Goal: Task Accomplishment & Management: Complete application form

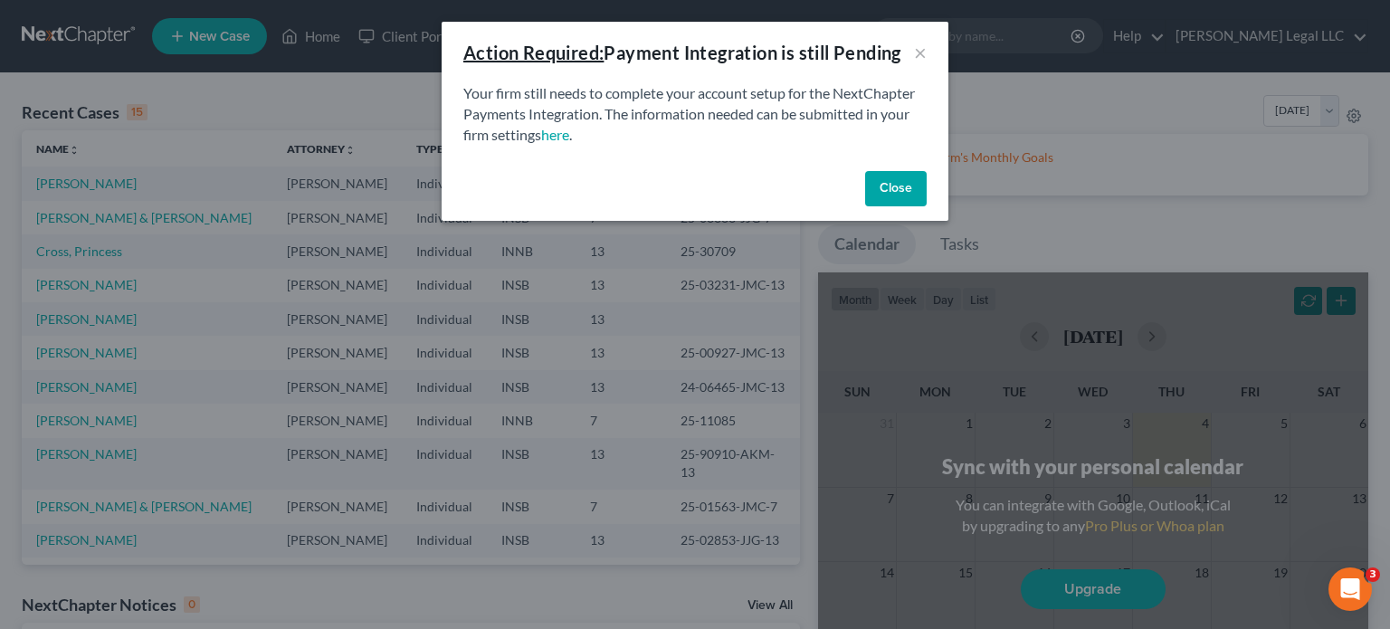
click at [901, 183] on button "Close" at bounding box center [896, 189] width 62 height 36
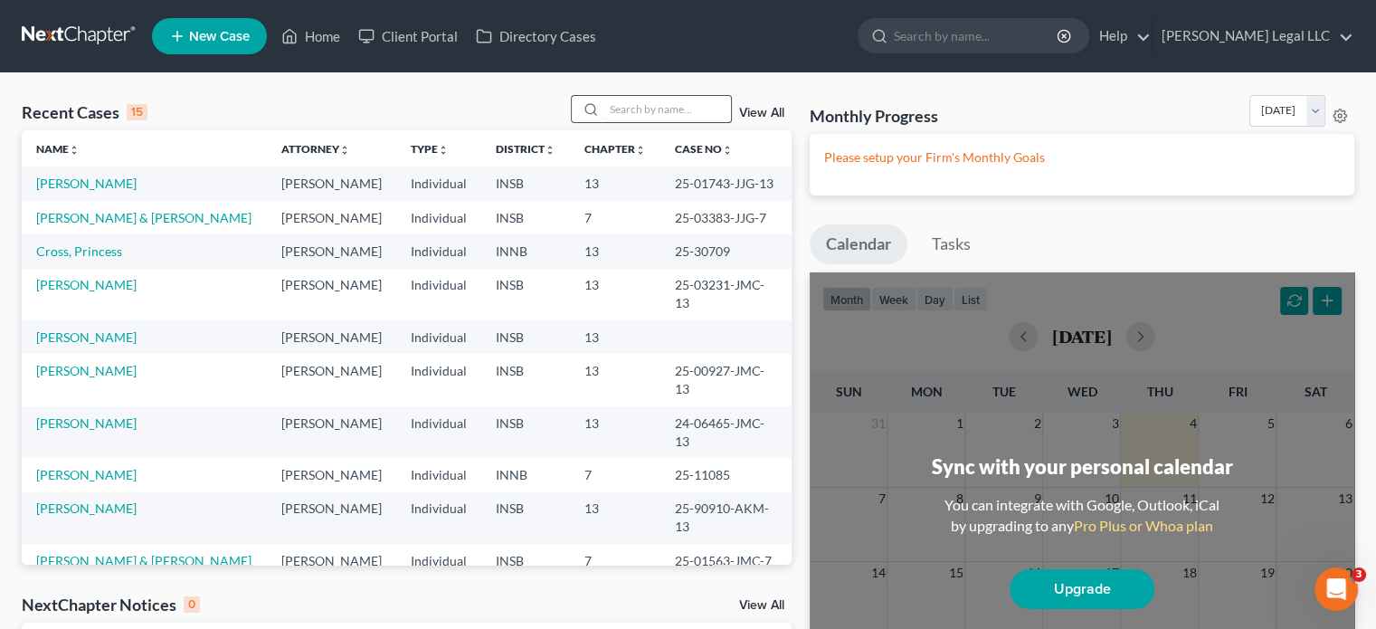
click at [629, 108] on input "search" at bounding box center [667, 109] width 127 height 26
click at [679, 113] on input "search" at bounding box center [667, 109] width 127 height 26
click at [297, 35] on icon at bounding box center [290, 37] width 13 height 14
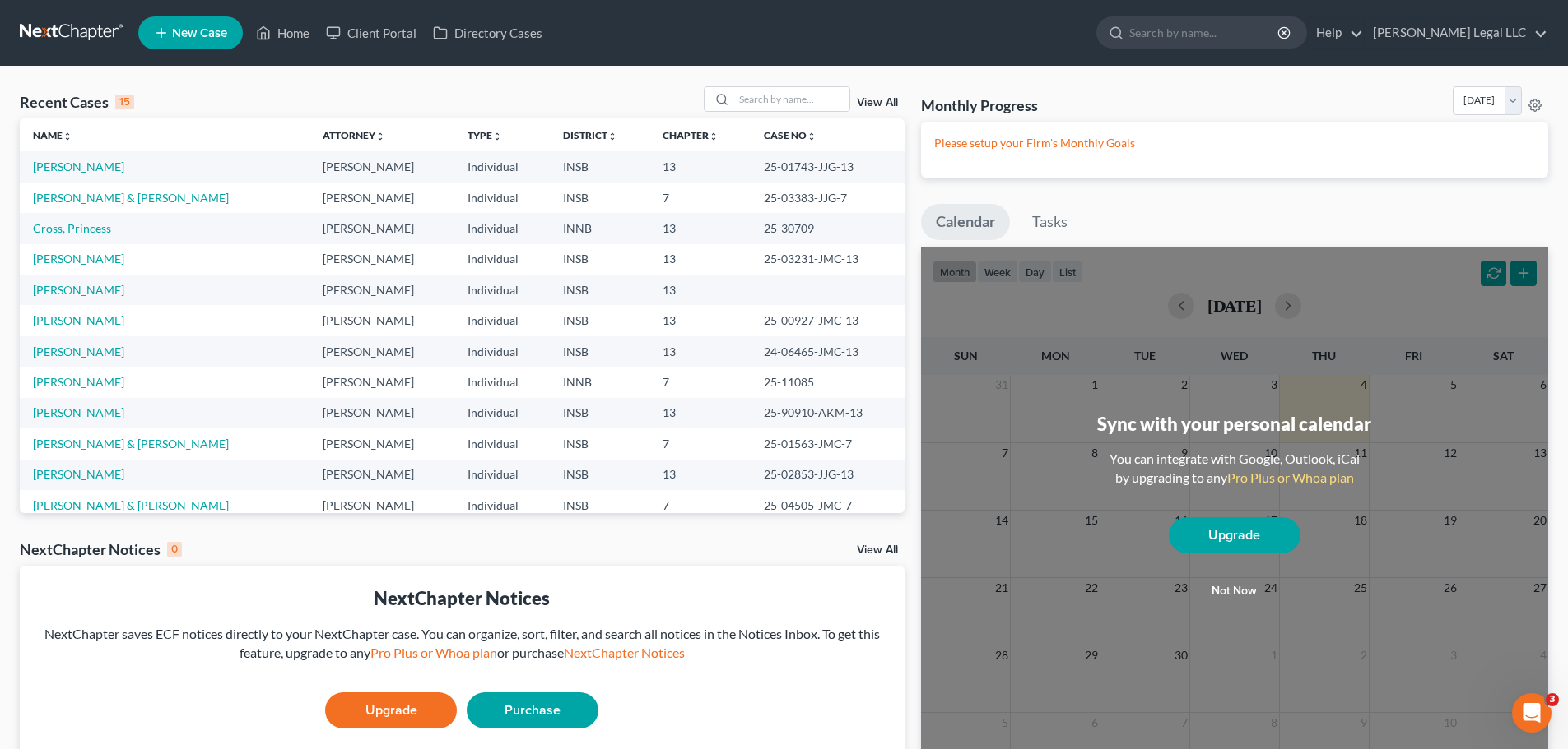
click at [176, 39] on span "New Case" at bounding box center [199, 34] width 55 height 13
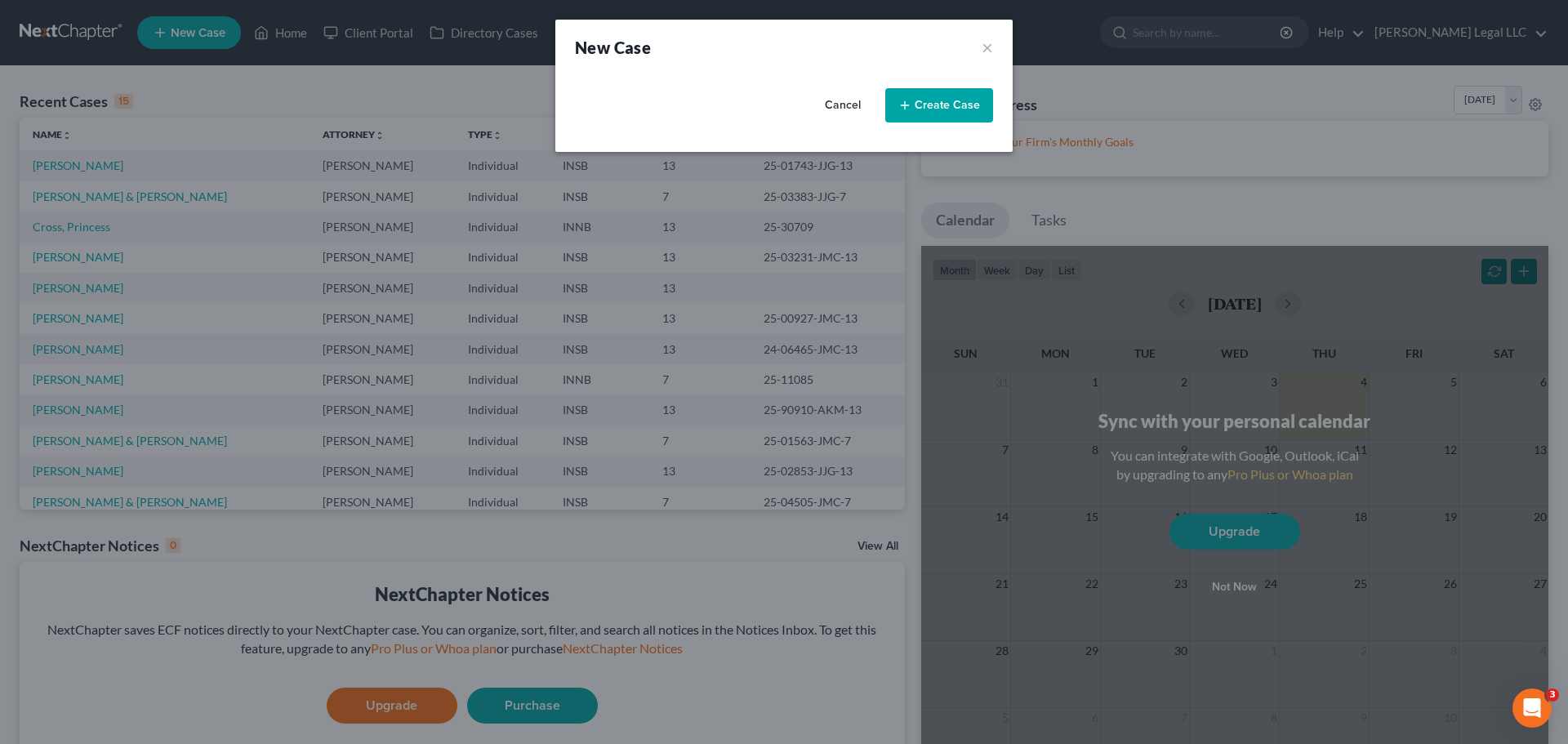
select select "28"
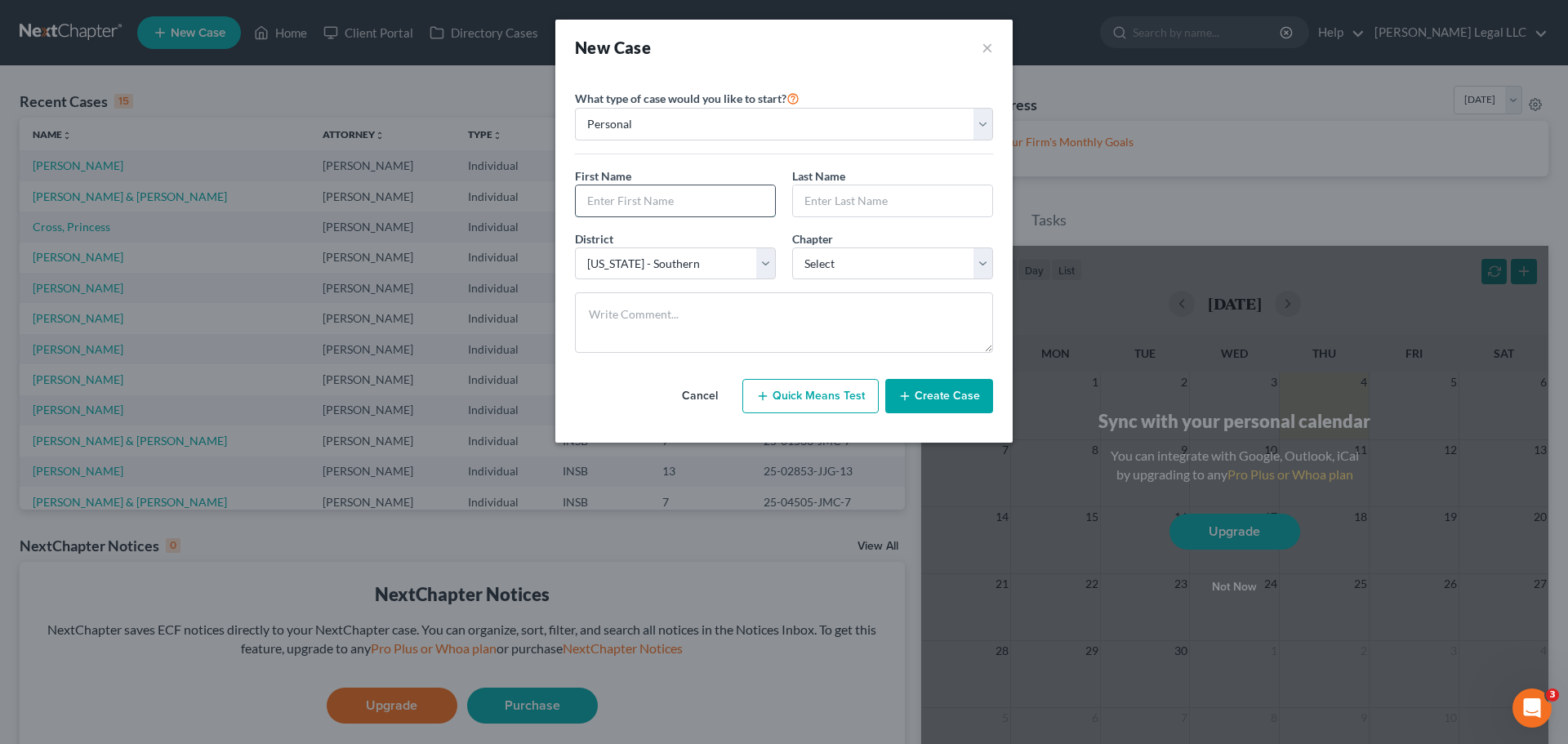
click at [648, 203] on input "text" at bounding box center [675, 200] width 199 height 31
type input "[PERSON_NAME]"
type input "Banks"
click at [862, 275] on select "Select 7 11 12 13" at bounding box center [893, 264] width 201 height 33
select select "0"
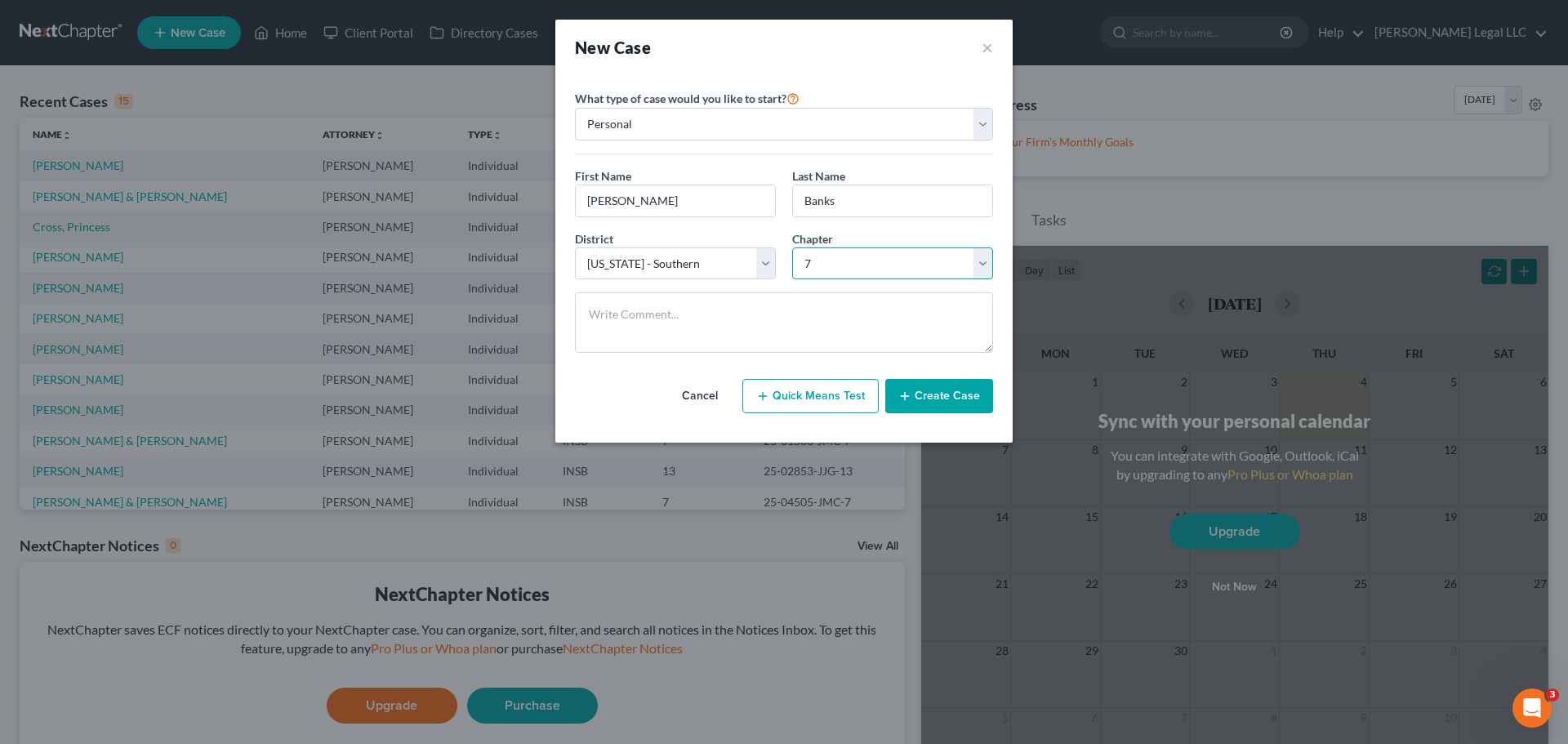
click at [793, 247] on select "Select 7 11 12 13" at bounding box center [893, 264] width 201 height 33
click at [962, 405] on button "Create Case" at bounding box center [939, 396] width 107 height 34
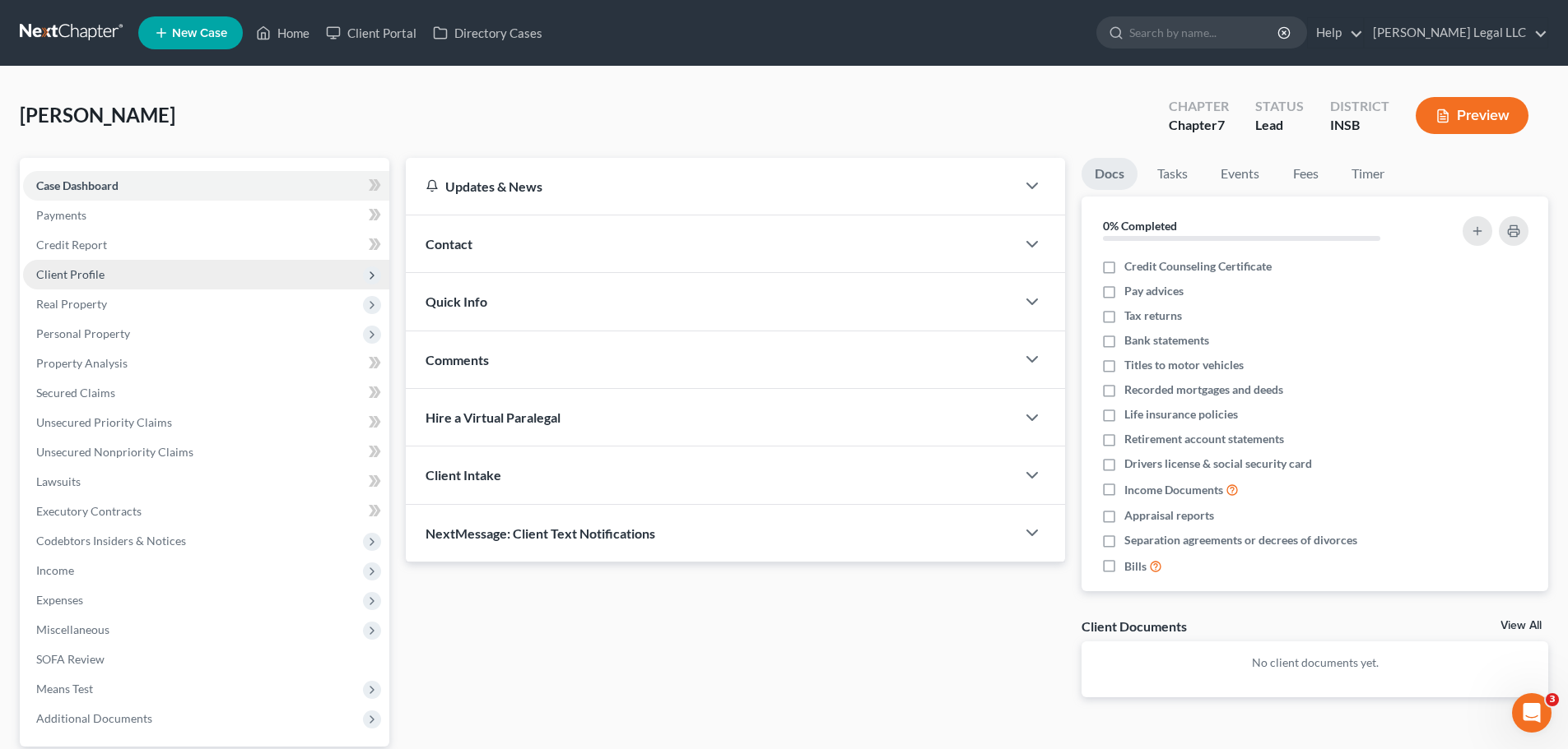
click at [74, 271] on span "Client Profile" at bounding box center [70, 274] width 68 height 14
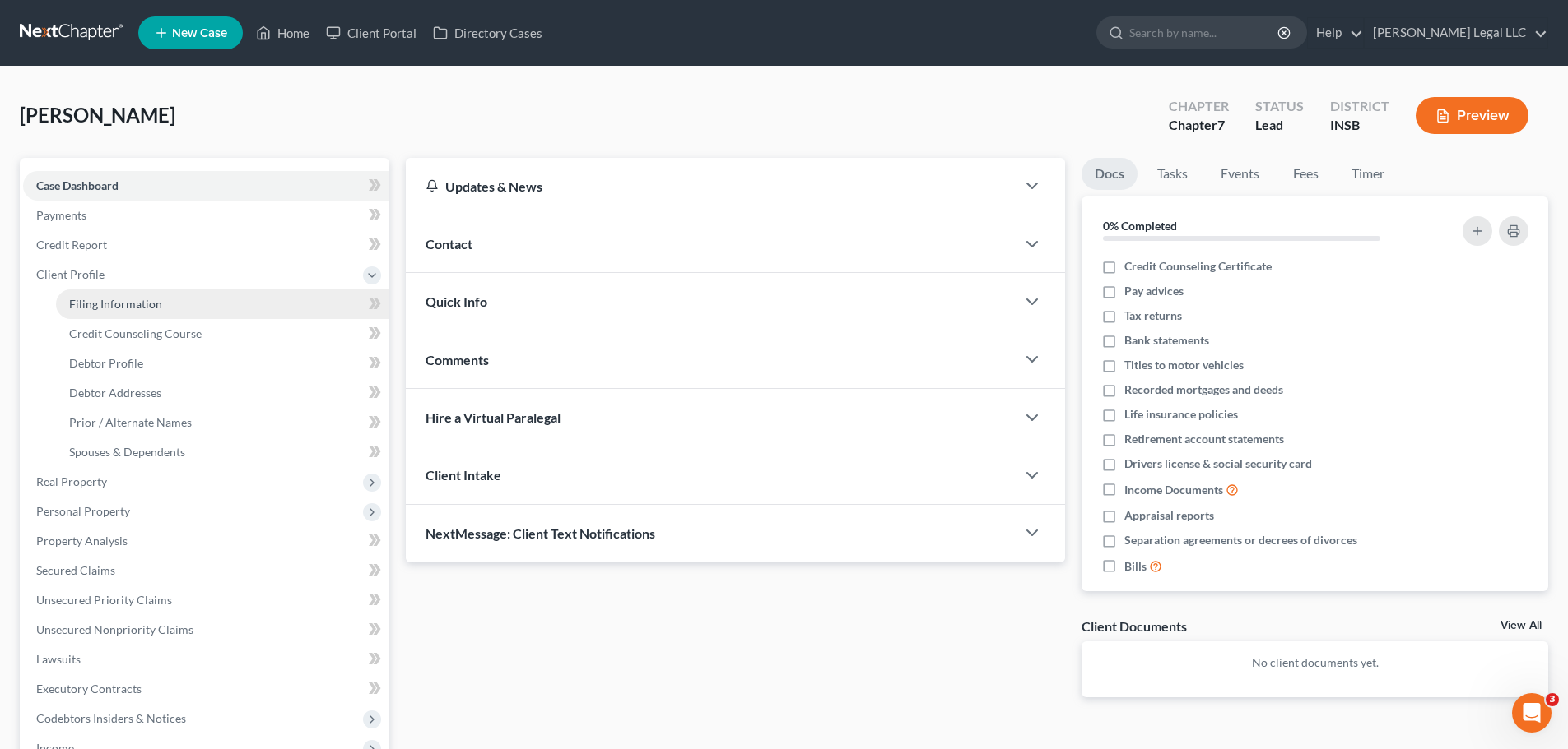
click at [75, 297] on span "Filing Information" at bounding box center [116, 304] width 93 height 14
select select "1"
select select "0"
select select "28"
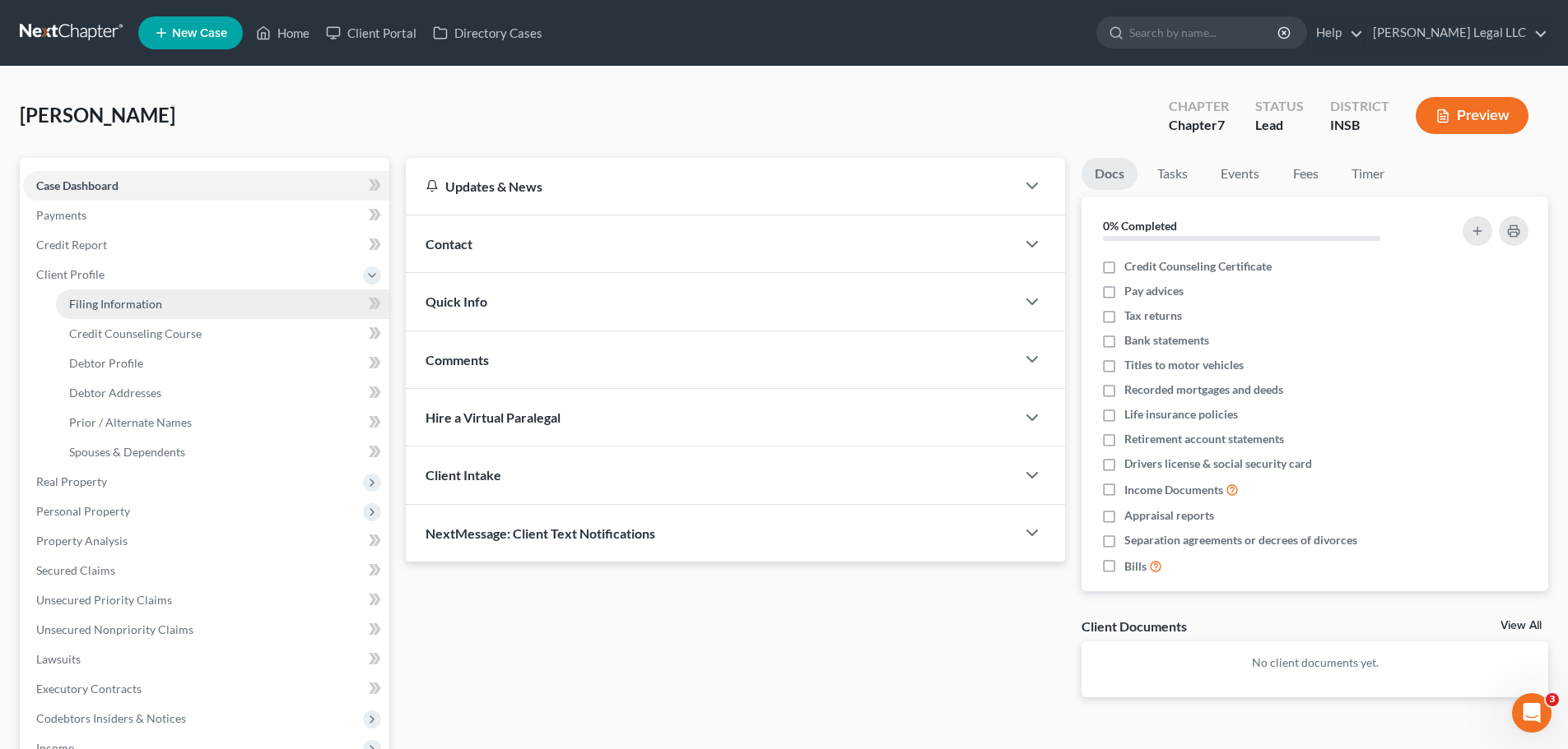
select select "15"
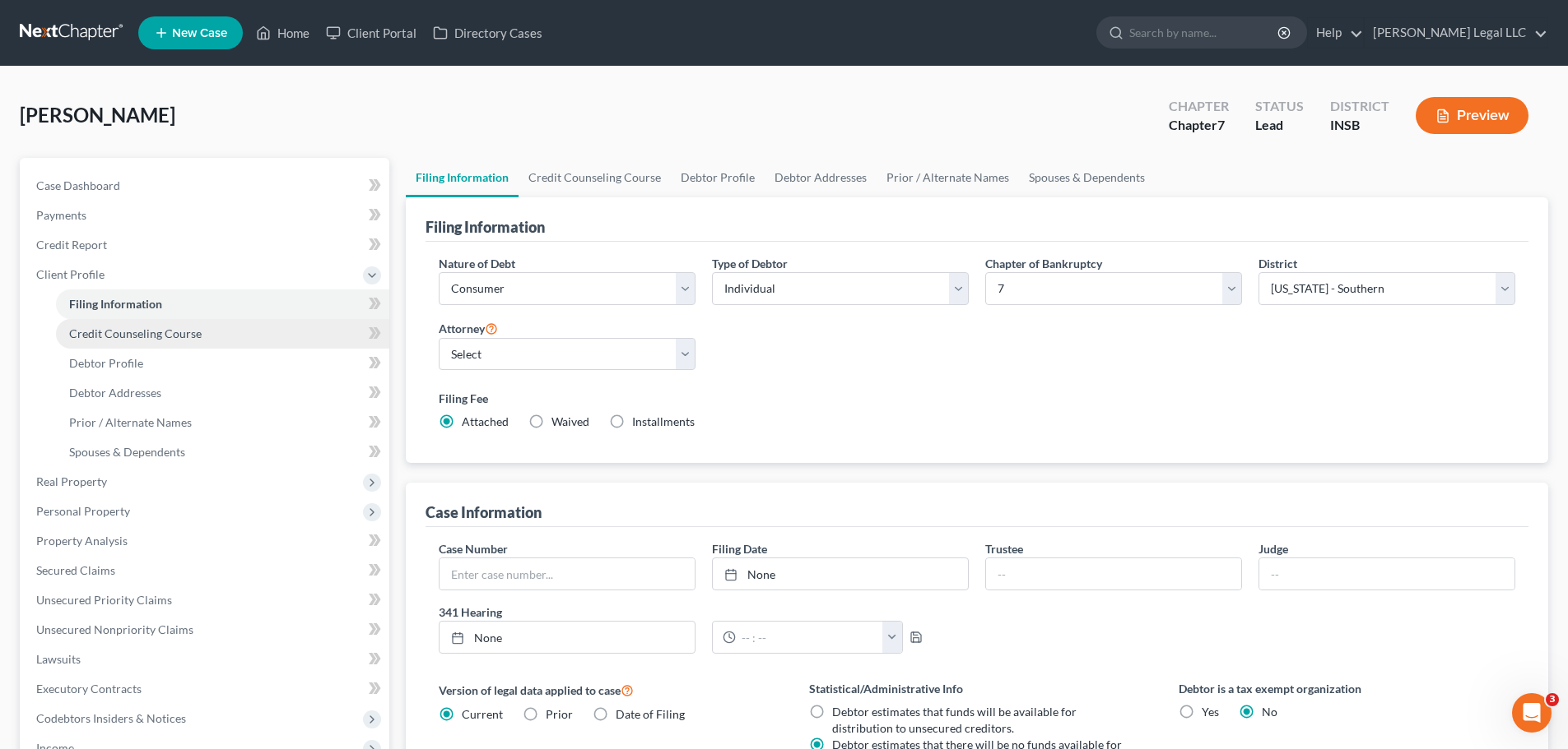
click at [85, 333] on span "Credit Counseling Course" at bounding box center [136, 333] width 133 height 14
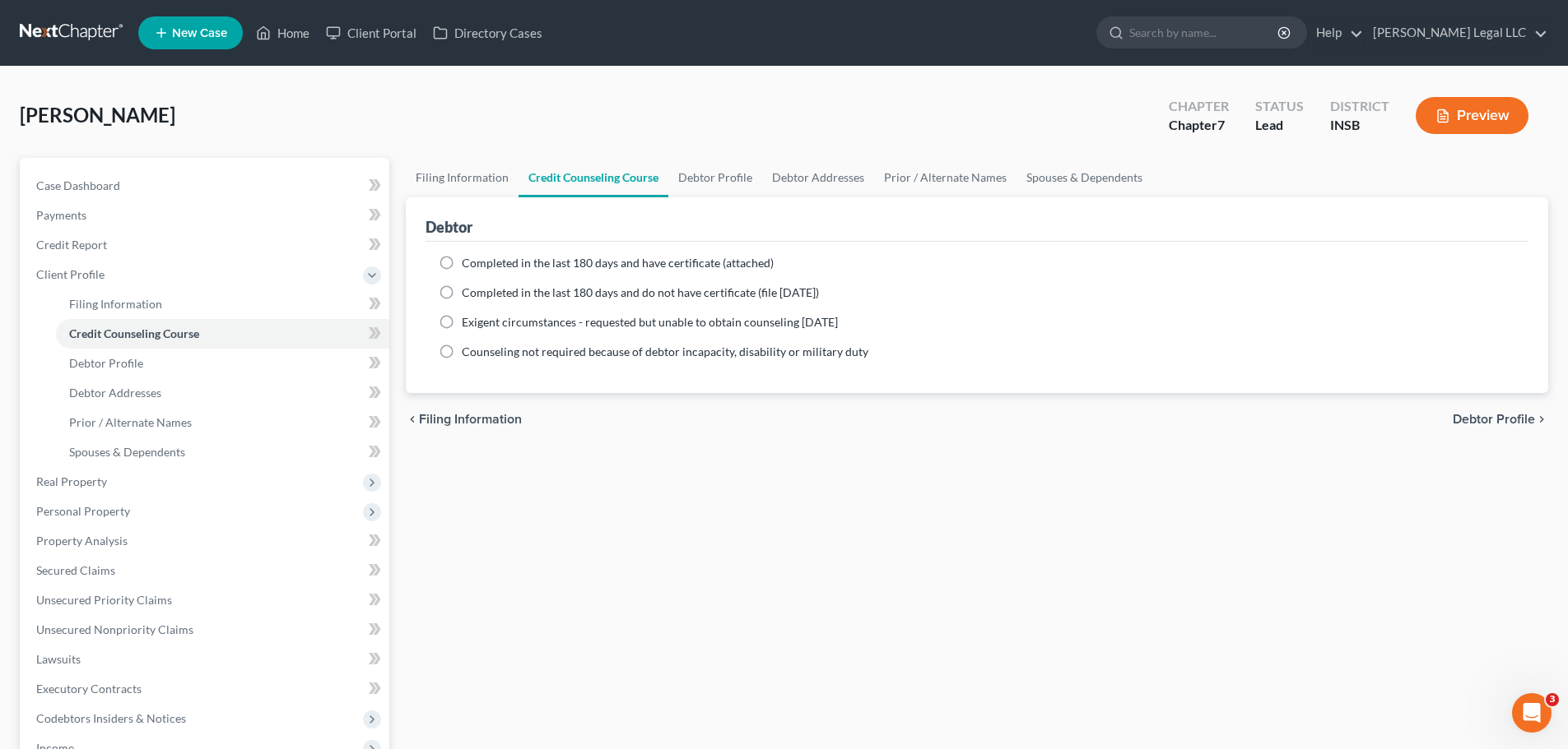
click at [462, 265] on label "Completed in the last 180 days and have certificate (attached)" at bounding box center [618, 263] width 312 height 16
click at [468, 265] on input "Completed in the last 180 days and have certificate (attached)" at bounding box center [474, 260] width 11 height 11
radio input "true"
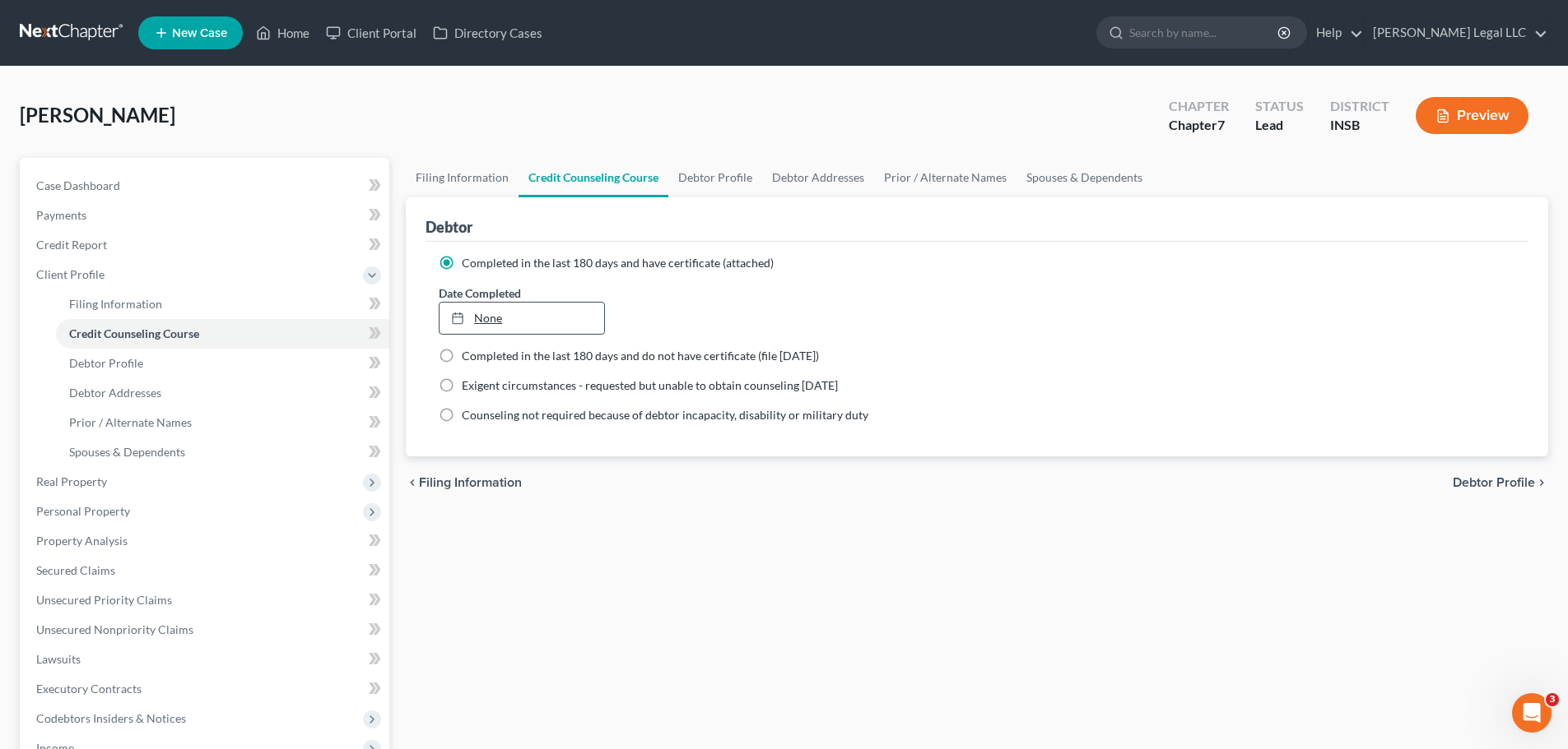
type input "[DATE]"
click at [560, 310] on link "[DATE]" at bounding box center [521, 318] width 164 height 31
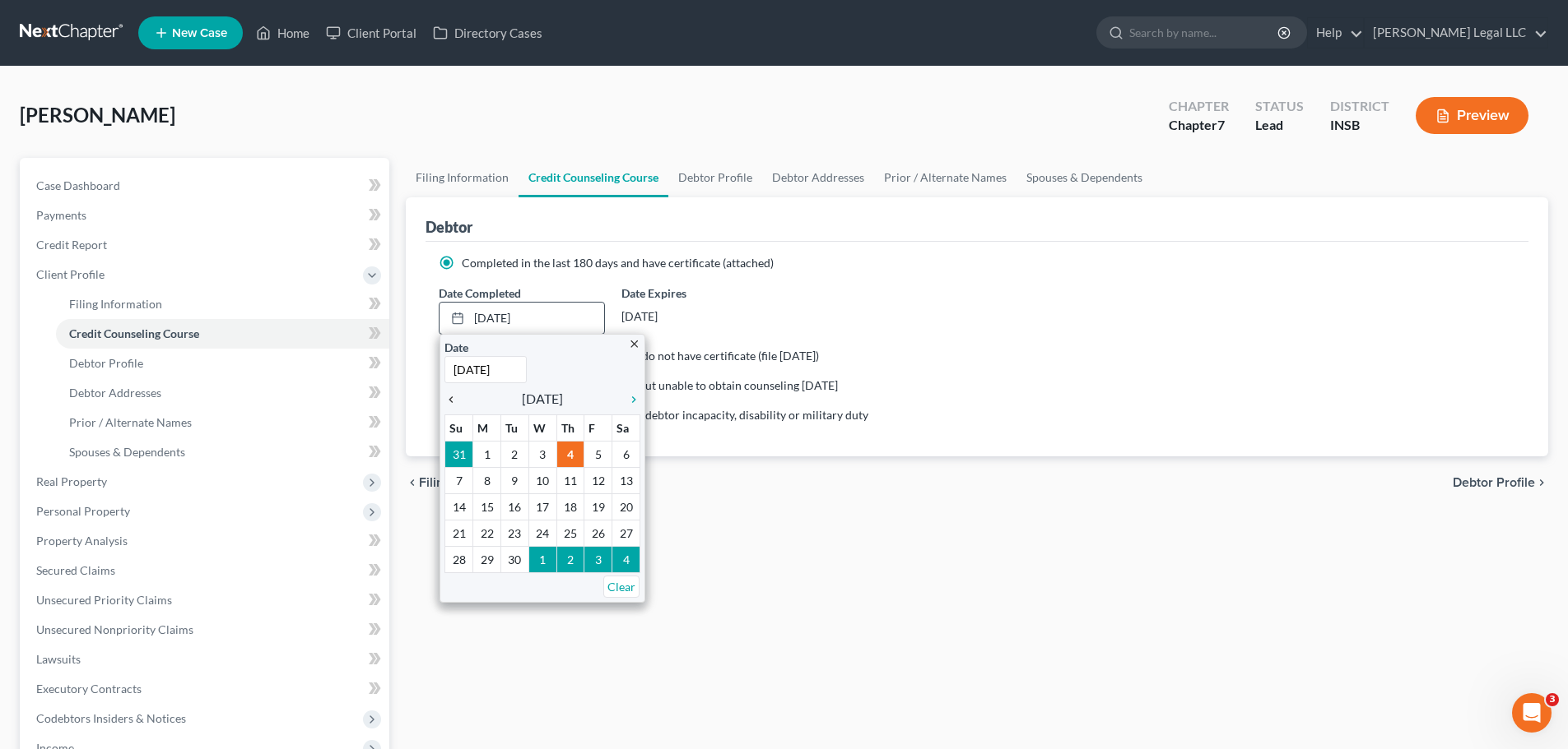
click at [455, 402] on icon "chevron_left" at bounding box center [456, 399] width 22 height 13
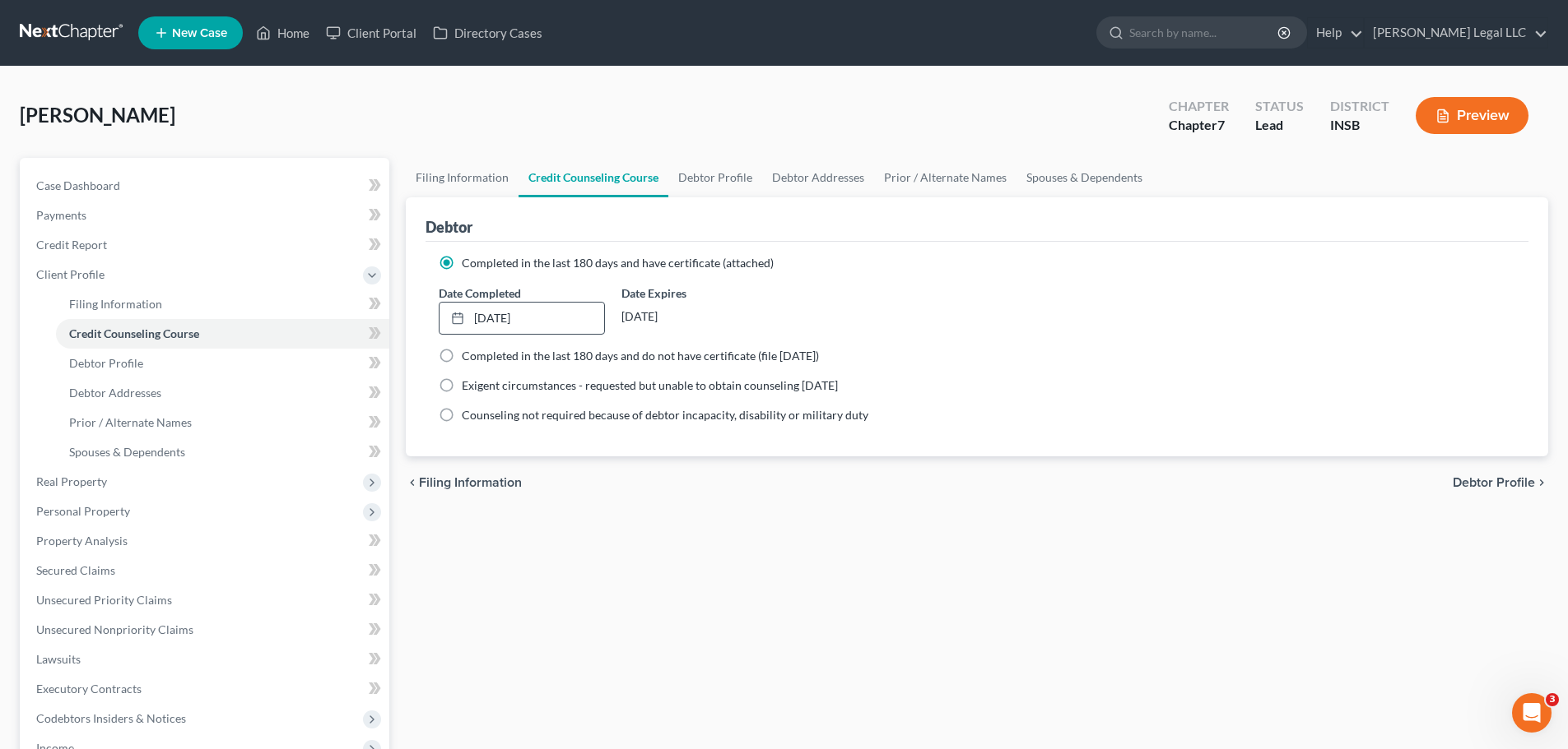
click at [687, 533] on div "Filing Information Credit Counseling Course Debtor Profile Debtor Addresses Pri…" at bounding box center [977, 588] width 1159 height 861
click at [91, 369] on span "Debtor Profile" at bounding box center [106, 363] width 74 height 14
select select "0"
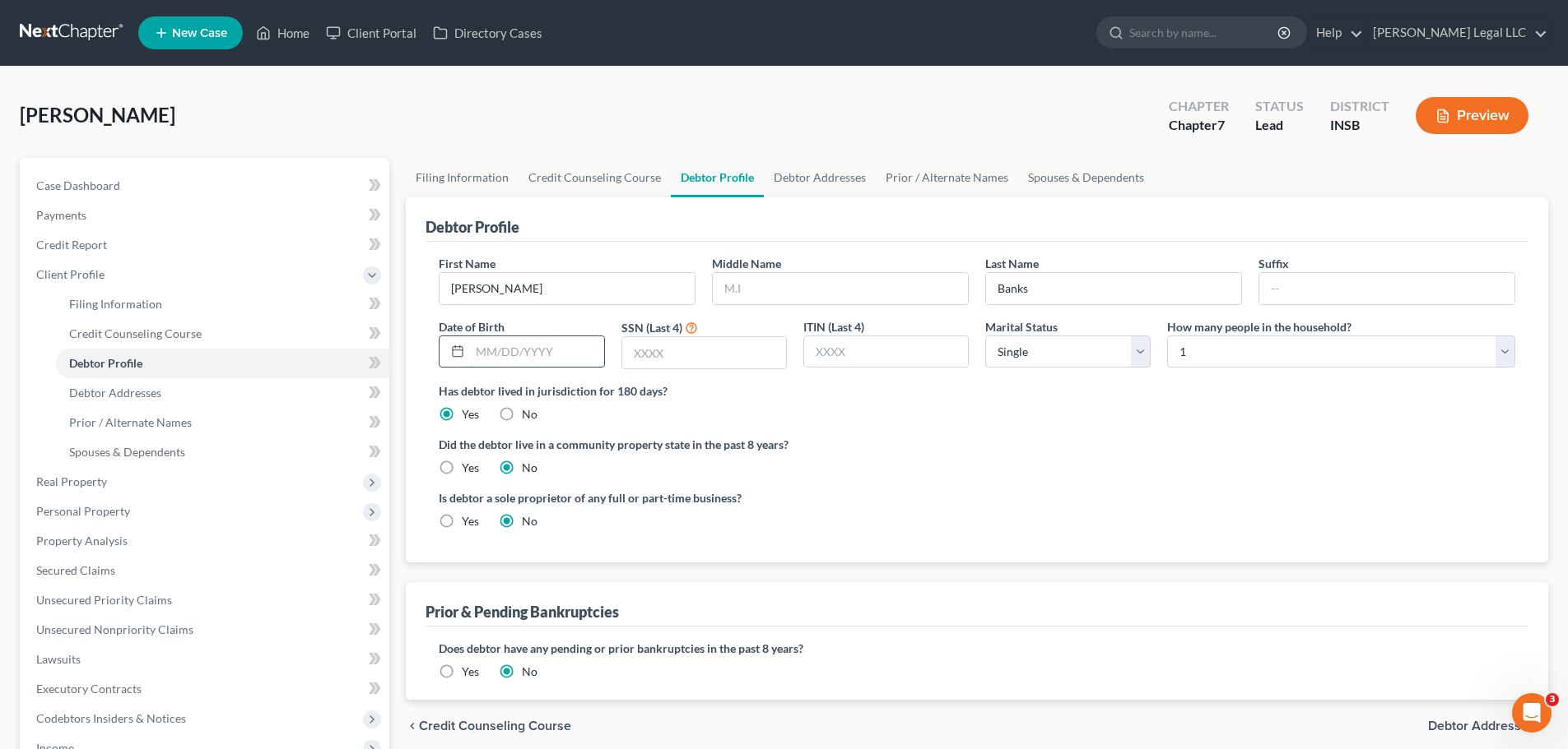
click at [558, 350] on input "text" at bounding box center [537, 352] width 134 height 31
type input "[DATE]"
click at [696, 349] on input "text" at bounding box center [704, 353] width 164 height 31
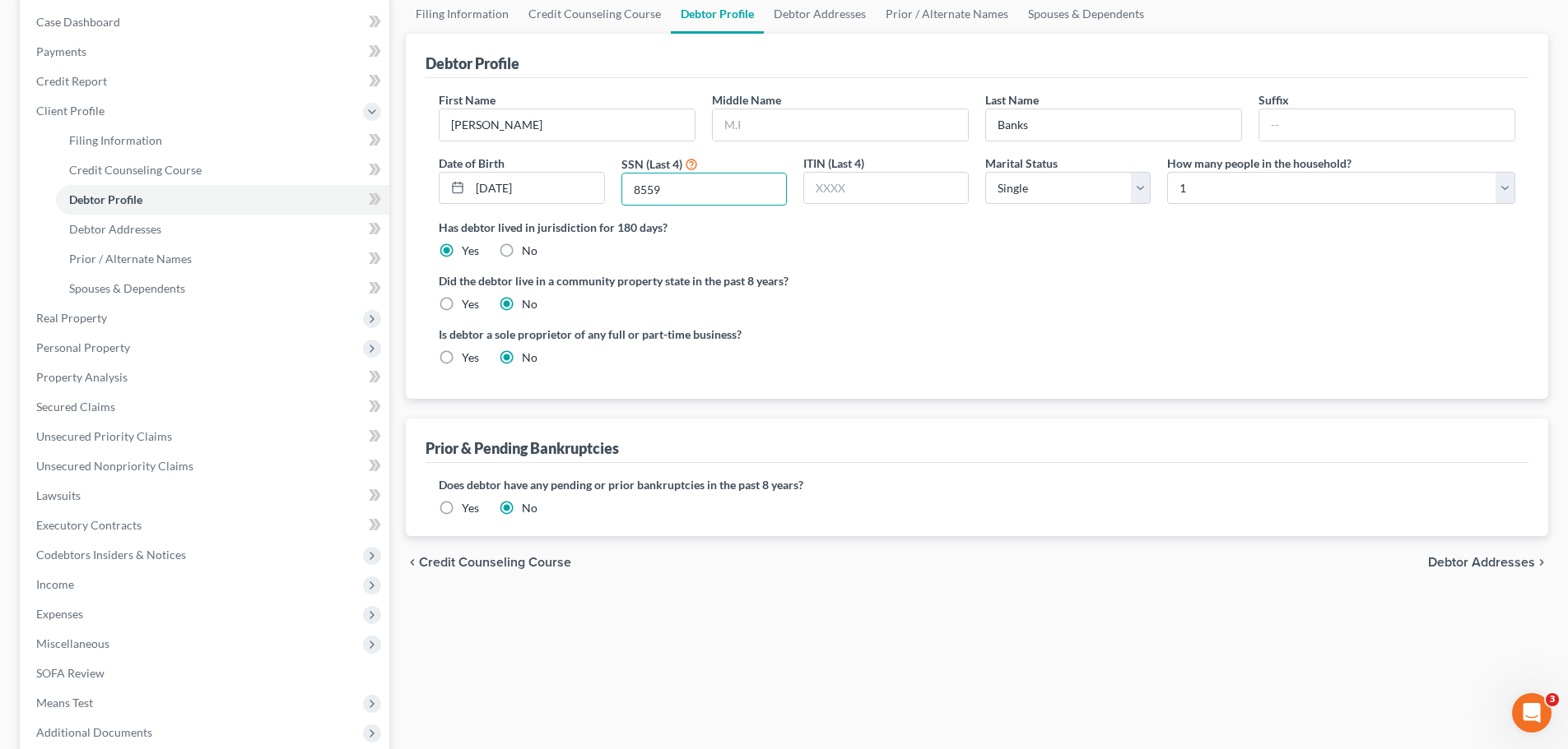
scroll to position [165, 0]
type input "8559"
click at [148, 237] on link "Debtor Addresses" at bounding box center [223, 228] width 333 height 30
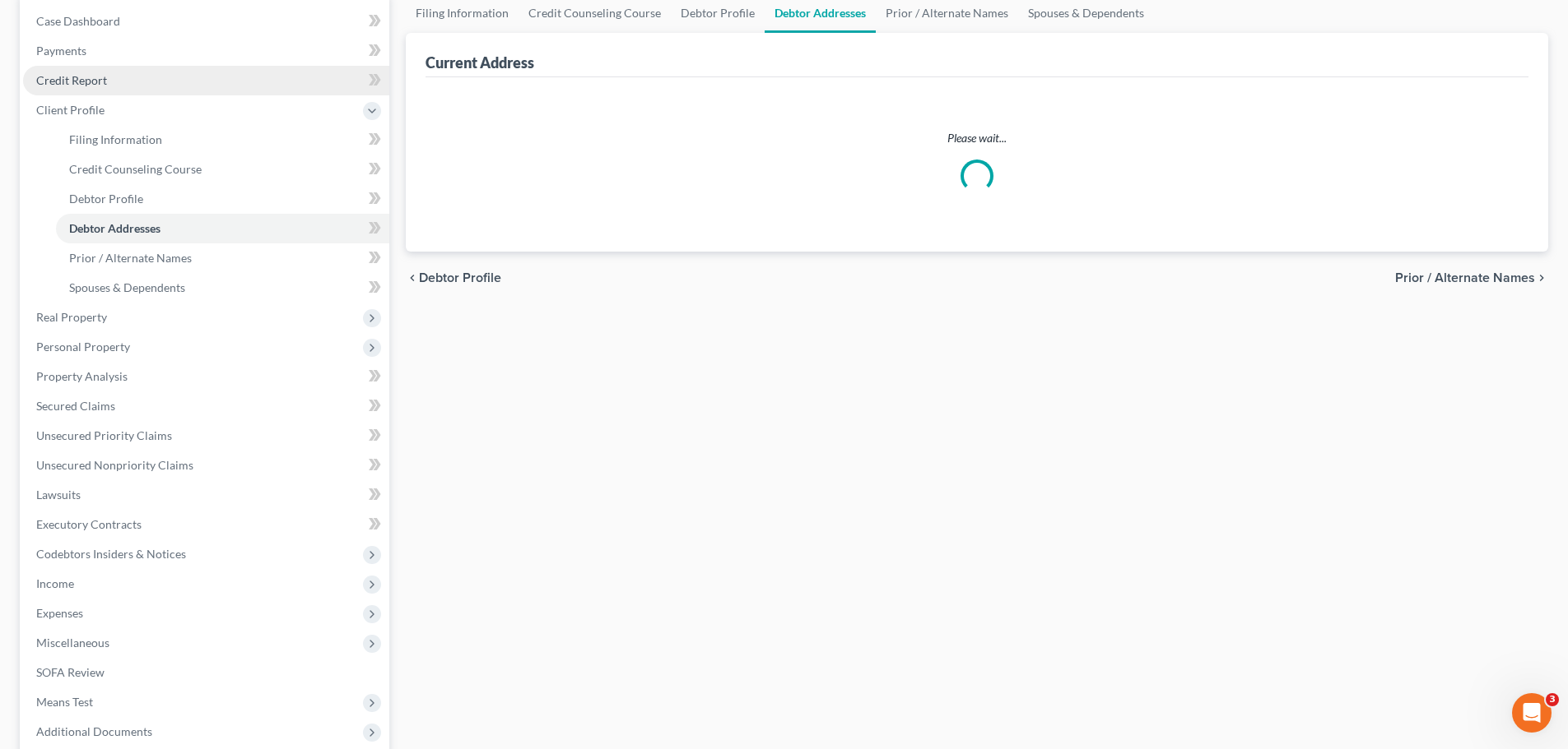
scroll to position [84, 0]
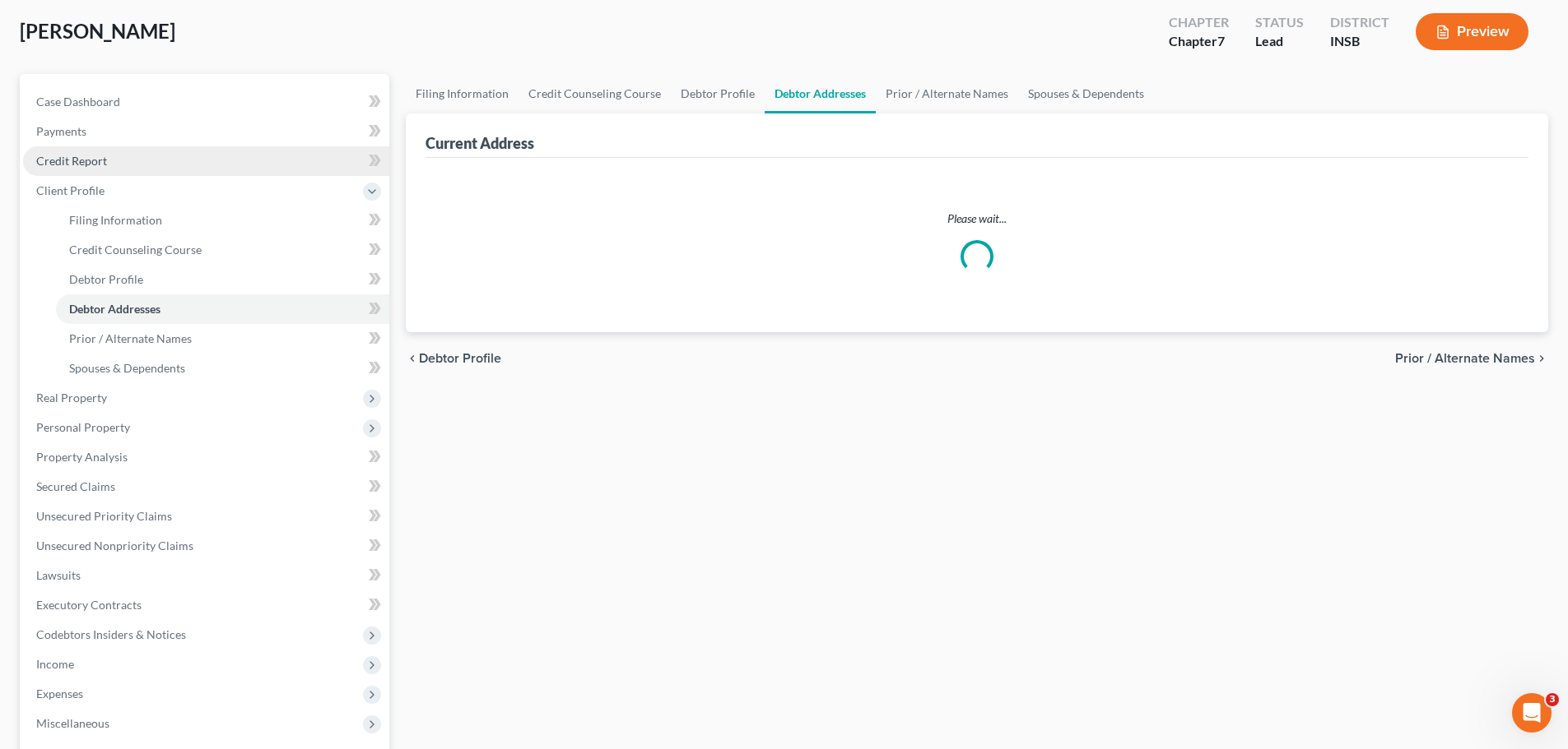
select select "0"
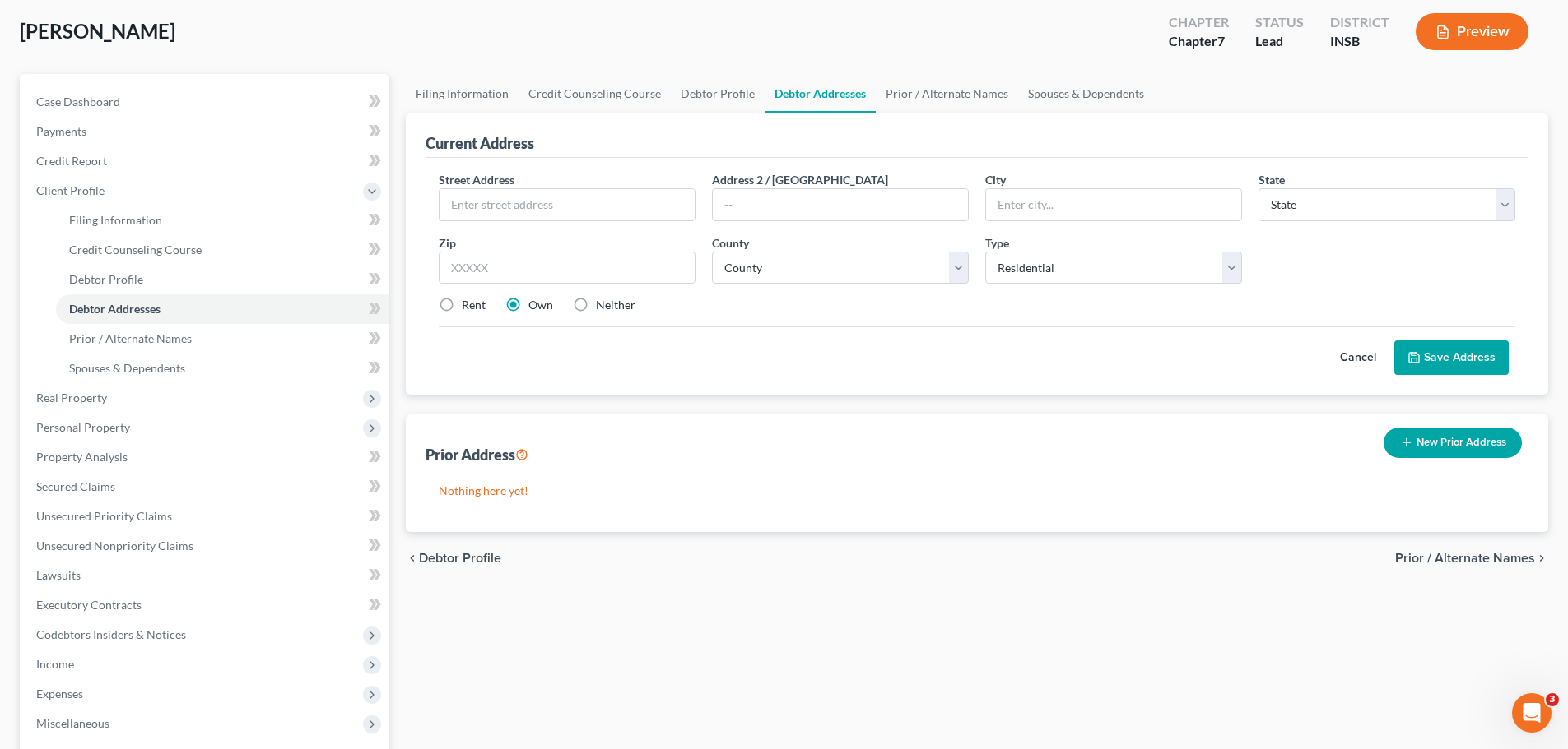
scroll to position [0, 0]
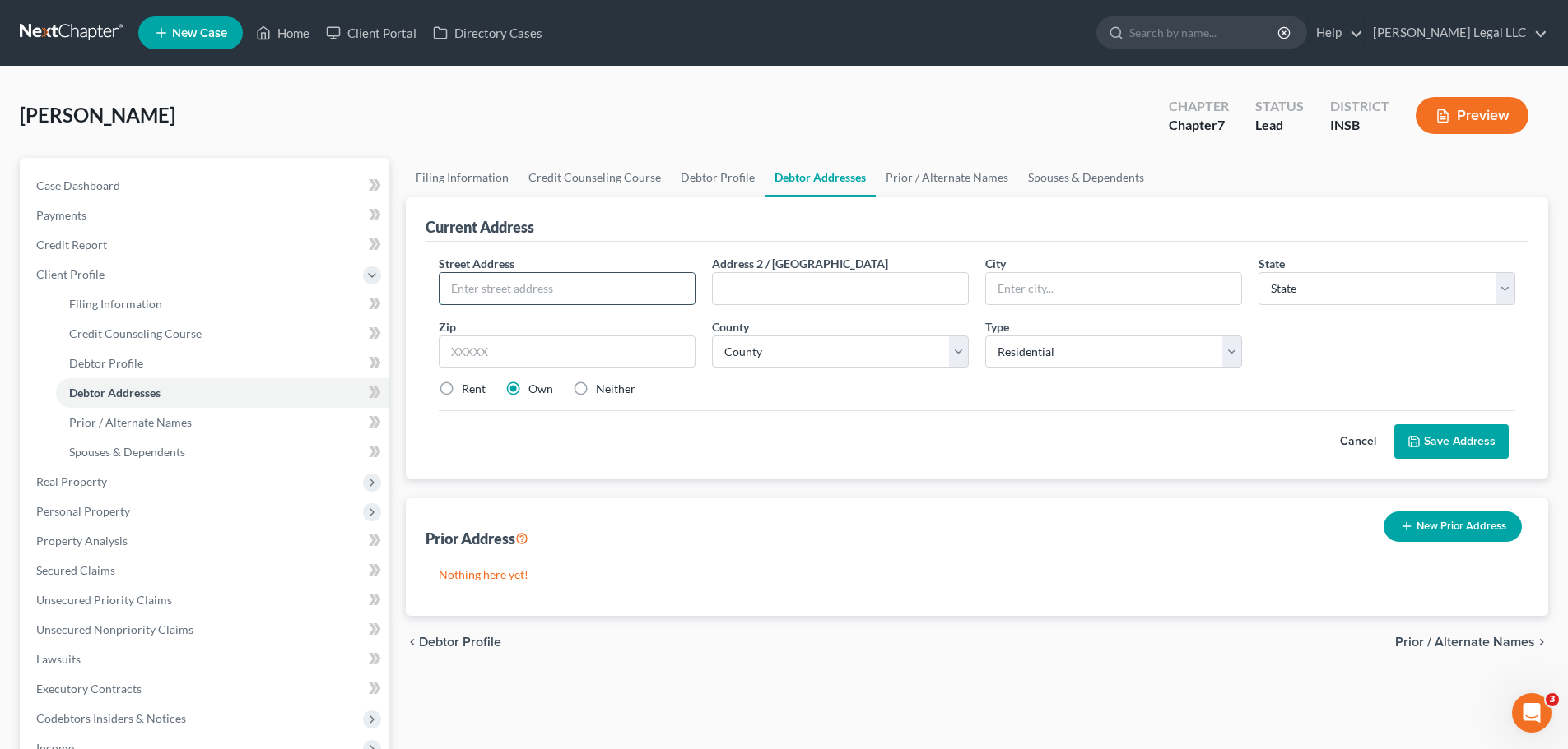
click at [557, 290] on input "text" at bounding box center [567, 288] width 255 height 31
click at [551, 303] on input "text" at bounding box center [567, 288] width 255 height 31
click at [558, 290] on input "text" at bounding box center [567, 288] width 255 height 31
type input "[STREET_ADDRESS]"
type input "[GEOGRAPHIC_DATA]"
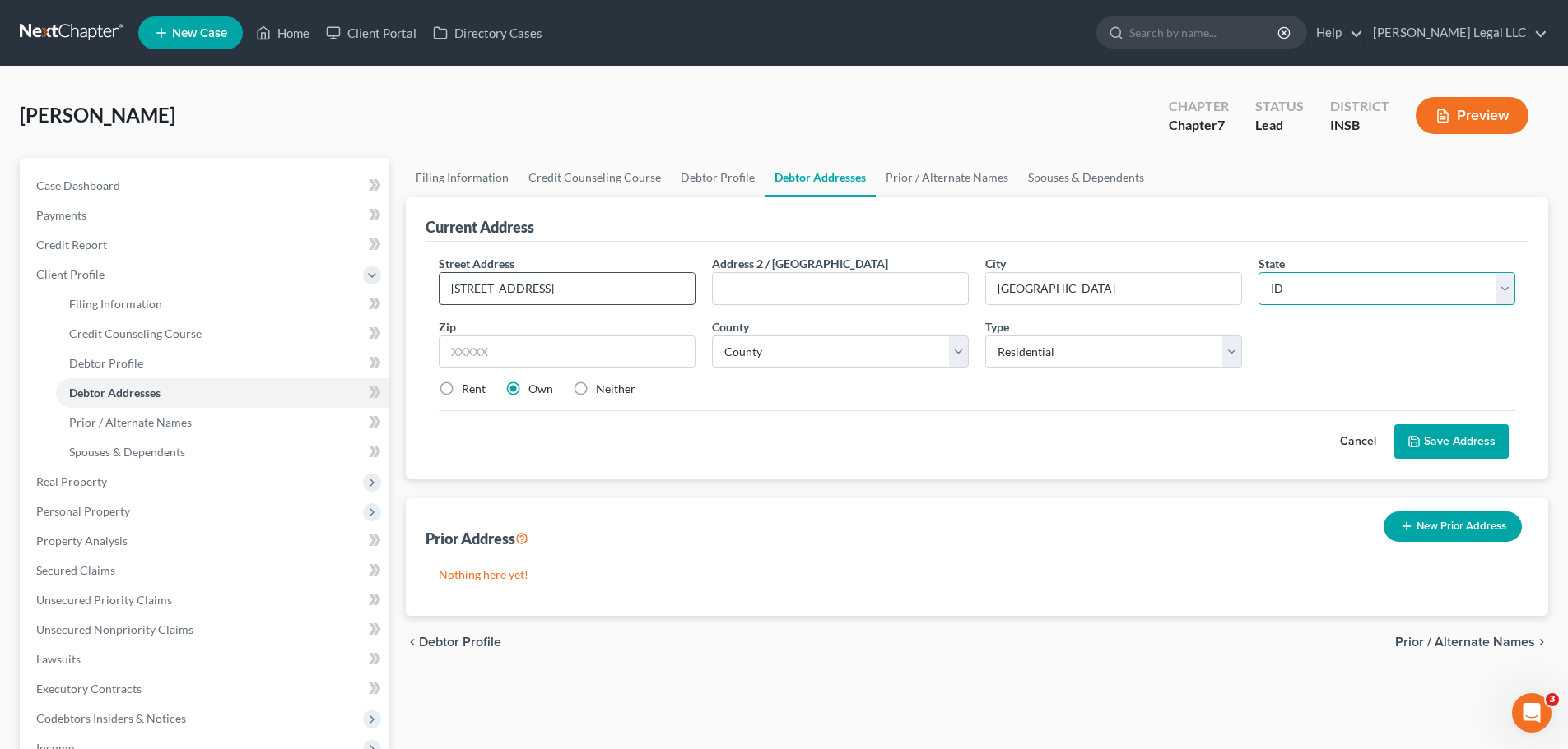
select select "15"
type input "46260"
click at [858, 341] on select "County [GEOGRAPHIC_DATA] [GEOGRAPHIC_DATA] [GEOGRAPHIC_DATA] [GEOGRAPHIC_DATA] …" at bounding box center [840, 352] width 256 height 33
select select "48"
click at [712, 335] on select "County [GEOGRAPHIC_DATA] [GEOGRAPHIC_DATA] [GEOGRAPHIC_DATA] [GEOGRAPHIC_DATA] …" at bounding box center [840, 352] width 256 height 33
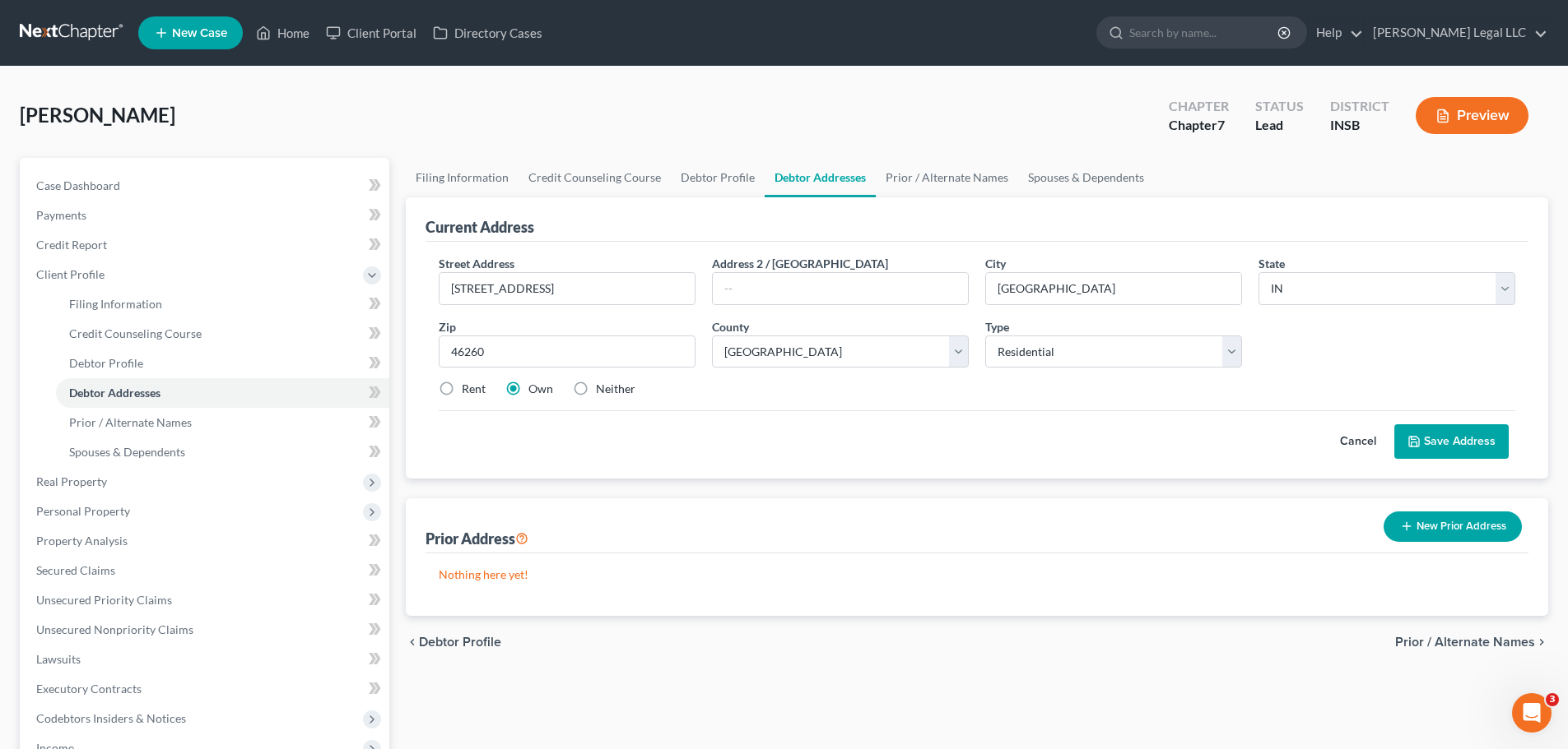
click at [596, 393] on label "Neither" at bounding box center [615, 389] width 39 height 16
click at [602, 392] on input "Neither" at bounding box center [608, 386] width 11 height 11
radio input "true"
click at [105, 416] on span "Prior / Alternate Names" at bounding box center [130, 422] width 123 height 14
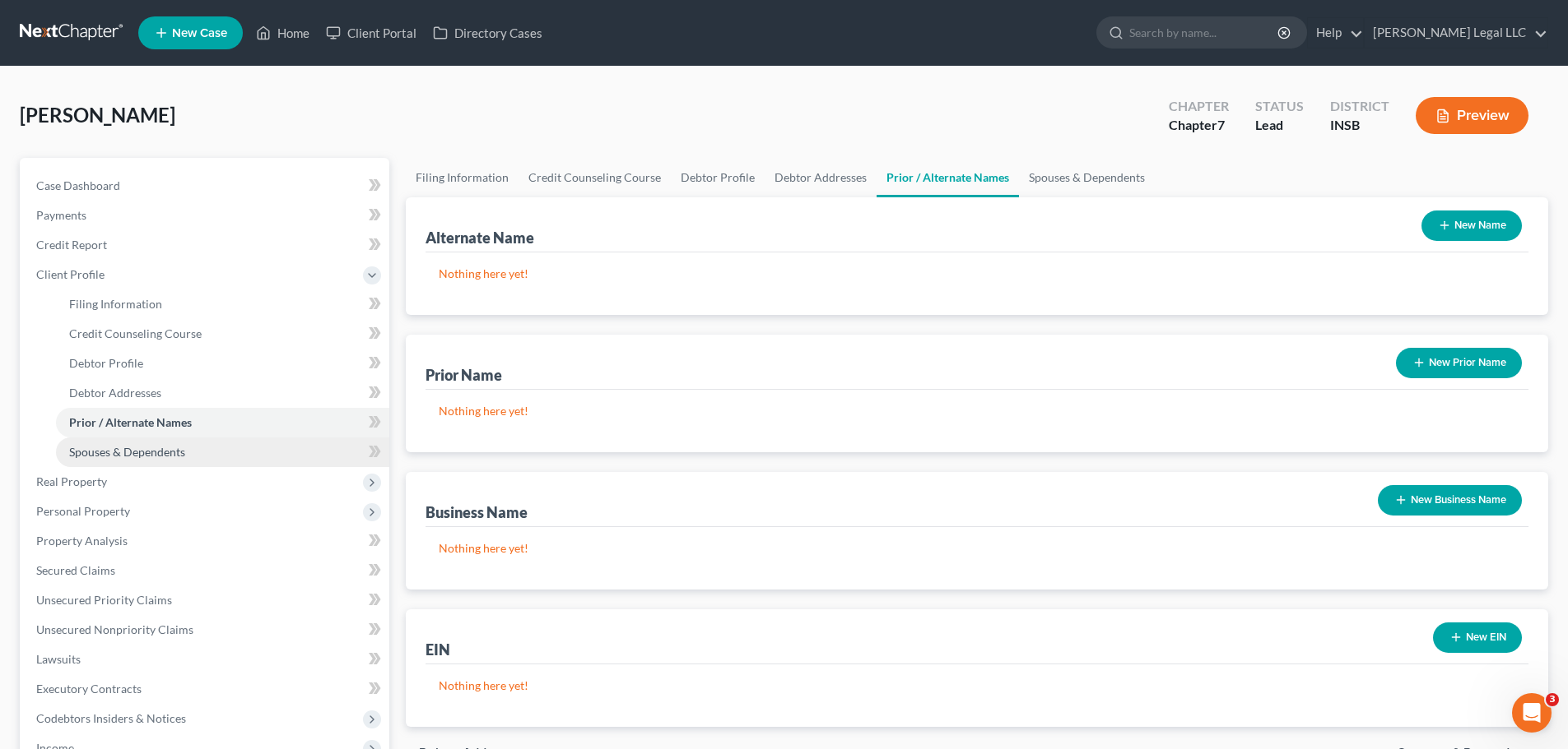
click at [99, 450] on span "Spouses & Dependents" at bounding box center [127, 451] width 116 height 14
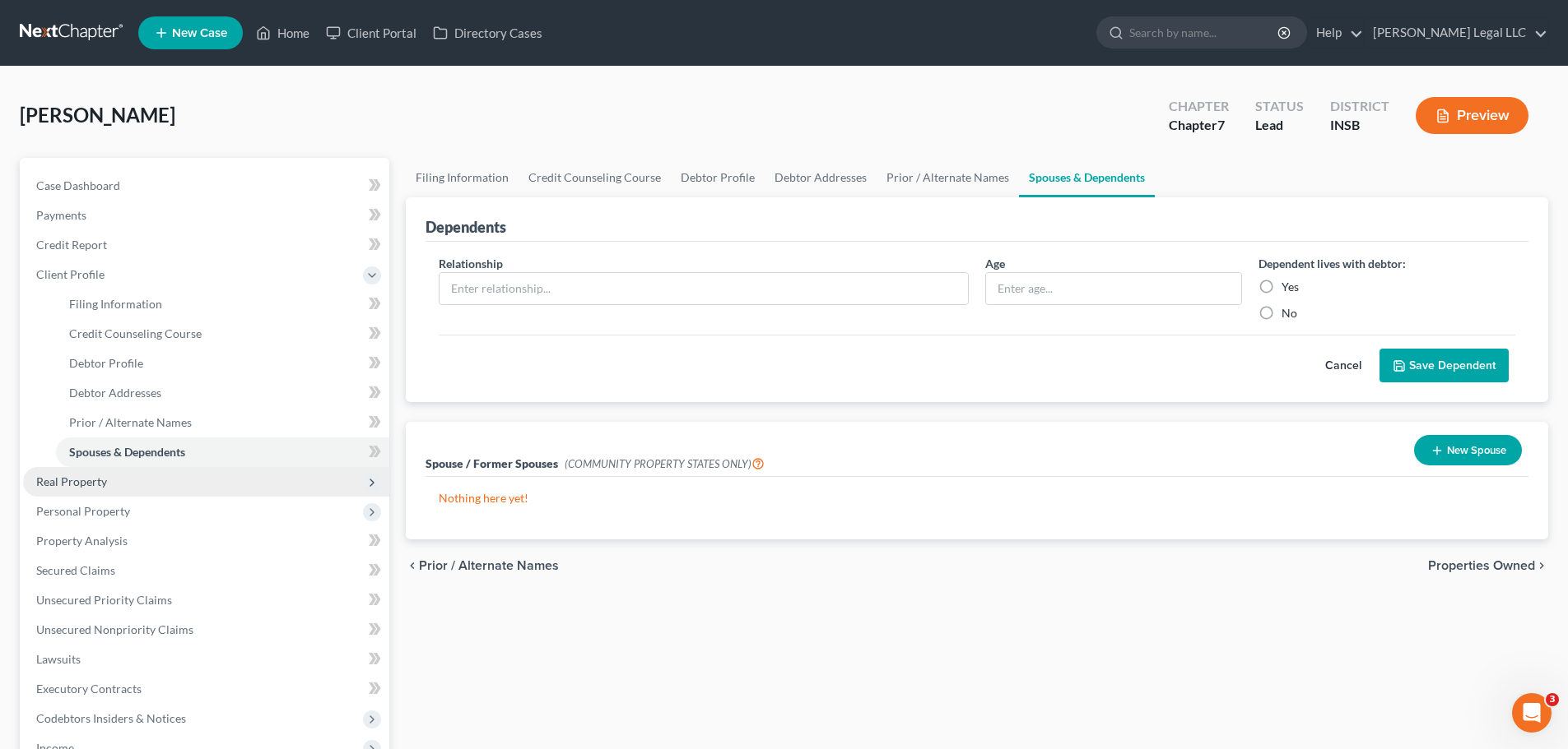
click at [91, 478] on span "Real Property" at bounding box center [72, 481] width 71 height 14
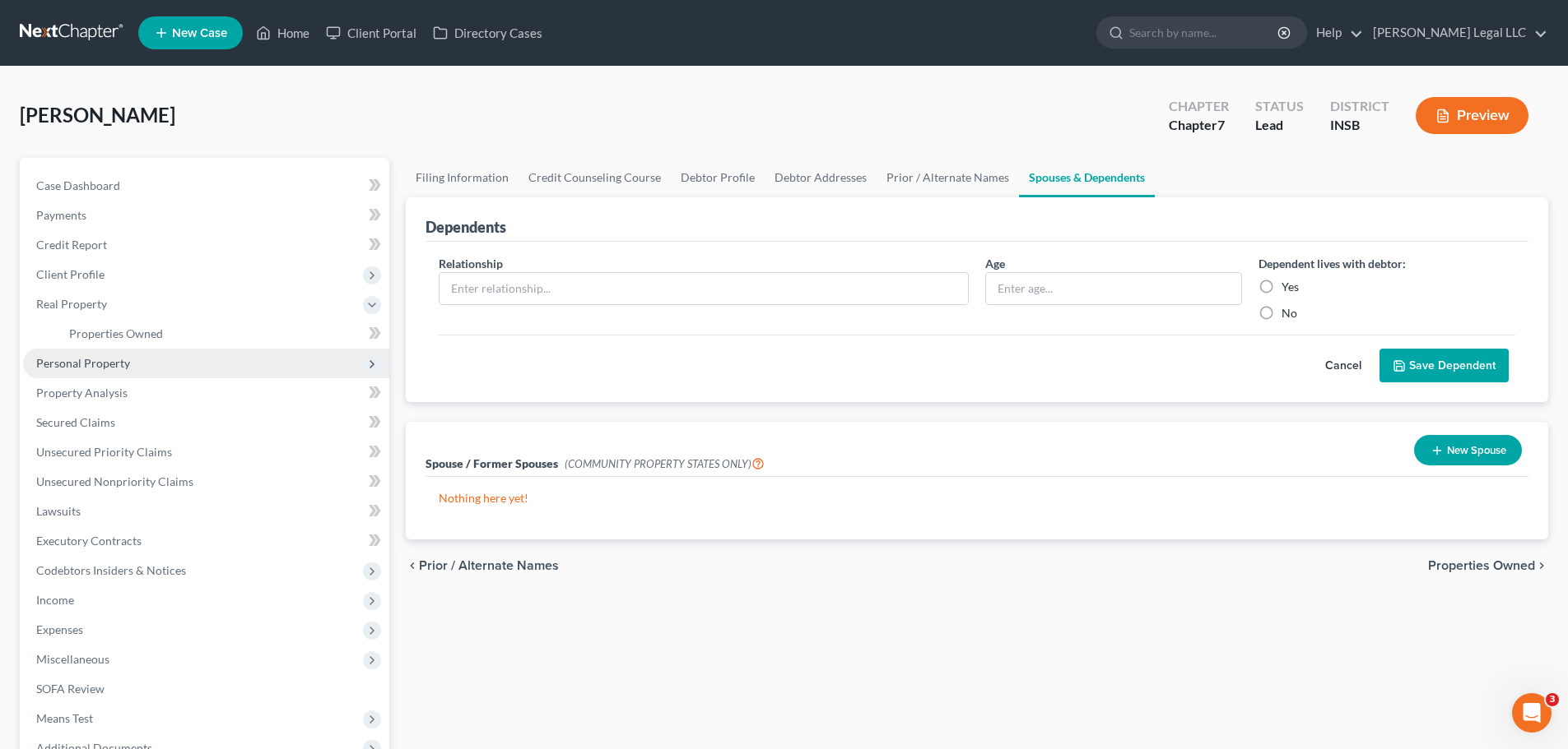
click at [87, 357] on span "Personal Property" at bounding box center [83, 363] width 94 height 14
click at [88, 367] on span "Vehicles Owned" at bounding box center [110, 363] width 82 height 14
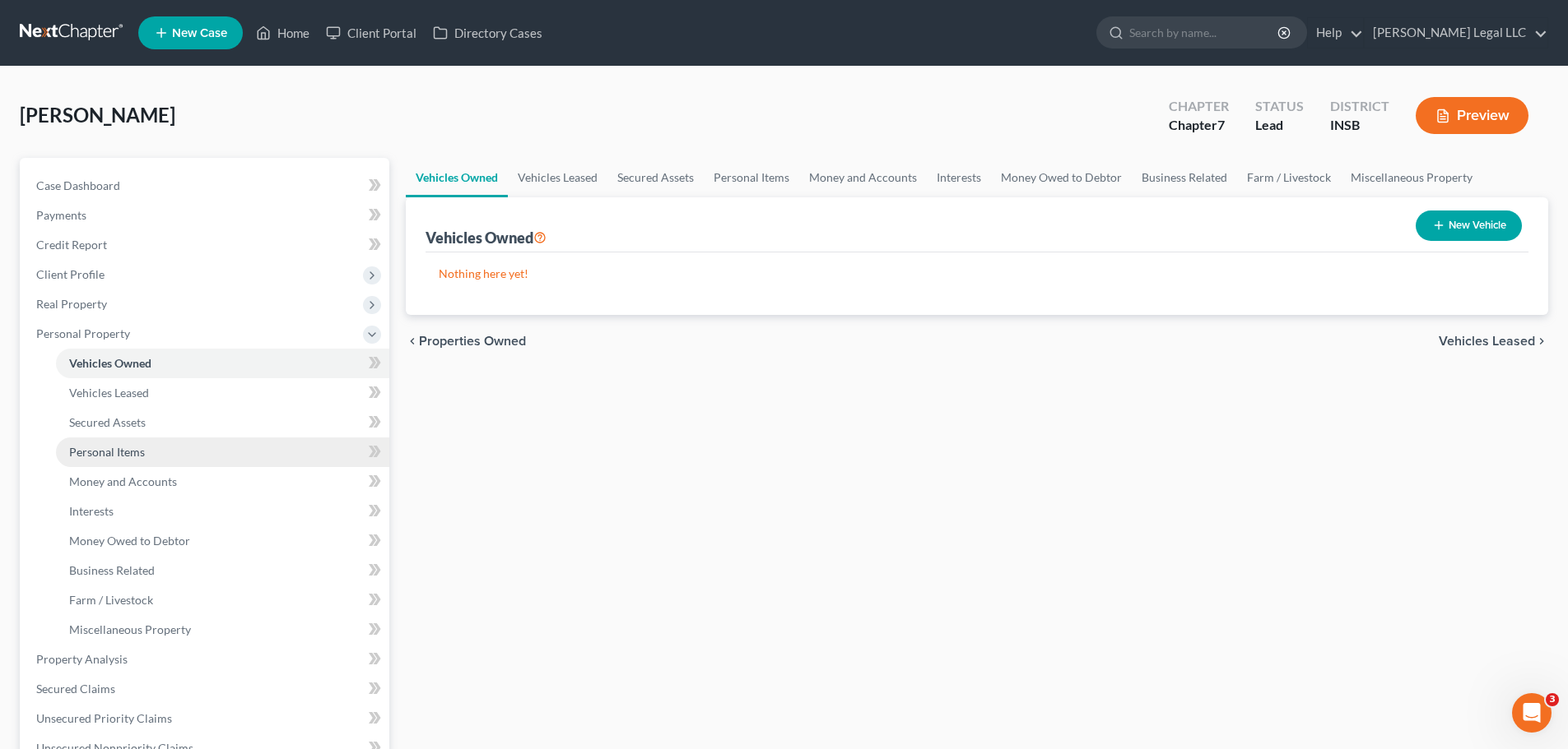
click at [102, 453] on span "Personal Items" at bounding box center [106, 451] width 75 height 14
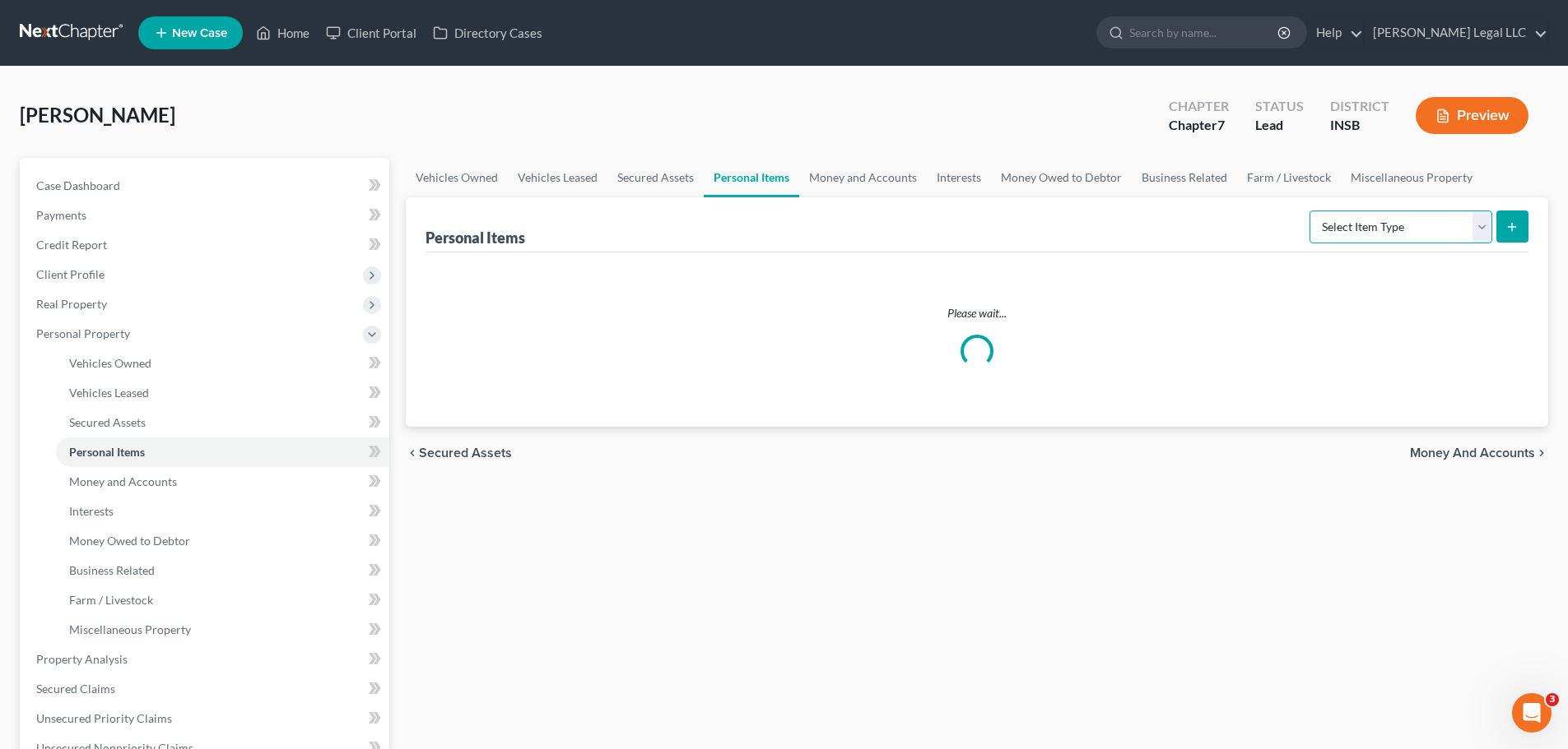
click at [1263, 225] on select "Select Item Type Clothing Collectibles Of Value Electronics Firearms Household …" at bounding box center [1400, 227] width 183 height 33
select select "clothing"
click at [1263, 211] on select "Select Item Type Clothing Collectibles Of Value Electronics Firearms Household …" at bounding box center [1400, 227] width 183 height 33
click at [1263, 214] on div "Personal Items Select Item Type Clothing Collectibles Of Value Electronics Fire…" at bounding box center [977, 312] width 1142 height 229
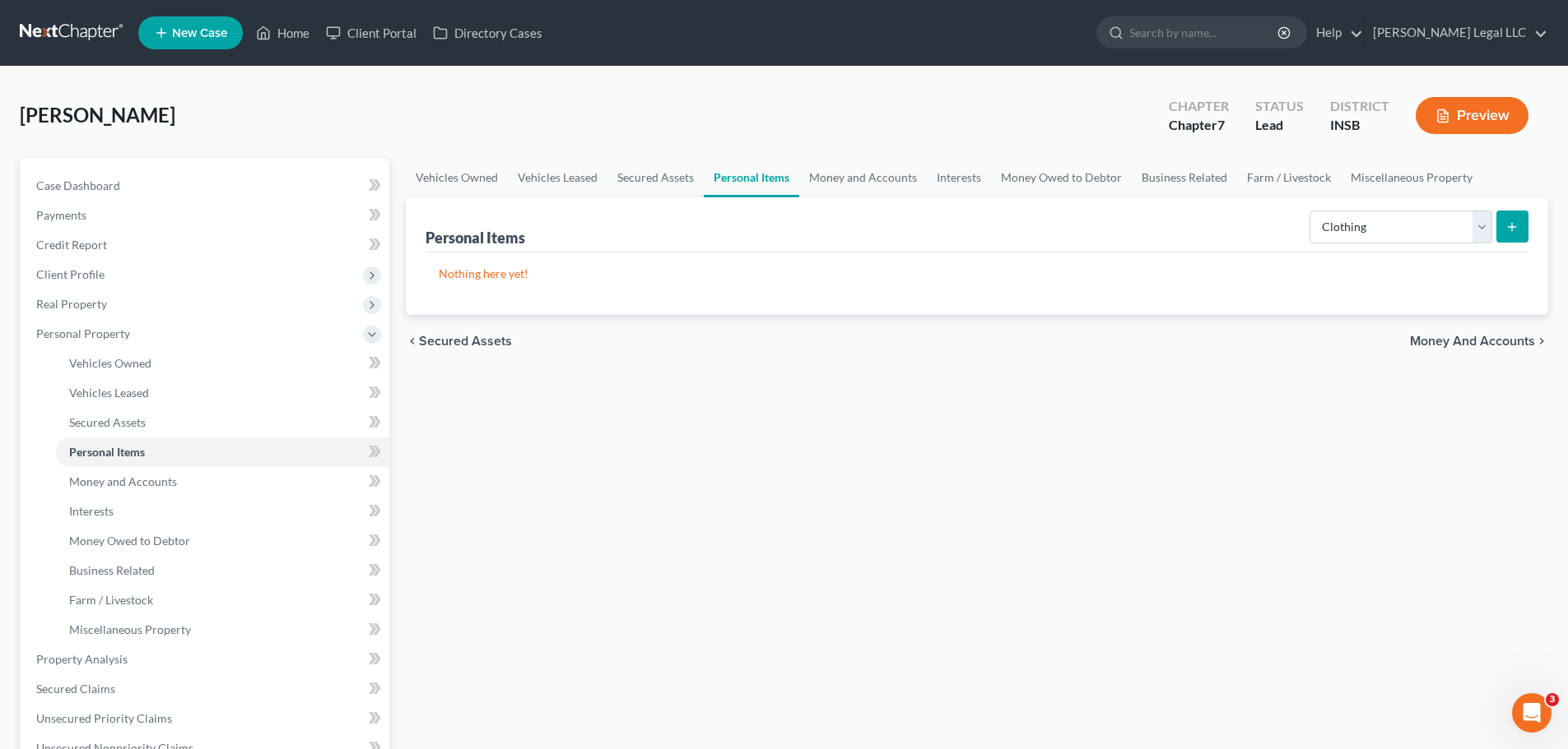
click at [1263, 225] on icon "submit" at bounding box center [1512, 226] width 13 height 13
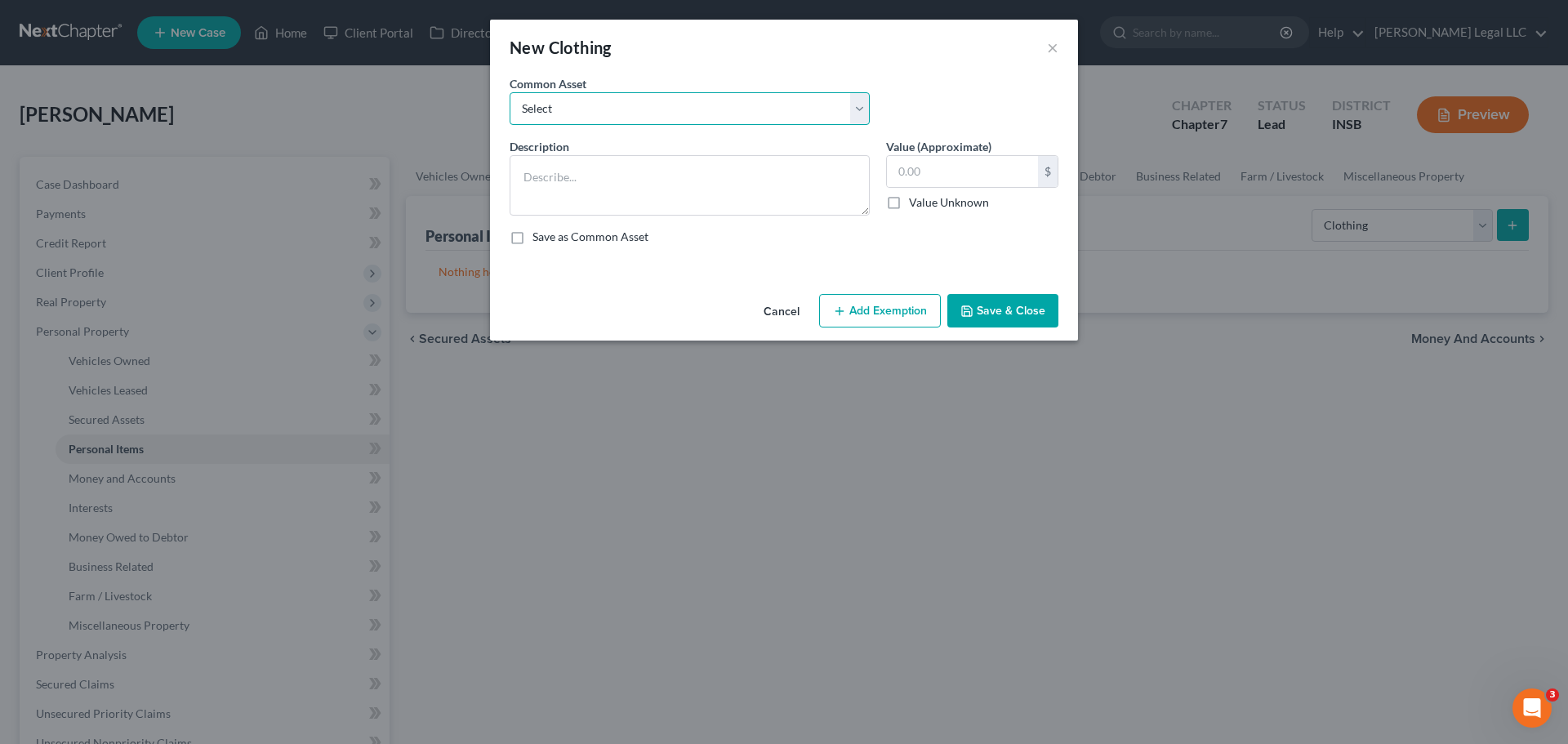
click at [559, 108] on select "Select Clothing Personal used clothing" at bounding box center [690, 108] width 360 height 33
select select "0"
click at [510, 92] on select "Select Clothing Personal used clothing" at bounding box center [690, 108] width 360 height 33
type textarea "Clothing"
click at [968, 180] on input "500.00" at bounding box center [962, 172] width 151 height 31
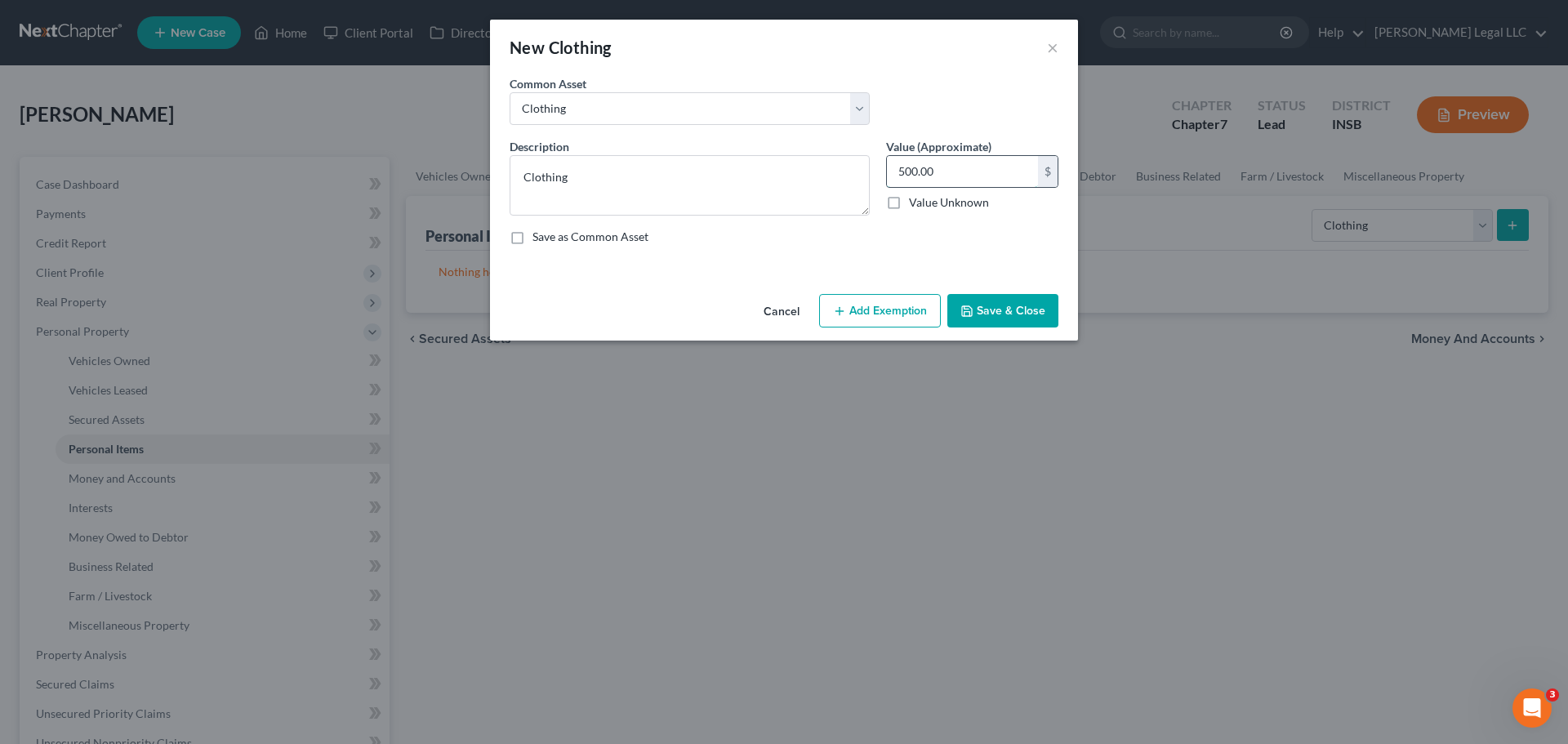
click at [968, 180] on input "500.00" at bounding box center [962, 172] width 151 height 31
type input "300"
drag, startPoint x: 757, startPoint y: 107, endPoint x: 728, endPoint y: 125, distance: 34.1
click at [757, 107] on select "Select Clothing Personal used clothing" at bounding box center [690, 108] width 360 height 33
select select "1"
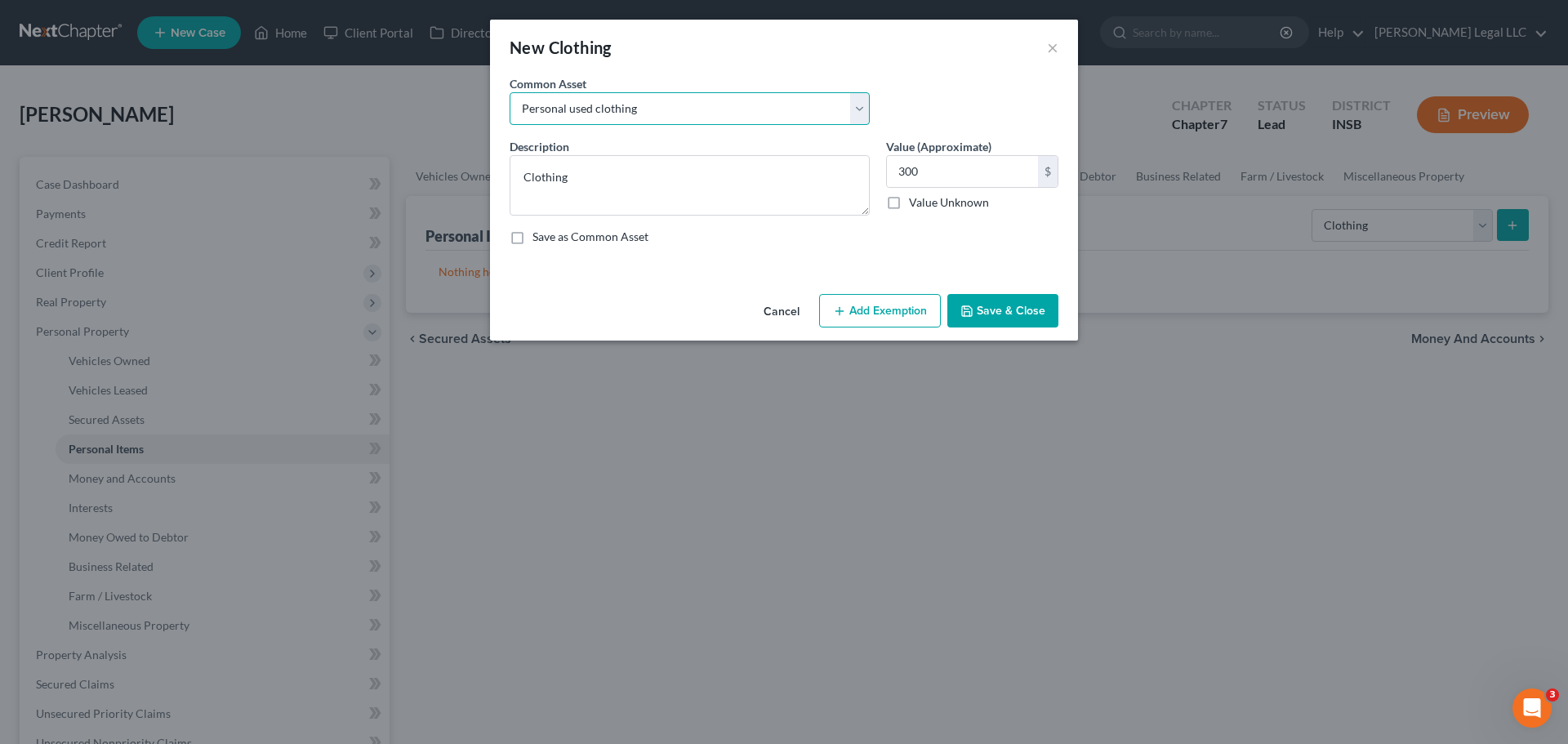
click at [510, 92] on select "Select Clothing Personal used clothing" at bounding box center [690, 108] width 360 height 33
type textarea "Personal used clothing"
click at [949, 146] on label "Value (Approximate)" at bounding box center [939, 146] width 106 height 17
click at [959, 172] on input "500.00" at bounding box center [962, 172] width 151 height 31
type input "300"
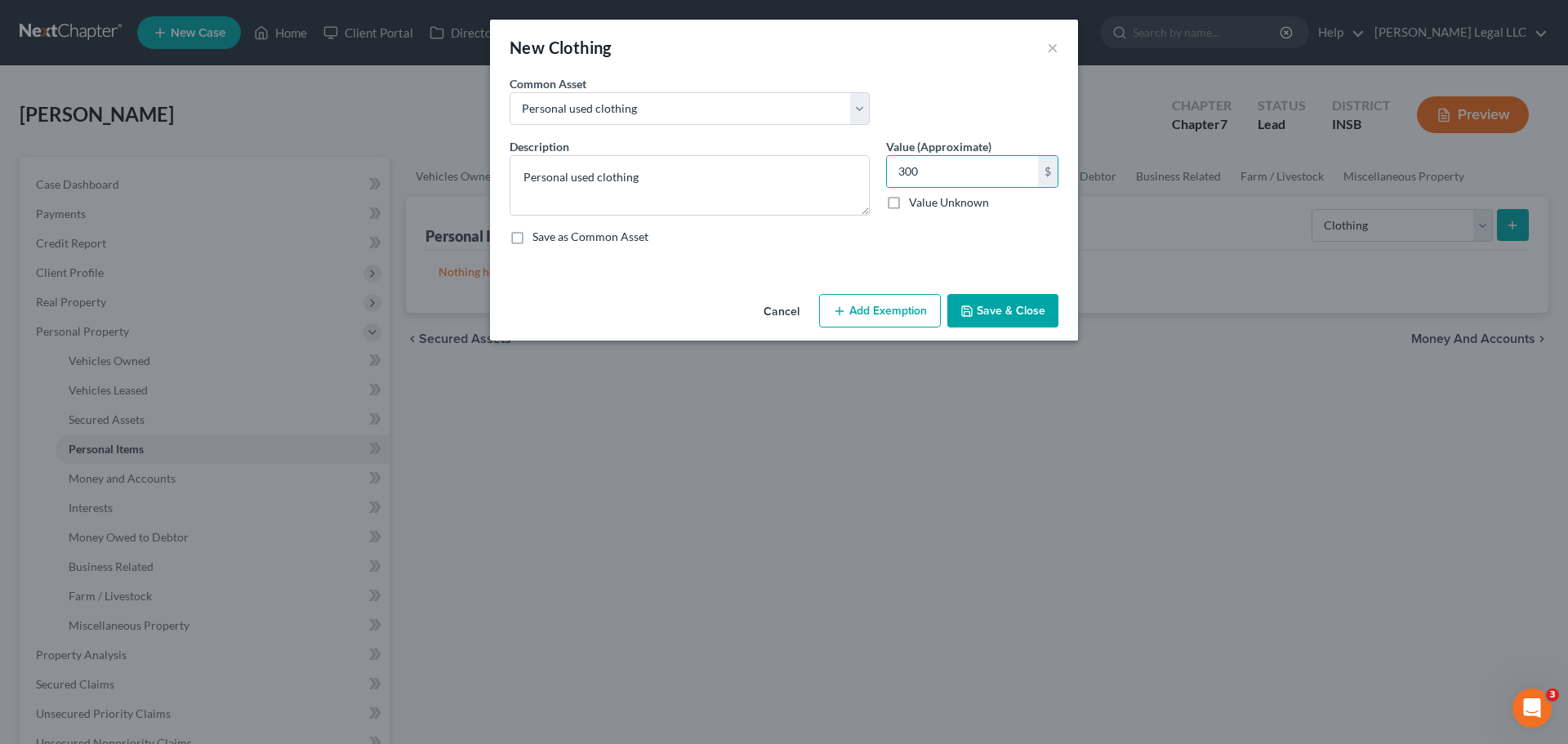
click at [859, 299] on button "Add Exemption" at bounding box center [879, 312] width 122 height 34
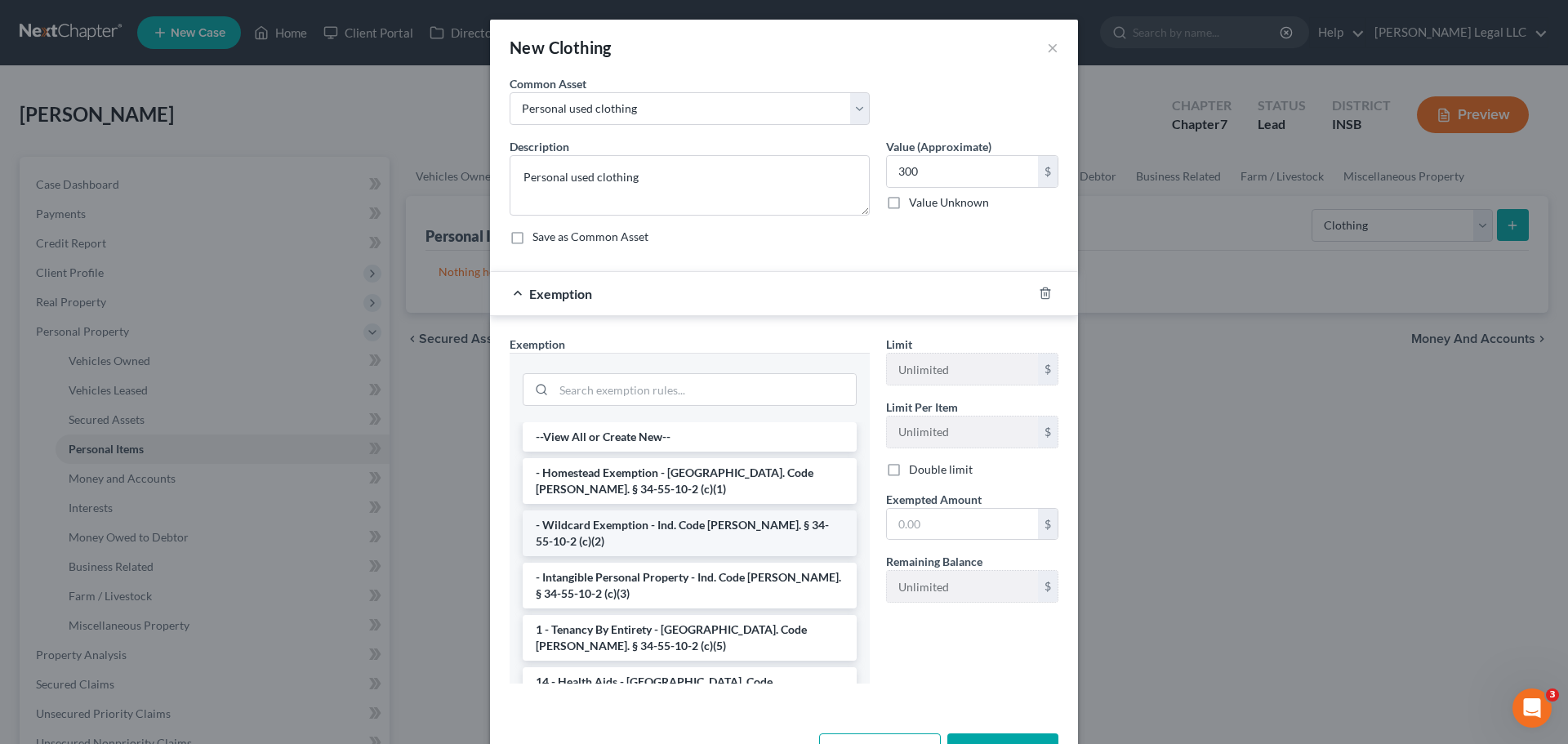
click at [561, 533] on li "- Wildcard Exemption - Ind. Code [PERSON_NAME]. § 34-55-10-2 (c)(2)" at bounding box center [690, 533] width 334 height 46
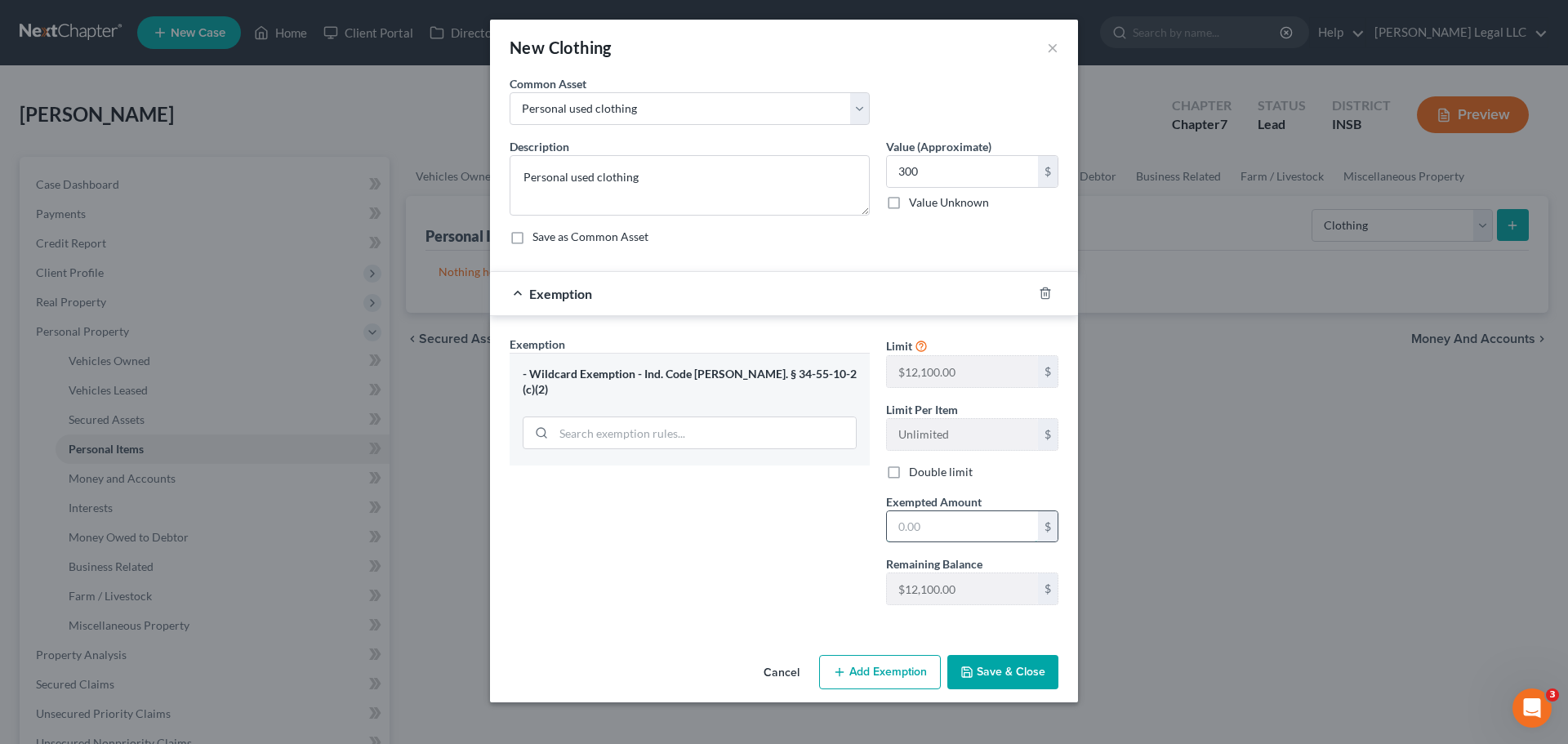
click at [954, 516] on input "text" at bounding box center [962, 526] width 151 height 31
type input "300"
click at [979, 567] on button "Save & Close" at bounding box center [1003, 673] width 111 height 34
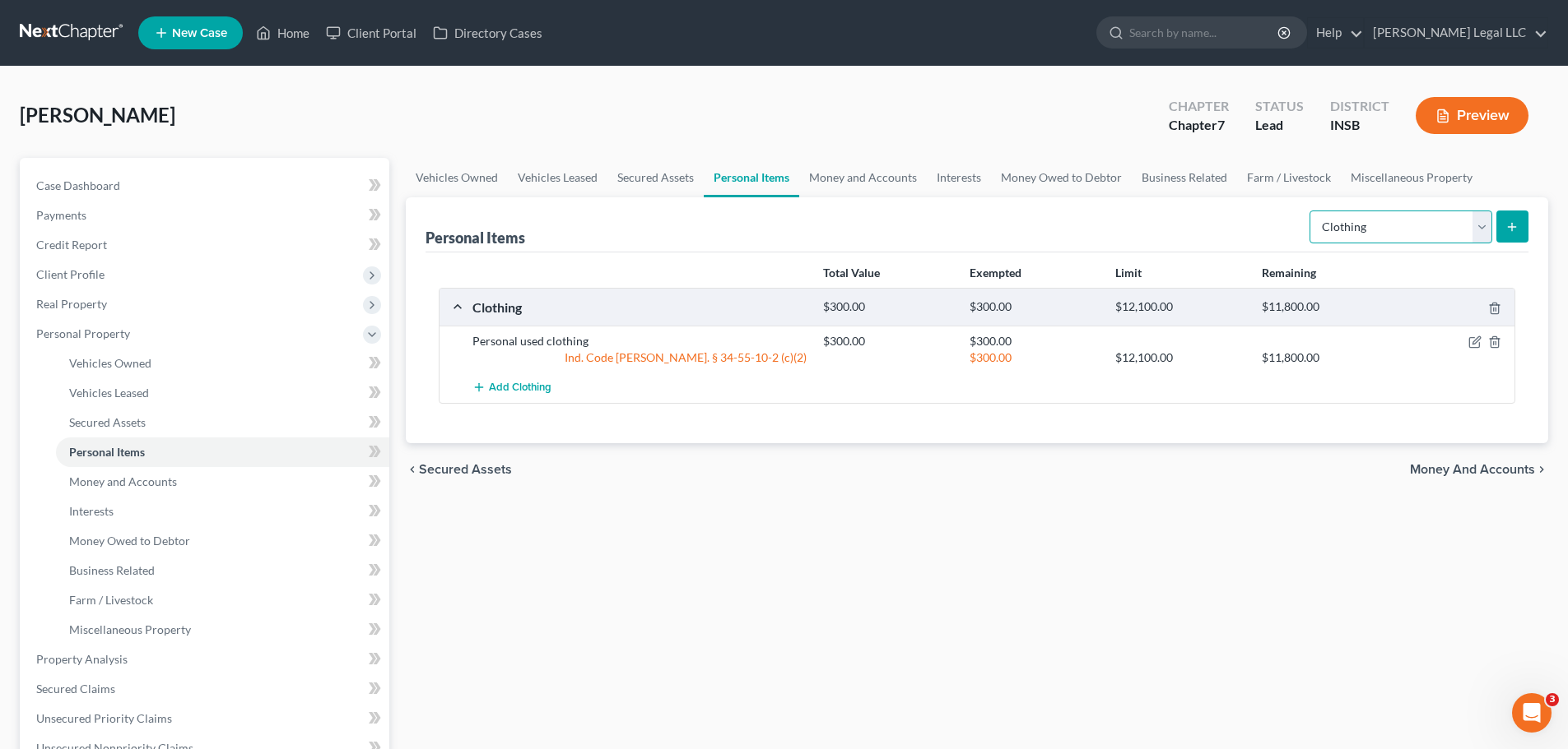
click at [1263, 221] on select "Select Item Type Clothing Collectibles Of Value Electronics Firearms Household …" at bounding box center [1400, 227] width 183 height 33
click at [1263, 211] on select "Select Item Type Clothing Collectibles Of Value Electronics Firearms Household …" at bounding box center [1400, 227] width 183 height 33
click at [1263, 238] on select "Select Item Type Clothing Collectibles Of Value Electronics Firearms Household …" at bounding box center [1400, 227] width 183 height 33
select select "electronics"
click at [1263, 211] on select "Select Item Type Clothing Collectibles Of Value Electronics Firearms Household …" at bounding box center [1400, 227] width 183 height 33
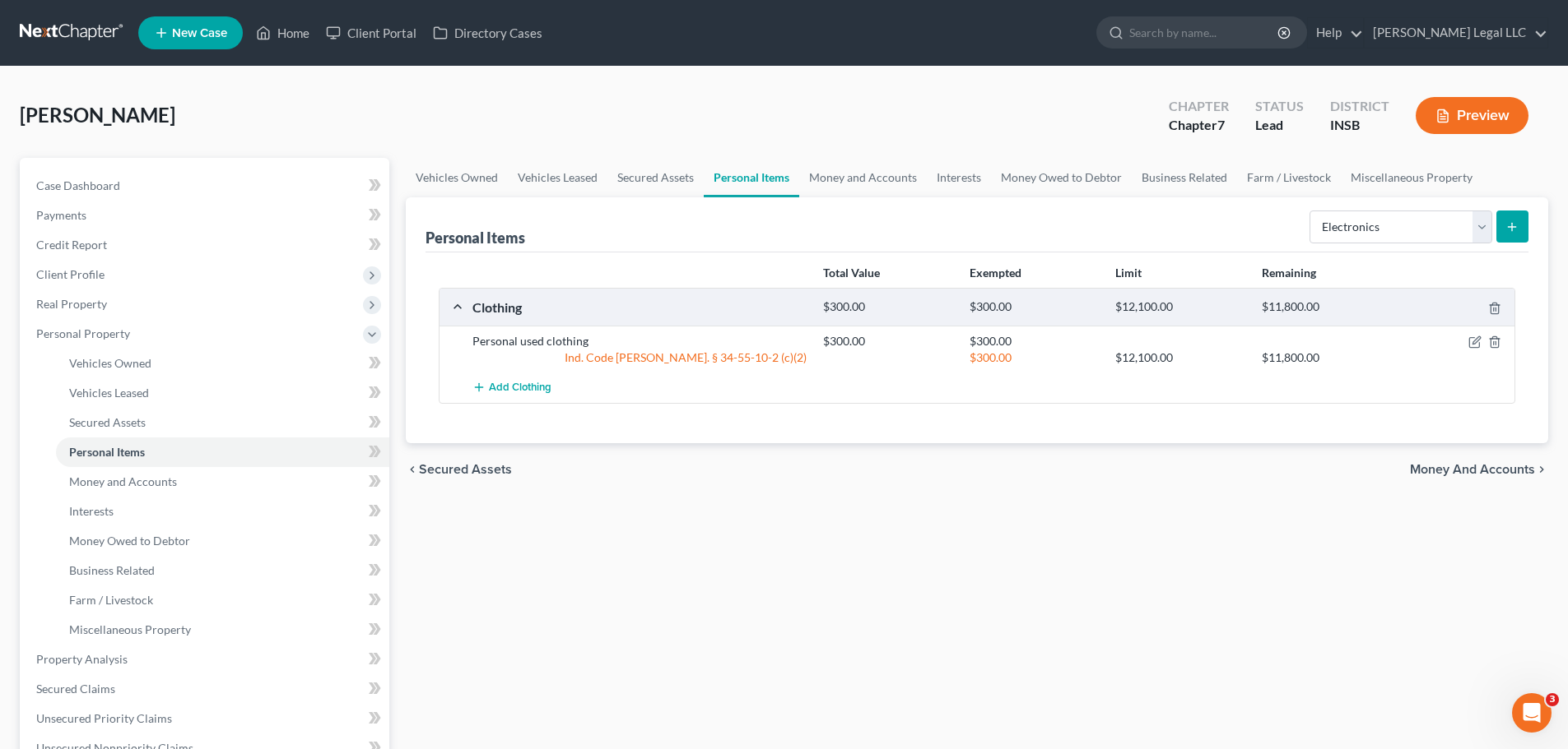
click at [1263, 228] on icon "submit" at bounding box center [1512, 226] width 13 height 13
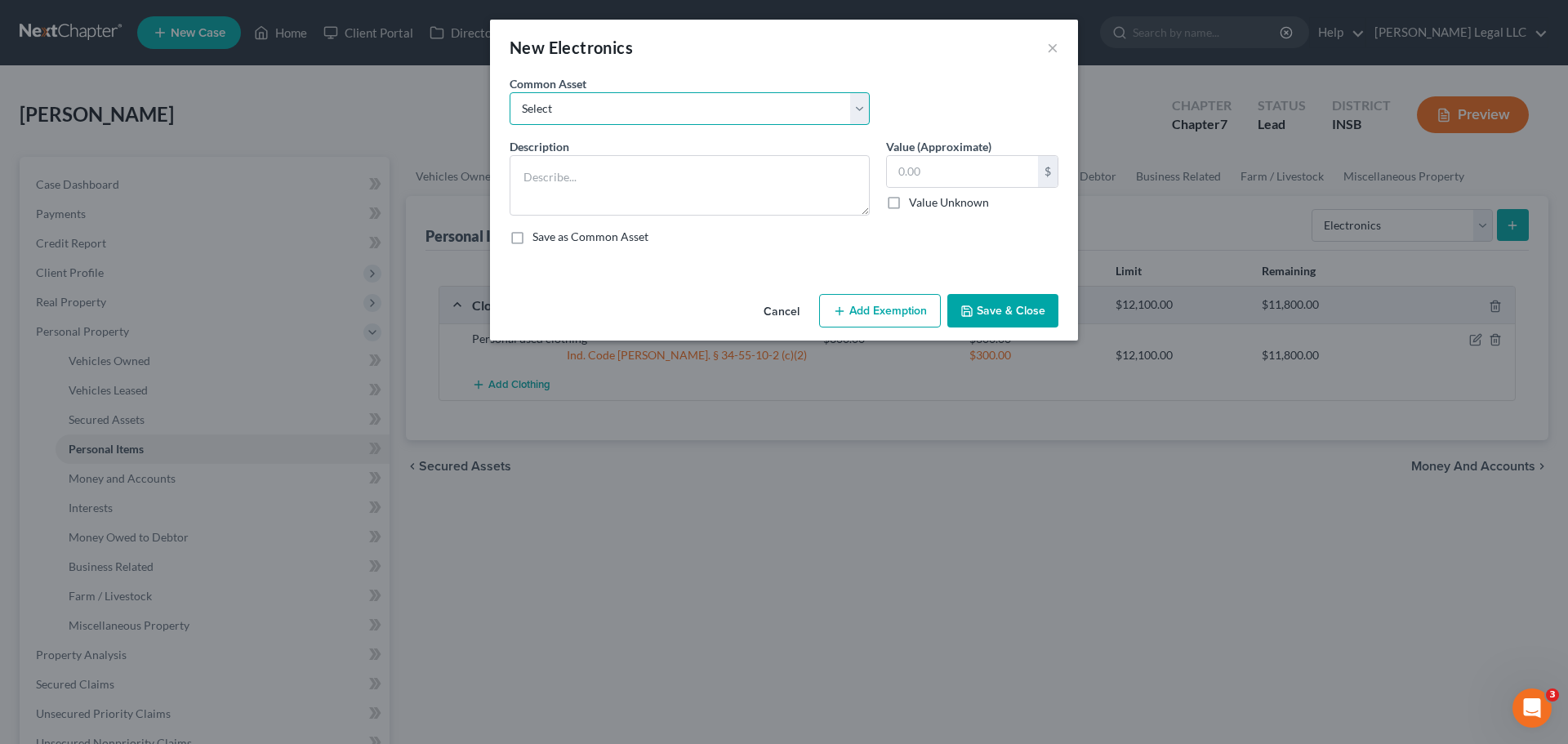
drag, startPoint x: 602, startPoint y: 106, endPoint x: 591, endPoint y: 121, distance: 18.6
click at [602, 106] on select "Select Miscellaneous electronics including televisions, computer equipment, and…" at bounding box center [690, 108] width 360 height 33
click at [510, 92] on select "Select Miscellaneous electronics including televisions, computer equipment, and…" at bounding box center [690, 108] width 360 height 33
click at [642, 116] on select "Select Miscellaneous electronics including televisions, computer equipment, and…" at bounding box center [690, 108] width 360 height 33
select select "0"
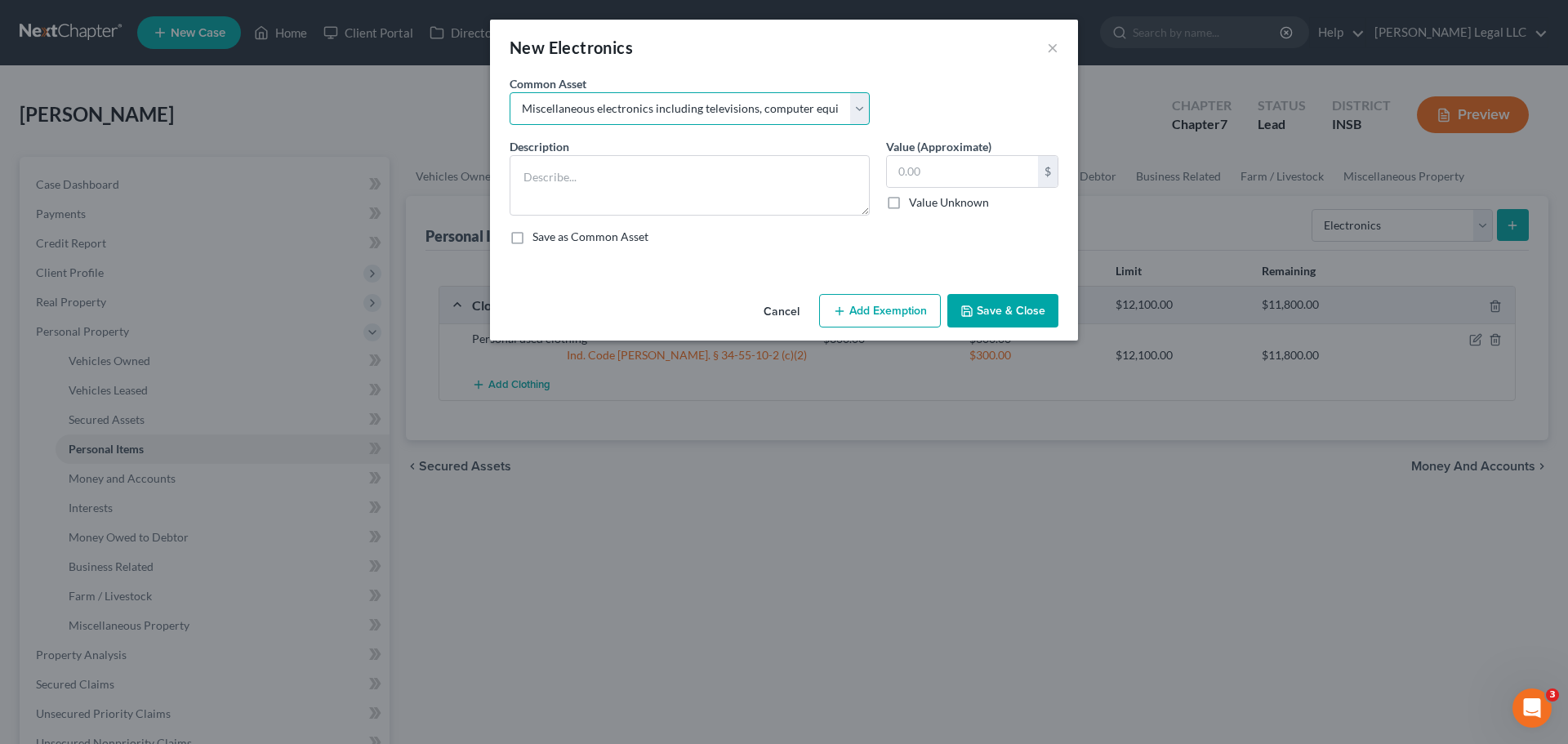
click at [510, 92] on select "Select Miscellaneous electronics including televisions, computer equipment, and…" at bounding box center [690, 108] width 360 height 33
type textarea "Miscellaneous electronics including televisions, computer equipment, and other …"
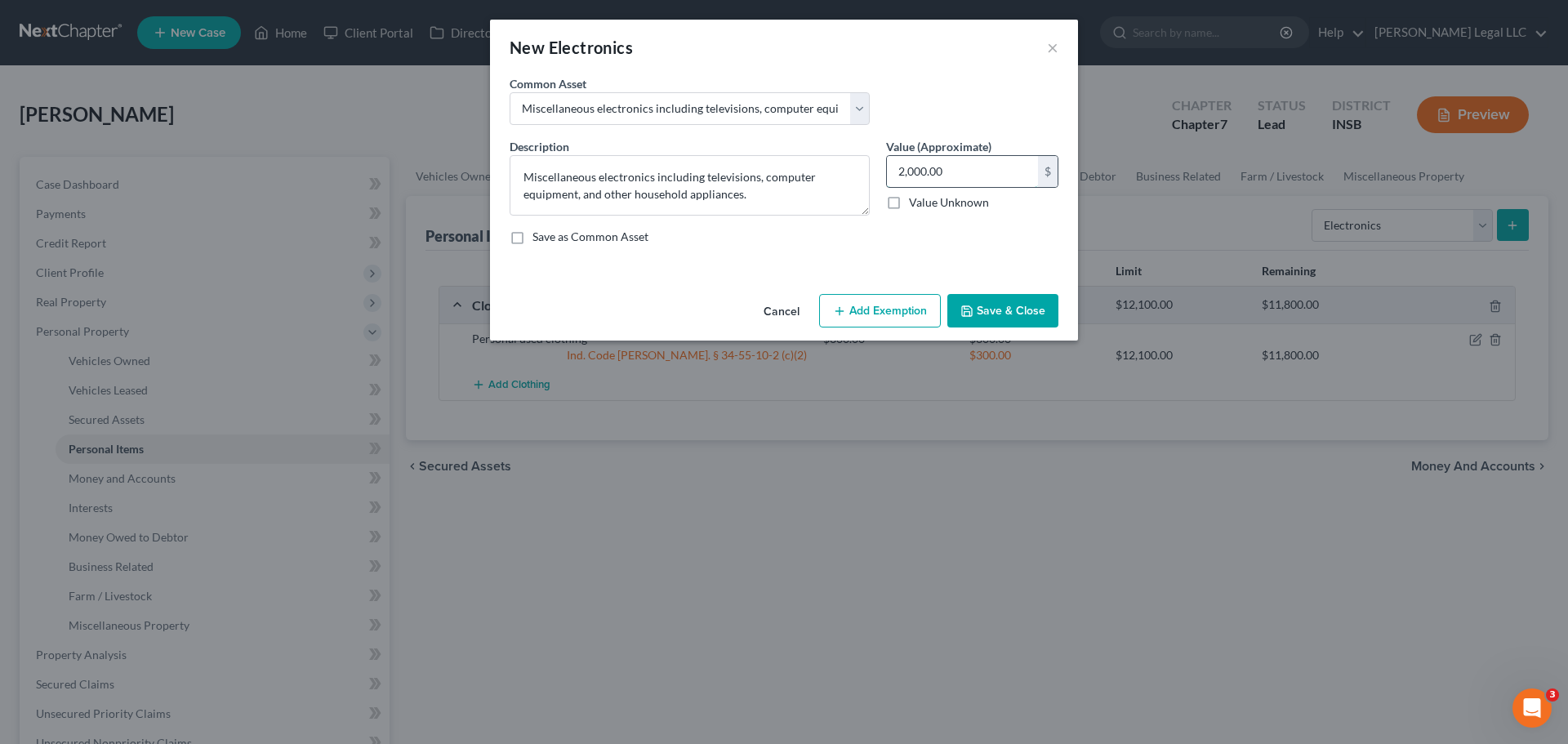
click at [923, 171] on input "2,000.00" at bounding box center [962, 172] width 151 height 31
type input "1,500"
click at [896, 314] on button "Add Exemption" at bounding box center [879, 312] width 122 height 34
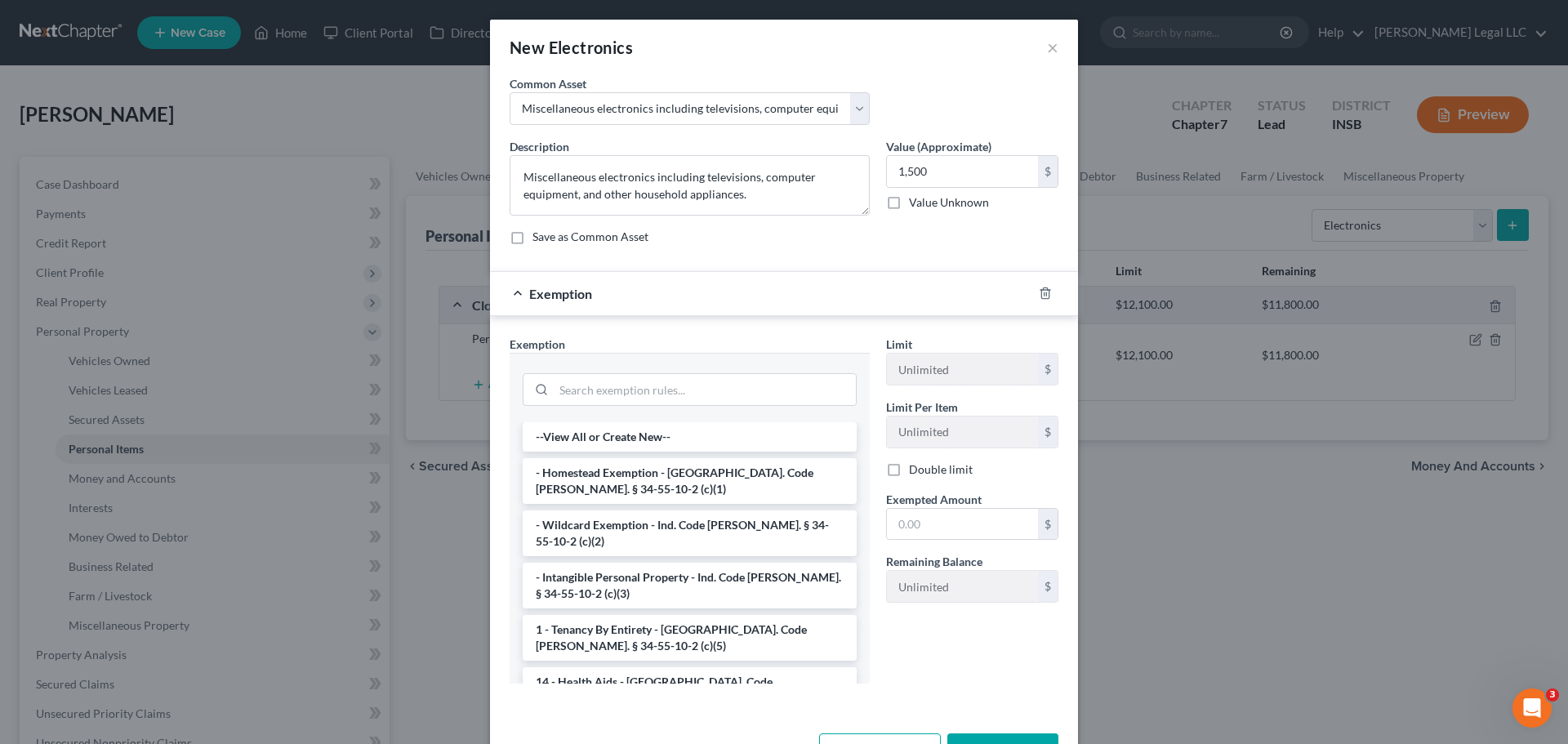
drag, startPoint x: 539, startPoint y: 525, endPoint x: 834, endPoint y: 536, distance: 295.2
click at [545, 525] on li "- Wildcard Exemption - Ind. Code [PERSON_NAME]. § 34-55-10-2 (c)(2)" at bounding box center [690, 533] width 334 height 46
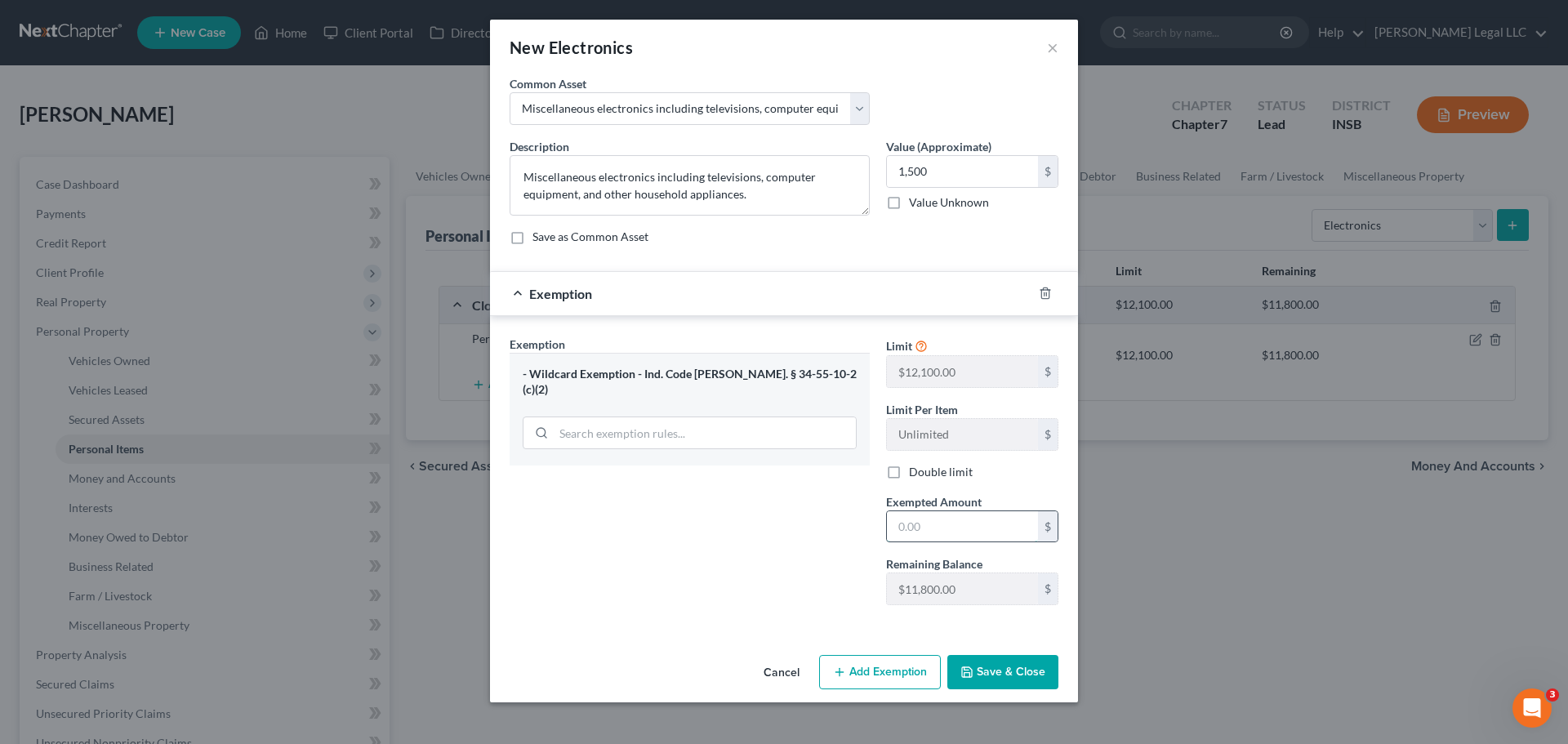
click at [961, 525] on input "text" at bounding box center [962, 526] width 151 height 31
type input "1,500"
click at [778, 567] on div "Exemption Set must be selected for CA. Exemption * - Wildcard Exemption - Ind. …" at bounding box center [690, 477] width 376 height 283
drag, startPoint x: 993, startPoint y: 668, endPoint x: 997, endPoint y: 654, distance: 14.6
click at [994, 567] on button "Save & Close" at bounding box center [1003, 673] width 111 height 34
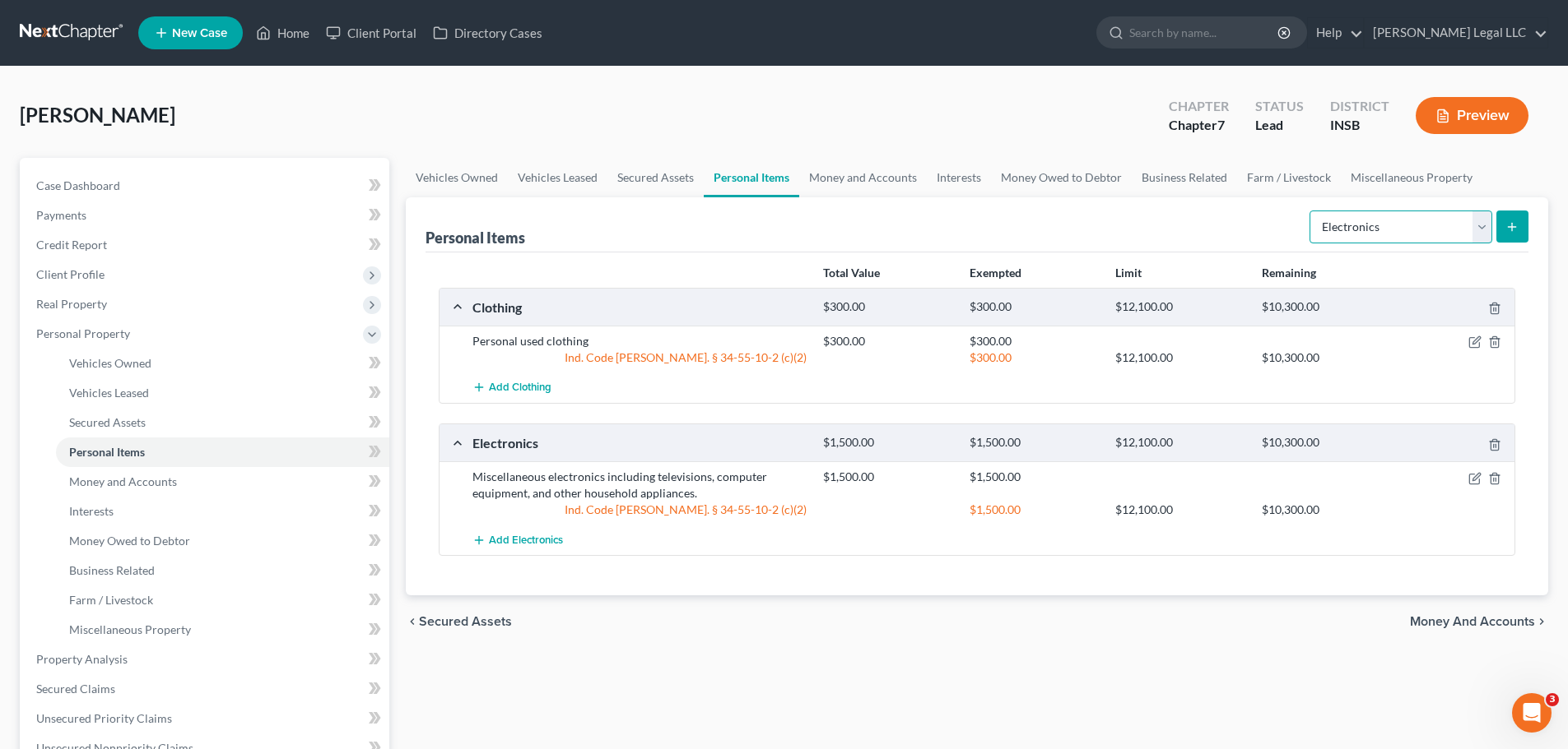
click at [1263, 220] on select "Select Item Type Clothing Collectibles Of Value Electronics Firearms Household …" at bounding box center [1400, 227] width 183 height 33
select select "household_goods"
click at [1263, 211] on select "Select Item Type Clothing Collectibles Of Value Electronics Firearms Household …" at bounding box center [1400, 227] width 183 height 33
click at [1263, 225] on div "Personal Items Select Item Type Clothing Collectibles Of Value Electronics Fire…" at bounding box center [977, 396] width 1142 height 398
click at [1263, 225] on button "submit" at bounding box center [1512, 226] width 32 height 32
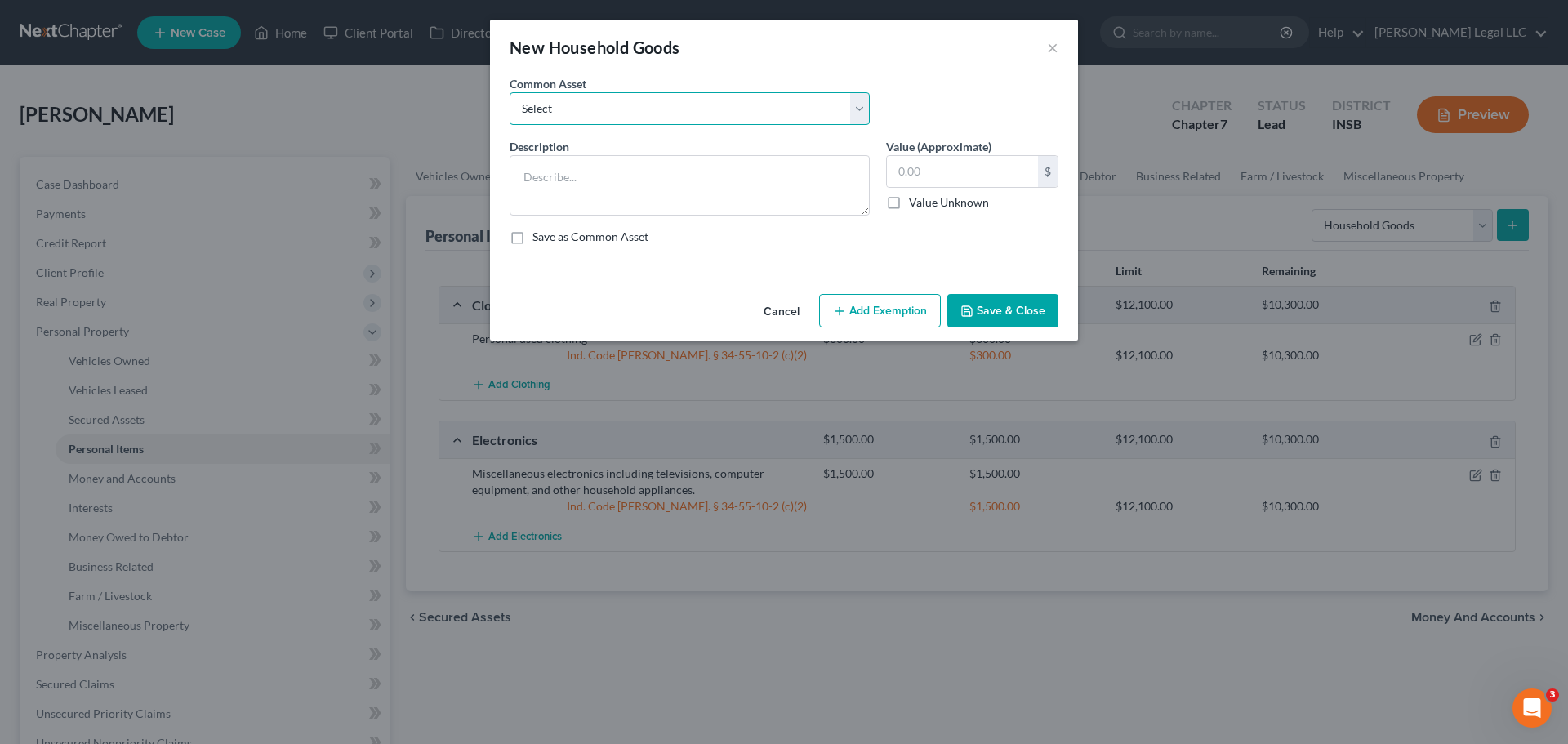
drag, startPoint x: 655, startPoint y: 114, endPoint x: 645, endPoint y: 124, distance: 14.1
click at [655, 114] on select "Select Household furniture (bedrooms, kitchen, living area, etc.)" at bounding box center [690, 108] width 360 height 33
select select "0"
click at [510, 92] on select "Select Household furniture (bedrooms, kitchen, living area, etc.)" at bounding box center [690, 108] width 360 height 33
type textarea "Household furniture (bedrooms, kitchen, living area, etc.)"
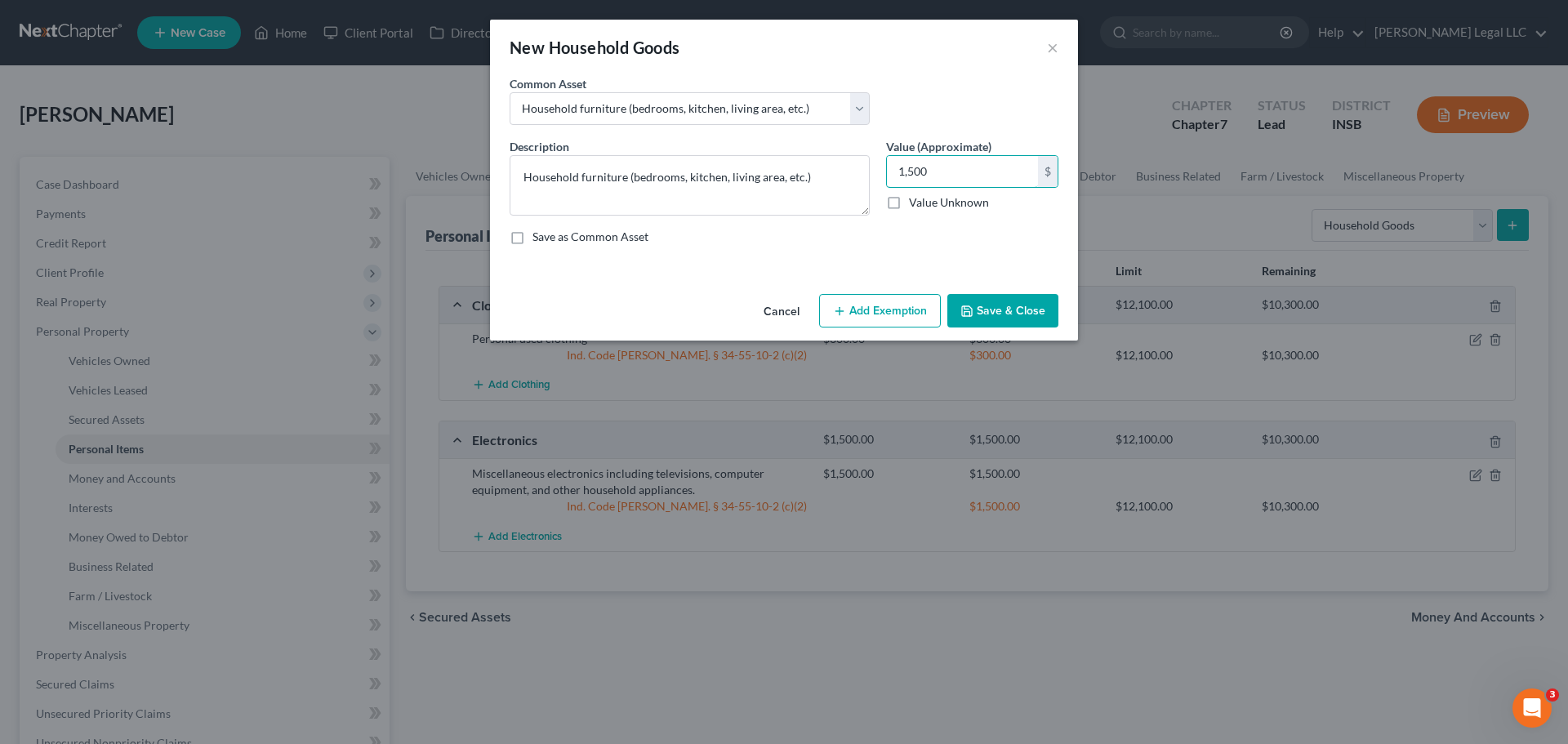
type input "1,500"
click at [854, 317] on button "Add Exemption" at bounding box center [879, 312] width 122 height 34
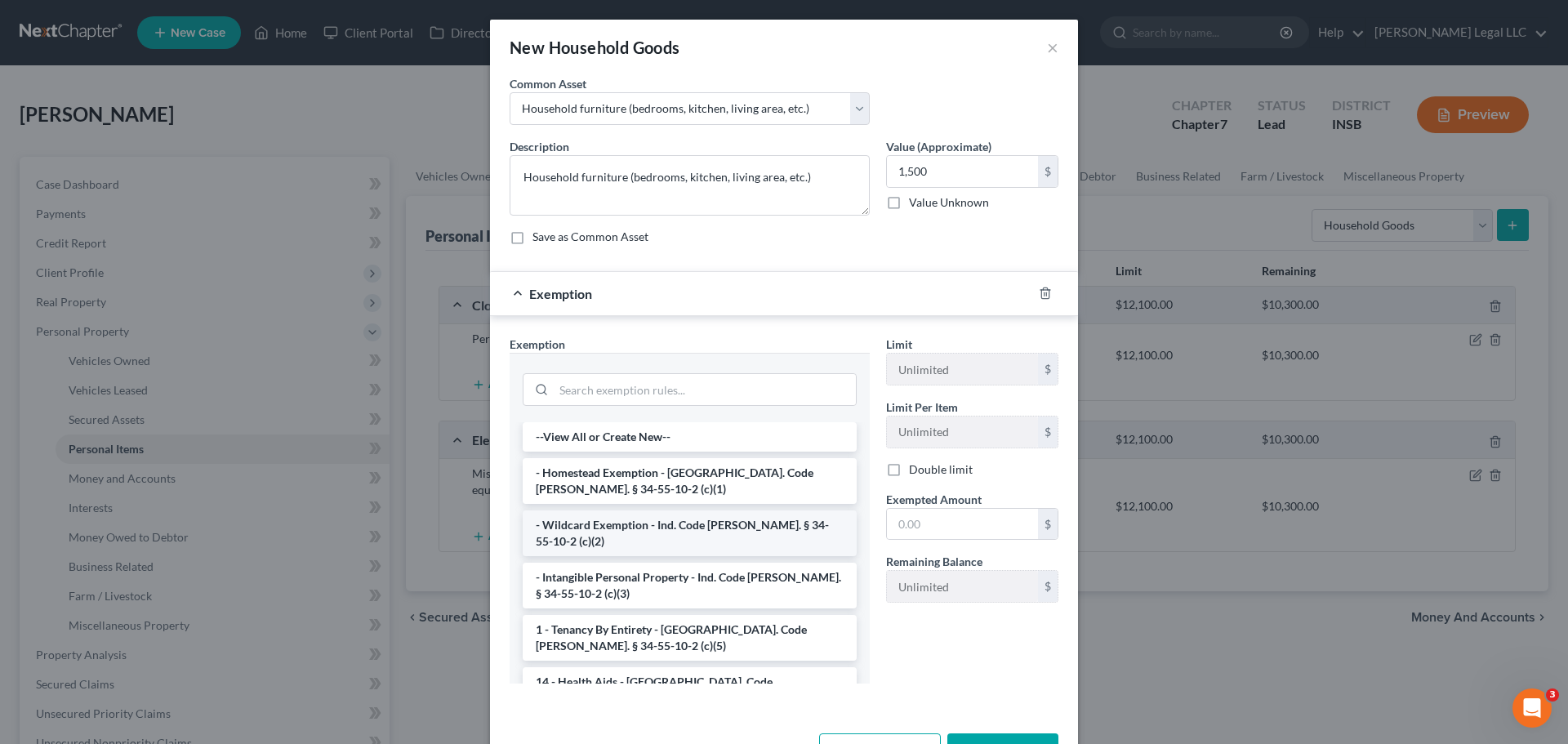
click at [571, 517] on li "- Wildcard Exemption - Ind. Code [PERSON_NAME]. § 34-55-10-2 (c)(2)" at bounding box center [690, 533] width 334 height 46
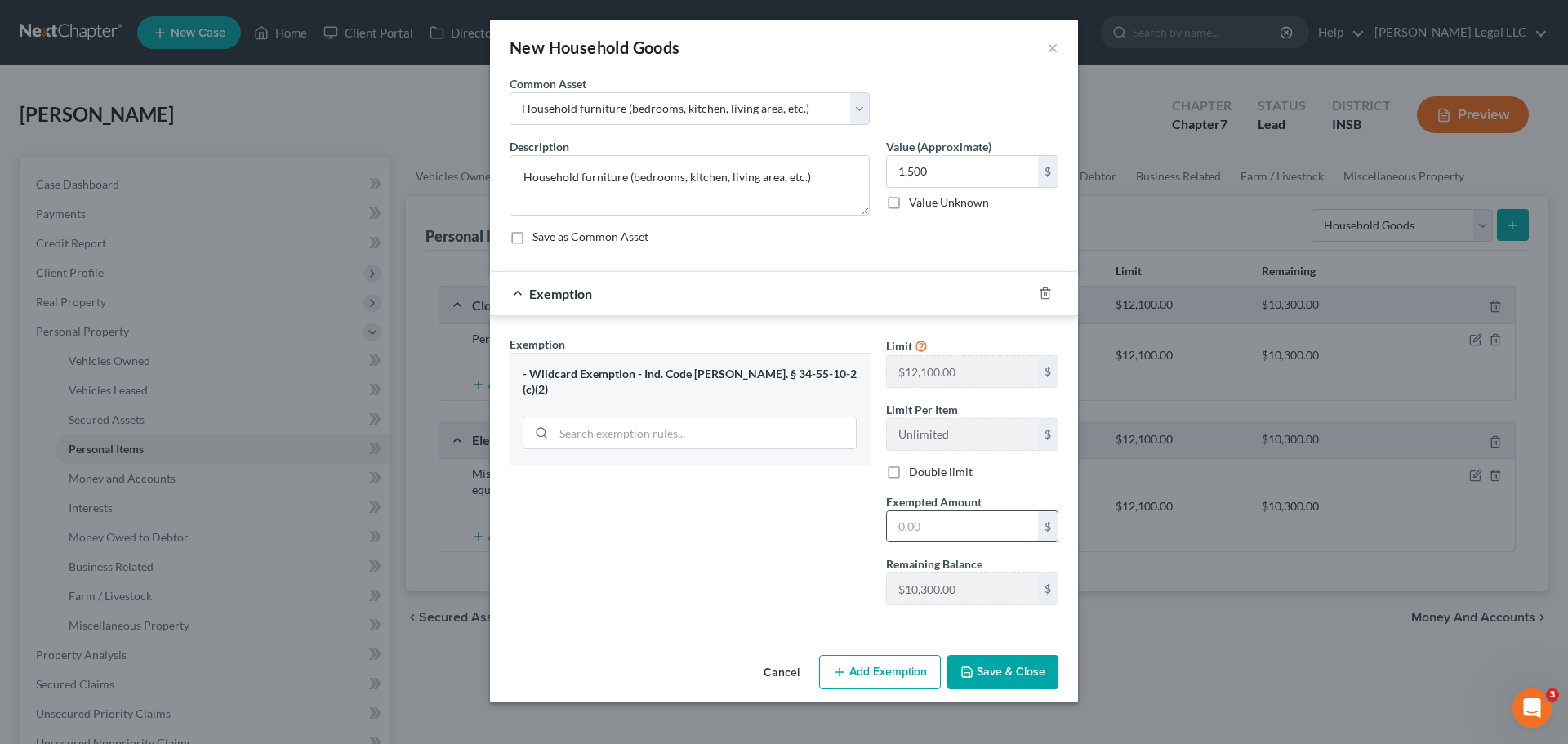
click at [919, 525] on input "text" at bounding box center [962, 526] width 151 height 31
type input "1,500"
click at [1030, 567] on button "Save & Close" at bounding box center [1003, 673] width 111 height 34
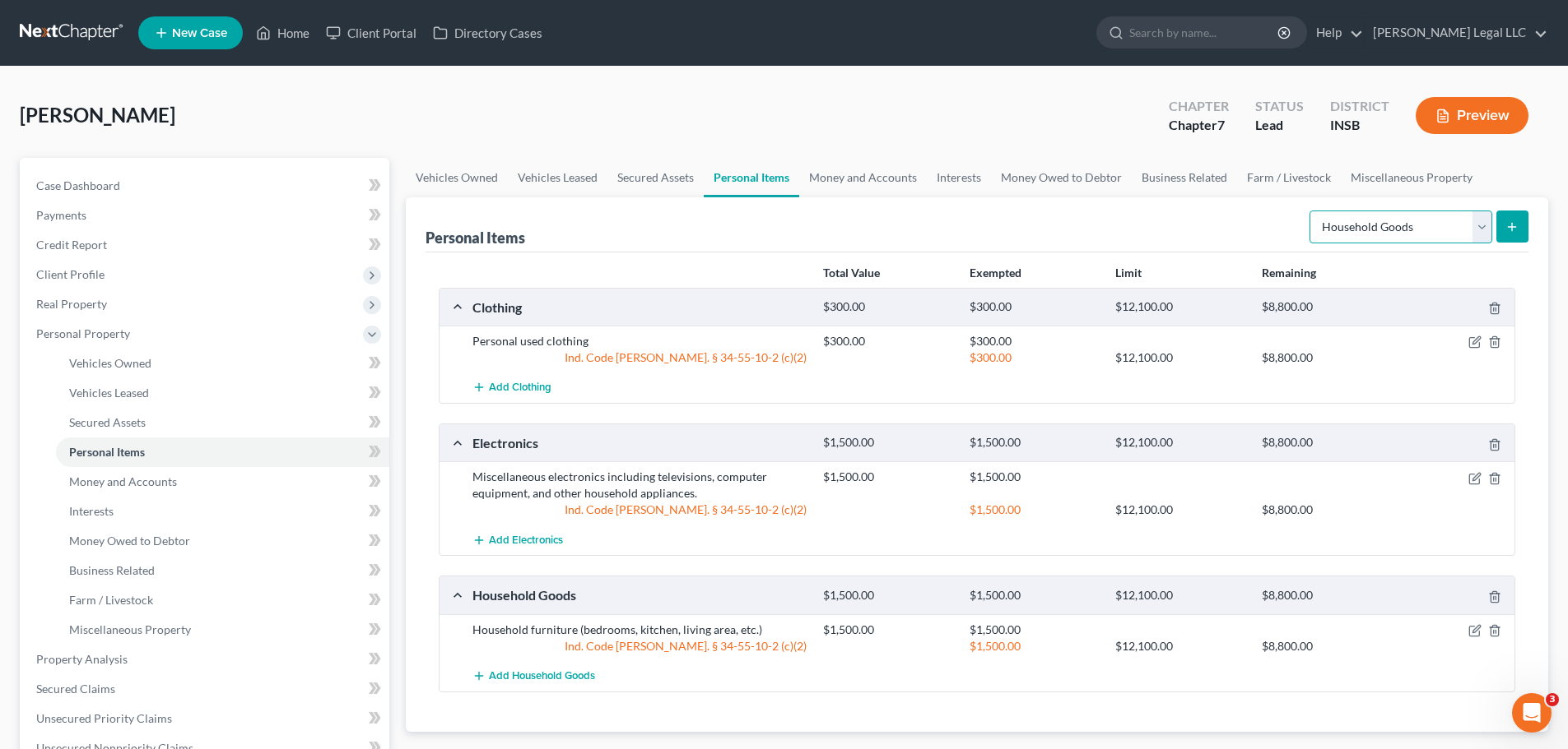
click at [1263, 233] on select "Select Item Type Clothing Collectibles Of Value Electronics Firearms Household …" at bounding box center [1400, 227] width 183 height 33
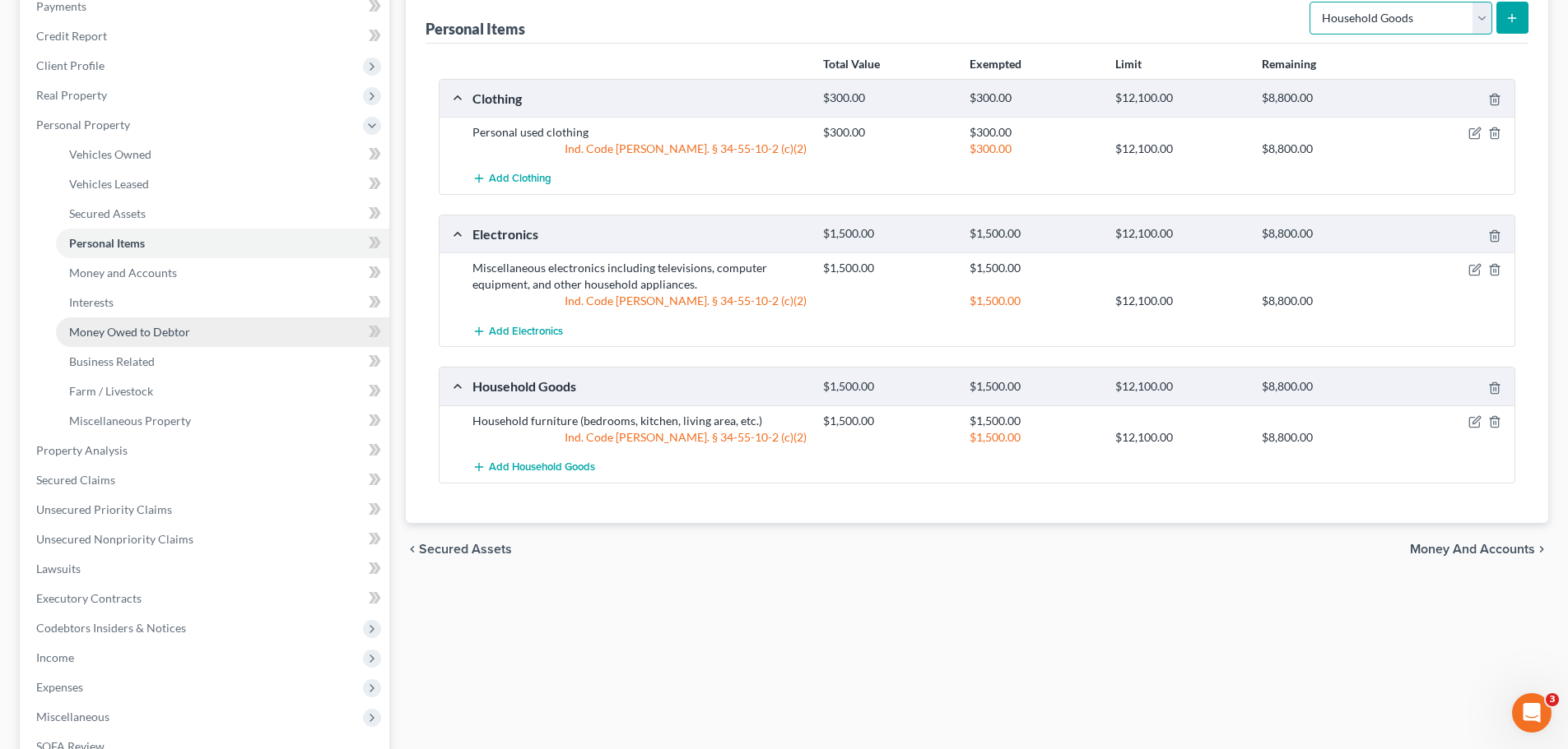
scroll to position [246, 0]
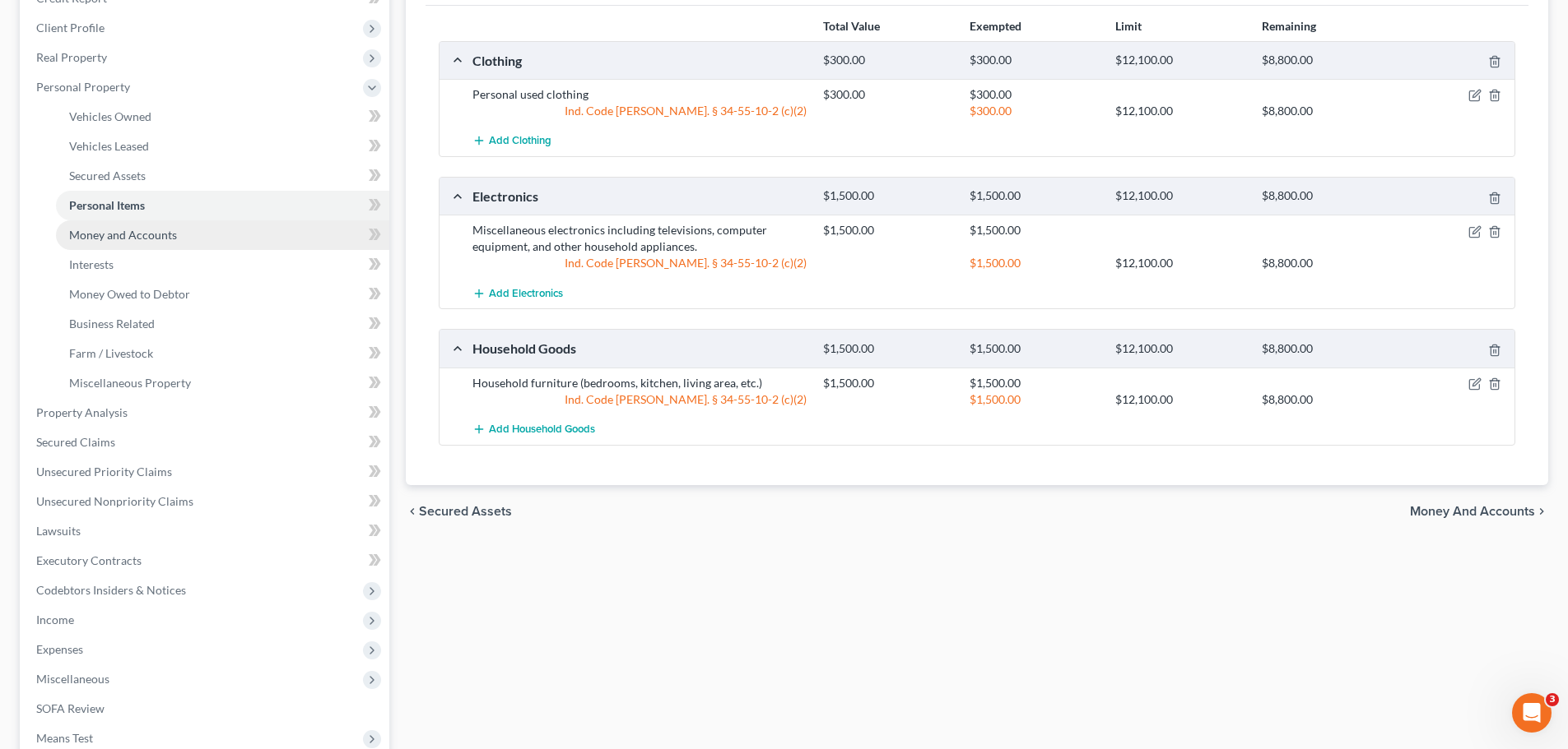
click at [130, 239] on span "Money and Accounts" at bounding box center [123, 235] width 108 height 14
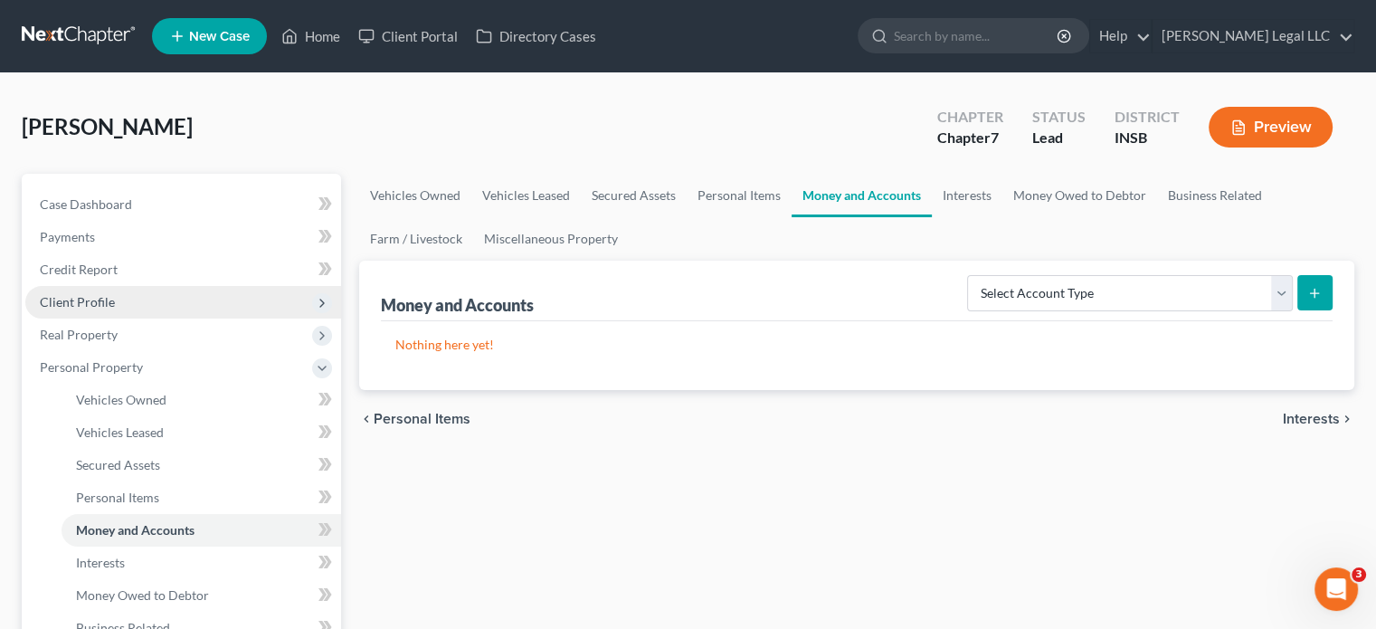
click at [104, 297] on span "Client Profile" at bounding box center [77, 301] width 75 height 15
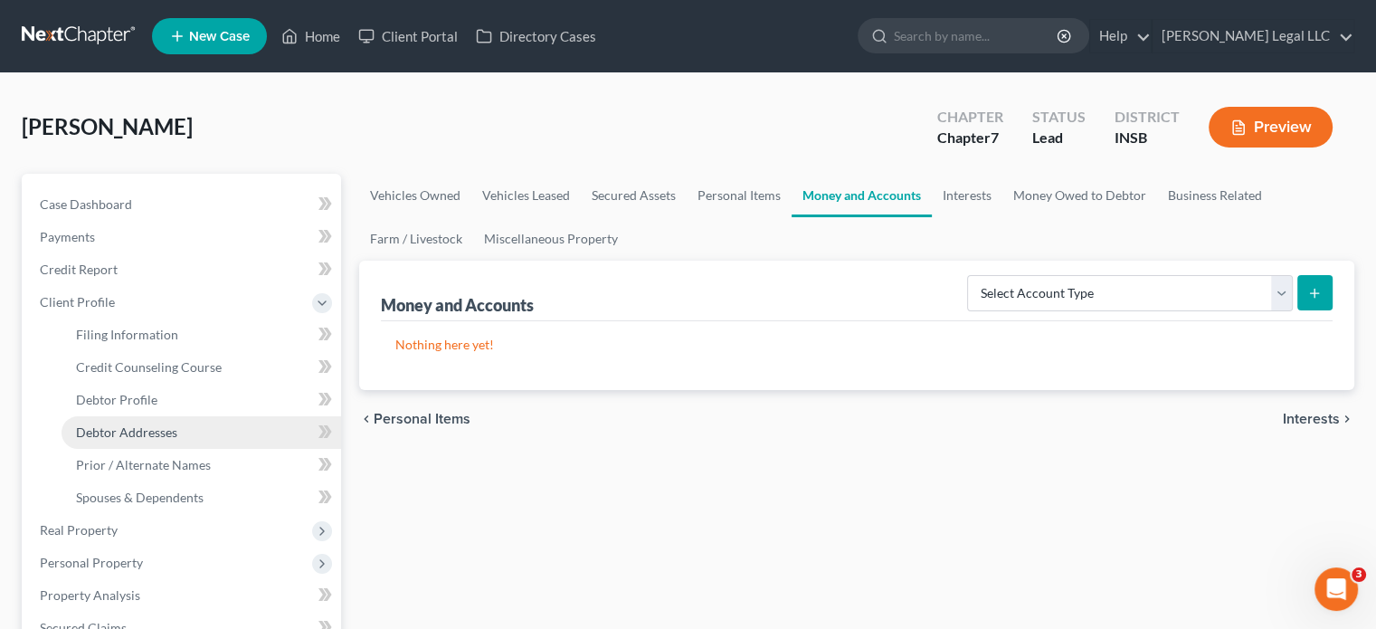
click at [123, 426] on span "Debtor Addresses" at bounding box center [126, 431] width 101 height 15
select select "0"
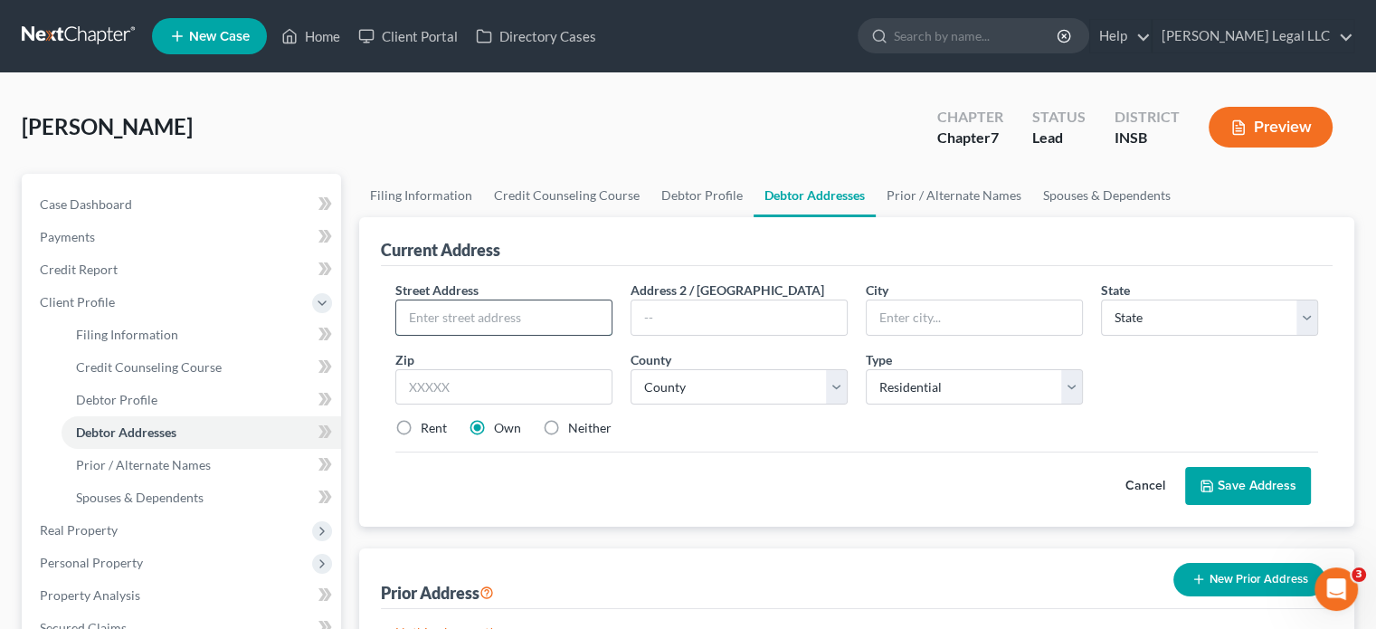
click at [564, 306] on input "text" at bounding box center [503, 317] width 215 height 34
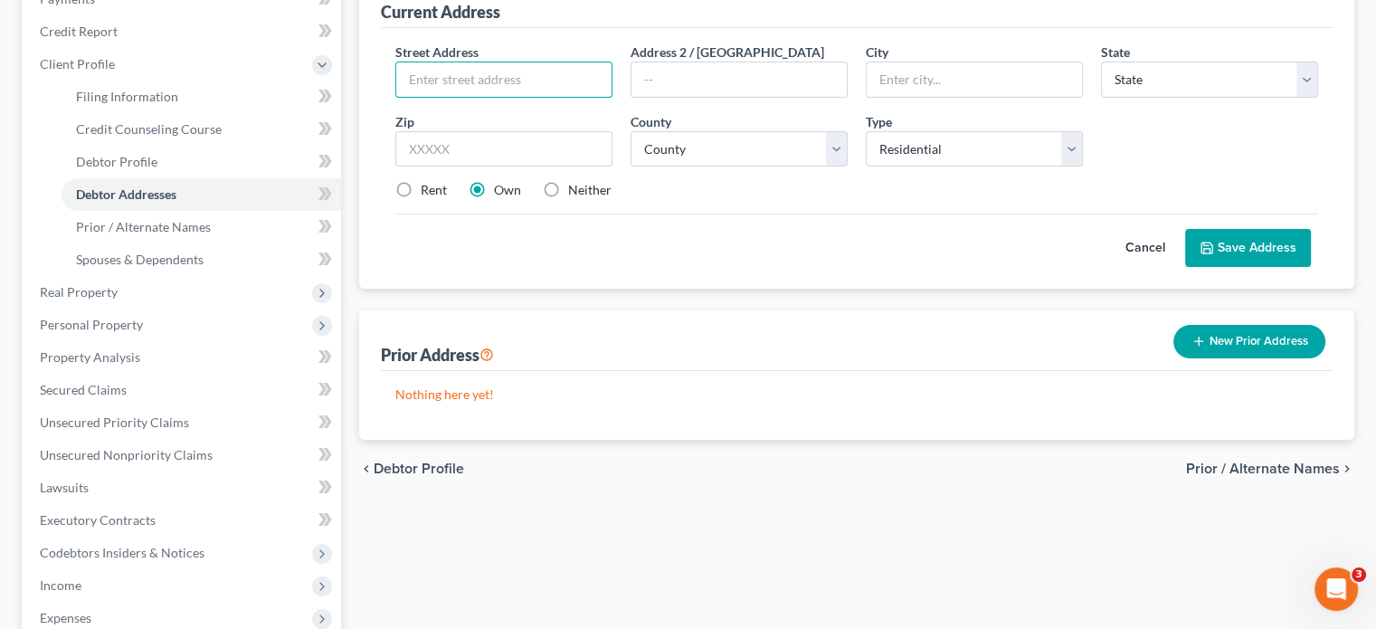
scroll to position [90, 0]
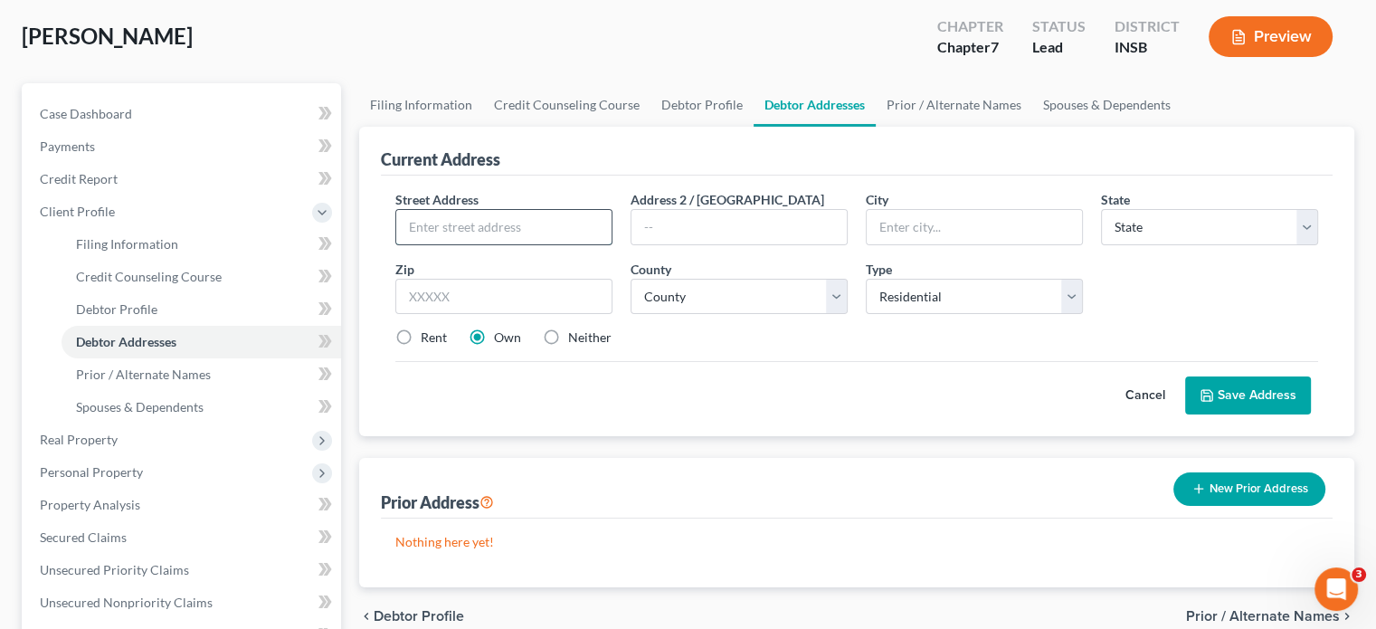
click at [441, 229] on input "text" at bounding box center [503, 227] width 215 height 34
type input "[STREET_ADDRESS]"
type input "[GEOGRAPHIC_DATA]"
type input "Ste. 300"
select select "15"
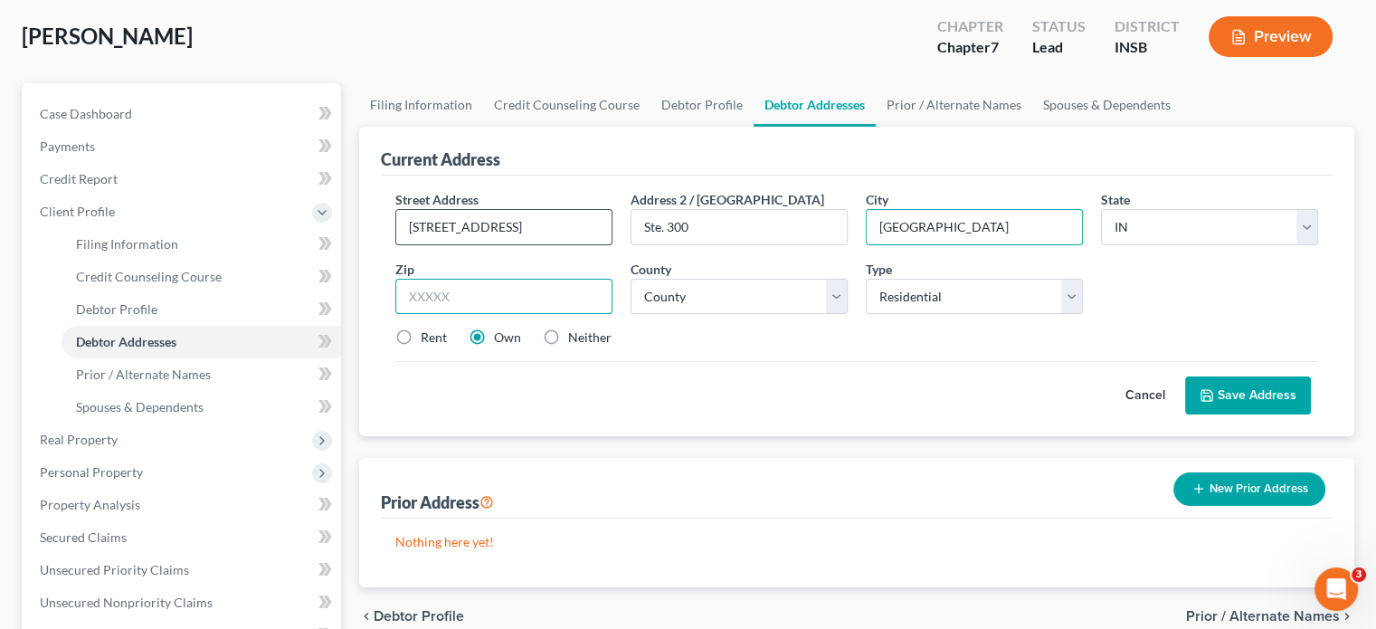
type input "46250"
click at [723, 219] on input "Ste. 300" at bounding box center [739, 227] width 215 height 34
click at [572, 297] on input "46250" at bounding box center [503, 297] width 217 height 36
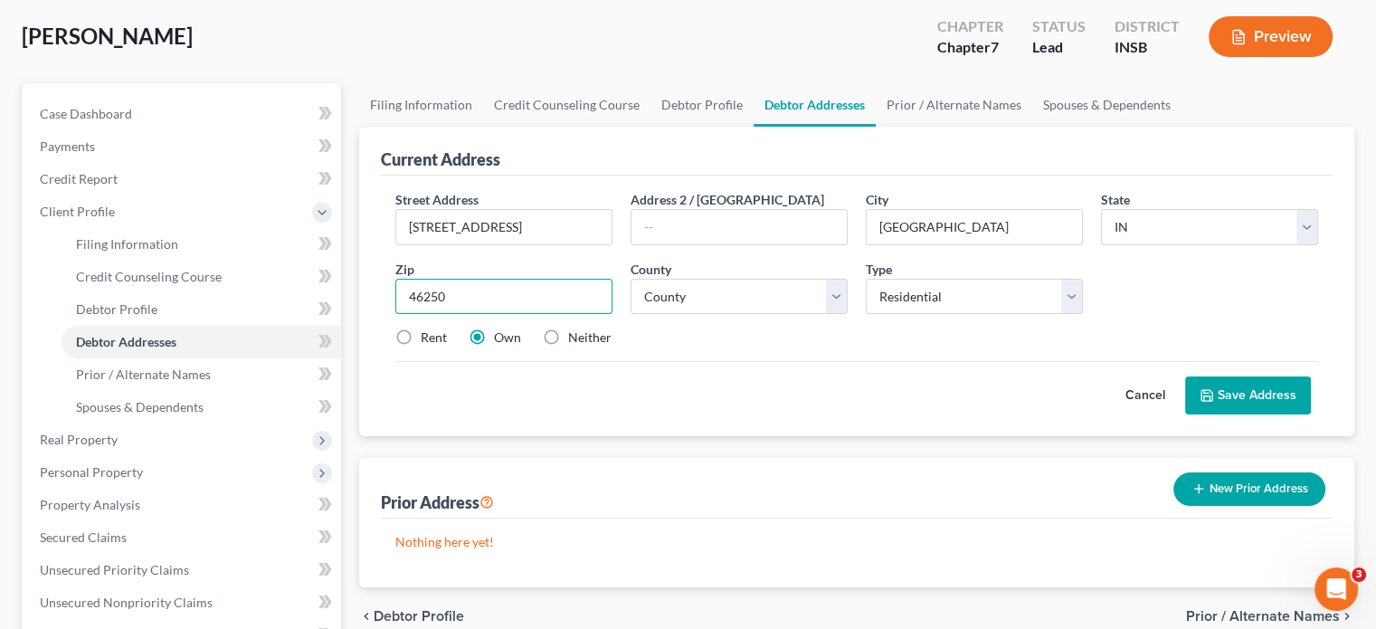
click at [572, 297] on input "46250" at bounding box center [503, 297] width 217 height 36
type input "46260"
click at [852, 284] on div "County * County [GEOGRAPHIC_DATA] [GEOGRAPHIC_DATA] [GEOGRAPHIC_DATA] [GEOGRAPH…" at bounding box center [739, 287] width 235 height 55
click at [749, 298] on select "County [GEOGRAPHIC_DATA] [GEOGRAPHIC_DATA] [GEOGRAPHIC_DATA] [GEOGRAPHIC_DATA] …" at bounding box center [739, 297] width 217 height 36
select select "48"
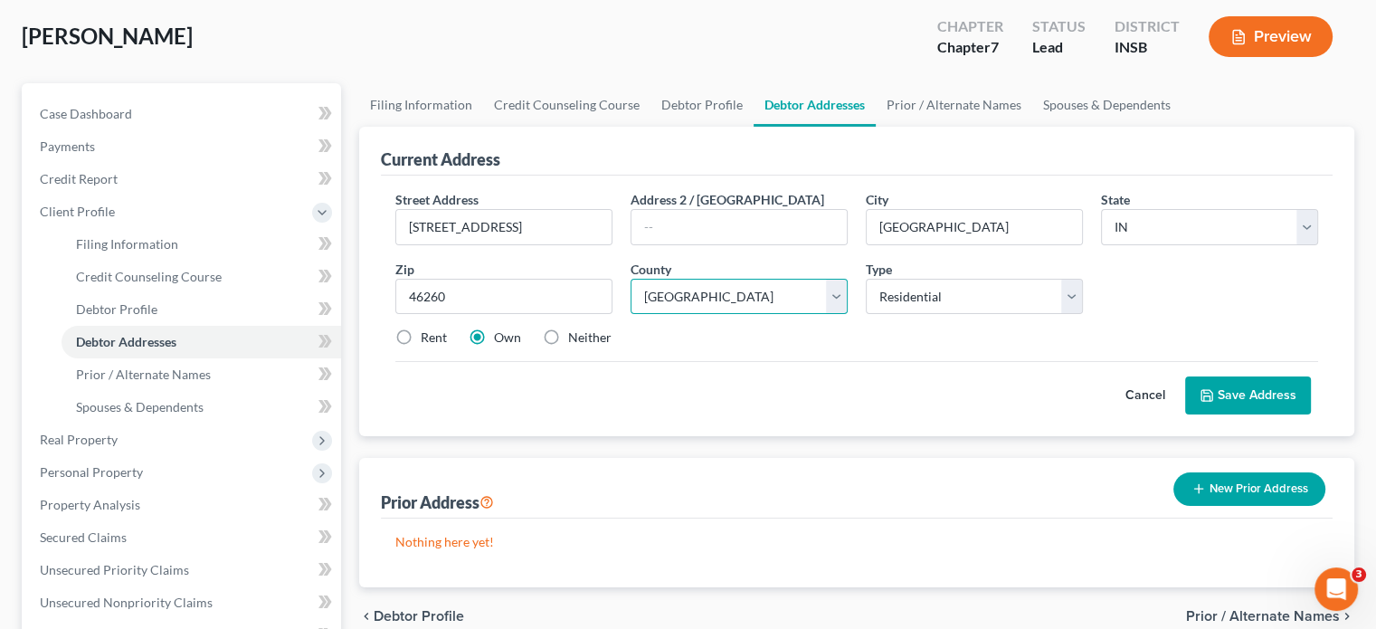
click at [631, 279] on select "County [GEOGRAPHIC_DATA] [GEOGRAPHIC_DATA] [GEOGRAPHIC_DATA] [GEOGRAPHIC_DATA] …" at bounding box center [739, 297] width 217 height 36
click at [422, 335] on label "Rent" at bounding box center [434, 337] width 26 height 18
click at [428, 335] on input "Rent" at bounding box center [434, 334] width 12 height 12
radio input "true"
click at [1216, 390] on button "Save Address" at bounding box center [1248, 395] width 126 height 38
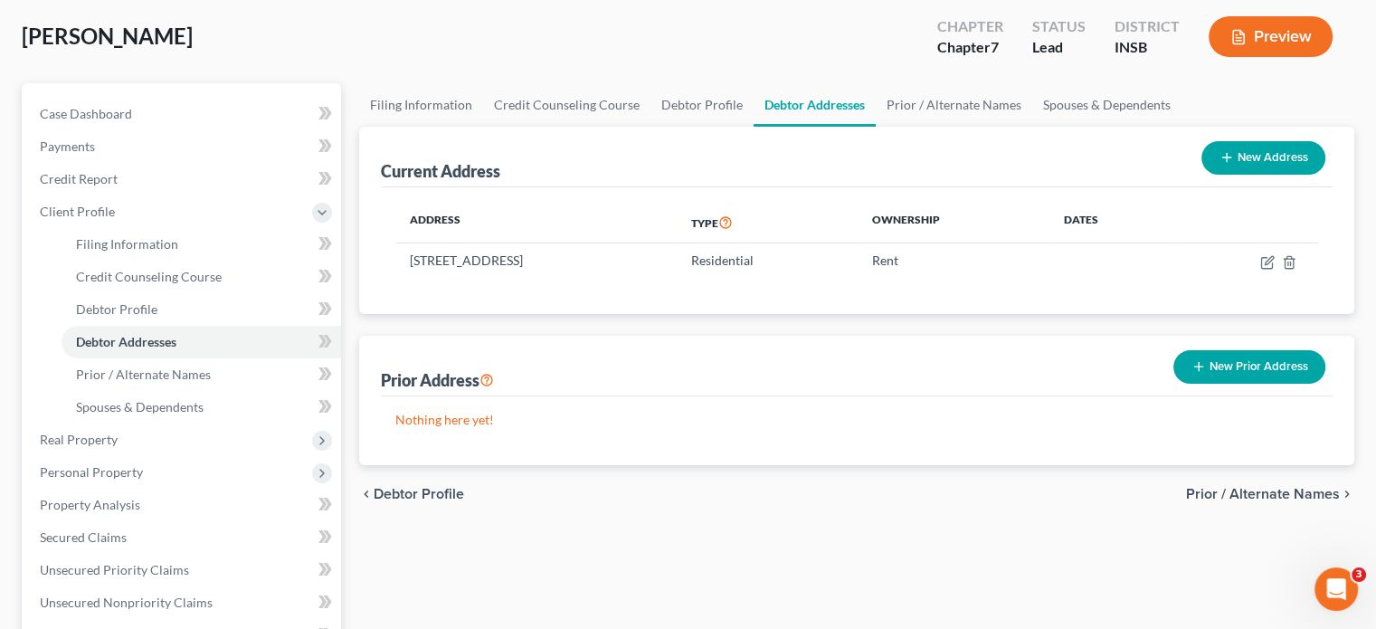
click at [1249, 362] on button "New Prior Address" at bounding box center [1249, 366] width 152 height 33
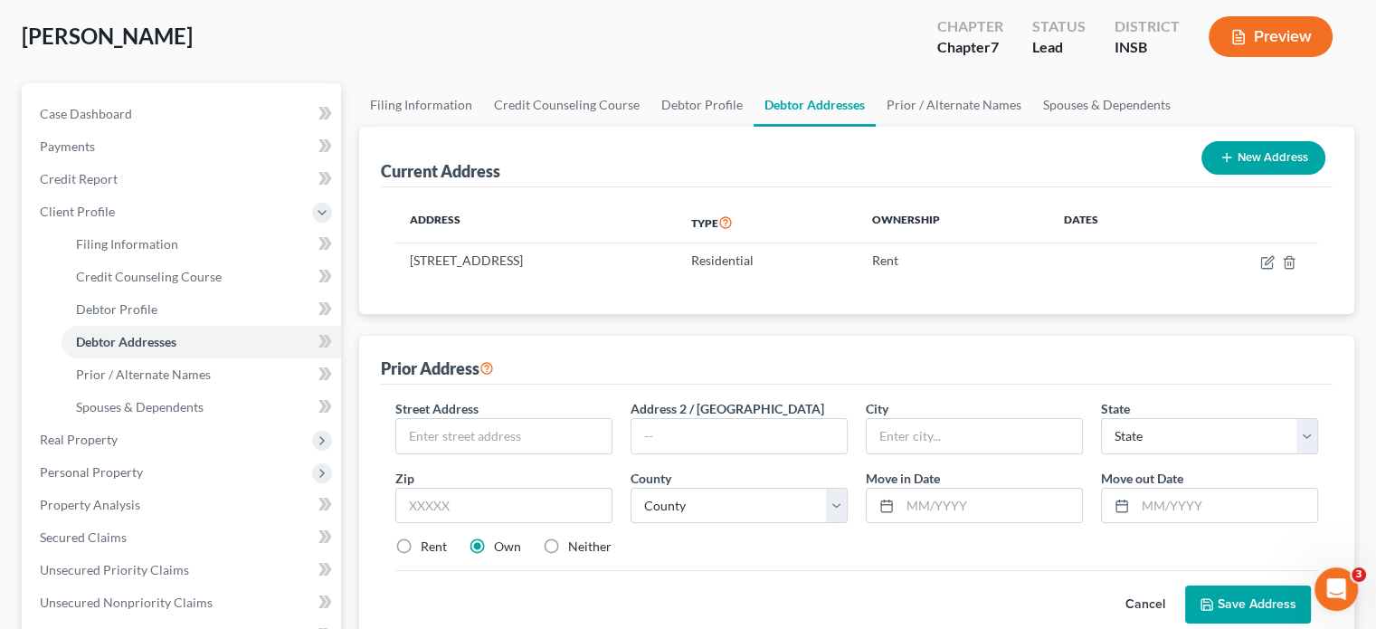
click at [501, 410] on div "Street Address *" at bounding box center [503, 426] width 235 height 55
click at [541, 437] on input "text" at bounding box center [503, 436] width 215 height 34
type input "[STREET_ADDRESS]"
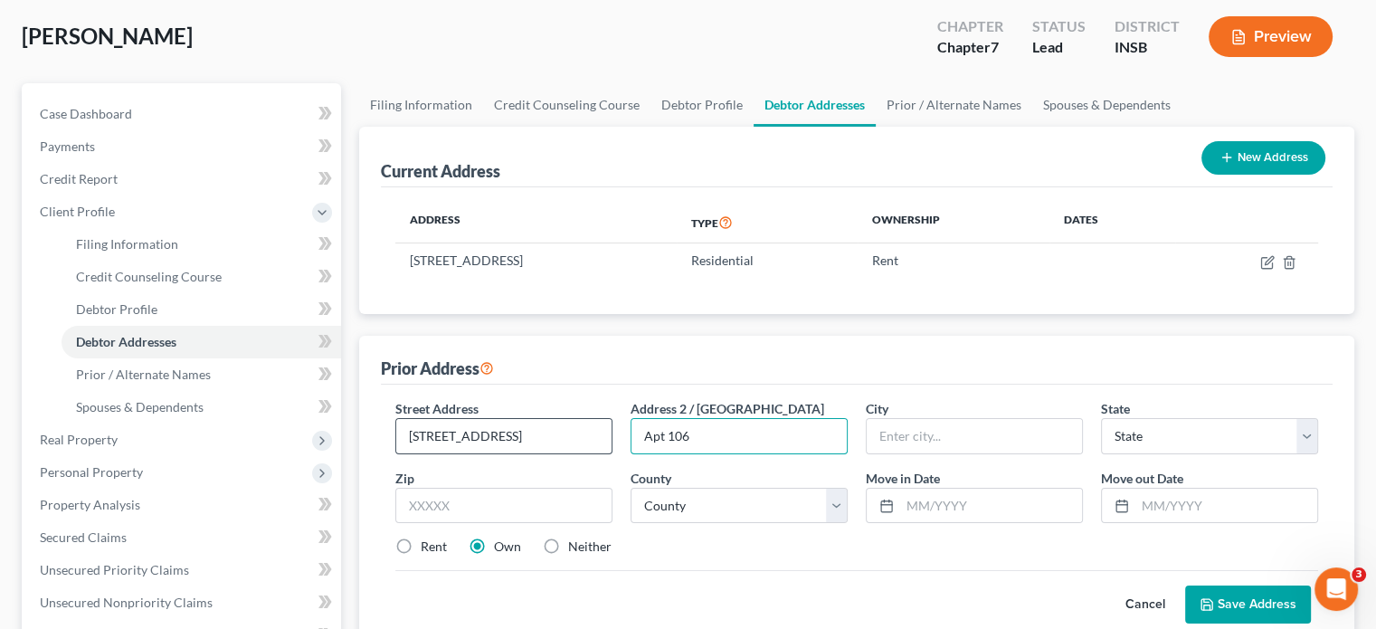
type input "Apt 106"
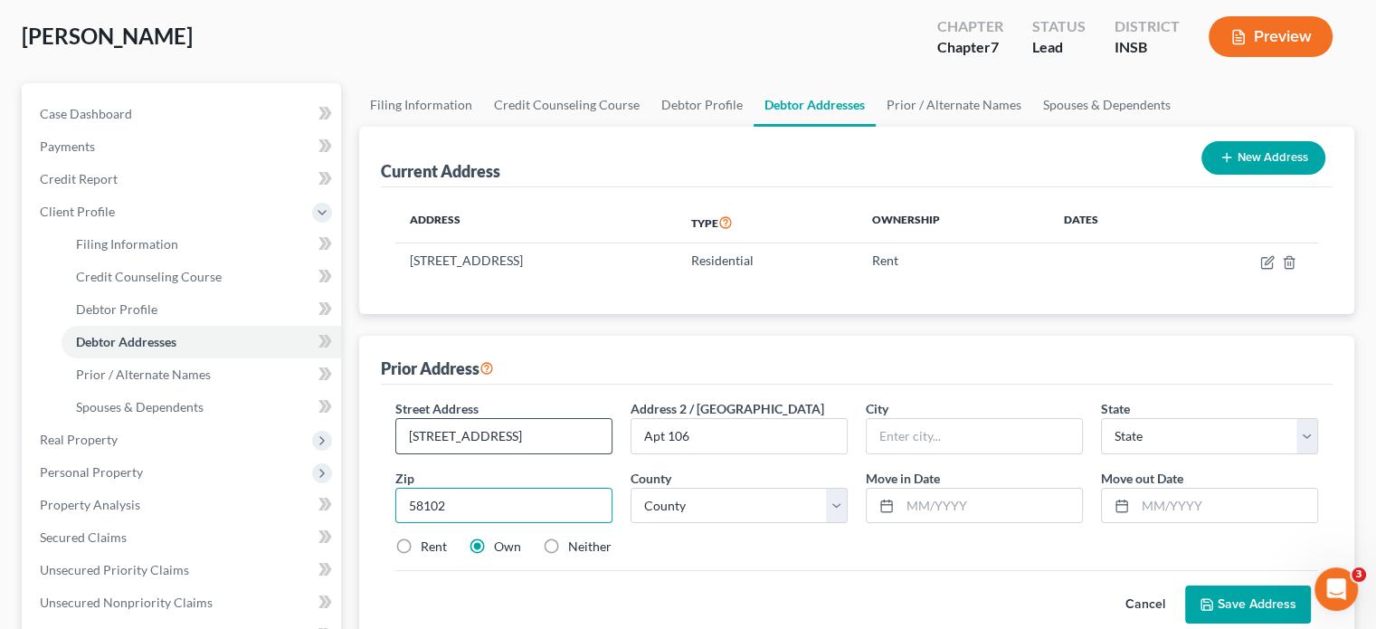
type input "58102"
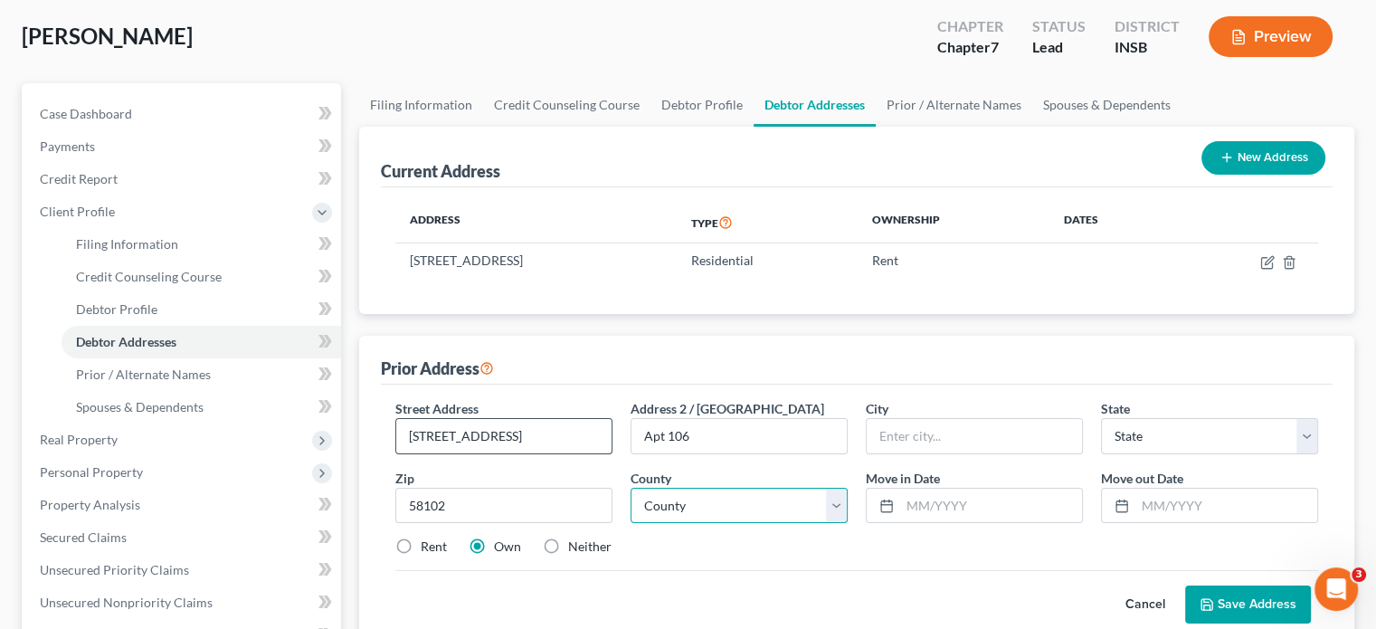
type input "Fargo"
select select "29"
click at [731, 481] on div "County * County [GEOGRAPHIC_DATA] [GEOGRAPHIC_DATA] [GEOGRAPHIC_DATA] [GEOGRAPH…" at bounding box center [739, 496] width 235 height 55
click at [721, 496] on select "County [GEOGRAPHIC_DATA] [GEOGRAPHIC_DATA] [GEOGRAPHIC_DATA] [GEOGRAPHIC_DATA] …" at bounding box center [739, 506] width 217 height 36
select select "8"
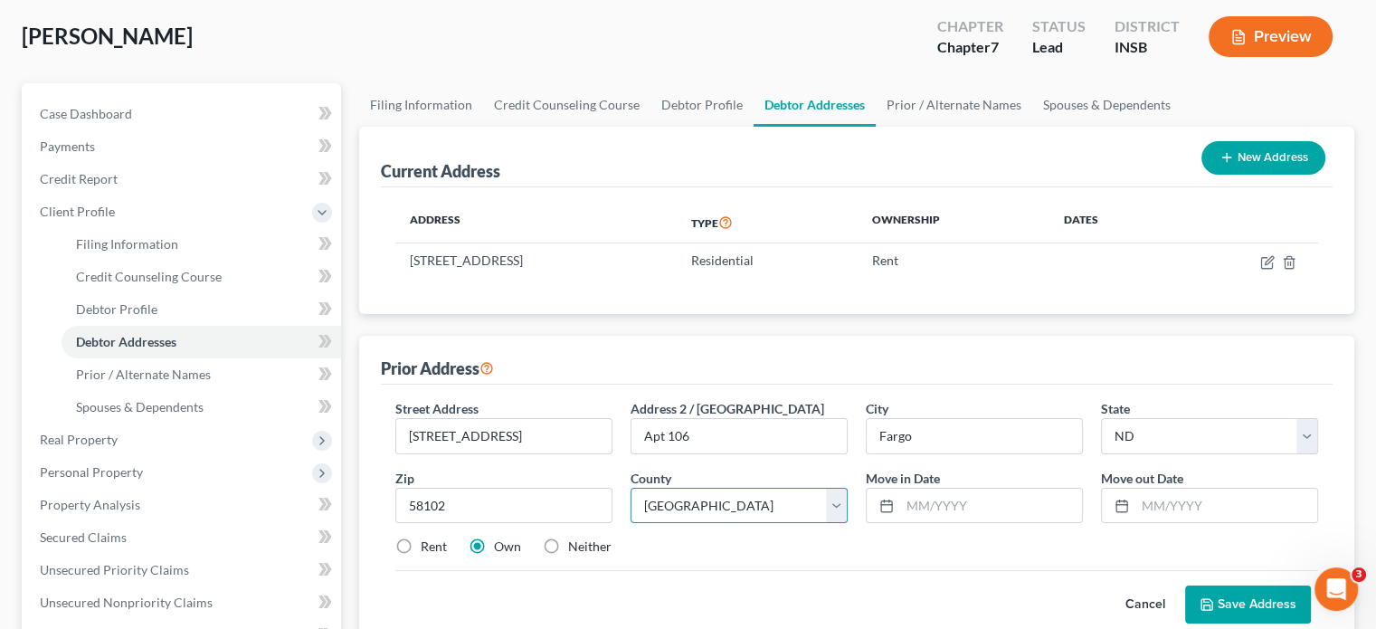
click at [631, 488] on select "County [GEOGRAPHIC_DATA] [GEOGRAPHIC_DATA] [GEOGRAPHIC_DATA] [GEOGRAPHIC_DATA] …" at bounding box center [739, 506] width 217 height 36
click at [917, 499] on input "text" at bounding box center [991, 506] width 182 height 34
type input "02/2023"
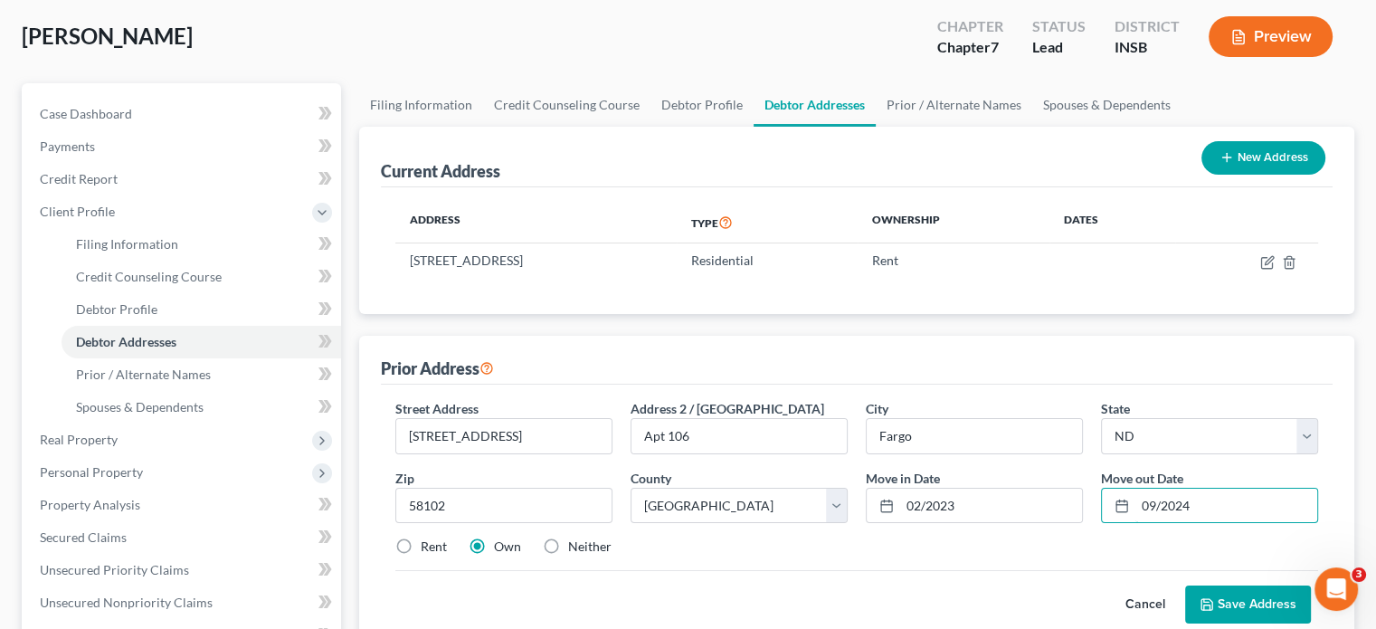
type input "09/2024"
click at [421, 546] on label "Rent" at bounding box center [434, 546] width 26 height 18
click at [428, 546] on input "Rent" at bounding box center [434, 543] width 12 height 12
radio input "true"
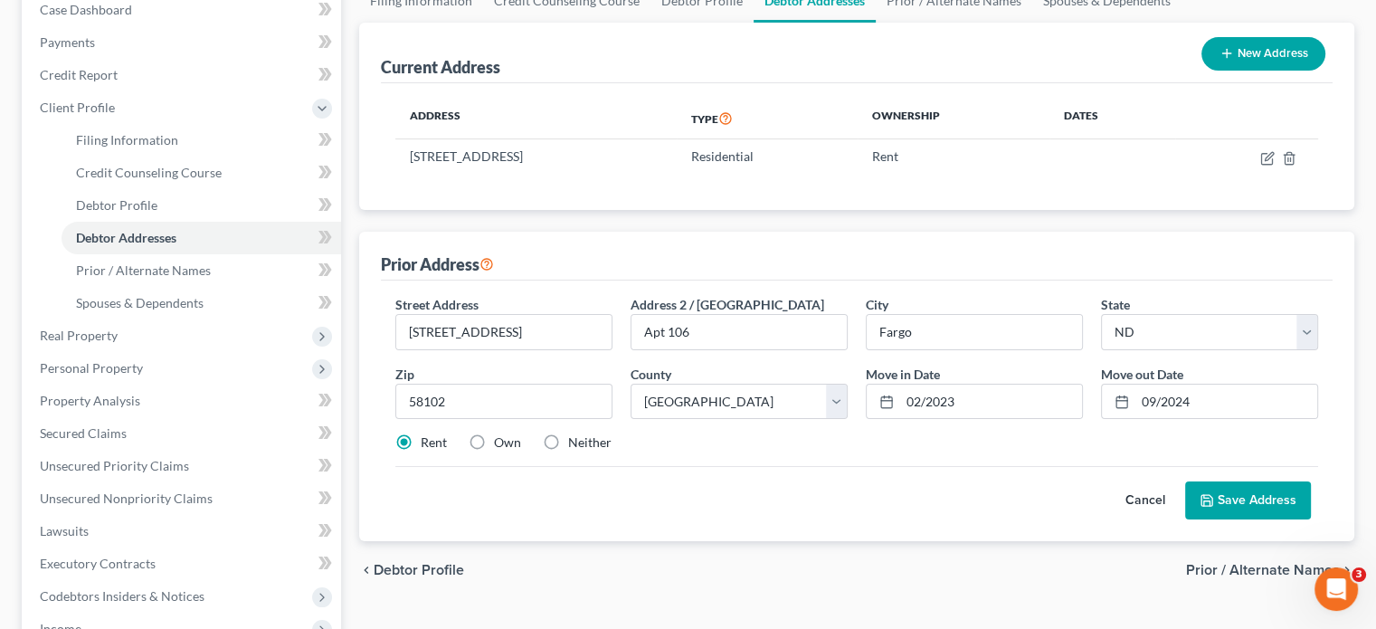
scroll to position [271, 0]
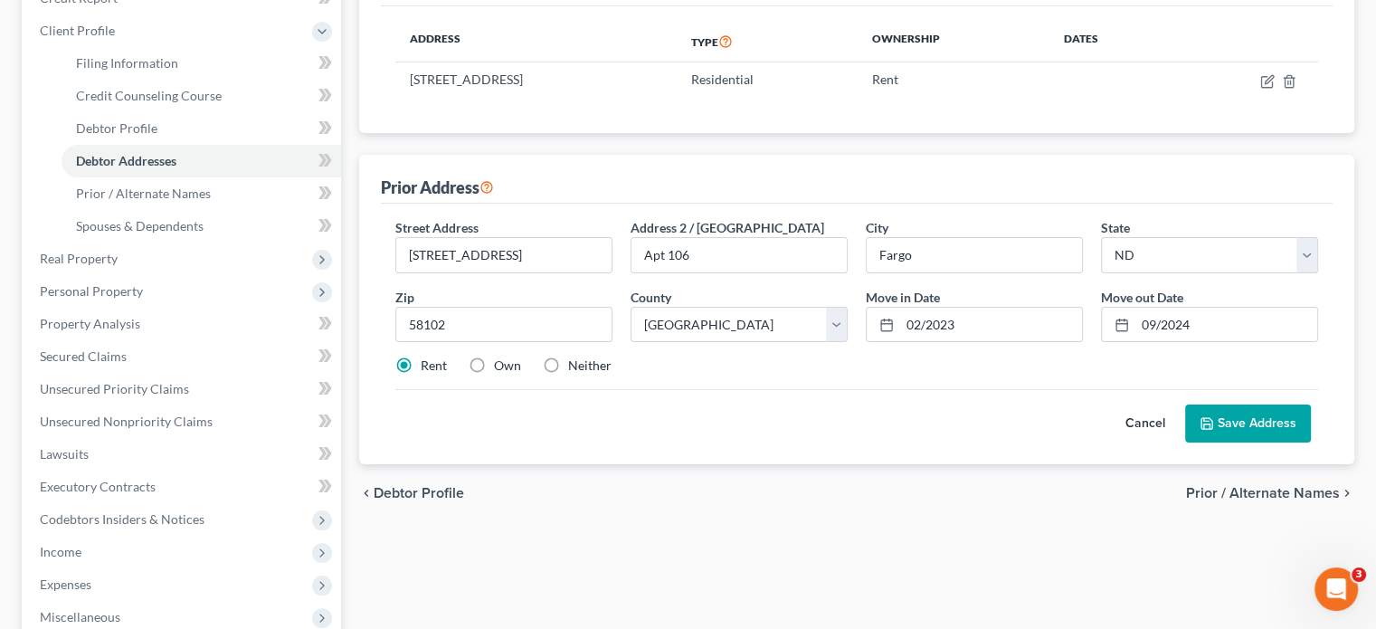
click at [1272, 410] on button "Save Address" at bounding box center [1248, 423] width 126 height 38
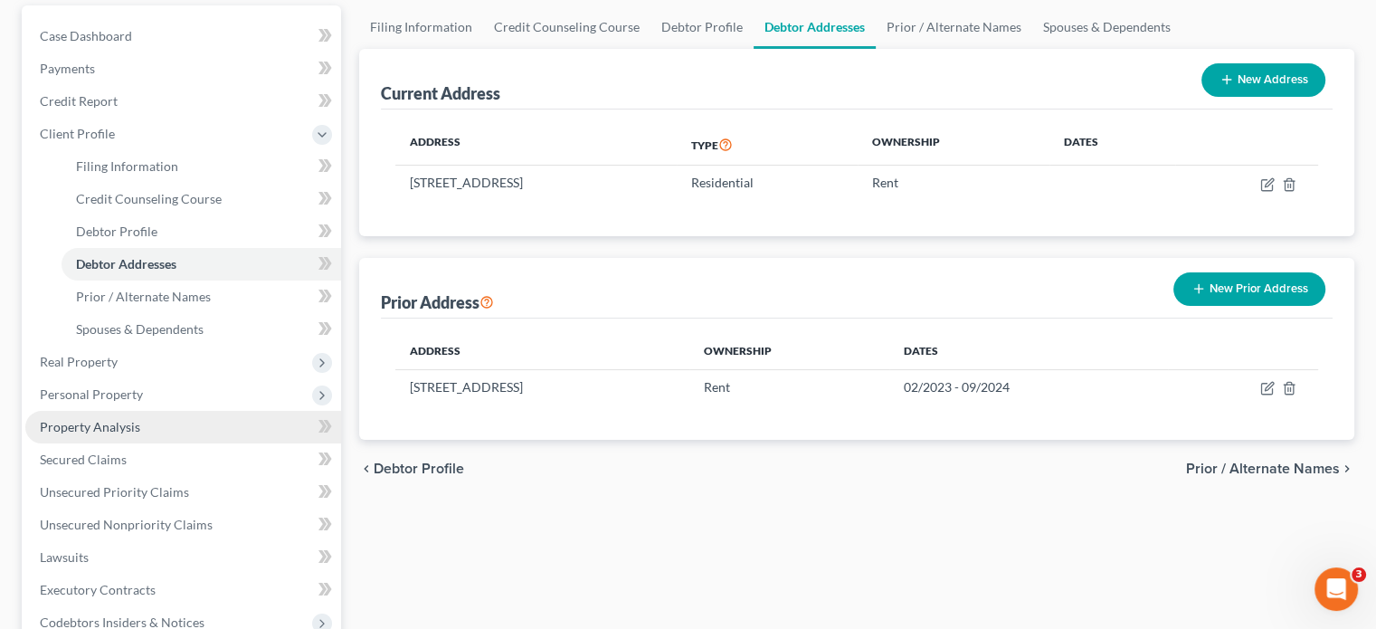
scroll to position [90, 0]
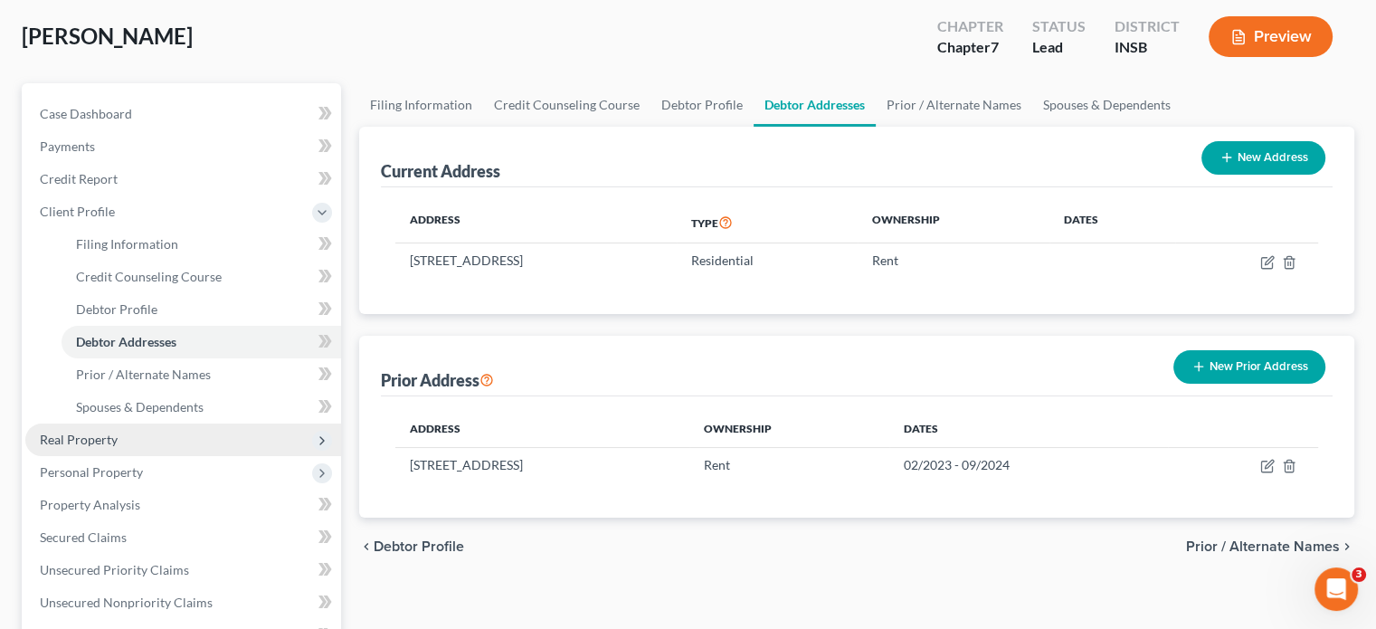
click at [152, 445] on span "Real Property" at bounding box center [183, 439] width 316 height 33
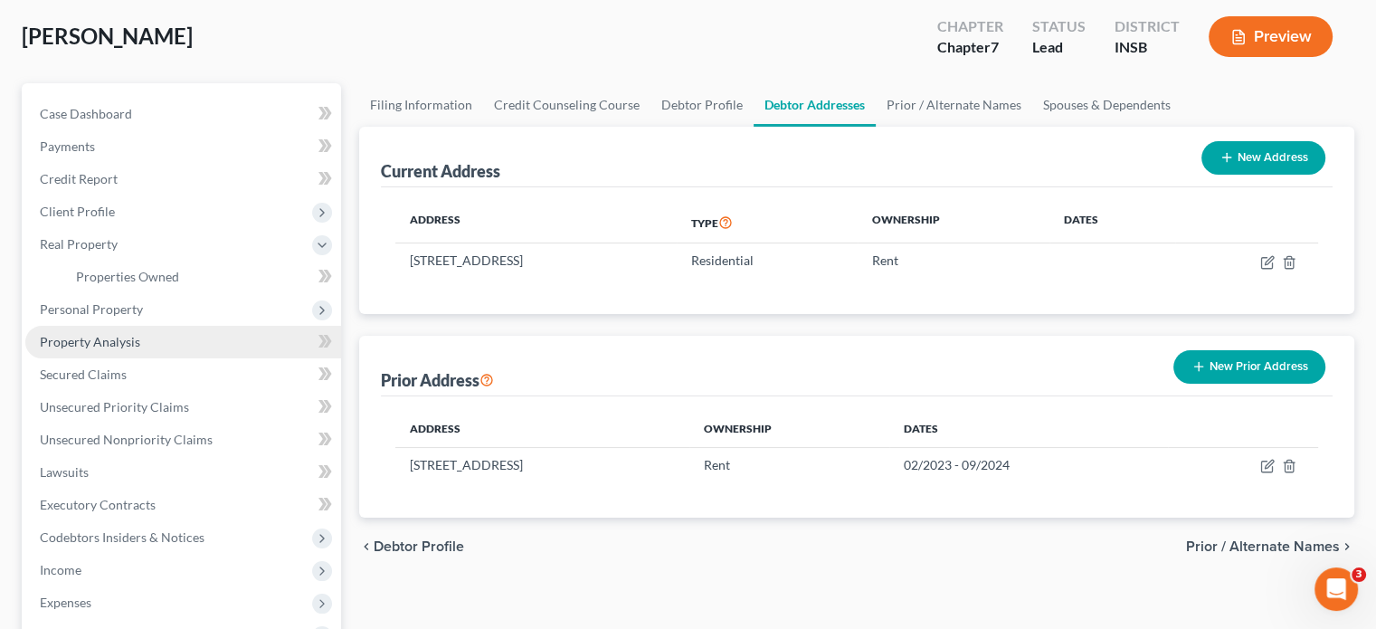
click at [128, 344] on span "Property Analysis" at bounding box center [90, 341] width 100 height 15
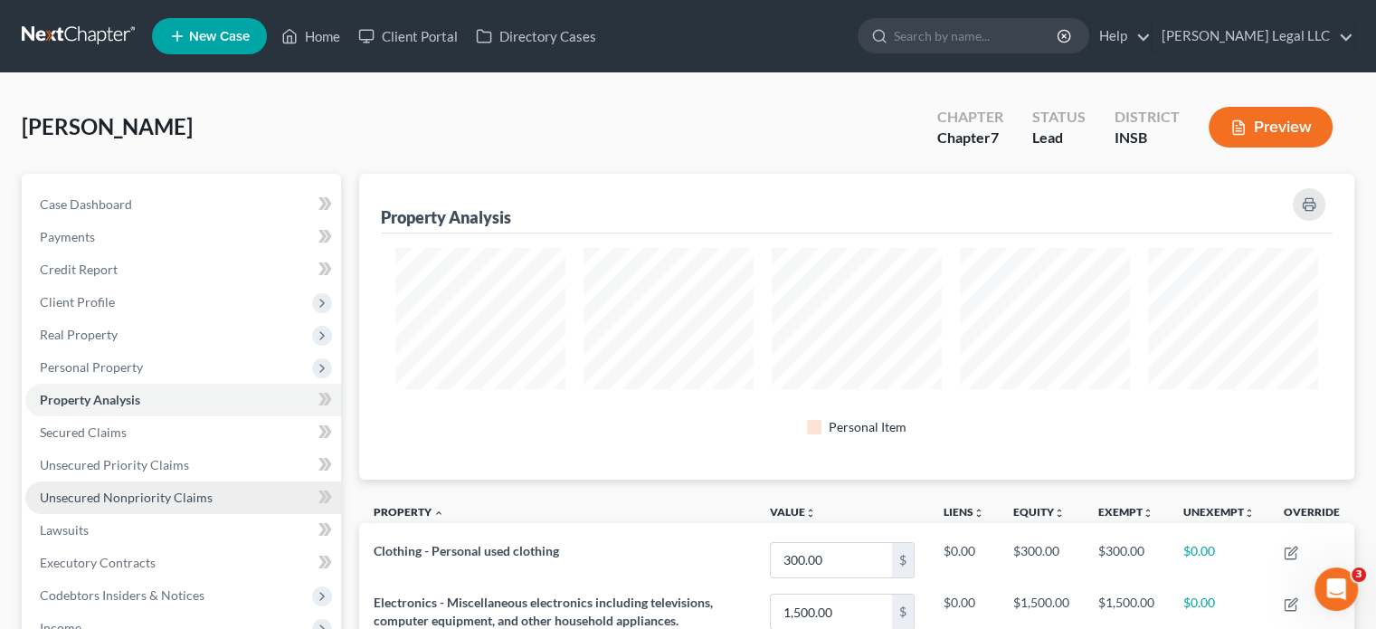
click at [99, 507] on link "Unsecured Nonpriority Claims" at bounding box center [183, 497] width 316 height 33
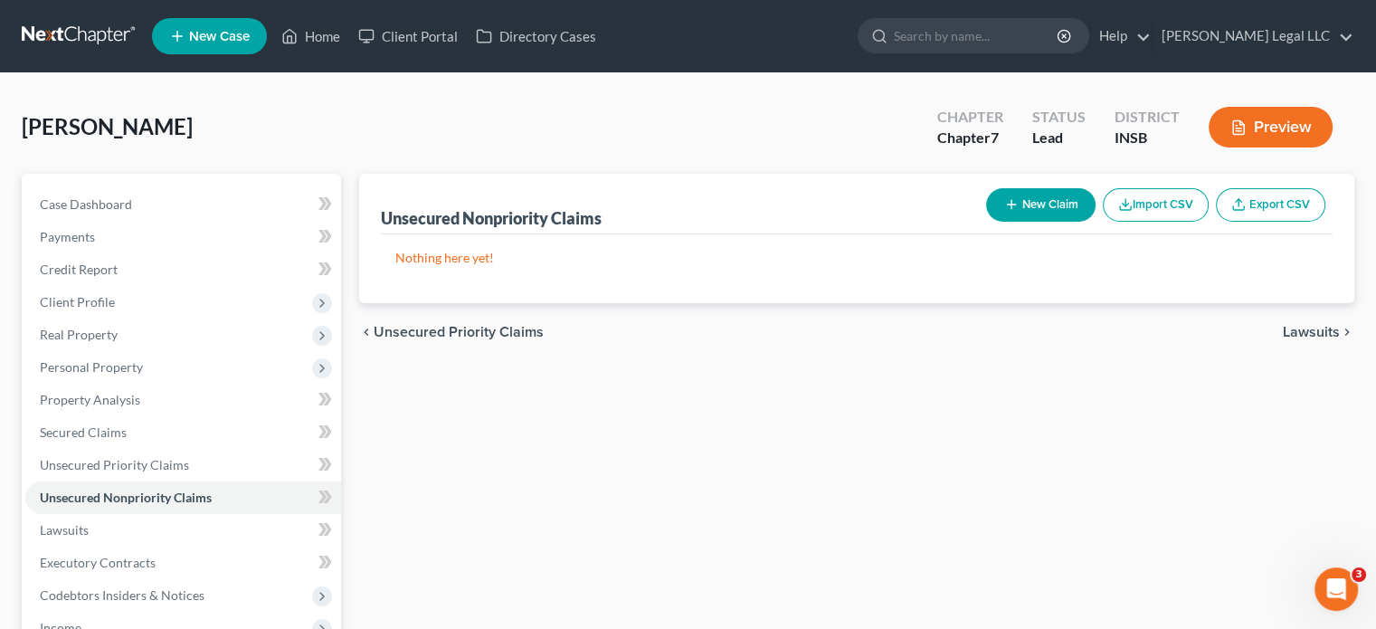
click at [1064, 206] on button "New Claim" at bounding box center [1040, 204] width 109 height 33
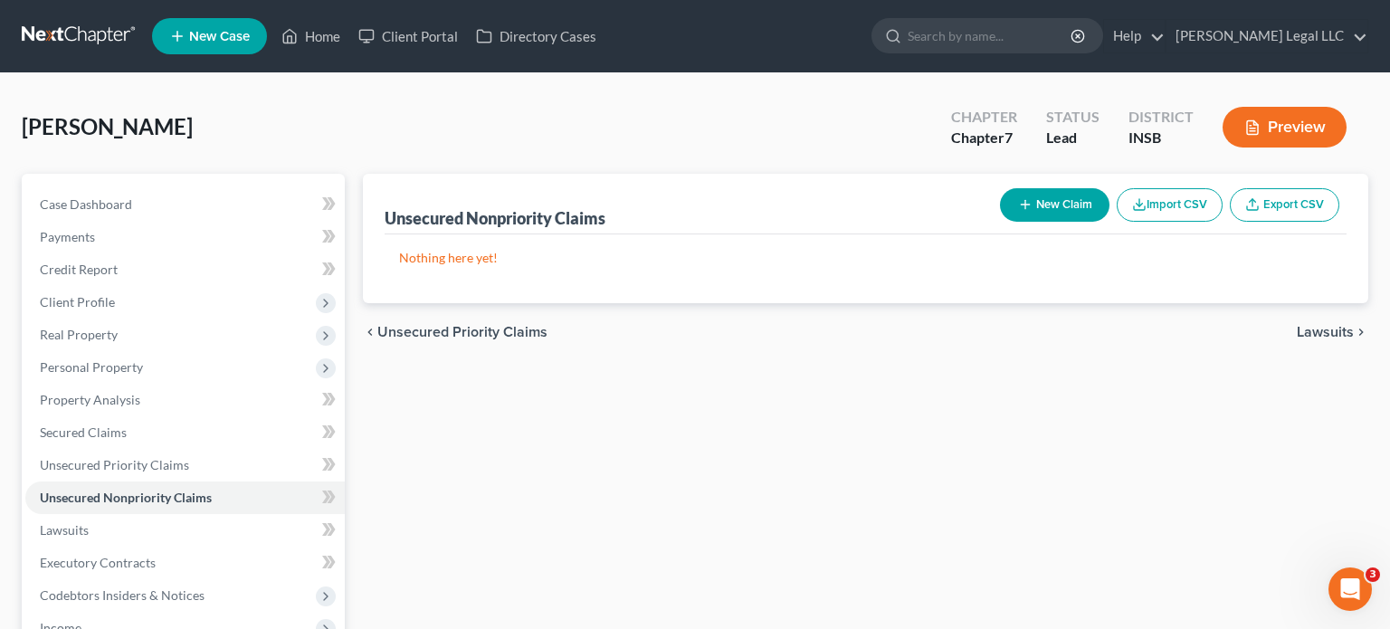
select select "0"
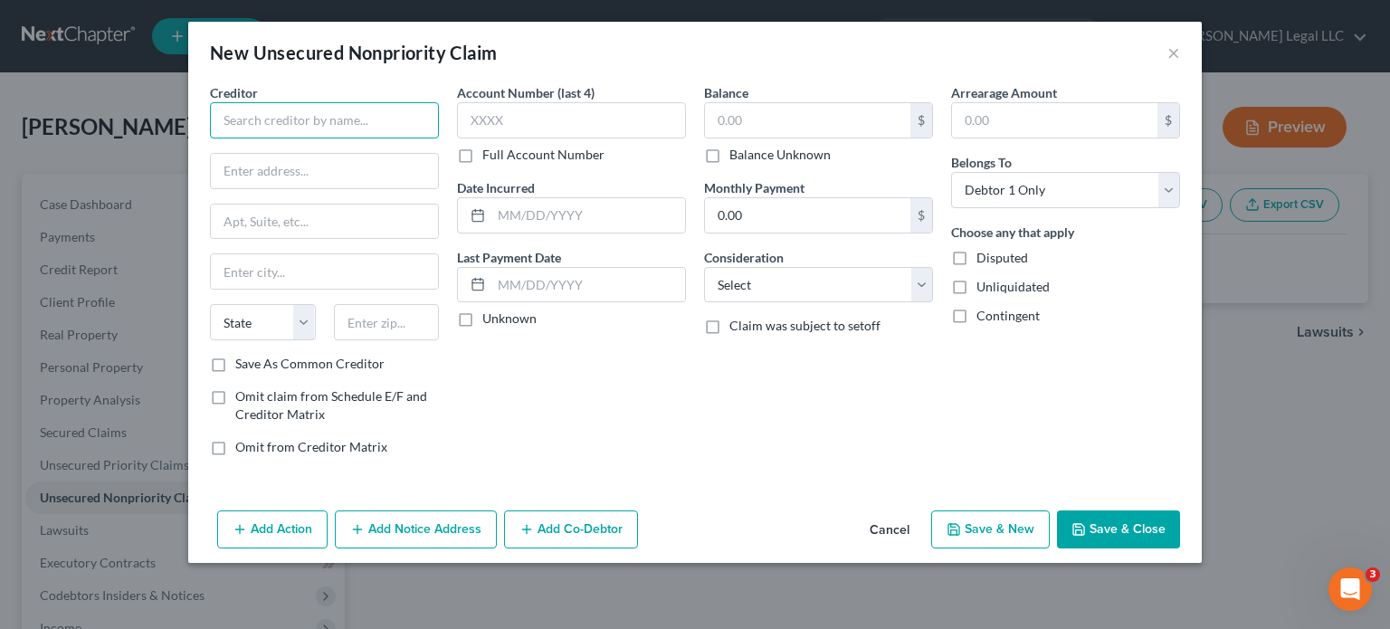
click at [324, 125] on input "text" at bounding box center [324, 120] width 229 height 36
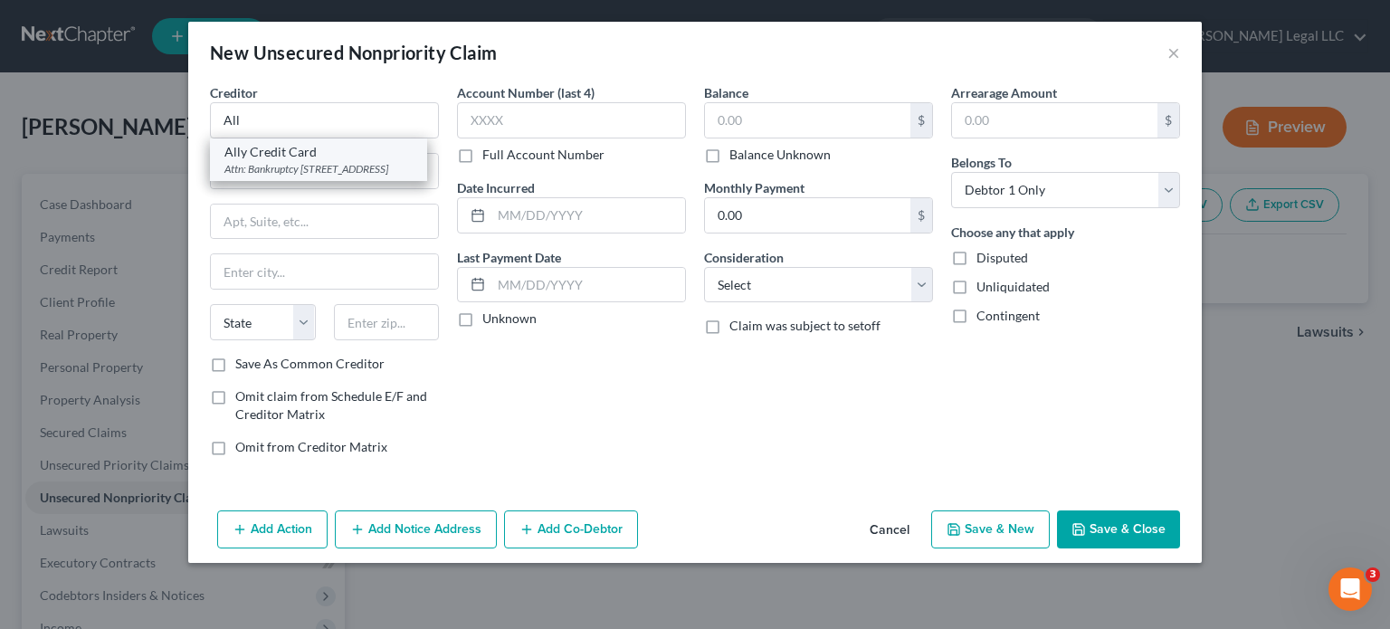
click at [325, 176] on div "Attn: Bankruptcy [STREET_ADDRESS]" at bounding box center [318, 168] width 188 height 15
type input "Ally Credit Card"
type input "Attn: Bankruptcy"
type input "PO Box 9222"
type input "Old Bethpage"
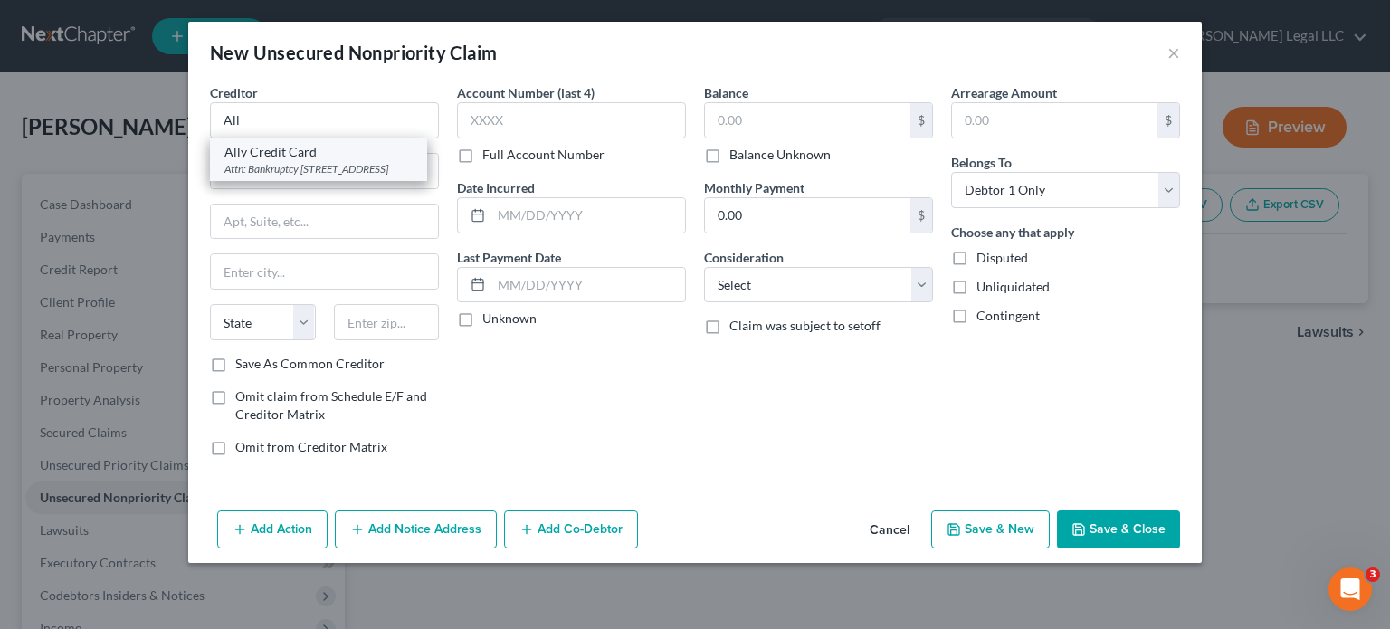
select select "35"
type input "11804"
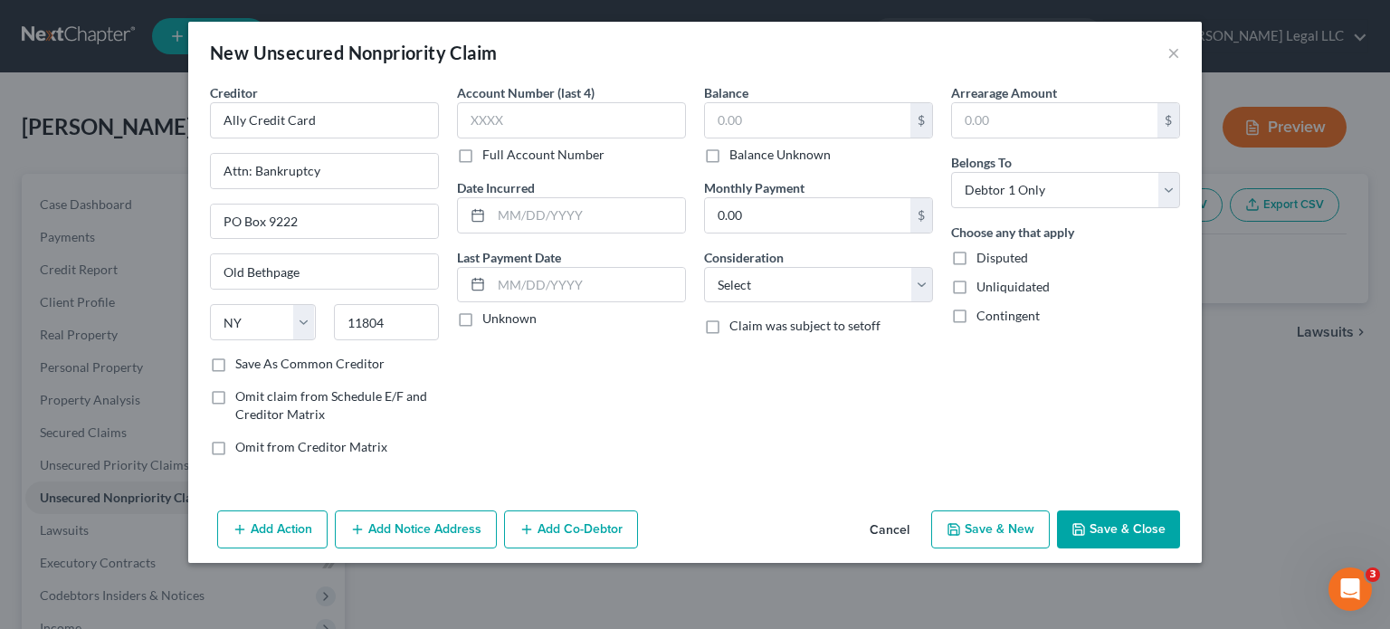
drag, startPoint x: 443, startPoint y: 164, endPoint x: 453, endPoint y: 162, distance: 10.1
click at [443, 164] on div "Creditor * Ally Credit Card Attn: Bankruptcy PO Box [GEOGRAPHIC_DATA] [US_STATE…" at bounding box center [324, 276] width 247 height 387
click at [482, 159] on label "Full Account Number" at bounding box center [543, 155] width 122 height 18
click at [489, 157] on input "Full Account Number" at bounding box center [495, 152] width 12 height 12
click at [492, 129] on input "text" at bounding box center [571, 120] width 229 height 36
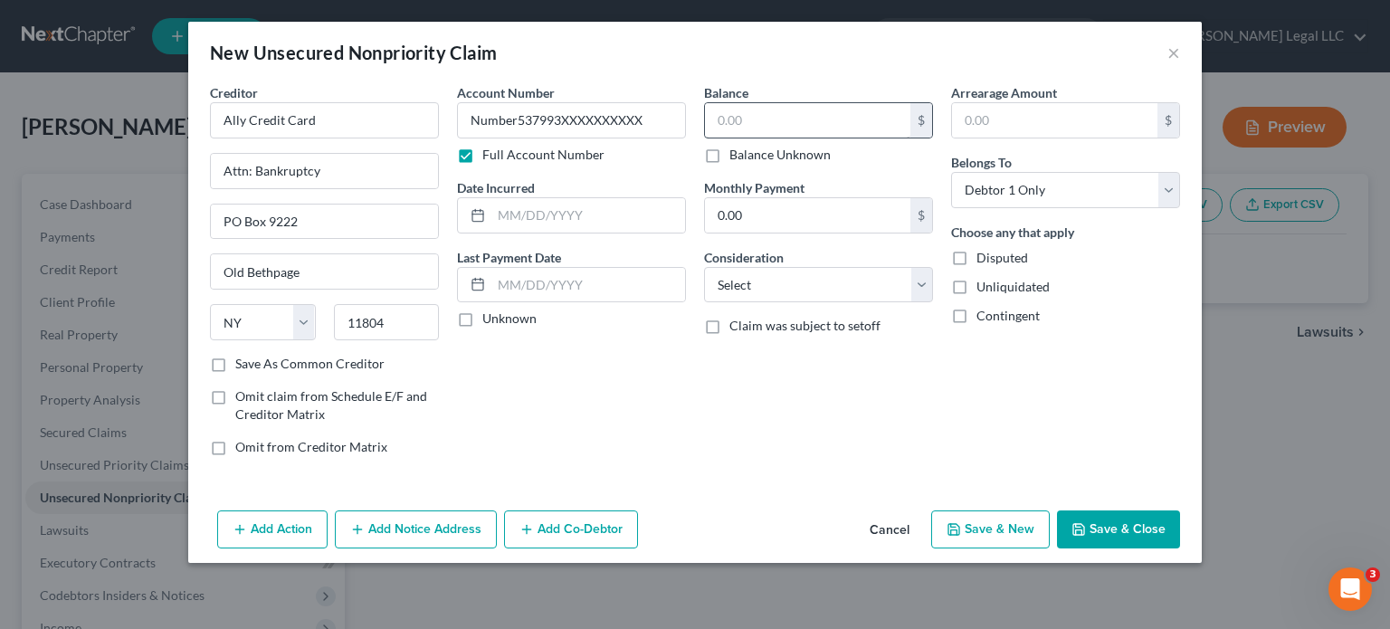
type input "Number537993XXXXXXXXXX"
click at [733, 119] on input "text" at bounding box center [807, 120] width 205 height 34
type input "791"
click at [798, 299] on select "Select Cable / Satellite Services Collection Agency Credit Card Debt Debt Couns…" at bounding box center [818, 285] width 229 height 36
select select "2"
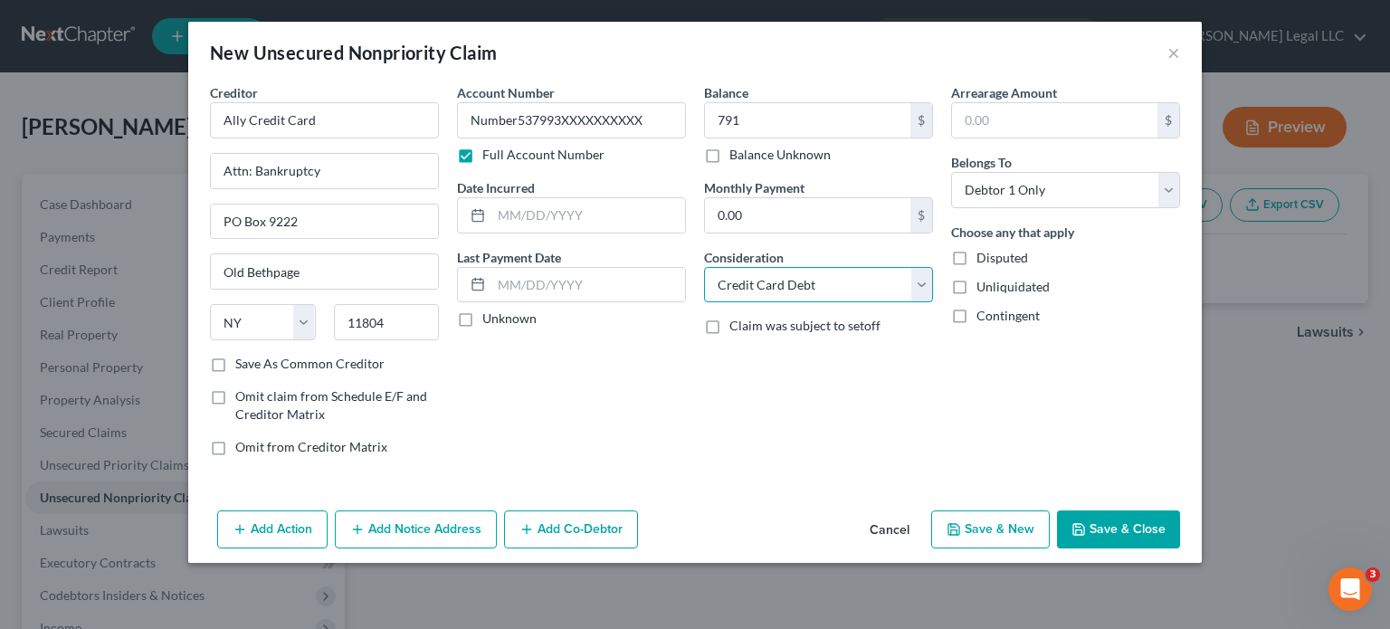
click at [704, 267] on select "Select Cable / Satellite Services Collection Agency Credit Card Debt Debt Couns…" at bounding box center [818, 285] width 229 height 36
click at [530, 213] on input "text" at bounding box center [588, 215] width 194 height 34
type input "[DATE]"
click at [1013, 517] on button "Save & New" at bounding box center [990, 529] width 119 height 38
select select "0"
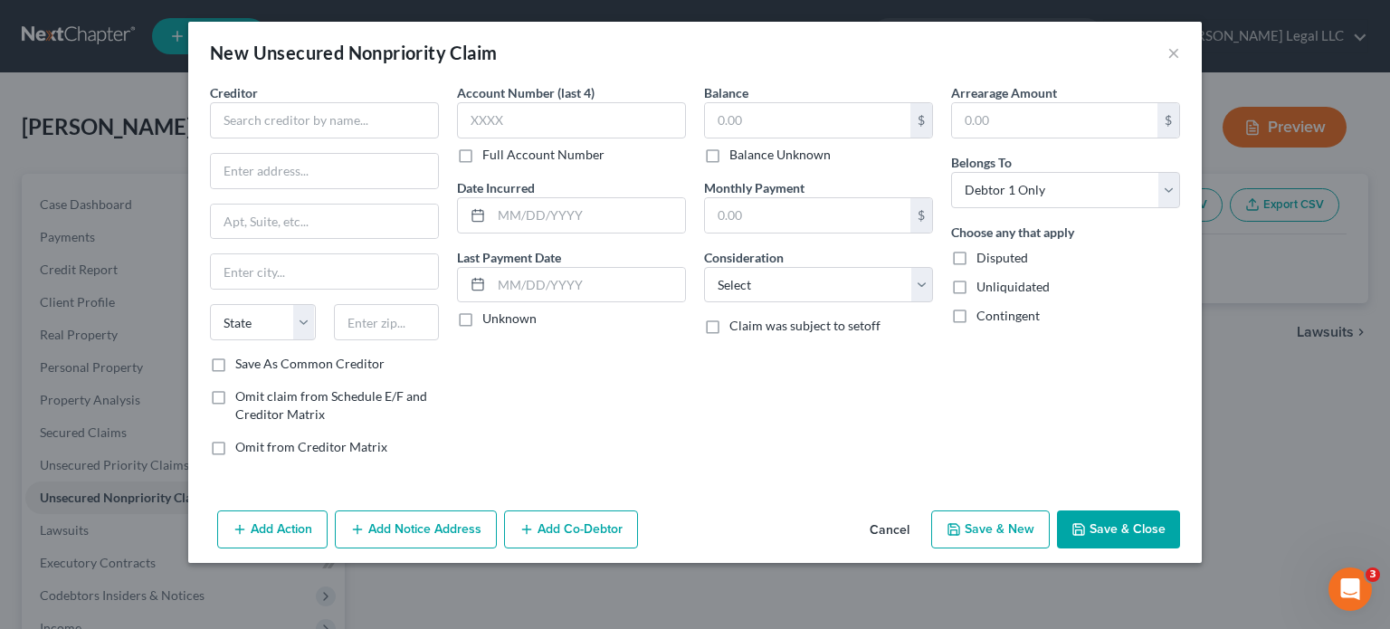
type input "791.00"
click at [267, 122] on input "text" at bounding box center [324, 120] width 229 height 36
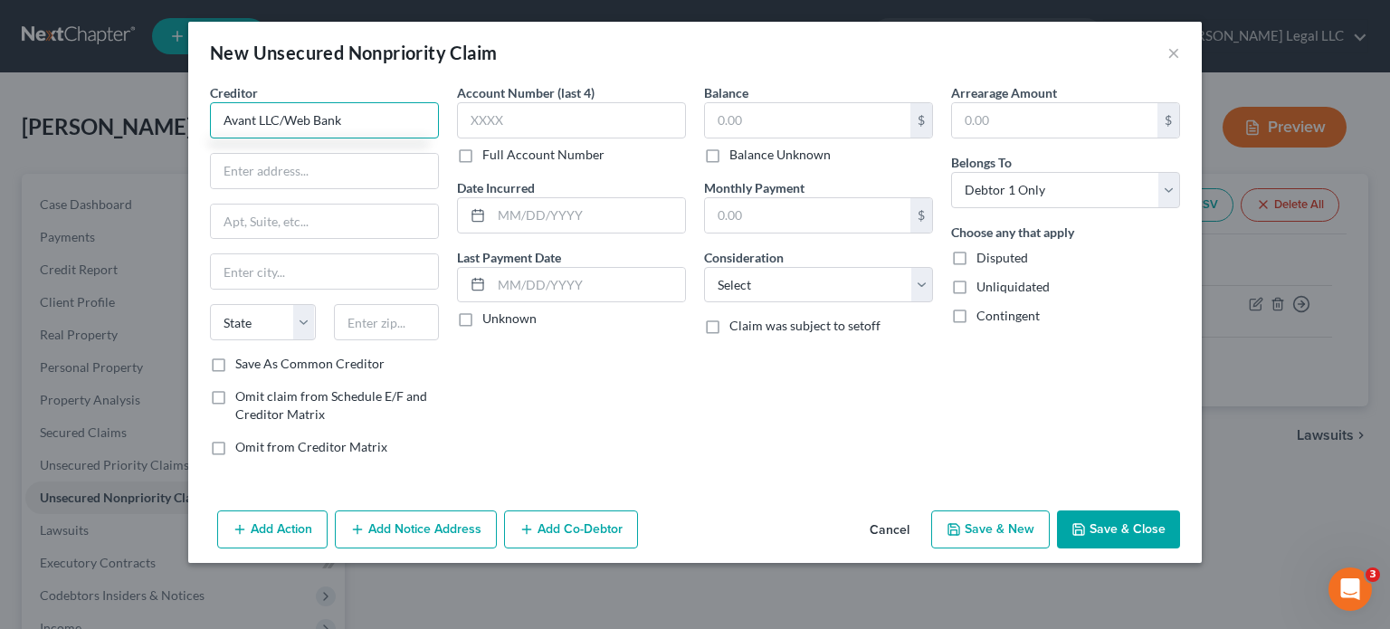
type input "Avant LLC/Web Bank"
type input "Attn: Bankruptcy"
click at [363, 219] on input "text" at bounding box center [324, 221] width 227 height 34
click at [301, 214] on input "text" at bounding box center [324, 221] width 227 height 34
type input "[STREET_ADDRESS]"
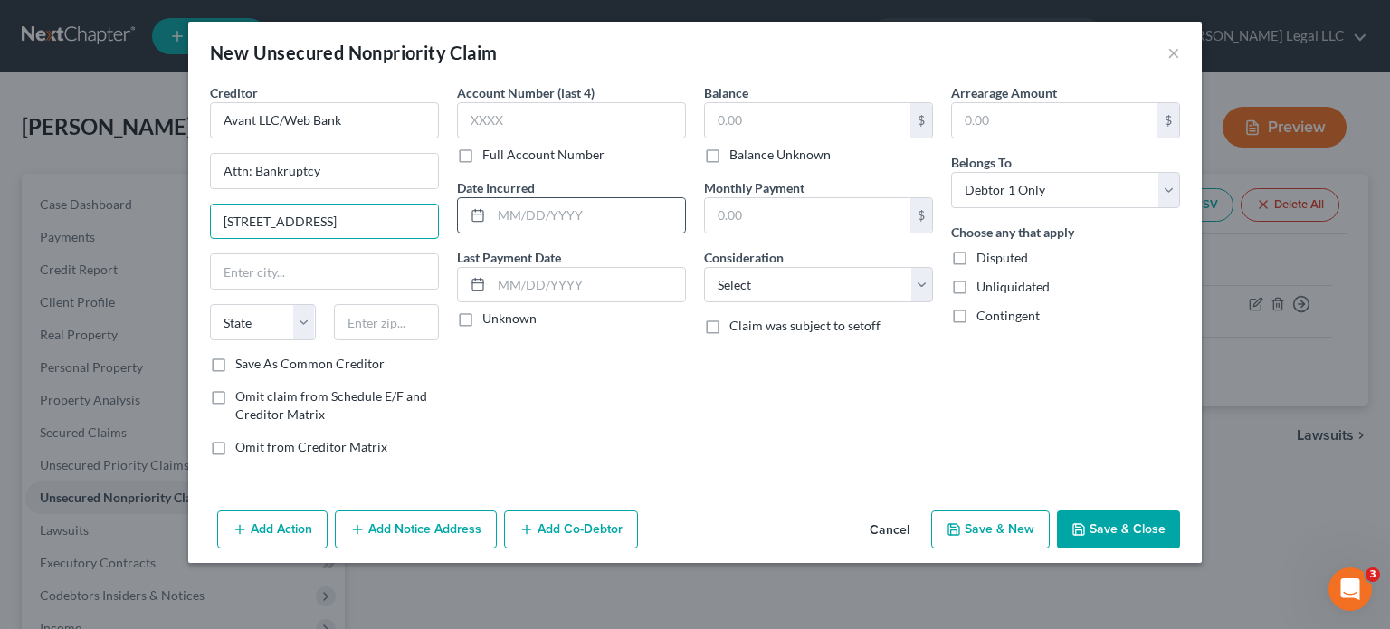
scroll to position [0, 30]
drag, startPoint x: 358, startPoint y: 218, endPoint x: 394, endPoint y: 226, distance: 37.1
click at [488, 224] on div "Creditor * Avant LLC/Web Bank Attn: Bankruptcy [STREET_ADDRESS][GEOGRAPHIC_DATA…" at bounding box center [695, 276] width 988 height 387
drag, startPoint x: 377, startPoint y: 226, endPoint x: 337, endPoint y: 236, distance: 41.9
click at [377, 226] on input "[STREET_ADDRESS]" at bounding box center [324, 221] width 227 height 34
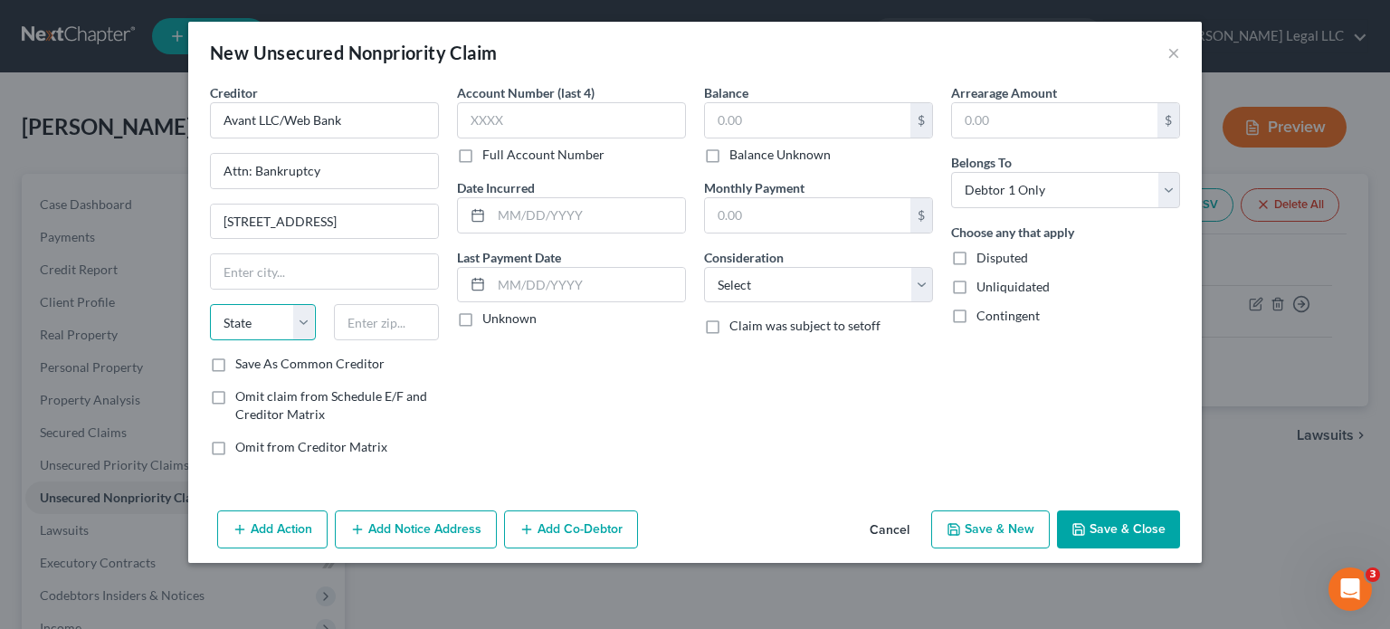
scroll to position [0, 0]
click at [250, 314] on select "State [US_STATE] AK AR AZ CA CO CT DE DC [GEOGRAPHIC_DATA] [GEOGRAPHIC_DATA] GU…" at bounding box center [263, 322] width 106 height 36
click at [364, 320] on input "text" at bounding box center [387, 322] width 106 height 36
type input "60654"
drag, startPoint x: 318, startPoint y: 268, endPoint x: 332, endPoint y: 280, distance: 18.7
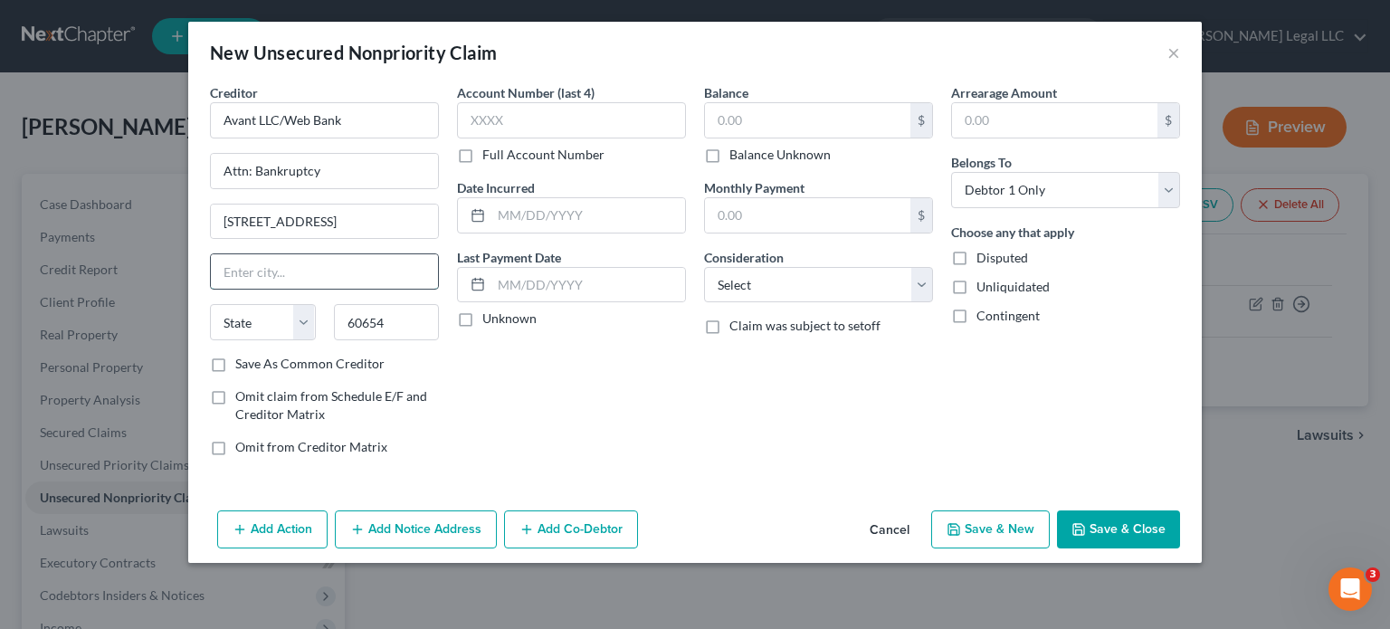
click at [318, 268] on input "text" at bounding box center [324, 271] width 227 height 34
click at [644, 439] on div "Account Number (last 4) Full Account Number Date Incurred Last Payment Date Unk…" at bounding box center [571, 276] width 247 height 387
type input "[GEOGRAPHIC_DATA]"
select select "14"
click at [482, 155] on label "Full Account Number" at bounding box center [543, 155] width 122 height 18
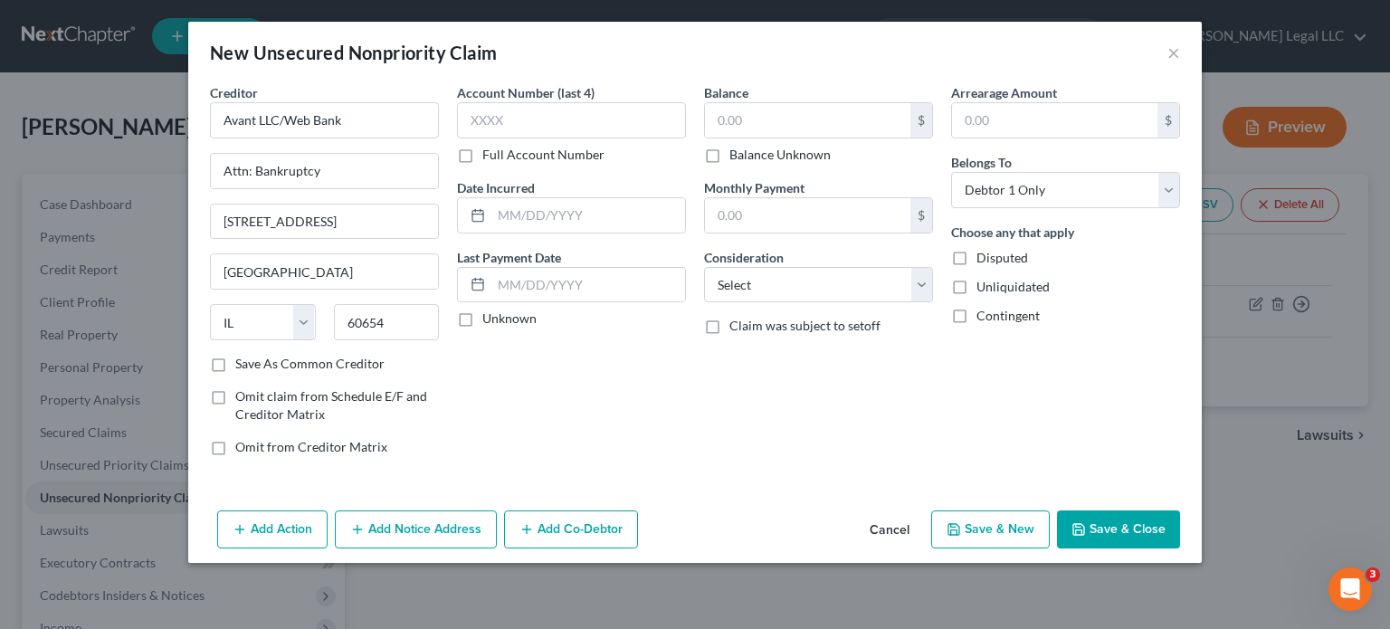
click at [489, 155] on input "Full Account Number" at bounding box center [495, 152] width 12 height 12
click at [489, 134] on input "text" at bounding box center [571, 120] width 229 height 36
paste input "13651XXXX"
type input "13651XXXX"
click at [765, 121] on input "text" at bounding box center [807, 120] width 205 height 34
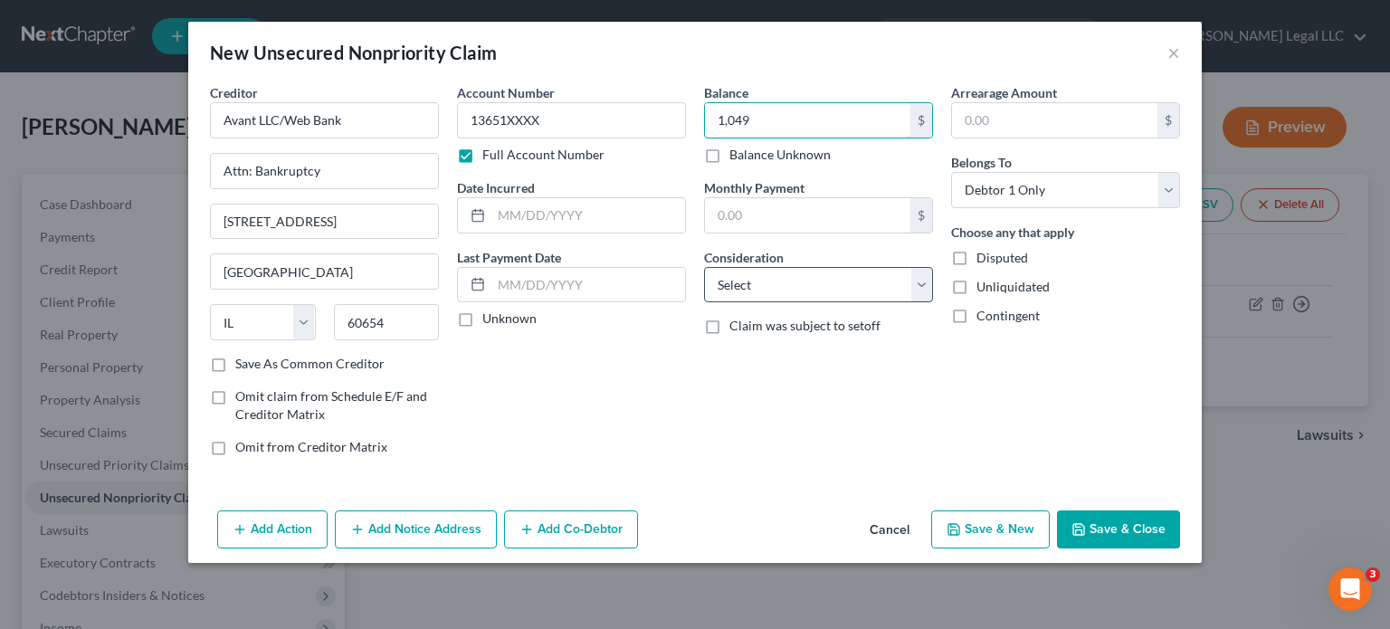
type input "1,049"
click at [881, 290] on select "Select Cable / Satellite Services Collection Agency Credit Card Debt Debt Couns…" at bounding box center [818, 285] width 229 height 36
select select "2"
click at [704, 267] on select "Select Cable / Satellite Services Collection Agency Credit Card Debt Debt Couns…" at bounding box center [818, 285] width 229 height 36
click at [518, 223] on input "text" at bounding box center [588, 215] width 194 height 34
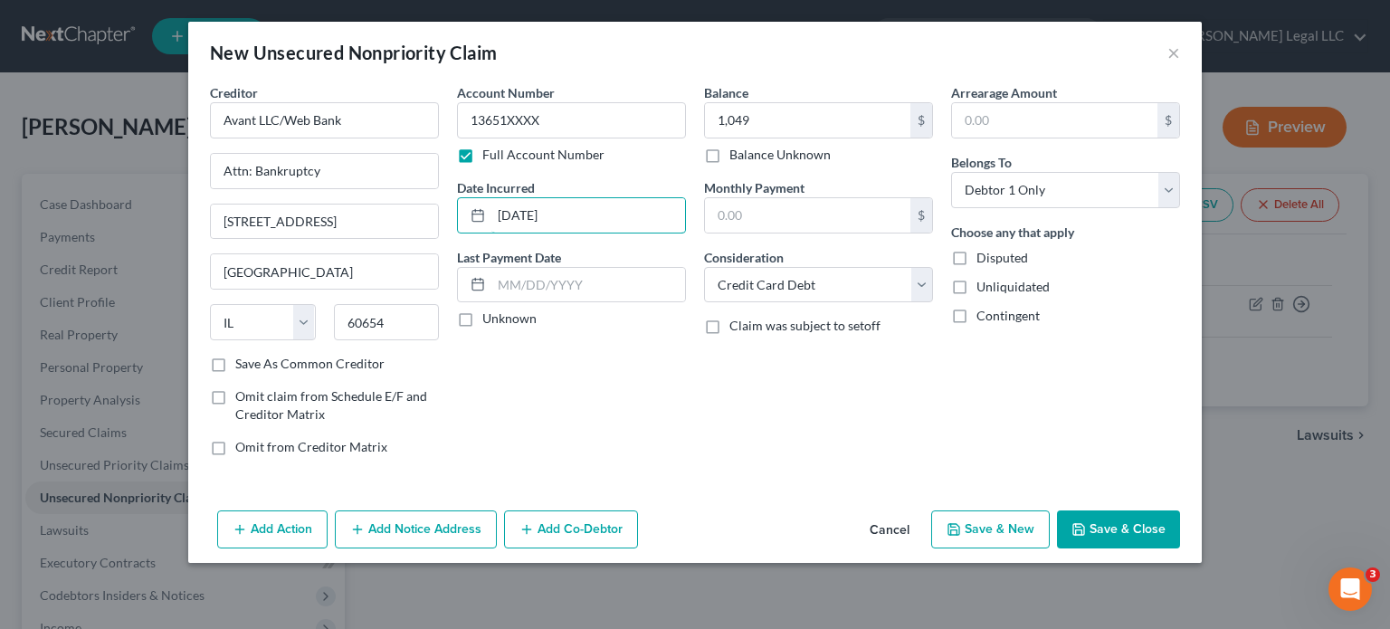
type input "[DATE]"
click at [1020, 523] on button "Save & New" at bounding box center [990, 529] width 119 height 38
select select "0"
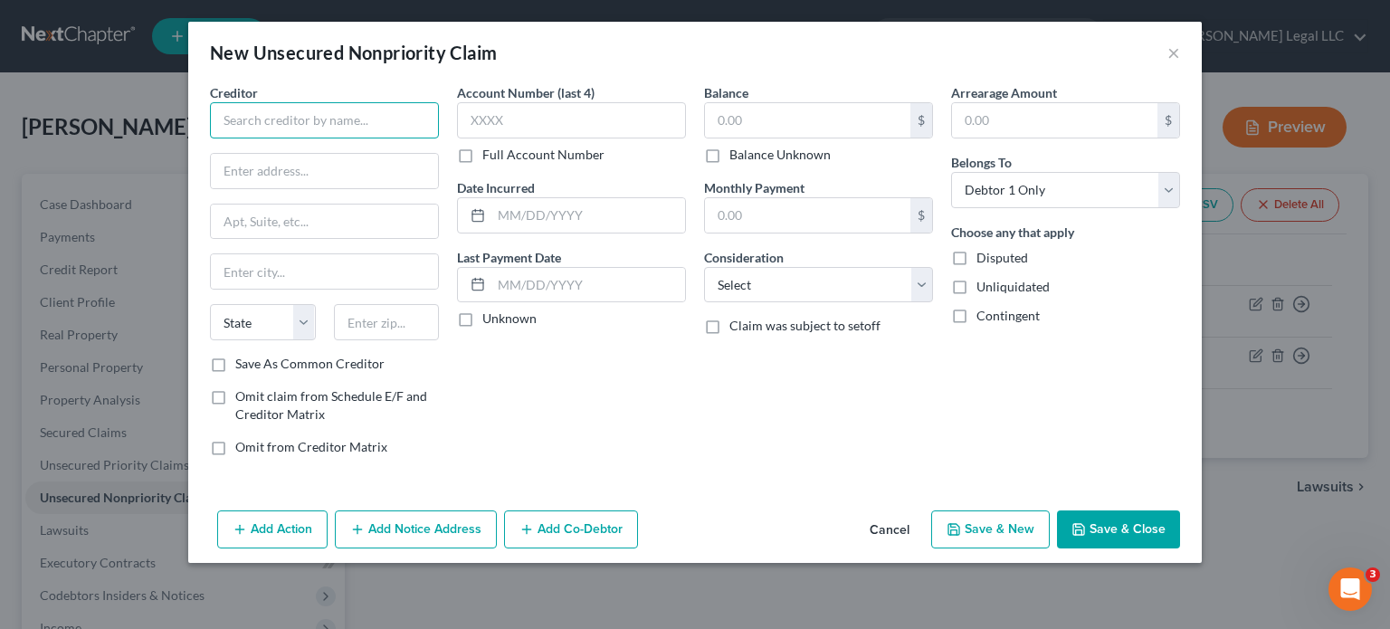
click at [259, 119] on input "text" at bounding box center [324, 120] width 229 height 36
type input "Bull City Financial Solutions"
type input "Attn: Bankruptcy"
click at [482, 159] on label "Full Account Number" at bounding box center [543, 155] width 122 height 18
click at [489, 157] on input "Full Account Number" at bounding box center [495, 152] width 12 height 12
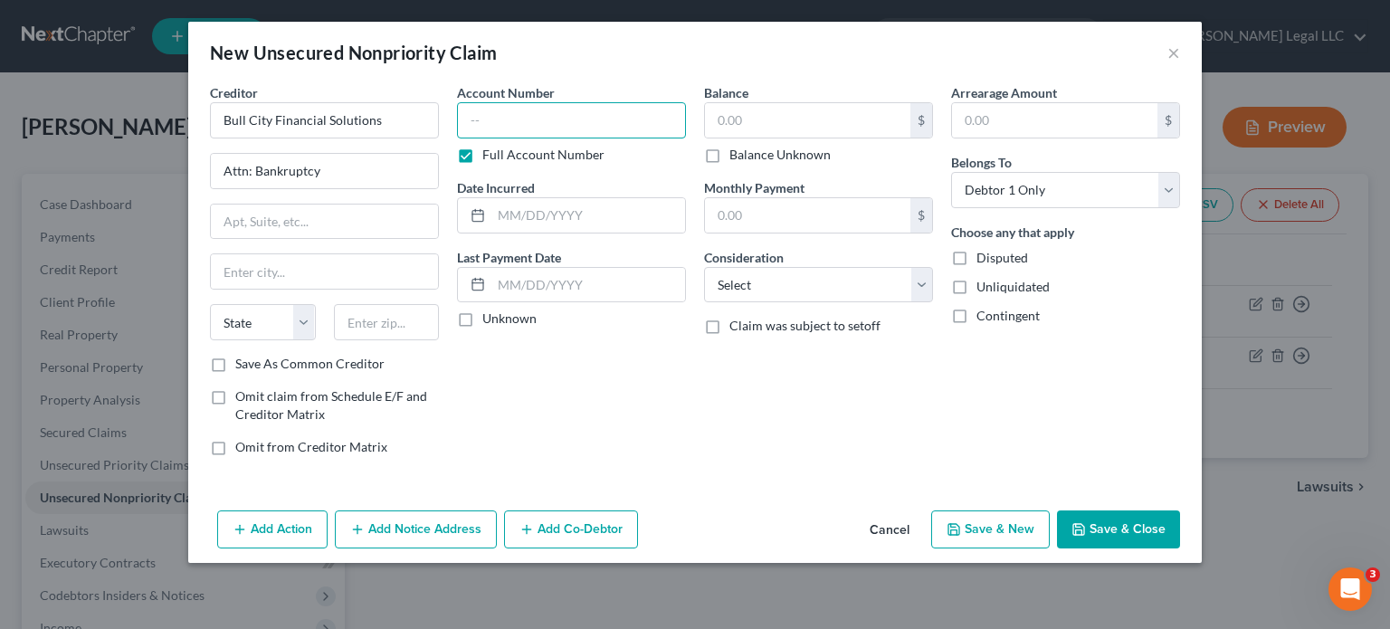
click at [515, 107] on input "text" at bounding box center [571, 120] width 229 height 36
paste input "222759XX"
type input "222759XX"
click at [769, 106] on input "text" at bounding box center [807, 120] width 205 height 34
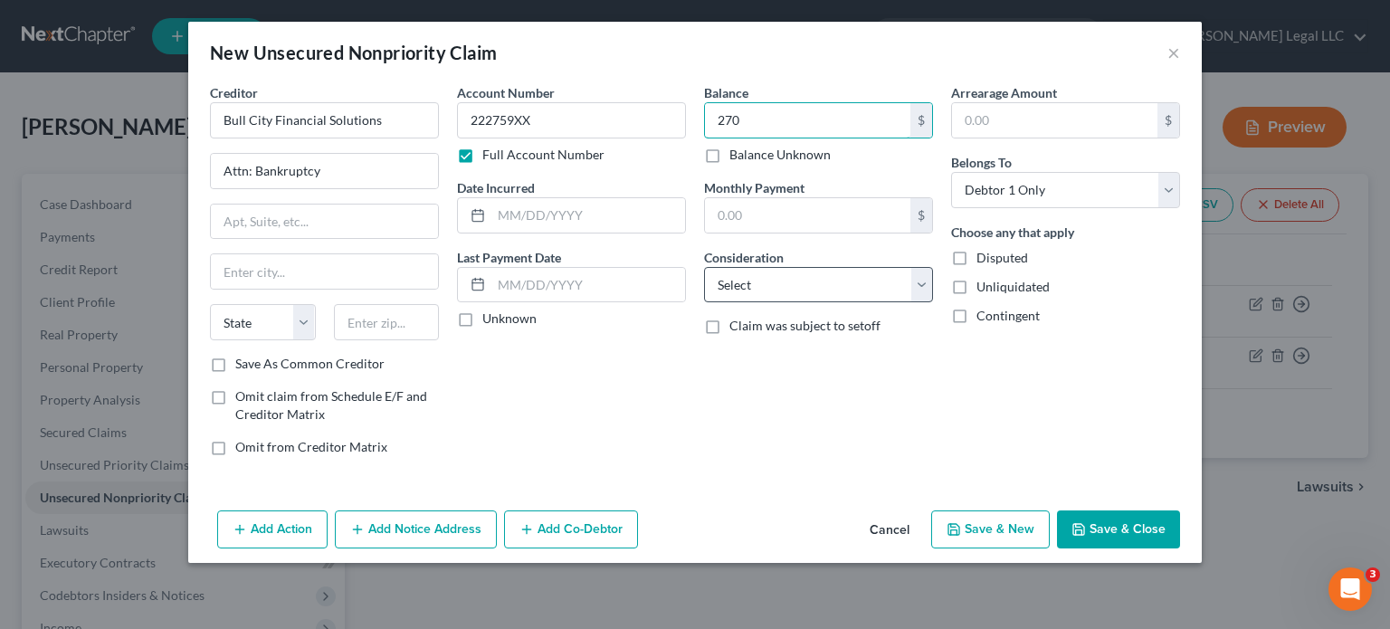
type input "270"
click at [774, 289] on select "Select Cable / Satellite Services Collection Agency Credit Card Debt Debt Couns…" at bounding box center [818, 285] width 229 height 36
select select "1"
click at [704, 267] on select "Select Cable / Satellite Services Collection Agency Credit Card Debt Debt Couns…" at bounding box center [818, 285] width 229 height 36
click at [567, 208] on input "text" at bounding box center [588, 215] width 194 height 34
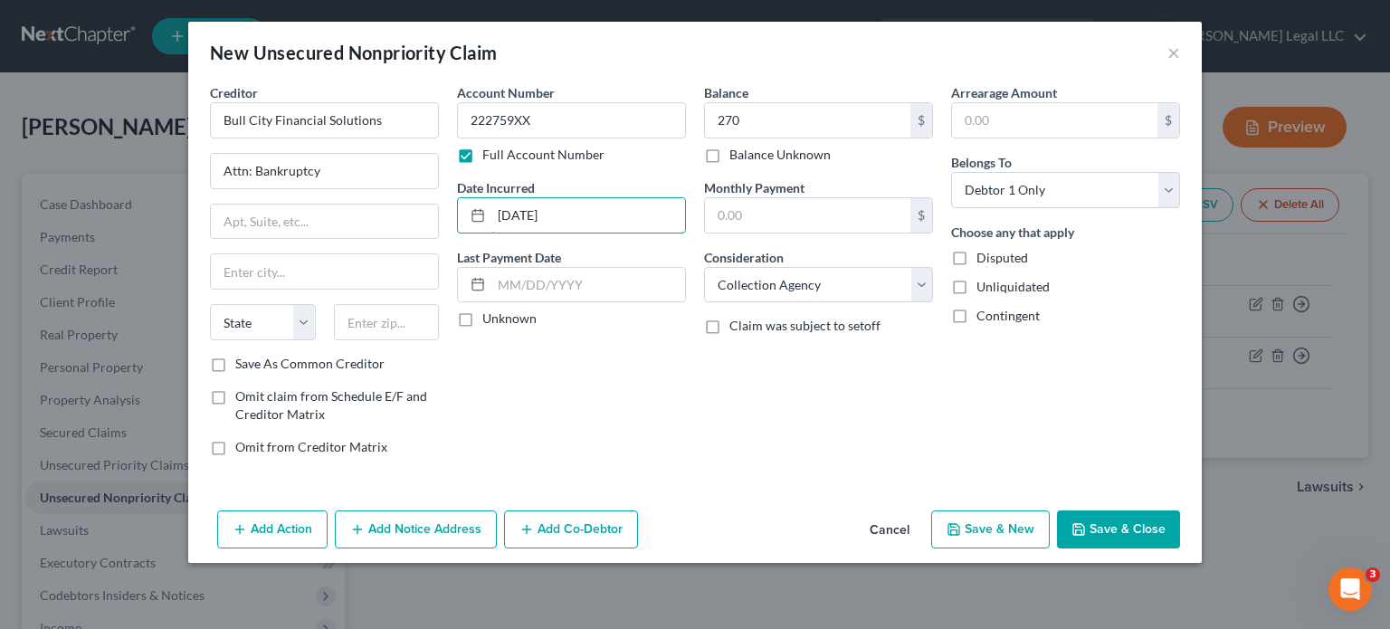
type input "[DATE]"
click at [268, 226] on input "text" at bounding box center [324, 221] width 227 height 34
type input "[STREET_ADDRESS]"
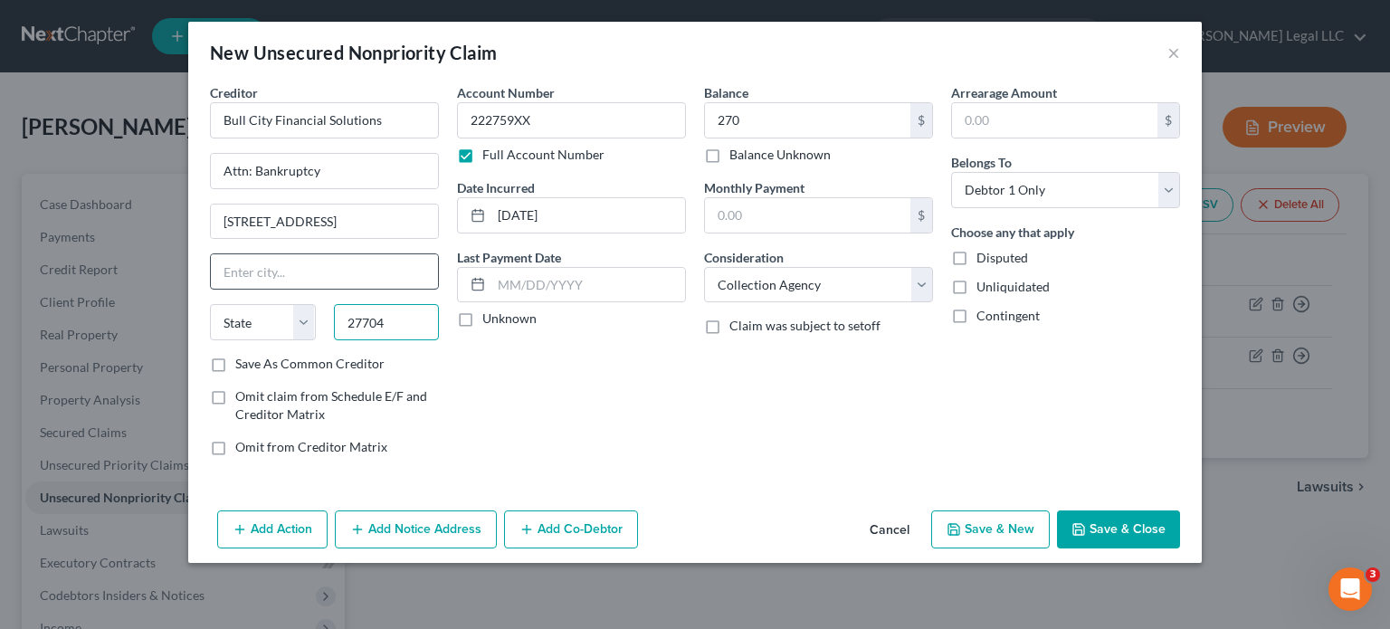
type input "27704"
click at [301, 281] on input "text" at bounding box center [324, 271] width 227 height 34
type input "[GEOGRAPHIC_DATA]"
select select "28"
click at [525, 365] on div "Account Number 222759XX Full Account Number Date Incurred [DATE] Last Payment D…" at bounding box center [571, 276] width 247 height 387
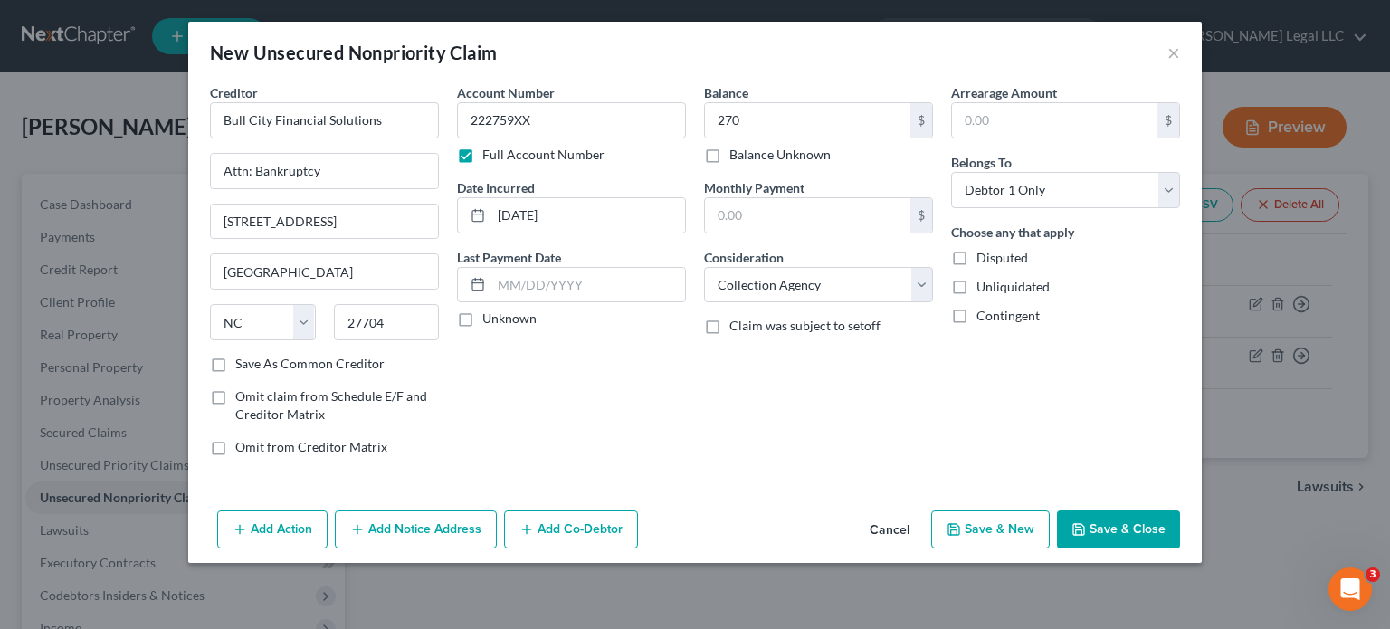
click at [979, 530] on button "Save & New" at bounding box center [990, 529] width 119 height 38
select select "0"
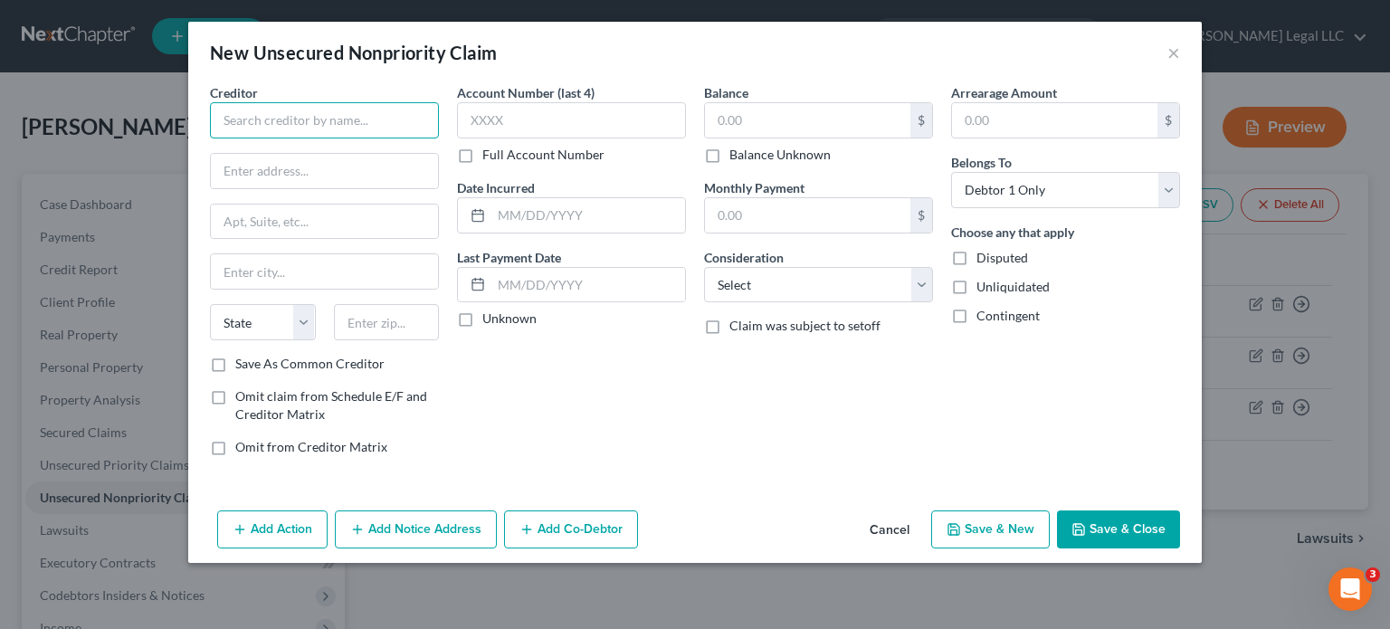
click at [321, 111] on input "text" at bounding box center [324, 120] width 229 height 36
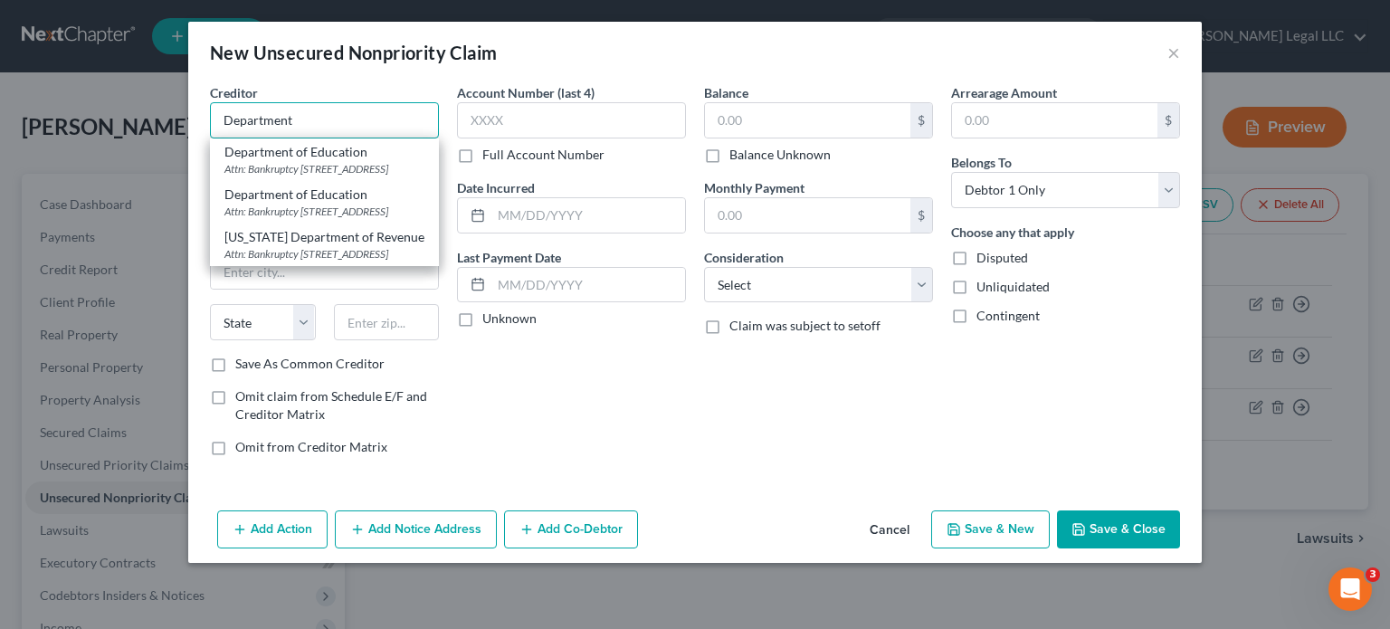
click at [319, 113] on input "Department" at bounding box center [324, 120] width 229 height 36
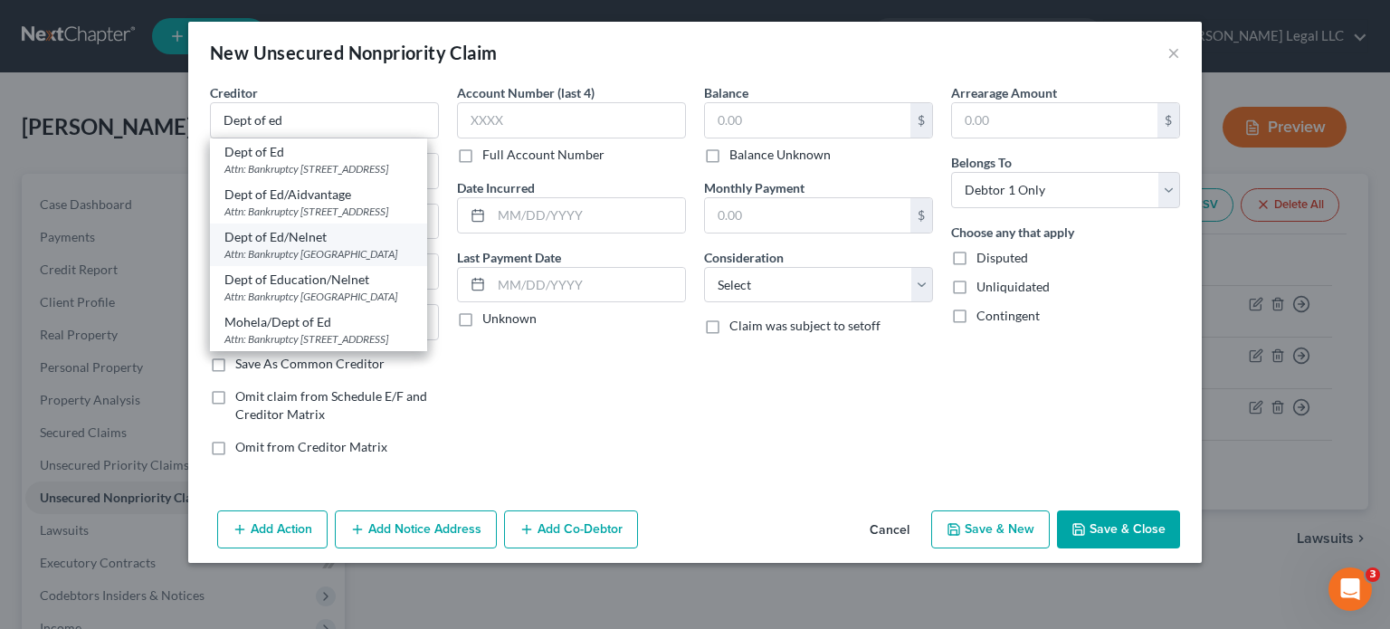
click at [303, 246] on div "Dept of Ed/Nelnet" at bounding box center [318, 237] width 188 height 18
type input "Dept of Ed/Nelnet"
type input "Attn: Bankruptcy"
type input "PO Box 82561"
type input "Lincoln"
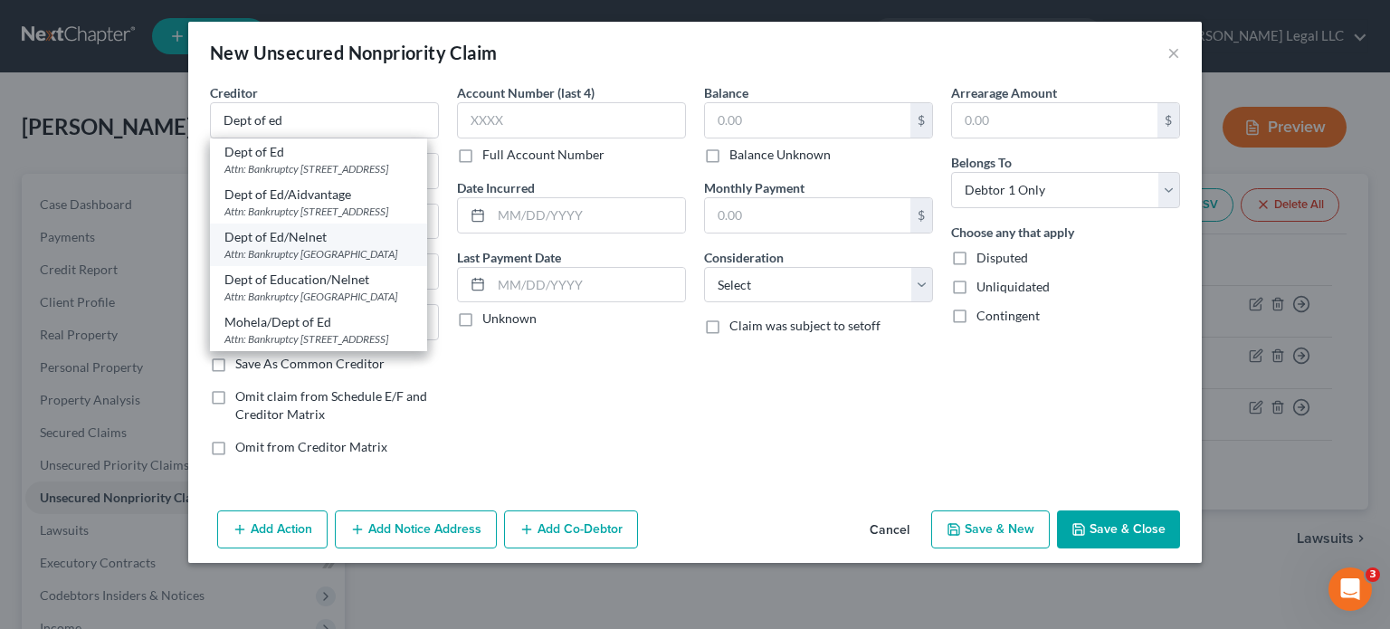
select select "30"
type input "68501"
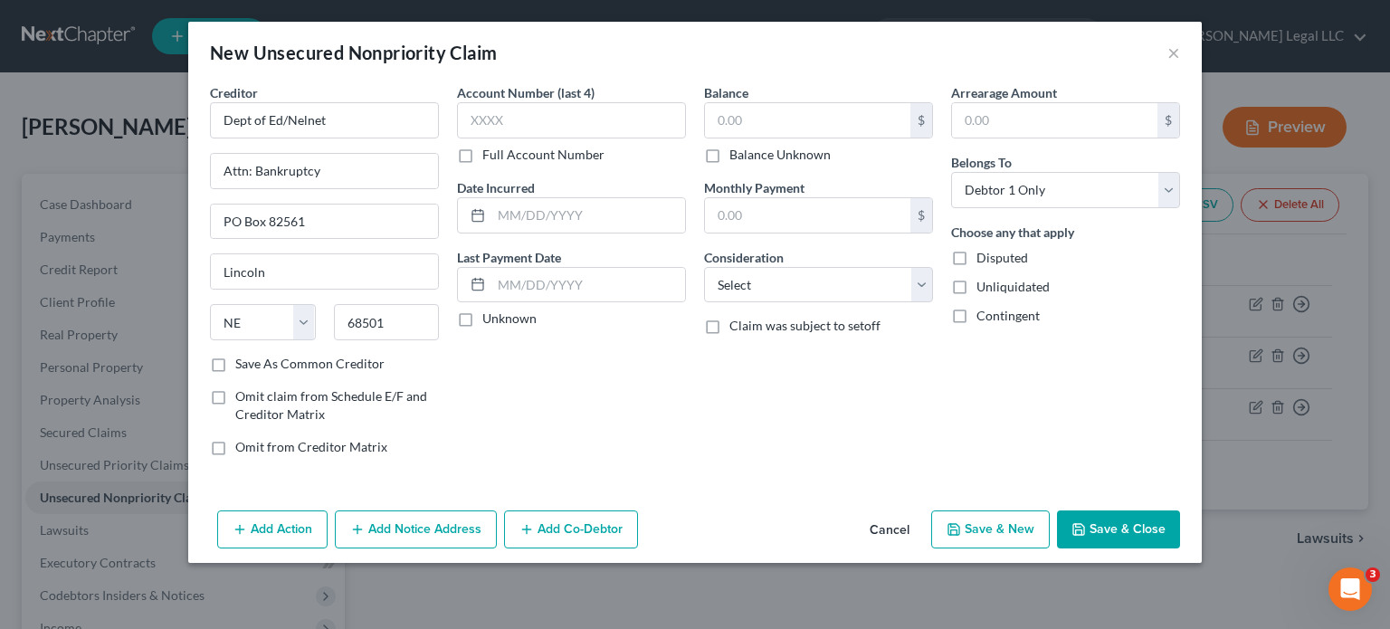
click at [482, 151] on label "Full Account Number" at bounding box center [543, 155] width 122 height 18
click at [489, 151] on input "Full Account Number" at bounding box center [495, 152] width 12 height 12
click at [499, 128] on input "text" at bounding box center [571, 120] width 229 height 36
paste input "900000XXXXXXXXX"
type input "900000XXXXXXXXX"
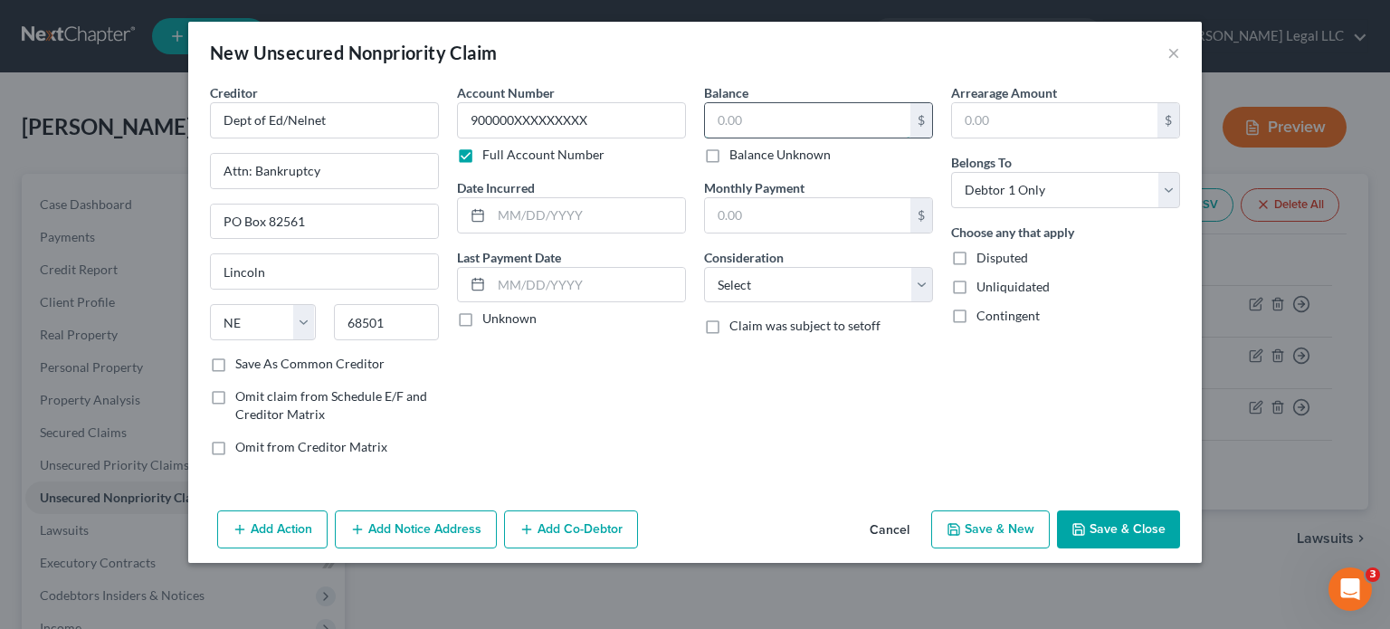
click at [796, 118] on input "text" at bounding box center [807, 120] width 205 height 34
type input "17,411"
drag, startPoint x: 760, startPoint y: 283, endPoint x: 771, endPoint y: 284, distance: 10.9
click at [760, 284] on select "Select Cable / Satellite Services Collection Agency Credit Card Debt Debt Couns…" at bounding box center [818, 285] width 229 height 36
select select "17"
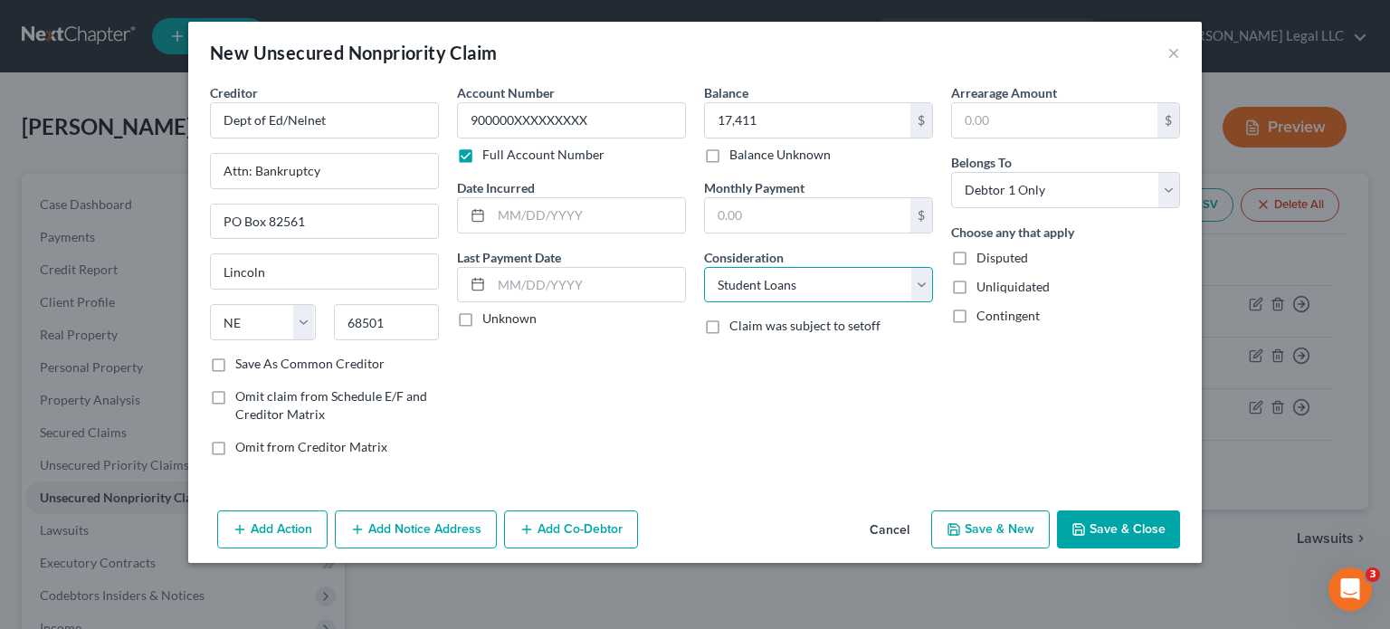
click at [704, 267] on select "Select Cable / Satellite Services Collection Agency Credit Card Debt Debt Couns…" at bounding box center [818, 285] width 229 height 36
drag, startPoint x: 506, startPoint y: 218, endPoint x: 492, endPoint y: 223, distance: 14.6
click at [506, 218] on input "text" at bounding box center [588, 215] width 194 height 34
type input "[DATE]"
click at [981, 531] on button "Save & New" at bounding box center [990, 529] width 119 height 38
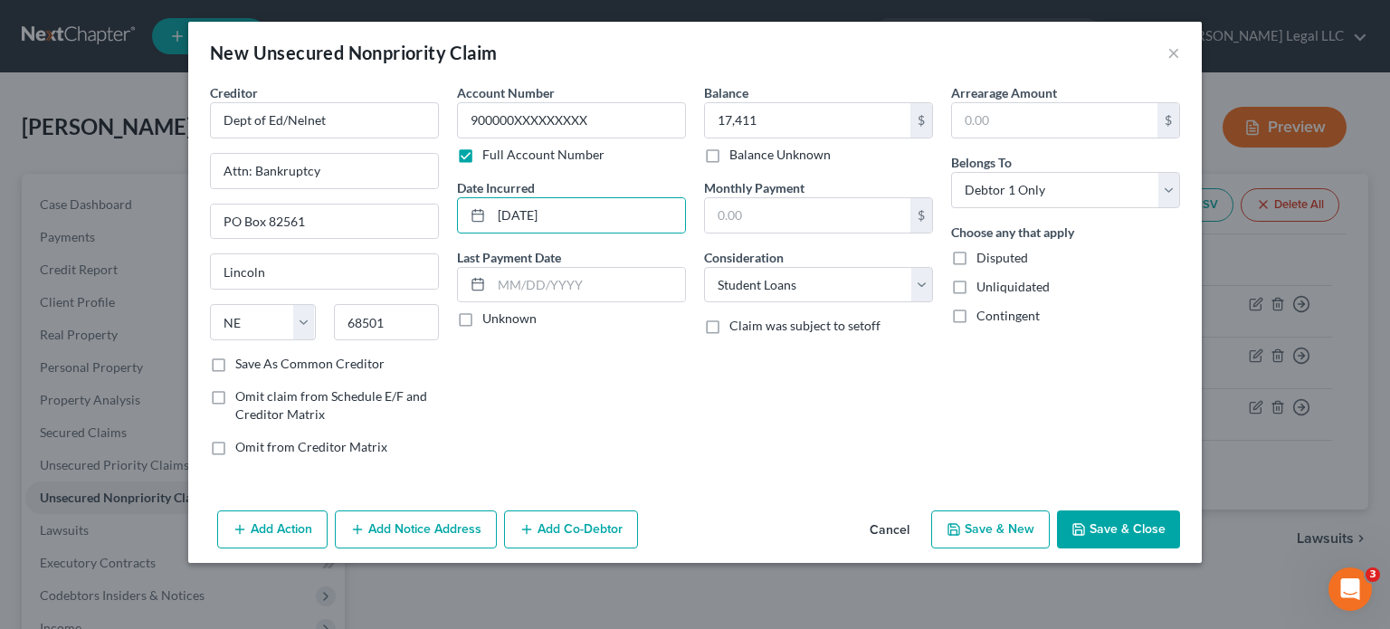
select select "0"
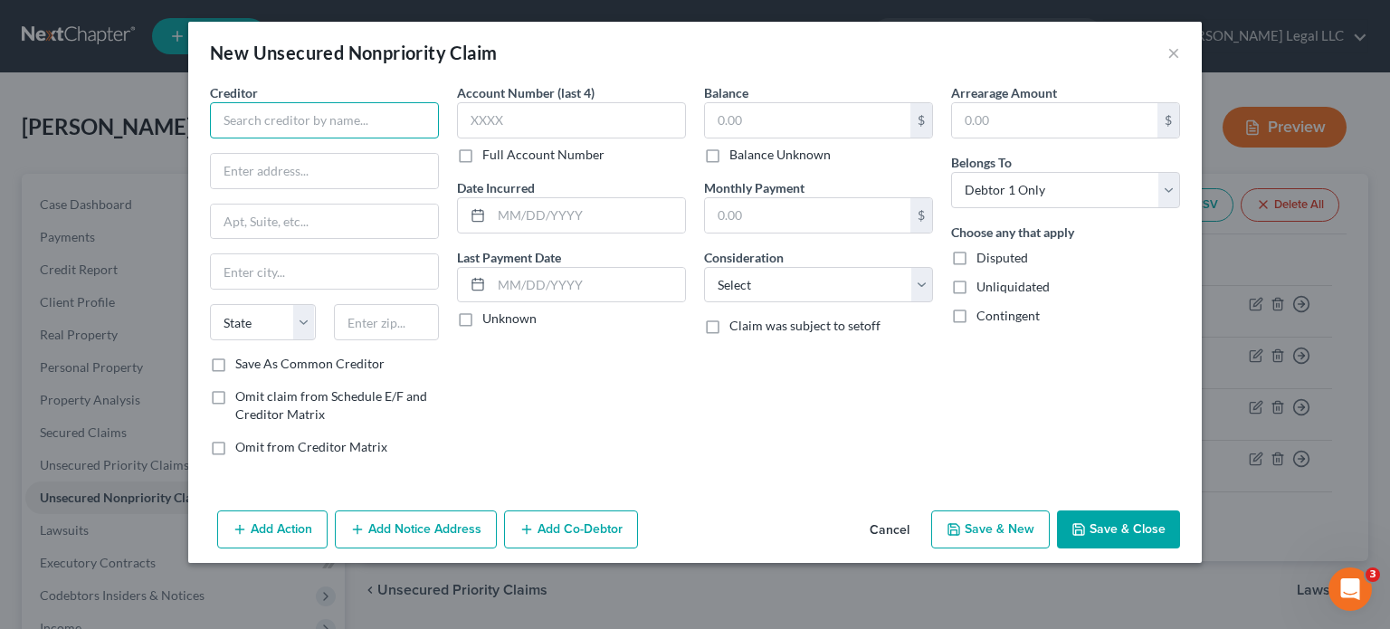
click at [385, 117] on input "text" at bounding box center [324, 120] width 229 height 36
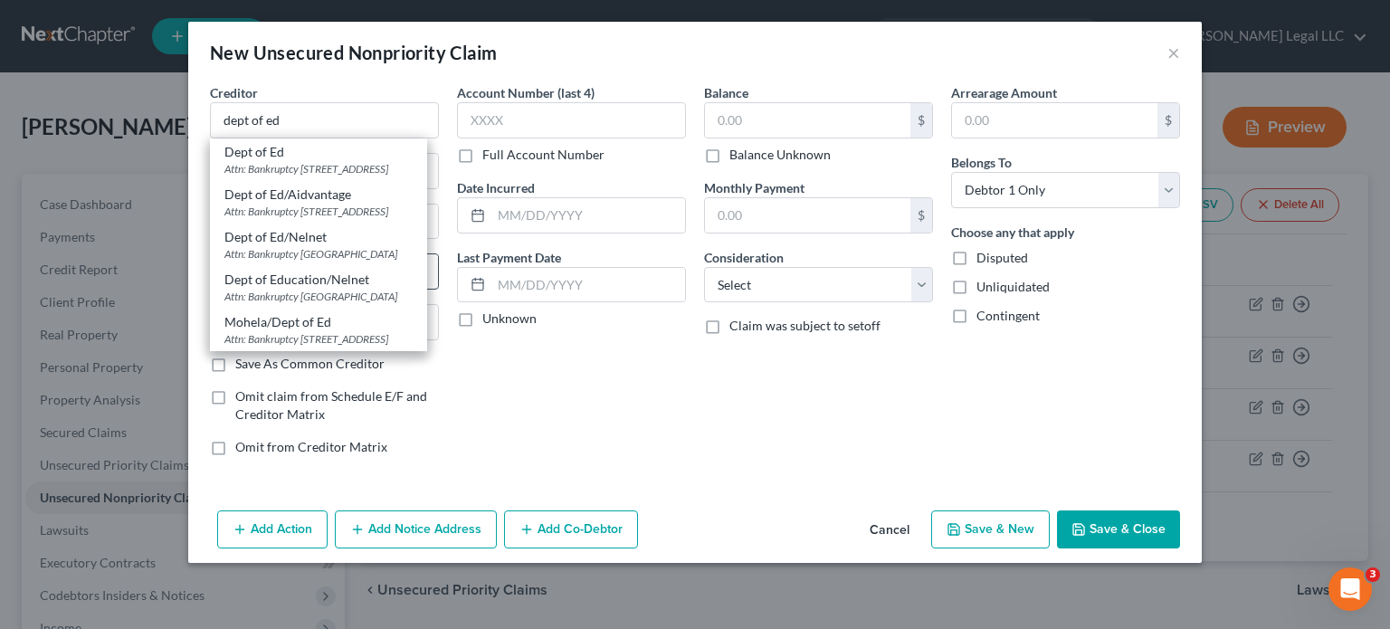
click at [318, 246] on div "Dept of Ed/Nelnet" at bounding box center [318, 237] width 188 height 18
type input "Dept of Ed/Nelnet"
type input "Attn: Bankruptcy"
type input "PO Box 82561"
type input "Lincoln"
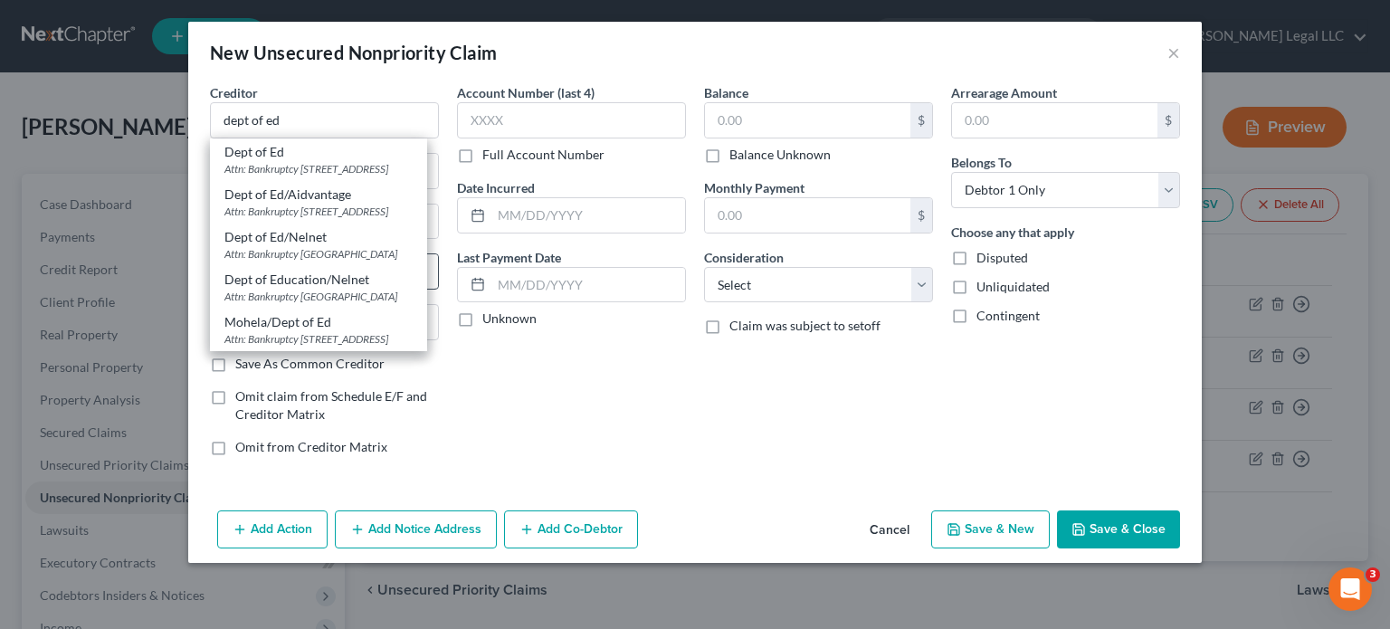
select select "30"
type input "68501"
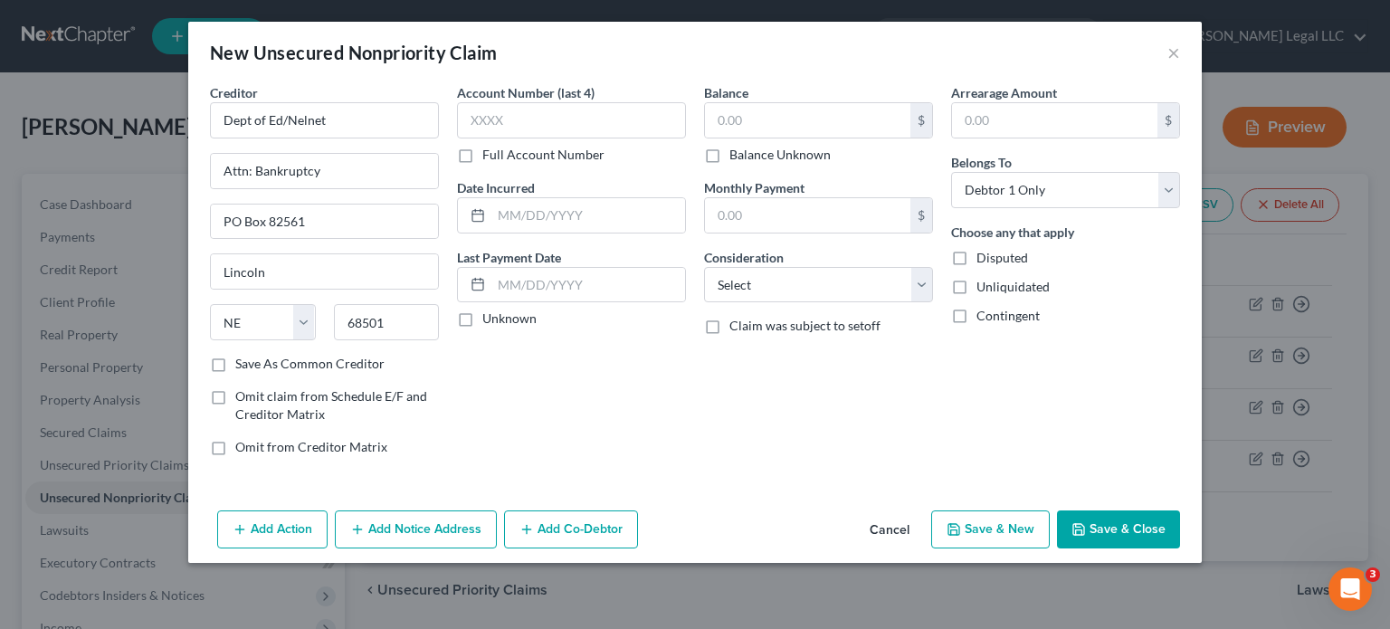
click at [482, 149] on label "Full Account Number" at bounding box center [543, 155] width 122 height 18
click at [489, 149] on input "Full Account Number" at bounding box center [495, 152] width 12 height 12
click at [510, 113] on input "text" at bounding box center [571, 120] width 229 height 36
paste input "900000XXXXXXXXX"
type input "900000XXXXXXXXX"
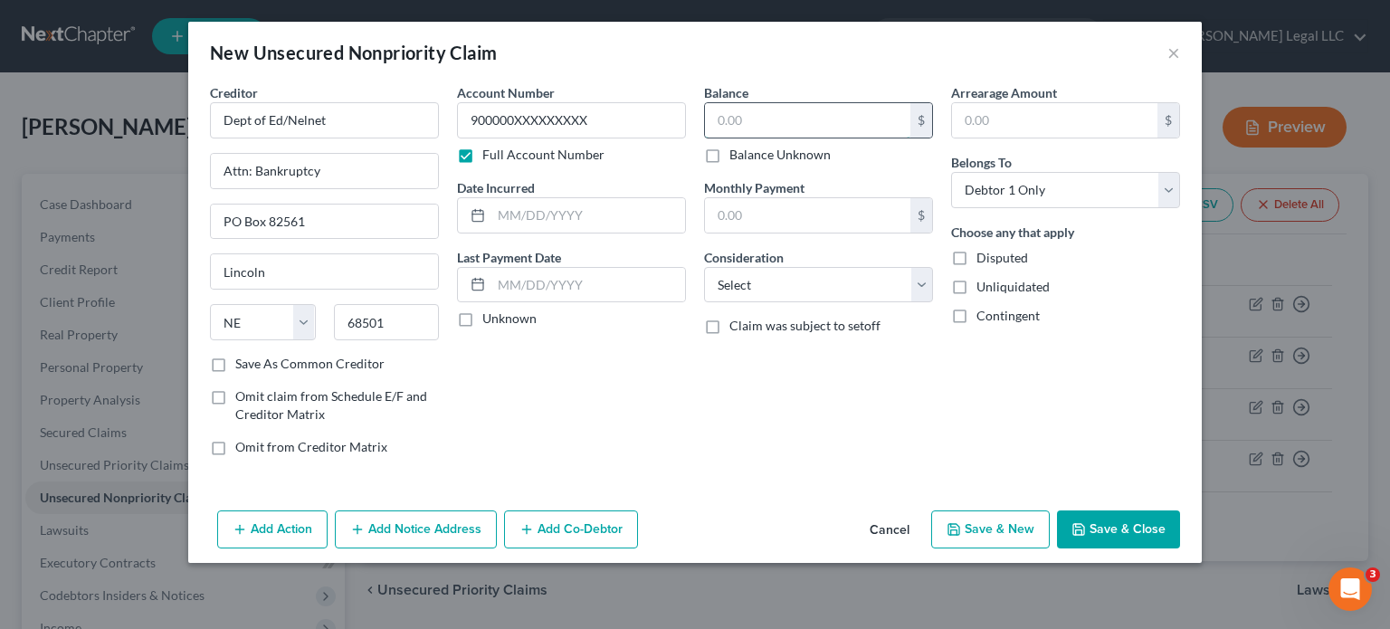
click at [822, 129] on input "text" at bounding box center [807, 120] width 205 height 34
type input "3,378"
click at [858, 300] on select "Select Cable / Satellite Services Collection Agency Credit Card Debt Debt Couns…" at bounding box center [818, 285] width 229 height 36
select select "17"
click at [704, 267] on select "Select Cable / Satellite Services Collection Agency Credit Card Debt Debt Couns…" at bounding box center [818, 285] width 229 height 36
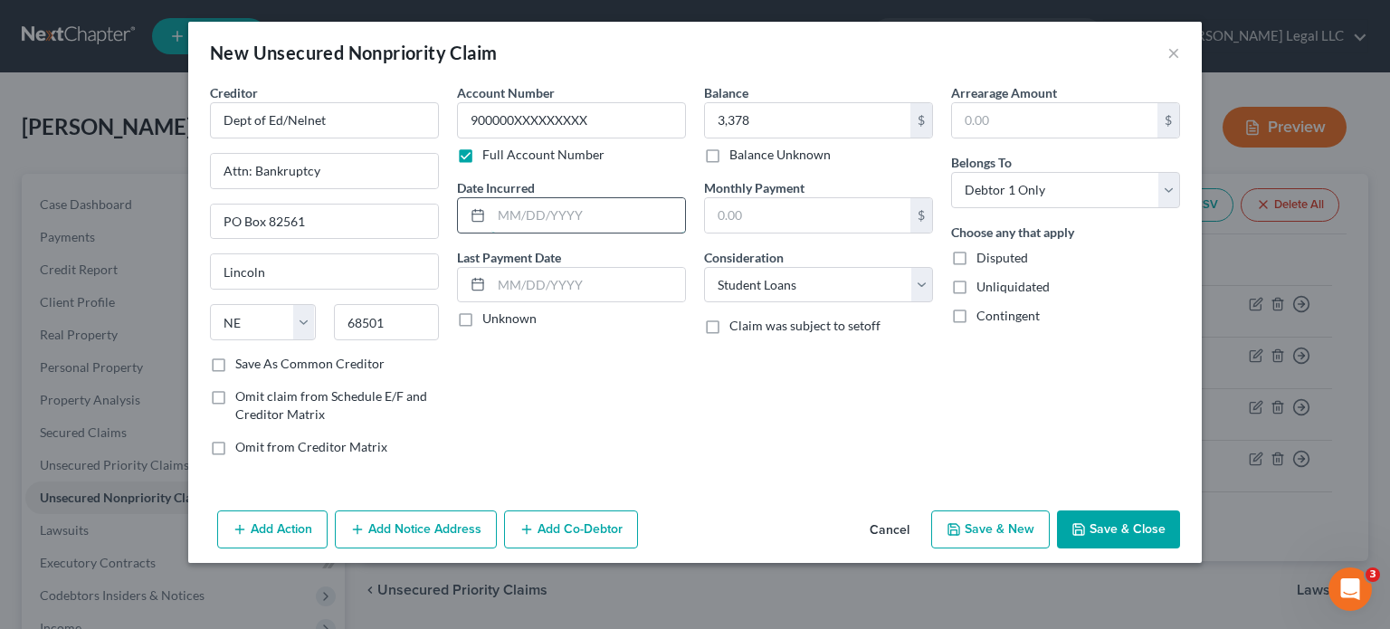
click at [644, 212] on input "text" at bounding box center [588, 215] width 194 height 34
type input "[DATE]"
click at [1008, 527] on button "Save & New" at bounding box center [990, 529] width 119 height 38
select select "0"
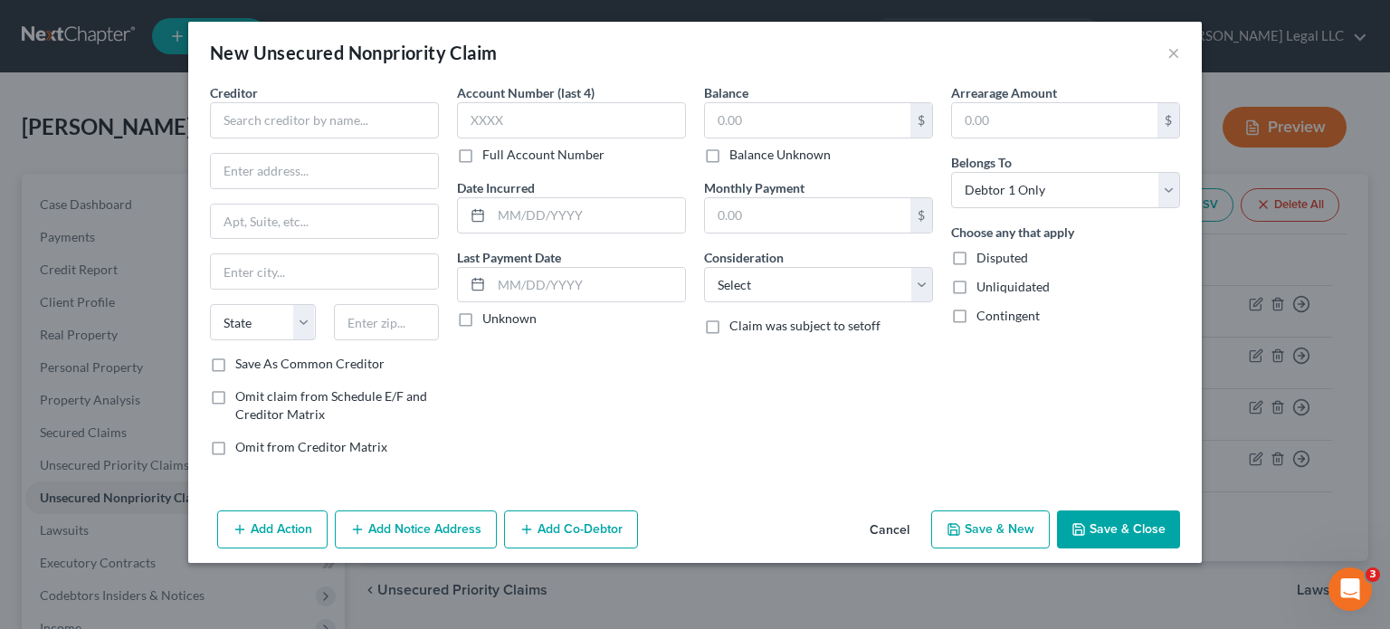
type input "3,378.00"
type input "0.00"
click at [268, 103] on input "text" at bounding box center [324, 120] width 229 height 36
click at [265, 116] on input "text" at bounding box center [324, 120] width 229 height 36
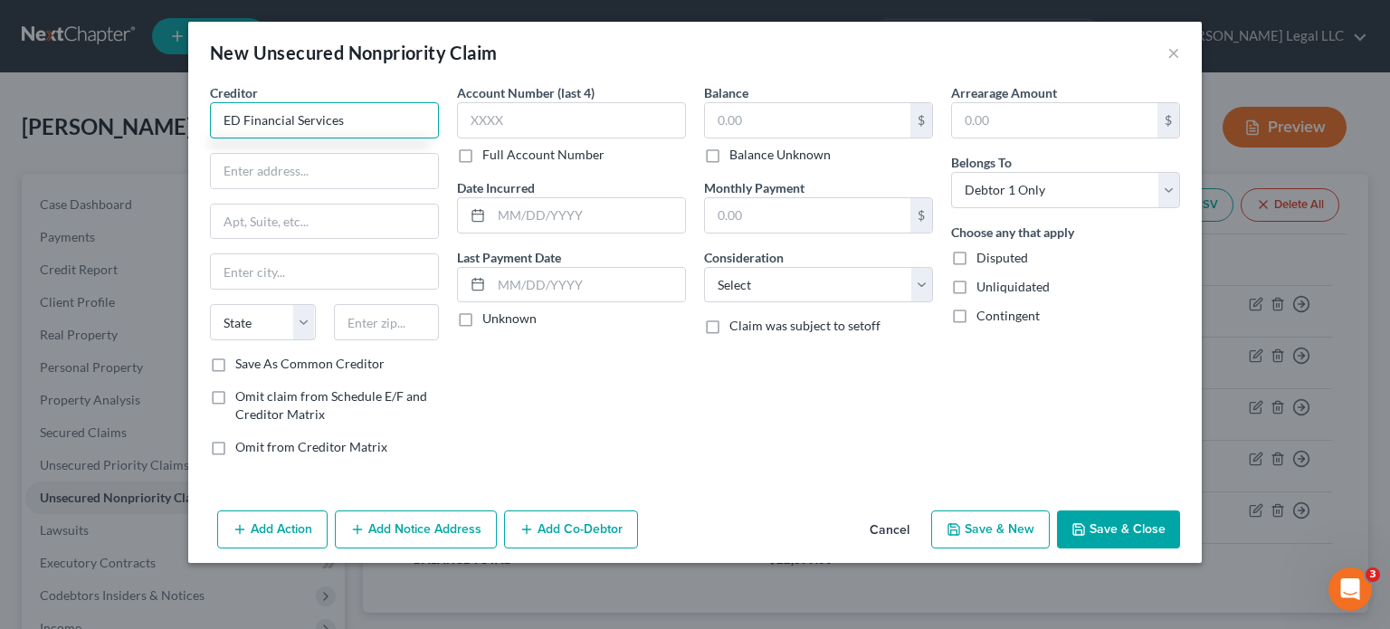
type input "ED Financial Services"
type input "Attn: Bankruptcy"
click at [482, 154] on label "Full Account Number" at bounding box center [543, 155] width 122 height 18
click at [489, 154] on input "Full Account Number" at bounding box center [495, 152] width 12 height 12
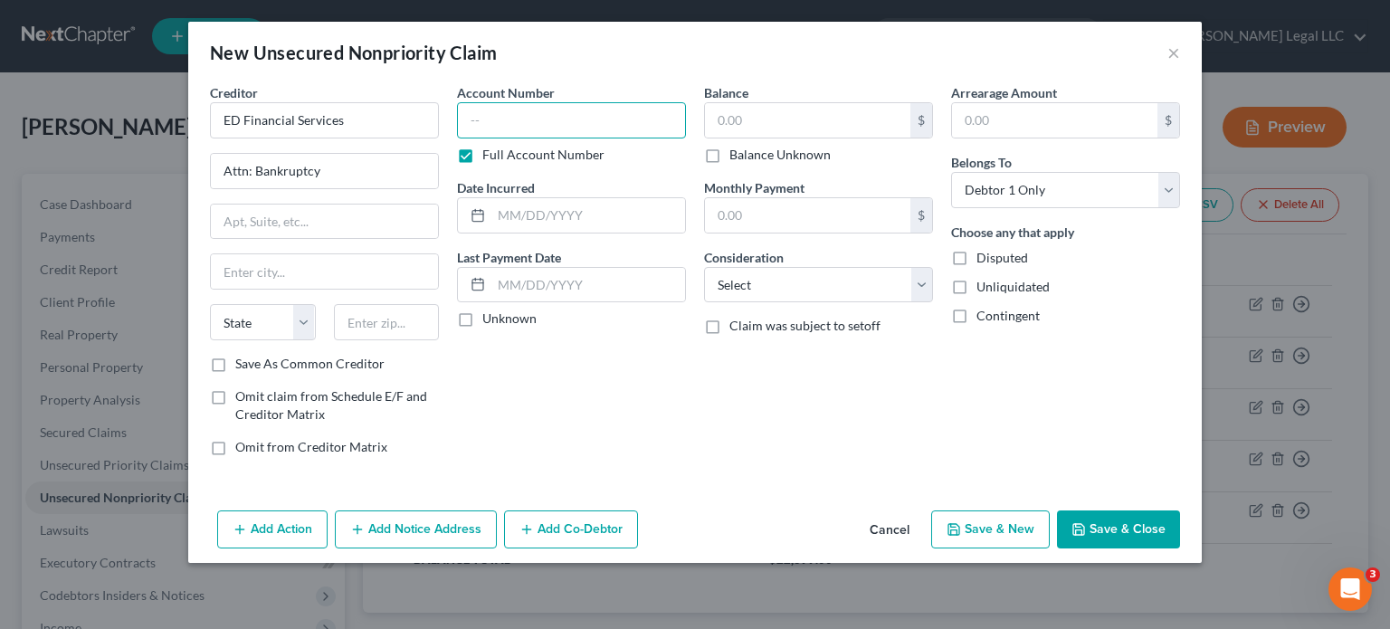
drag, startPoint x: 499, startPoint y: 129, endPoint x: 568, endPoint y: 132, distance: 69.7
click at [503, 130] on input "text" at bounding box center [571, 120] width 229 height 36
paste input "106215XXXXXXXXXXXXXXXXXXXXXXX"
type input "106215XXXXXXXXXXXXXXXXXXXXXXX"
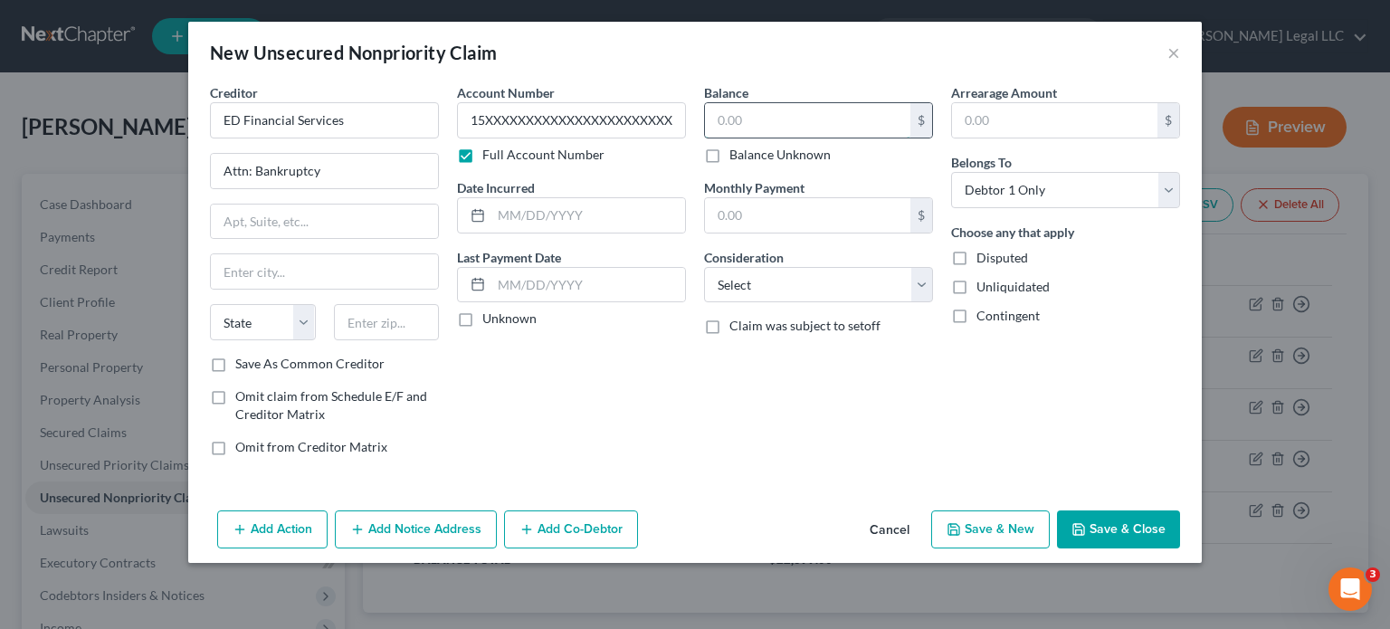
scroll to position [0, 0]
click at [797, 118] on input "text" at bounding box center [807, 120] width 205 height 34
type input "6,481"
click at [768, 290] on select "Select Cable / Satellite Services Collection Agency Credit Card Debt Debt Couns…" at bounding box center [818, 285] width 229 height 36
select select "17"
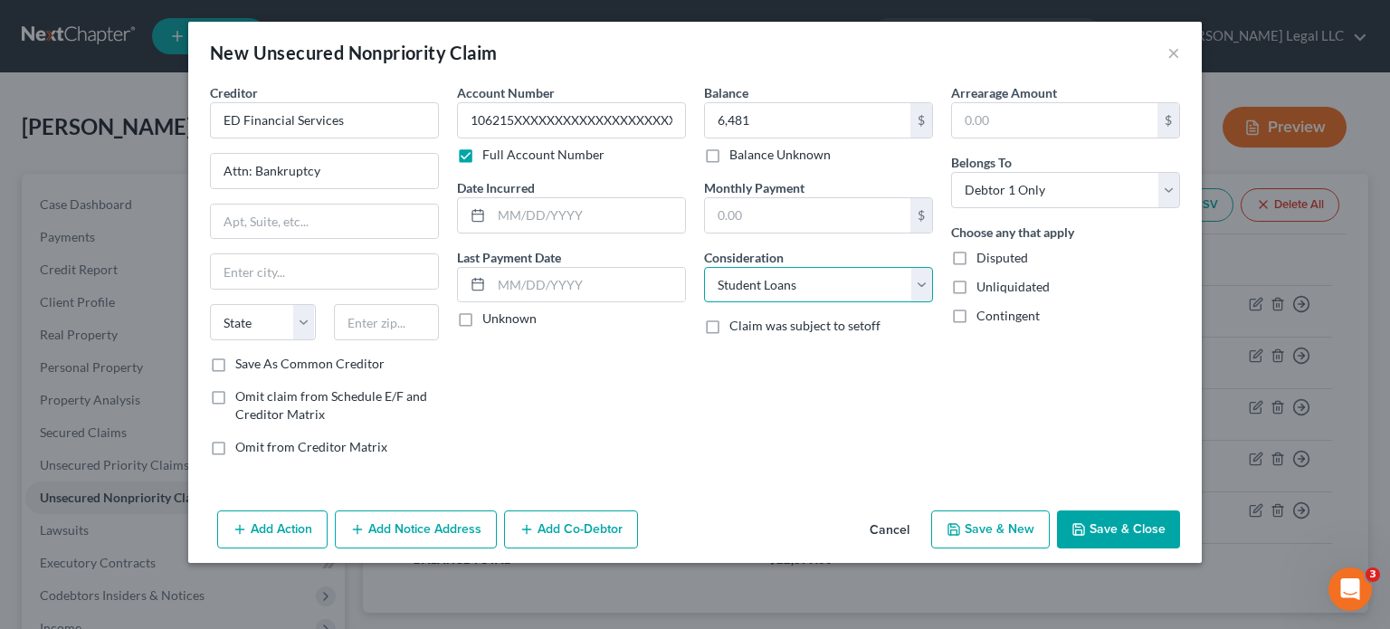
click at [704, 267] on select "Select Cable / Satellite Services Collection Agency Credit Card Debt Debt Couns…" at bounding box center [818, 285] width 229 height 36
click at [525, 214] on input "text" at bounding box center [588, 215] width 194 height 34
type input "[DATE]"
drag, startPoint x: 271, startPoint y: 223, endPoint x: 221, endPoint y: 231, distance: 50.3
click at [270, 226] on input "text" at bounding box center [324, 221] width 227 height 34
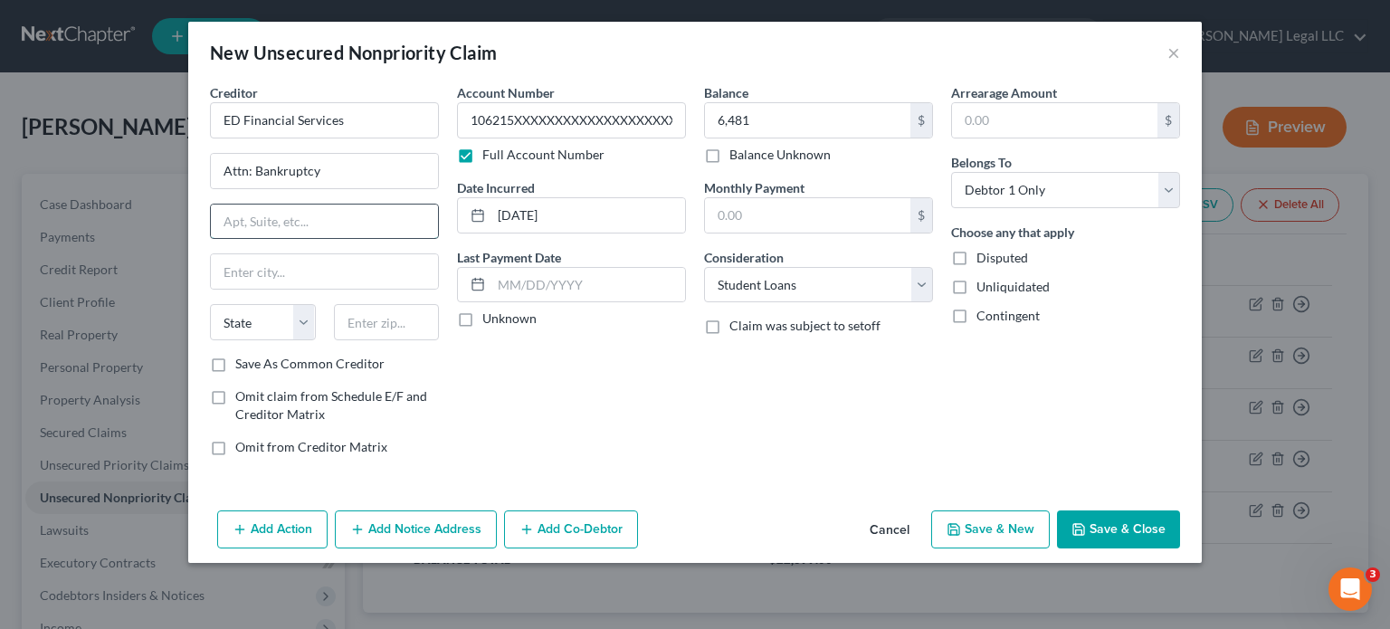
click at [247, 225] on input "text" at bounding box center [324, 221] width 227 height 34
type input "[STREET_ADDRESS]"
click at [330, 272] on input "text" at bounding box center [324, 271] width 227 height 34
type input "[GEOGRAPHIC_DATA]"
type input "46250"
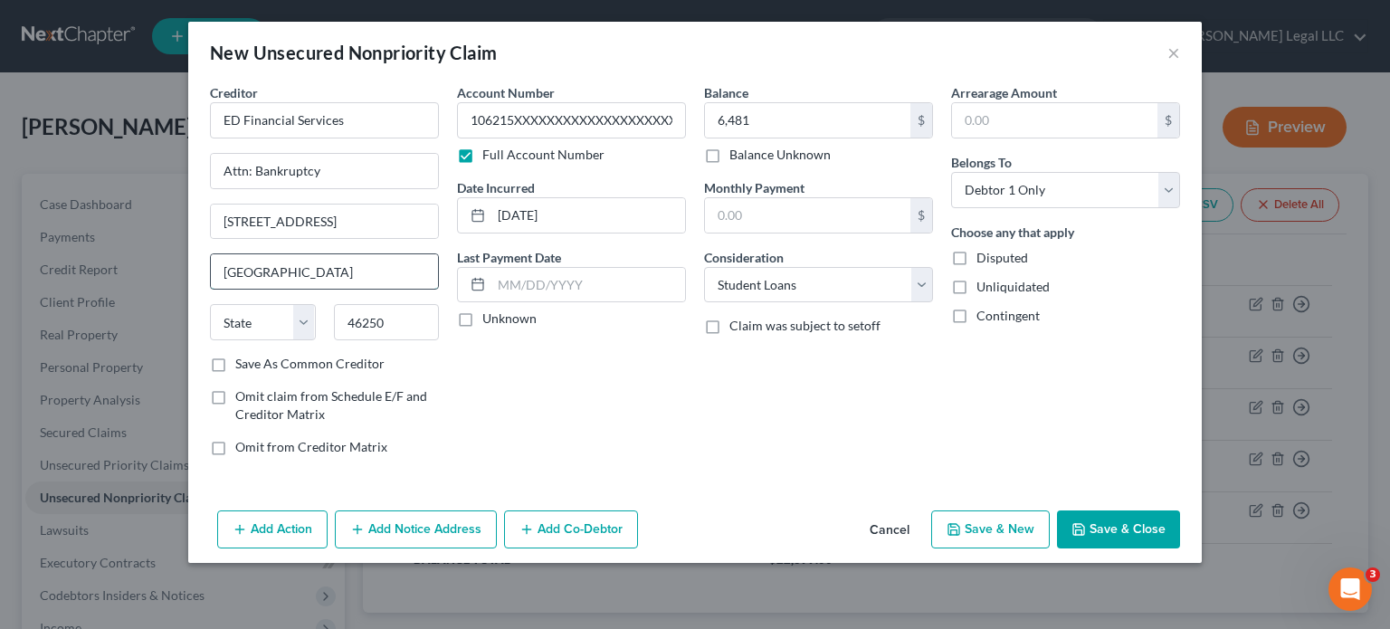
select select "15"
click at [361, 328] on input "46250" at bounding box center [387, 322] width 106 height 36
type input "37922"
click at [387, 267] on input "[GEOGRAPHIC_DATA]" at bounding box center [324, 271] width 227 height 34
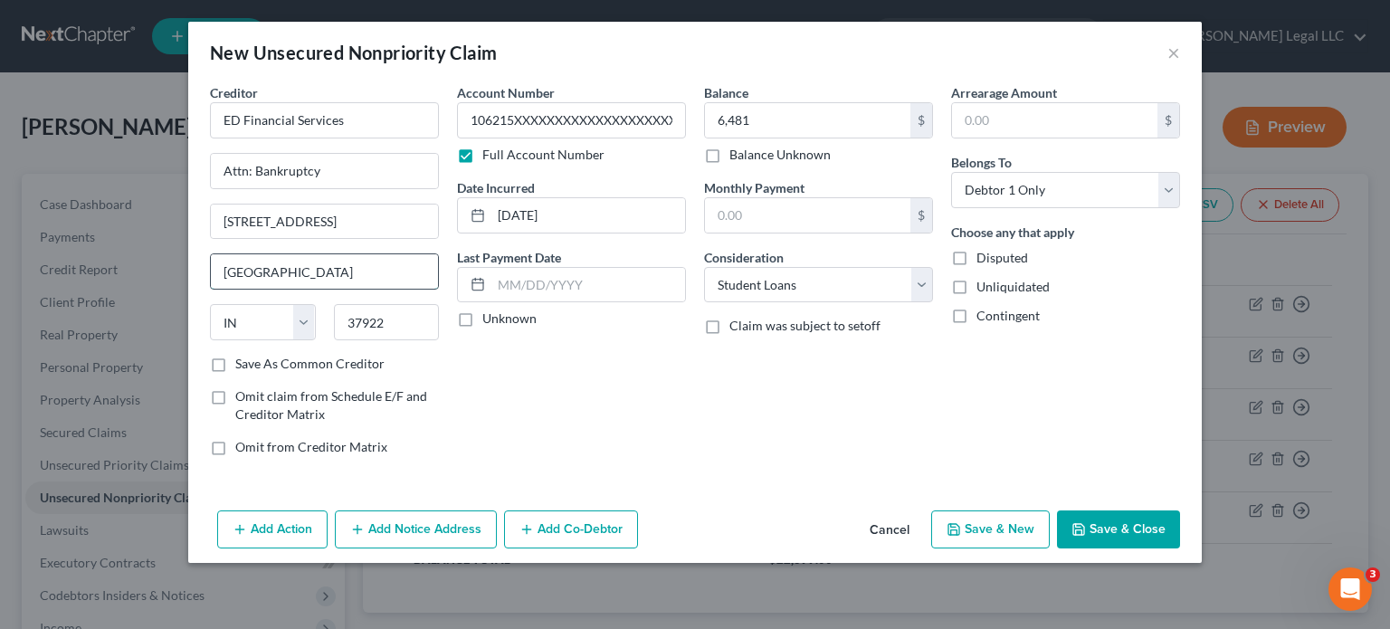
type input "[GEOGRAPHIC_DATA]"
select select "44"
click at [514, 378] on div "Account Number 106215XXXXXXXXXXXXXXXXXXXXXXX Full Account Number Date Incurred …" at bounding box center [571, 276] width 247 height 387
click at [235, 366] on label "Save As Common Creditor" at bounding box center [309, 364] width 149 height 18
click at [242, 366] on input "Save As Common Creditor" at bounding box center [248, 361] width 12 height 12
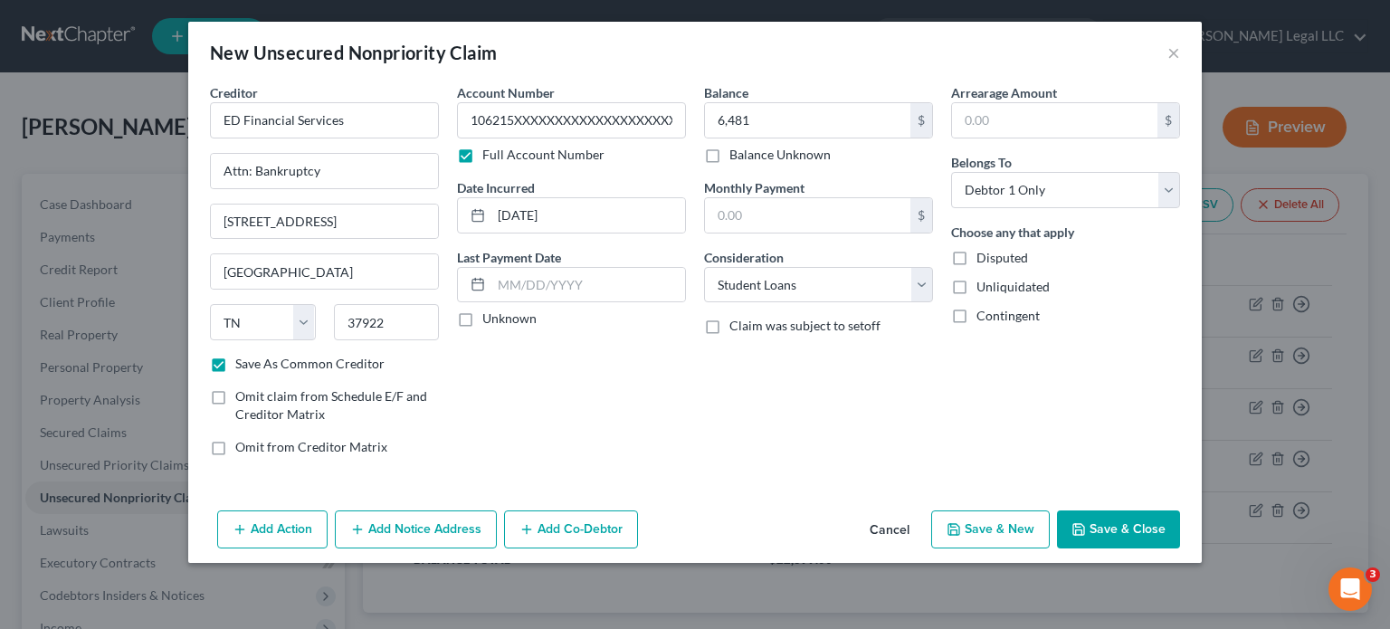
click at [988, 531] on button "Save & New" at bounding box center [990, 529] width 119 height 38
checkbox input "false"
select select "0"
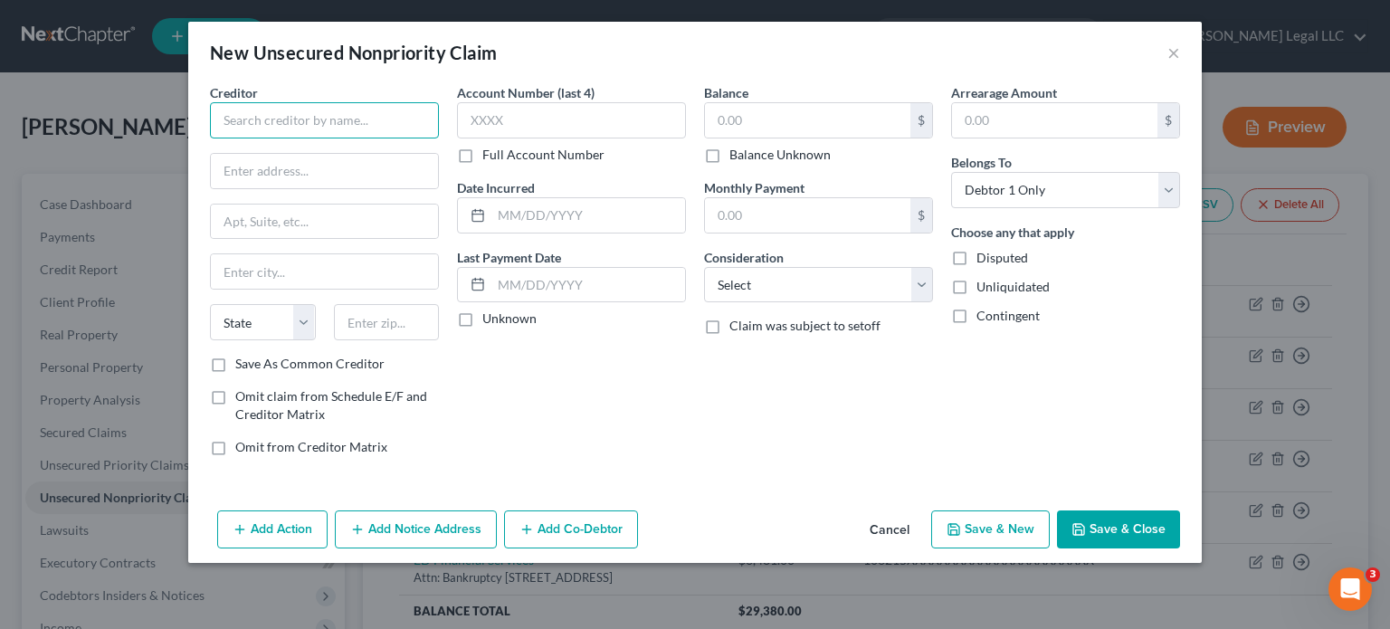
click at [343, 116] on input "text" at bounding box center [324, 120] width 229 height 36
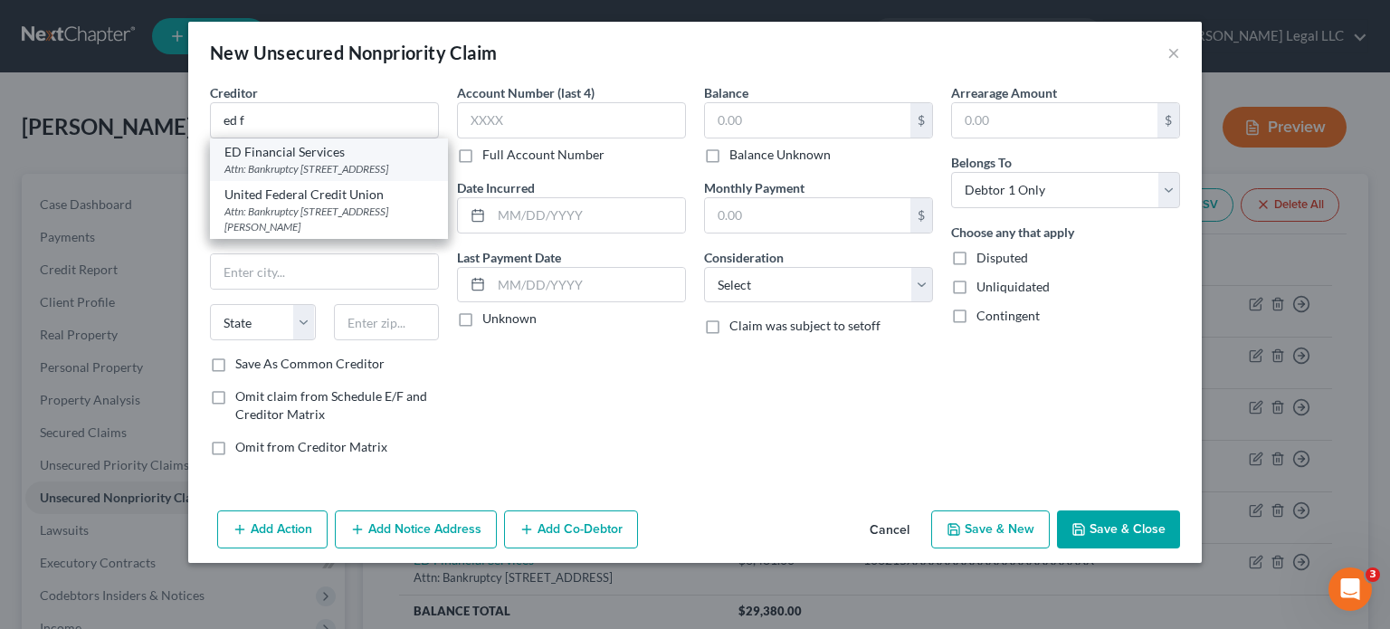
click at [289, 162] on div "Attn: Bankruptcy [STREET_ADDRESS]" at bounding box center [328, 168] width 209 height 15
type input "ED Financial Services"
type input "Attn: Bankruptcy"
type input "[STREET_ADDRESS]"
type input "[GEOGRAPHIC_DATA]"
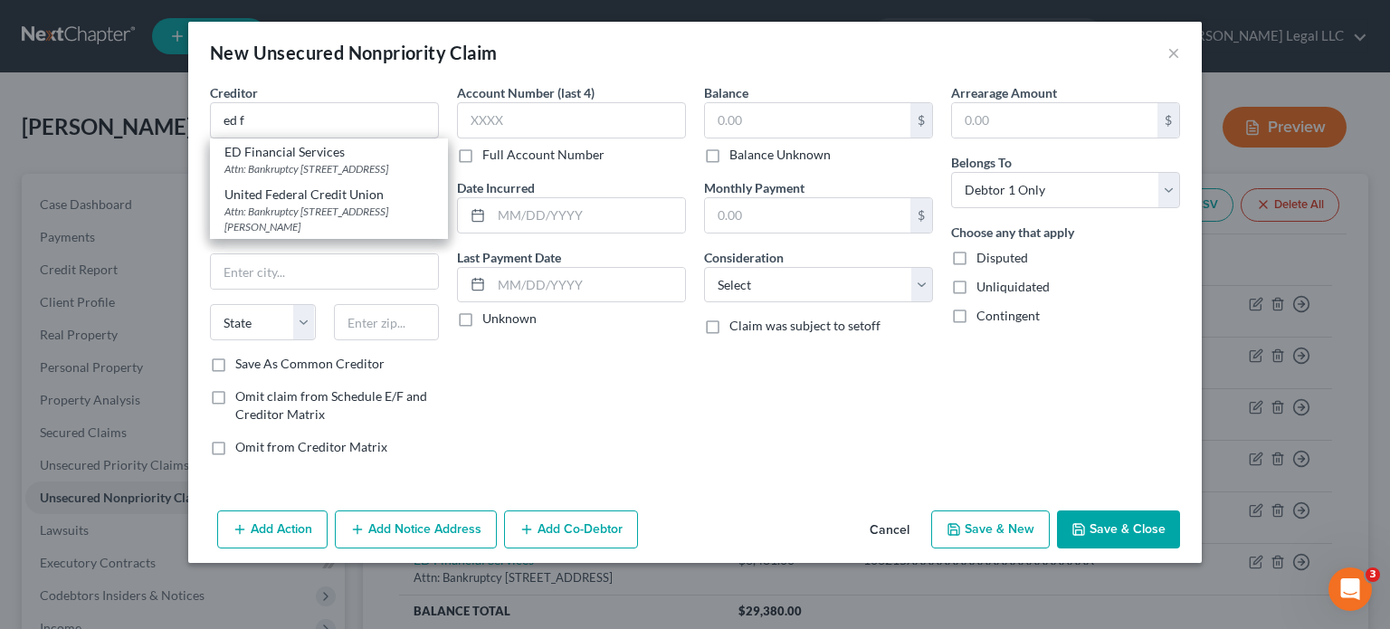
select select "44"
type input "37922"
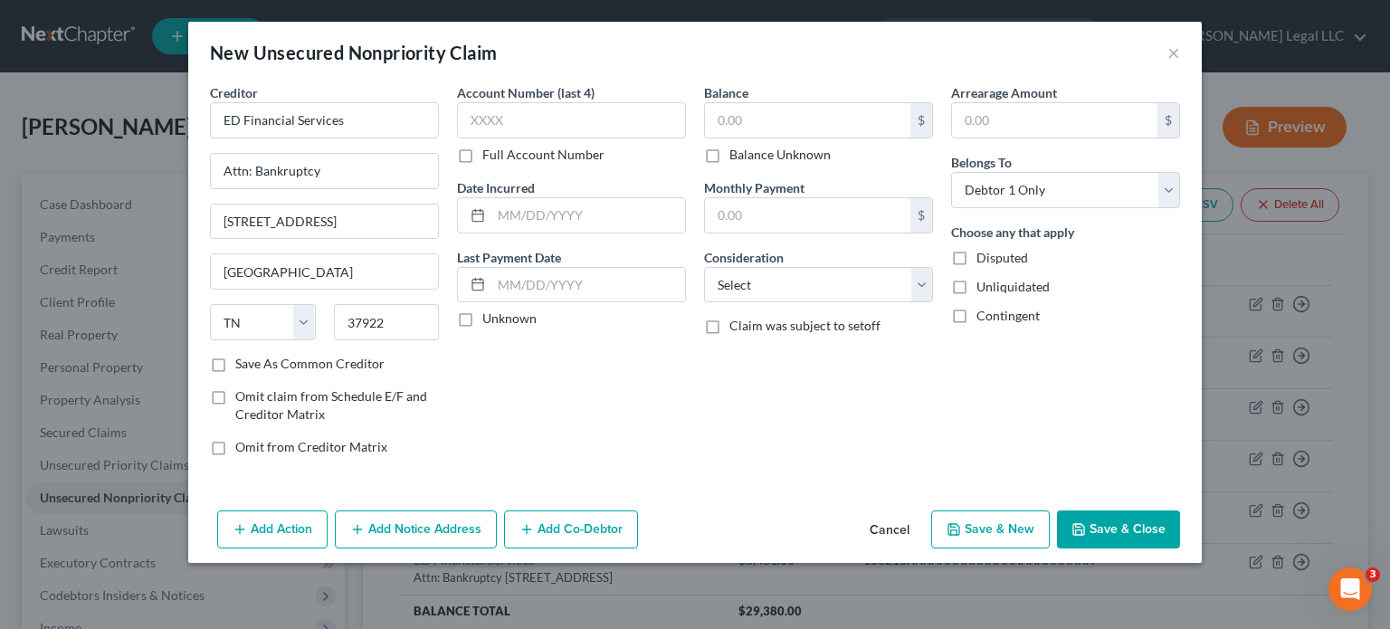
click at [482, 155] on label "Full Account Number" at bounding box center [543, 155] width 122 height 18
click at [489, 155] on input "Full Account Number" at bounding box center [495, 152] width 12 height 12
click at [508, 106] on input "text" at bounding box center [571, 120] width 229 height 36
paste input "106215XXXXXXXXXXXXXXXXXXXXXXX"
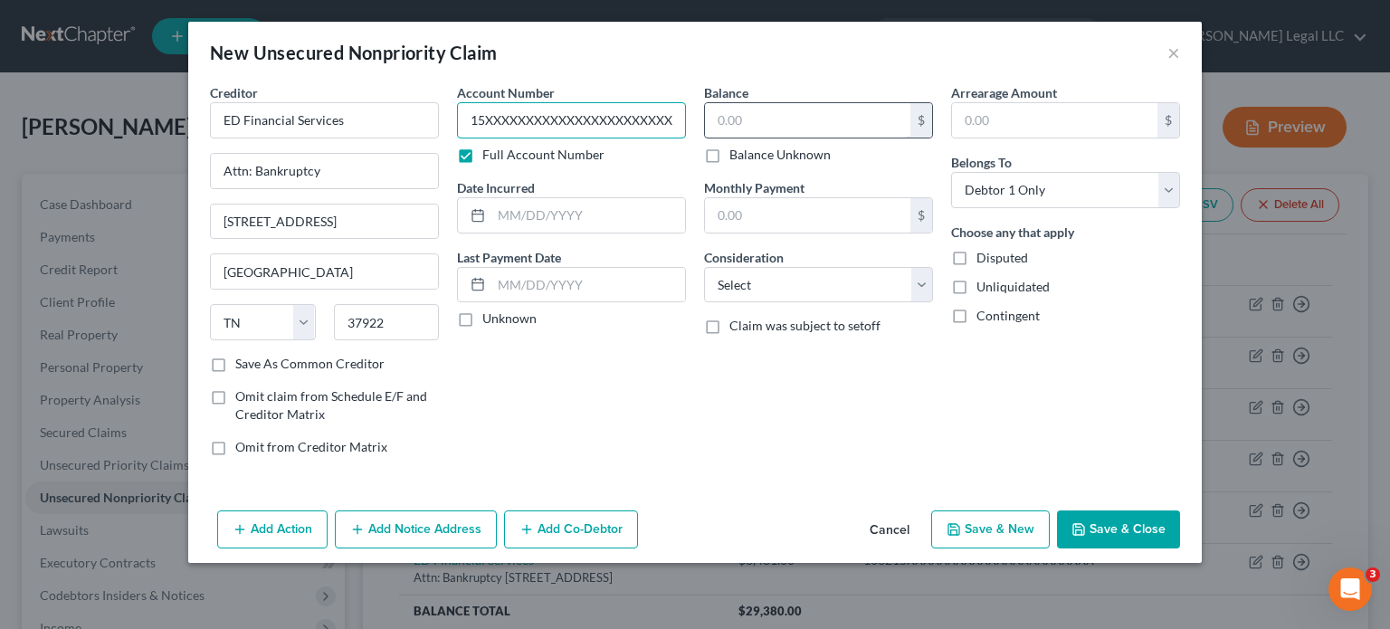
type input "106215XXXXXXXXXXXXXXXXXXXXXXX"
click at [787, 116] on input "text" at bounding box center [807, 120] width 205 height 34
type input "5,175"
click at [822, 281] on select "Select Cable / Satellite Services Collection Agency Credit Card Debt Debt Couns…" at bounding box center [818, 285] width 229 height 36
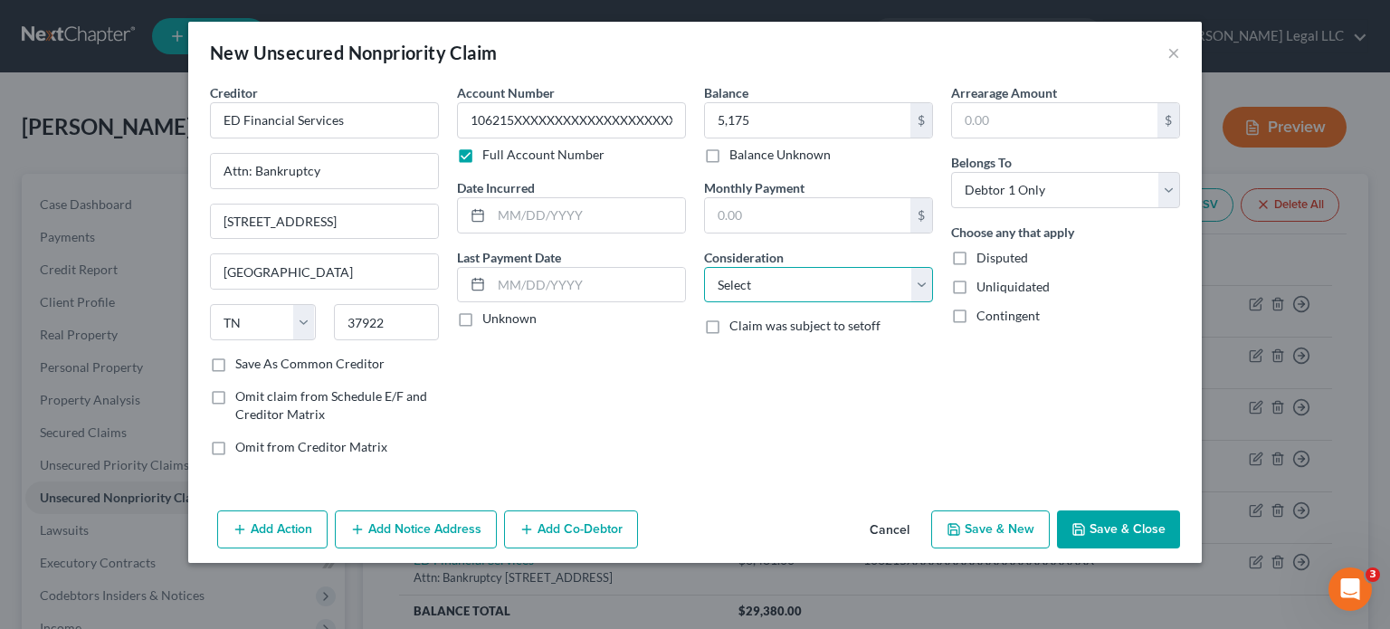
select select "17"
click at [704, 267] on select "Select Cable / Satellite Services Collection Agency Credit Card Debt Debt Couns…" at bounding box center [818, 285] width 229 height 36
click at [586, 234] on div "Account Number 106215XXXXXXXXXXXXXXXXXXXXXXX Full Account Number Date Incurred …" at bounding box center [571, 276] width 247 height 387
click at [586, 207] on input "text" at bounding box center [588, 215] width 194 height 34
type input "[DATE]"
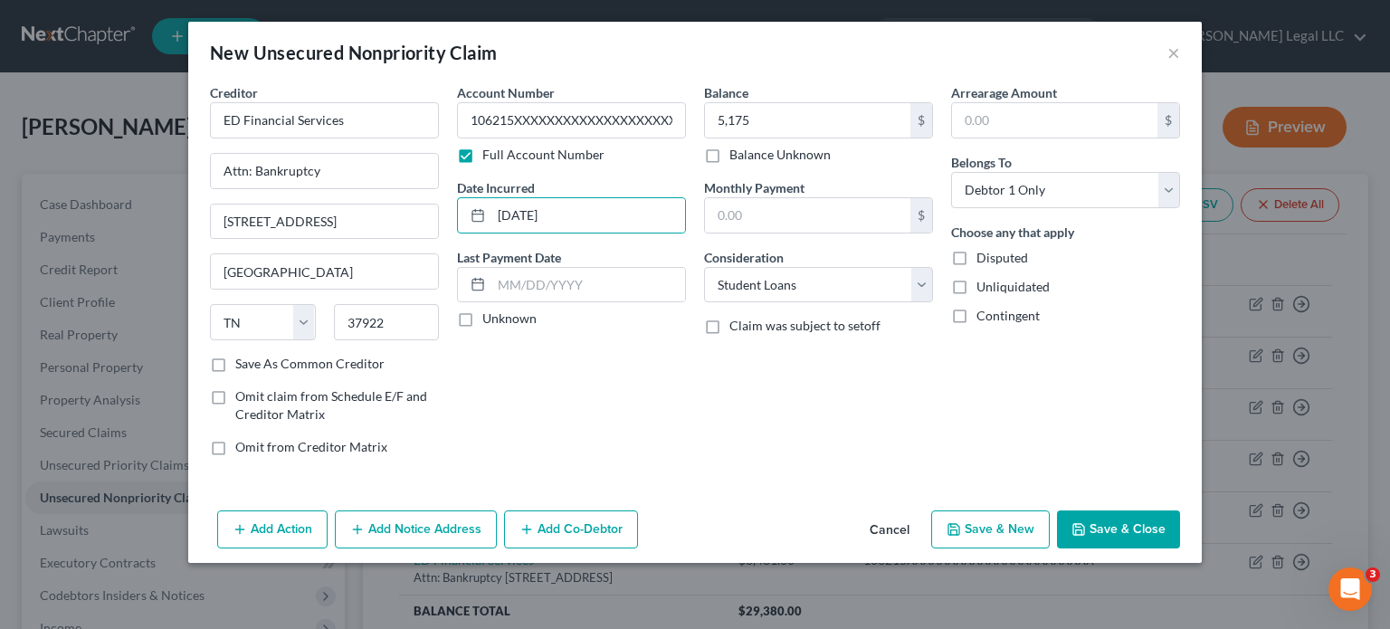
click at [1000, 524] on button "Save & New" at bounding box center [990, 529] width 119 height 38
select select "0"
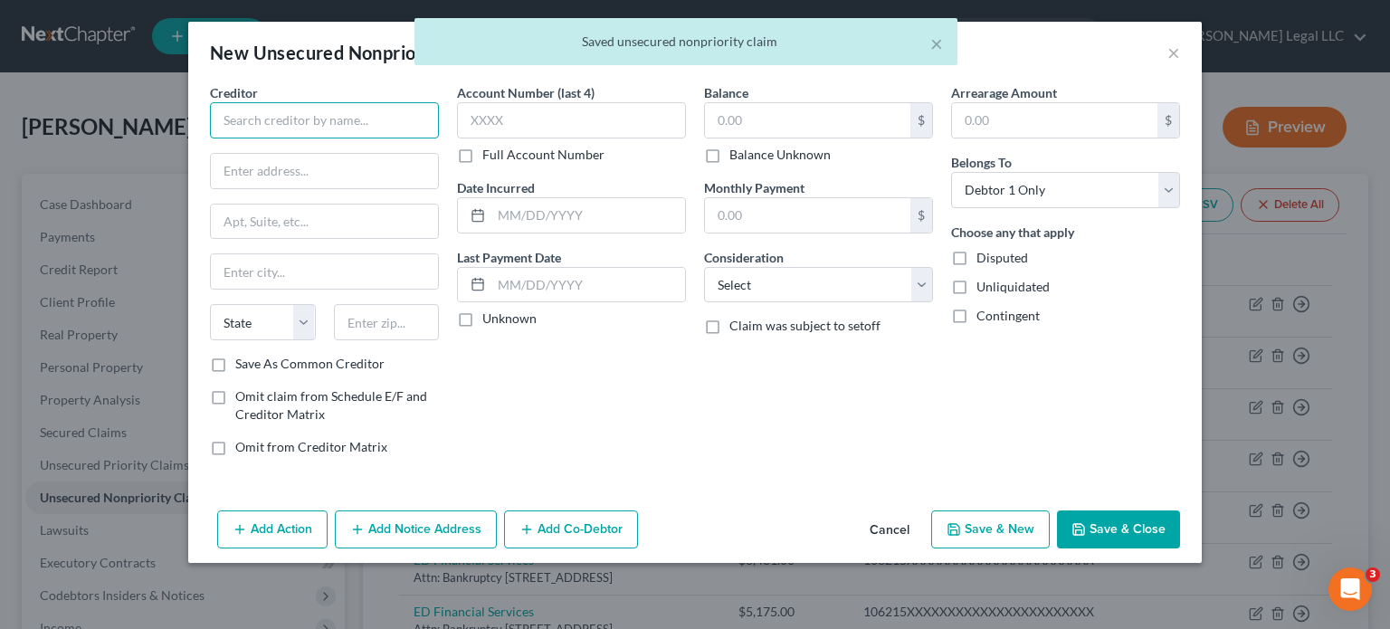
click at [261, 111] on input "text" at bounding box center [324, 120] width 229 height 36
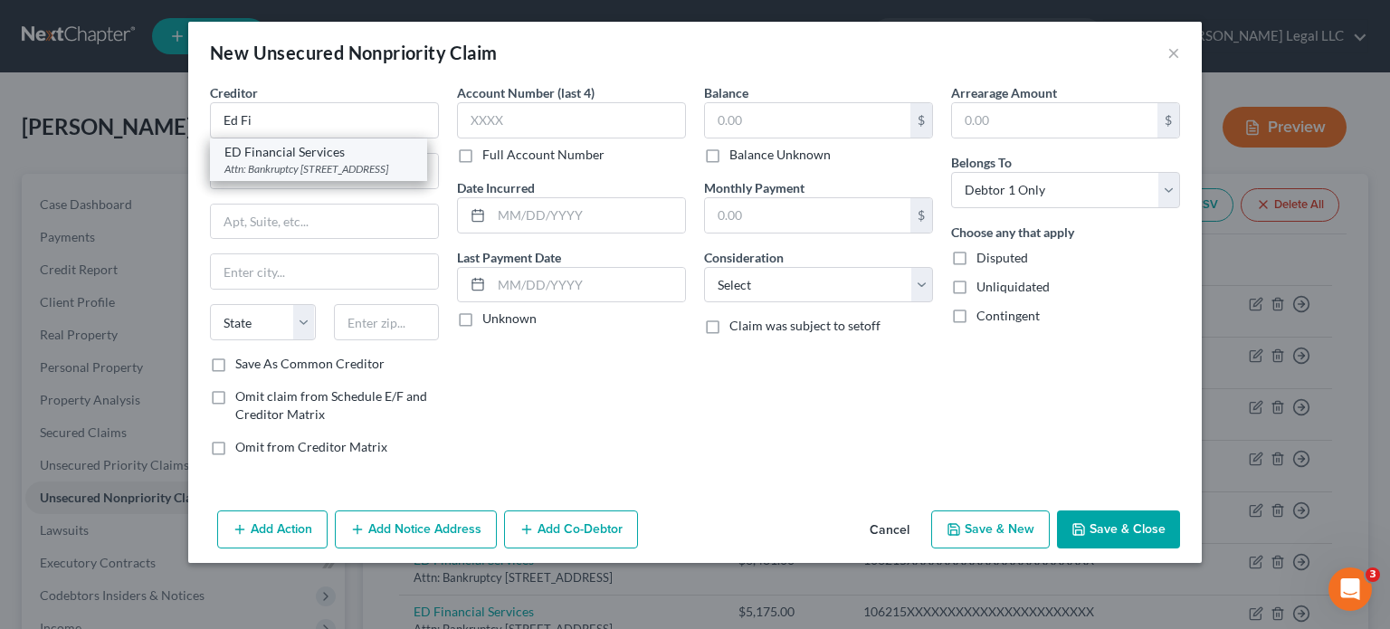
click at [297, 166] on div "Attn: Bankruptcy [STREET_ADDRESS]" at bounding box center [318, 168] width 188 height 15
type input "ED Financial Services"
type input "Attn: Bankruptcy"
type input "[STREET_ADDRESS]"
type input "[GEOGRAPHIC_DATA]"
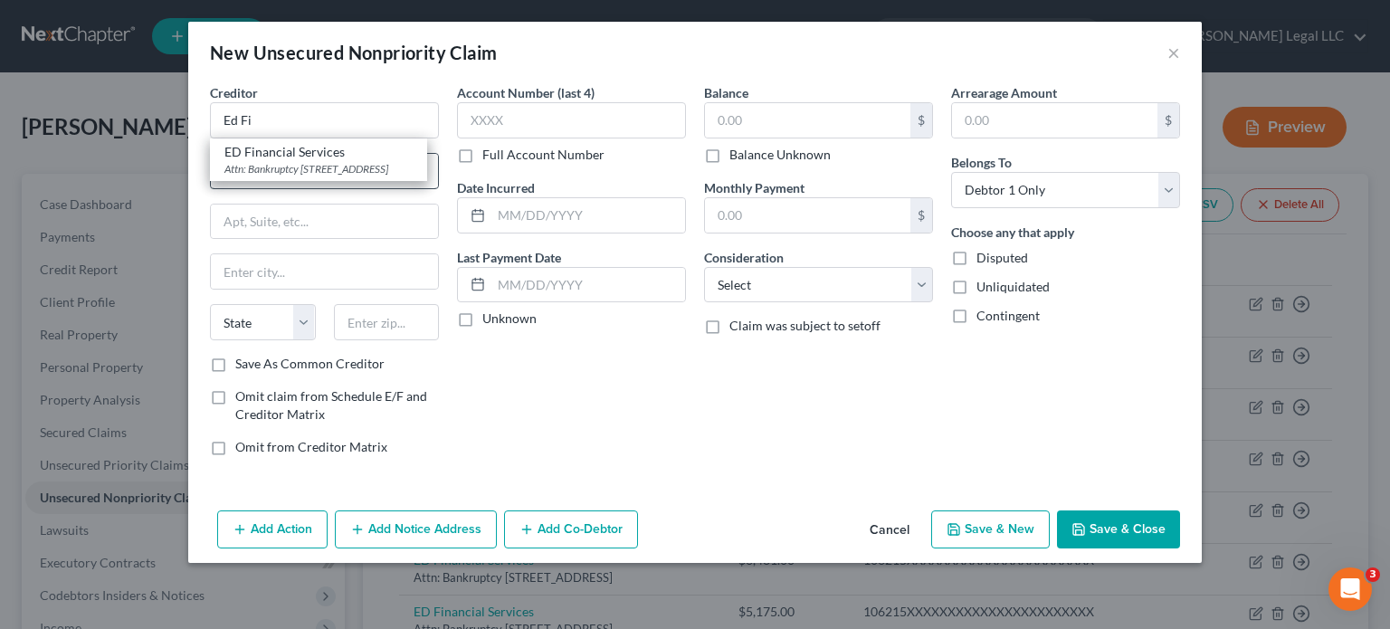
select select "44"
type input "37922"
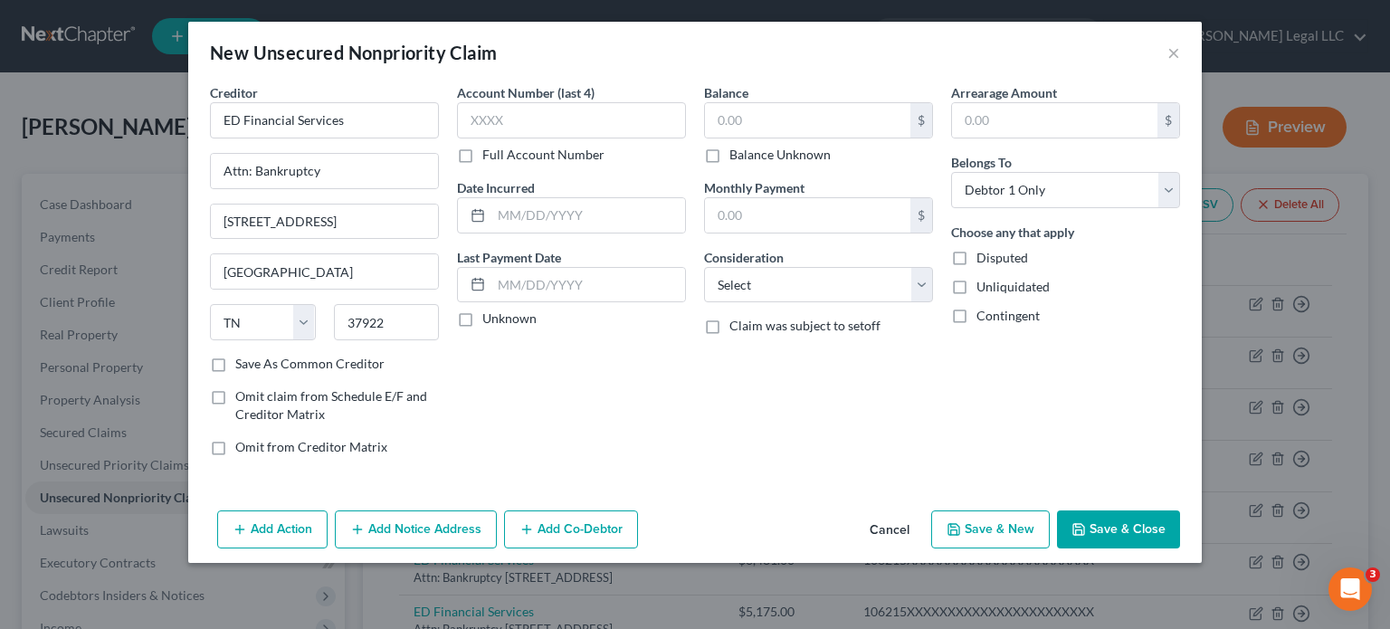
click at [482, 158] on label "Full Account Number" at bounding box center [543, 155] width 122 height 18
click at [489, 157] on input "Full Account Number" at bounding box center [495, 152] width 12 height 12
click at [517, 119] on input "text" at bounding box center [571, 120] width 229 height 36
paste input "106215XXXXXXXXXXXXXXXXXXXXXXX"
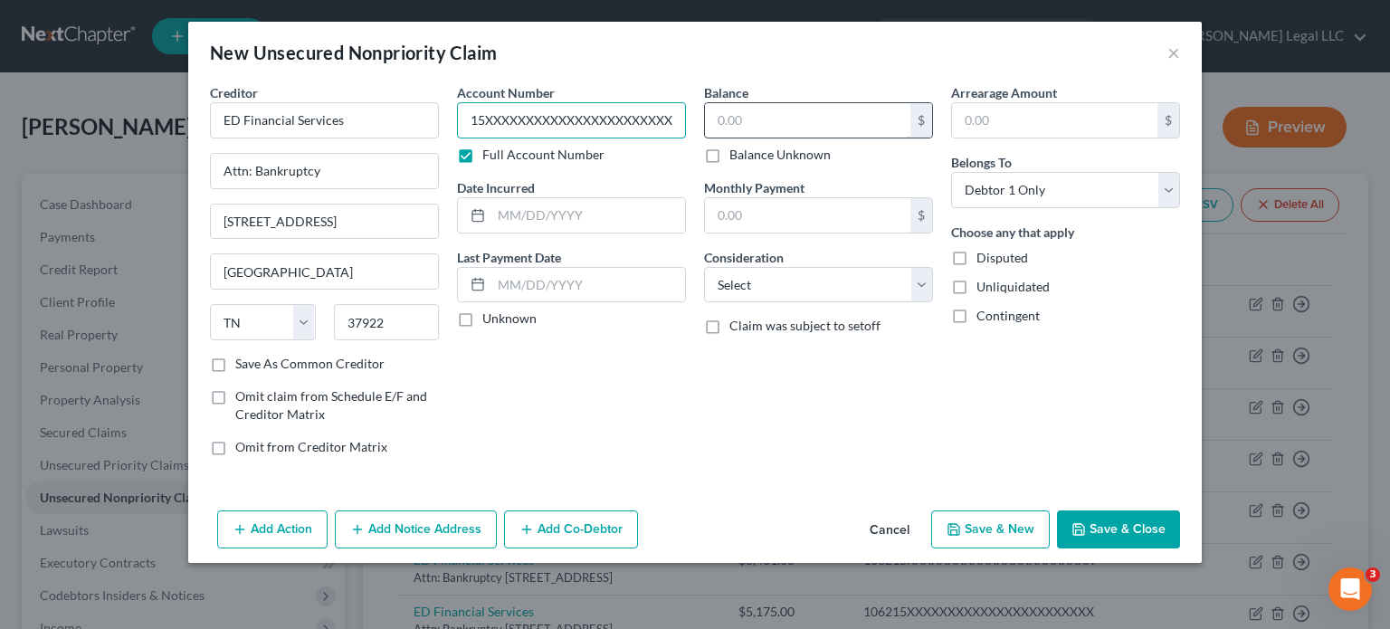
type input "106215XXXXXXXXXXXXXXXXXXXXXXX"
click at [755, 116] on input "text" at bounding box center [807, 120] width 205 height 34
type input "9,392"
click at [773, 285] on select "Select Cable / Satellite Services Collection Agency Credit Card Debt Debt Couns…" at bounding box center [818, 285] width 229 height 36
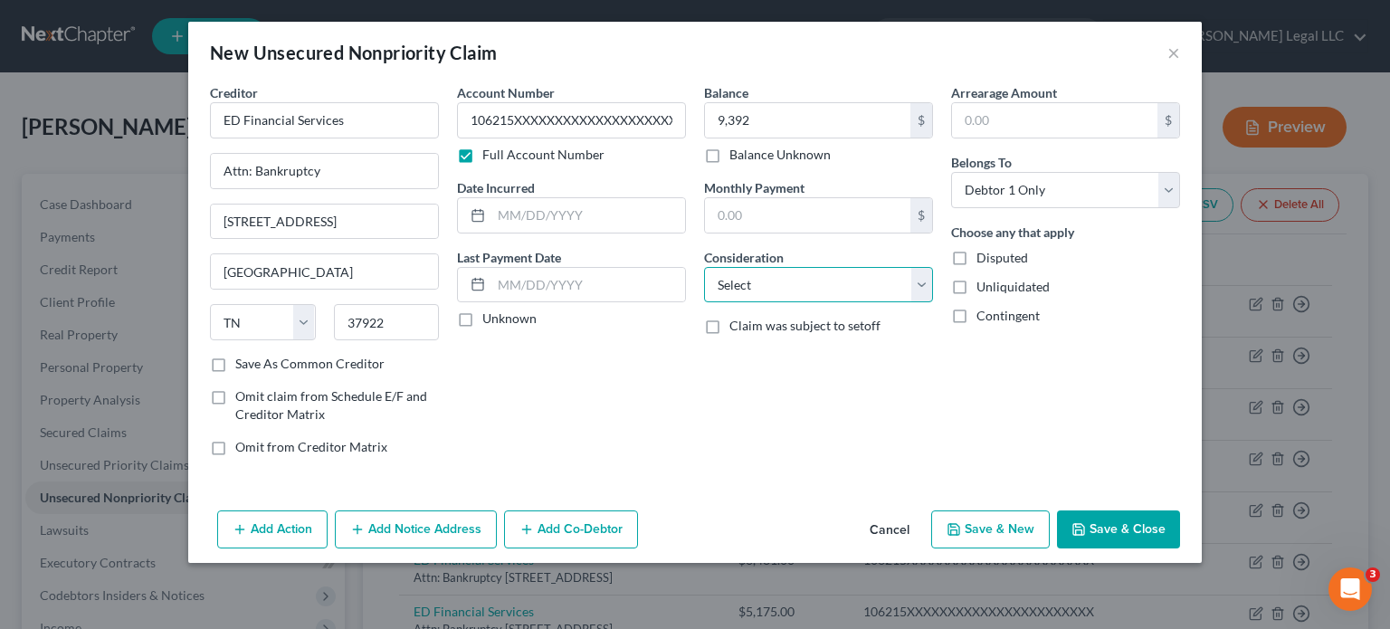
select select "17"
click at [704, 267] on select "Select Cable / Satellite Services Collection Agency Credit Card Debt Debt Couns…" at bounding box center [818, 285] width 229 height 36
click at [600, 215] on input "text" at bounding box center [588, 215] width 194 height 34
type input "[DATE]"
click at [1010, 524] on button "Save & New" at bounding box center [990, 529] width 119 height 38
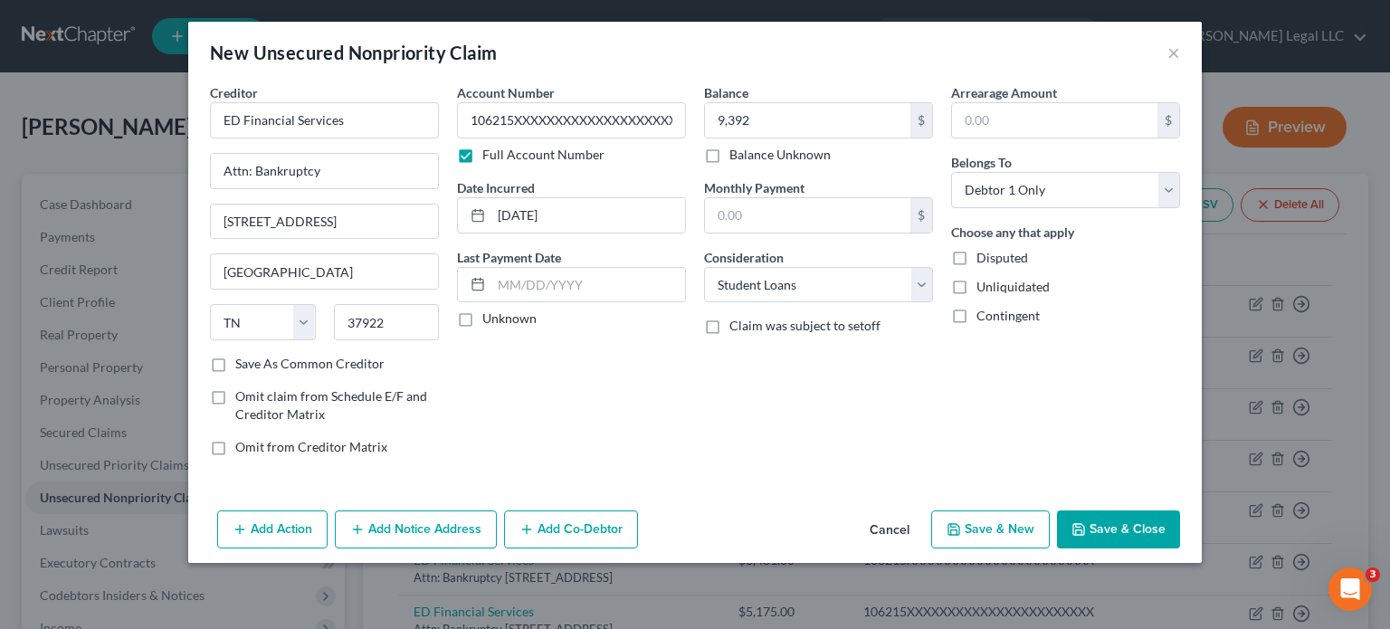
select select "0"
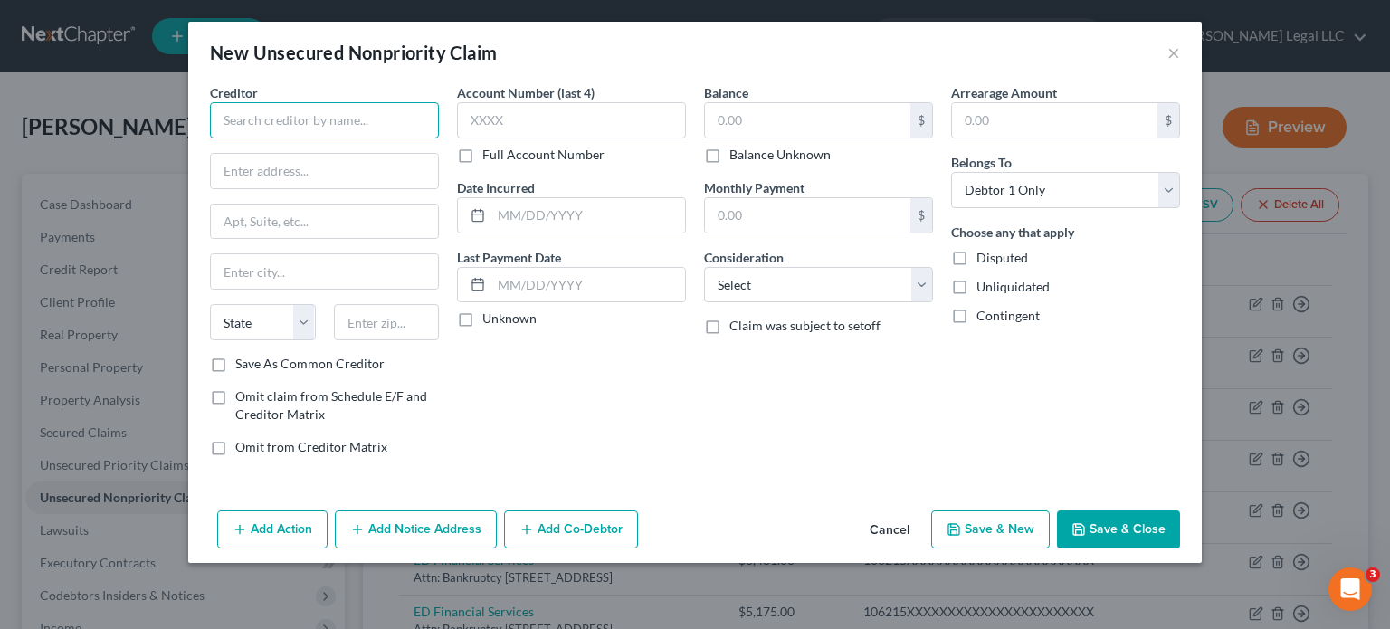
click at [340, 122] on input "text" at bounding box center [324, 120] width 229 height 36
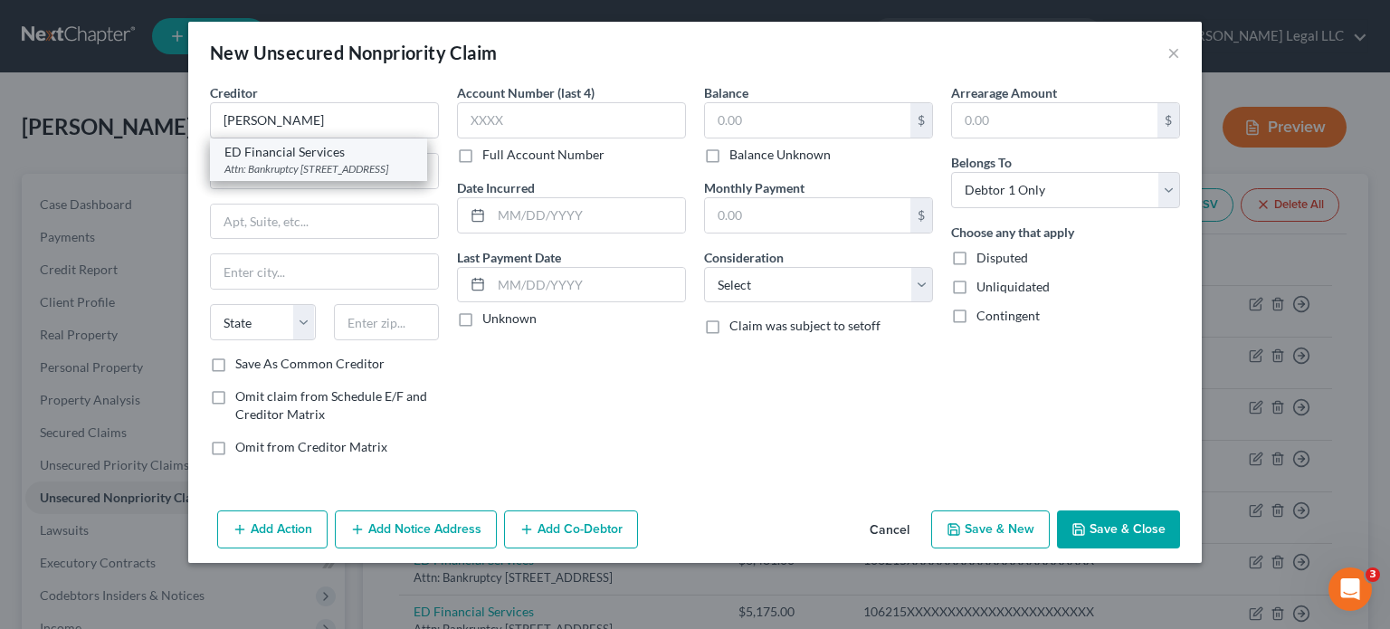
click at [301, 166] on div "Attn: Bankruptcy [STREET_ADDRESS]" at bounding box center [318, 168] width 188 height 15
type input "ED Financial Services"
type input "Attn: Bankruptcy"
type input "[STREET_ADDRESS]"
type input "[GEOGRAPHIC_DATA]"
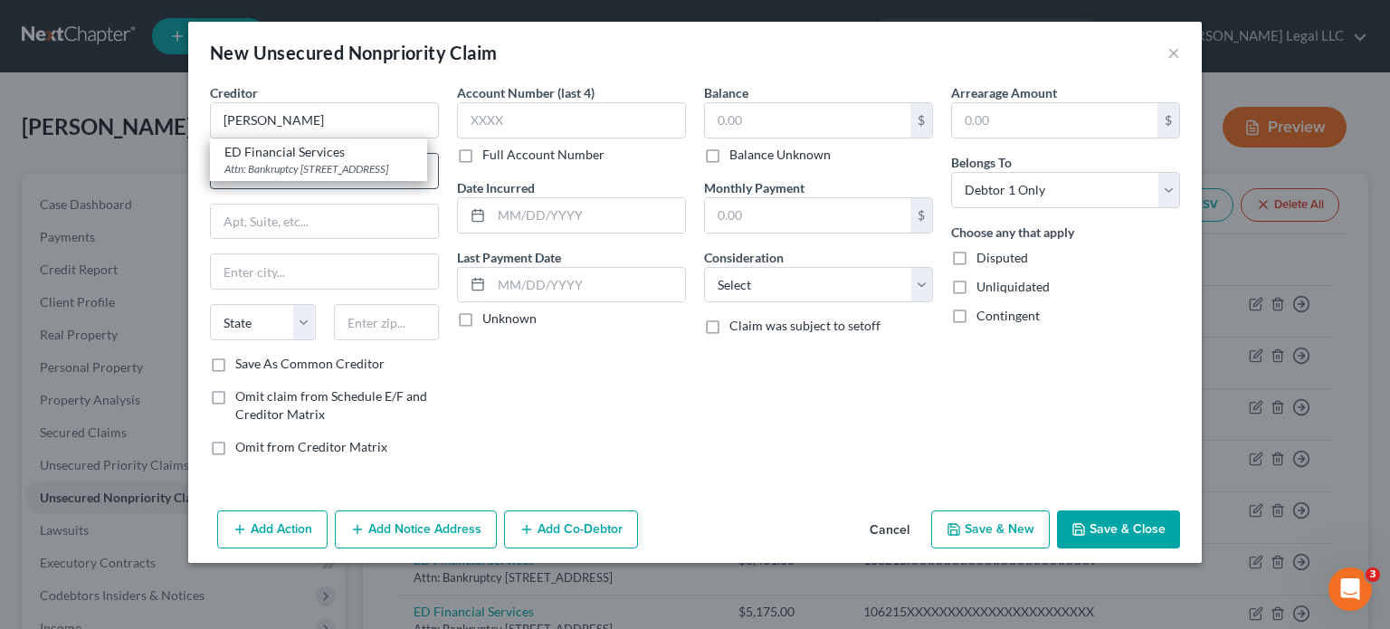
select select "44"
type input "37922"
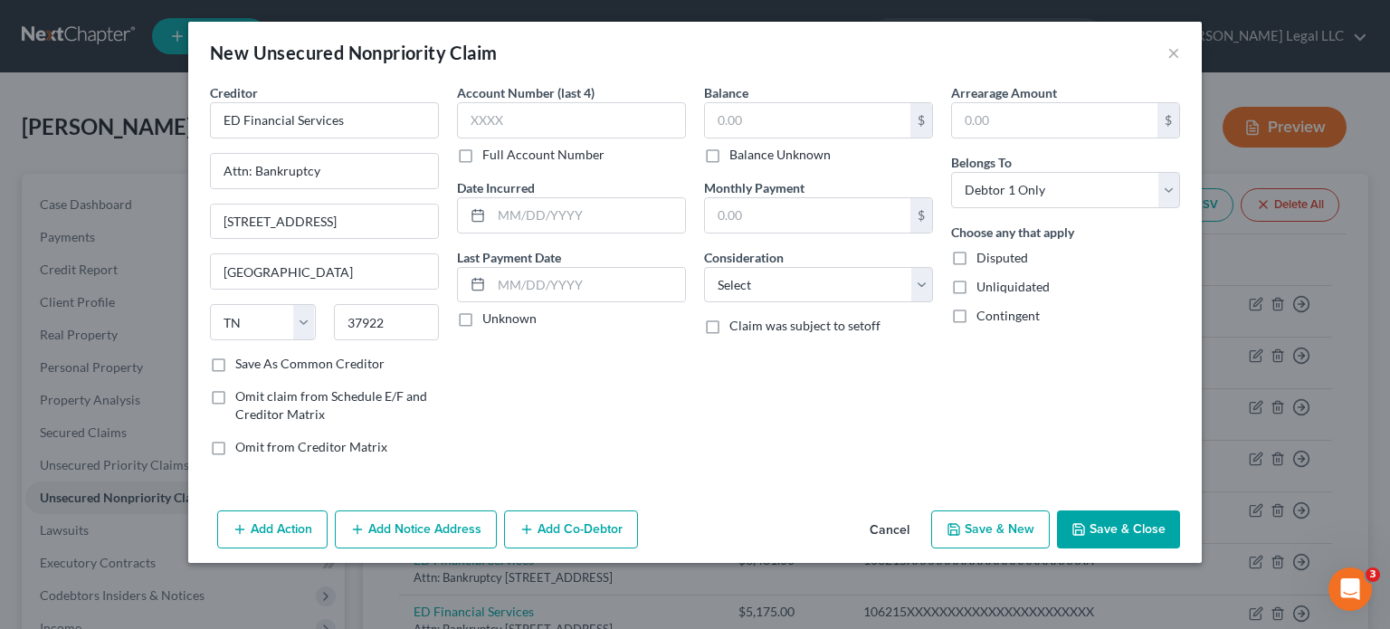
click at [482, 156] on label "Full Account Number" at bounding box center [543, 155] width 122 height 18
click at [489, 156] on input "Full Account Number" at bounding box center [495, 152] width 12 height 12
click at [496, 113] on input "text" at bounding box center [571, 120] width 229 height 36
paste input "106215XXXXXXXXXXXXXXXXXXXXXXX"
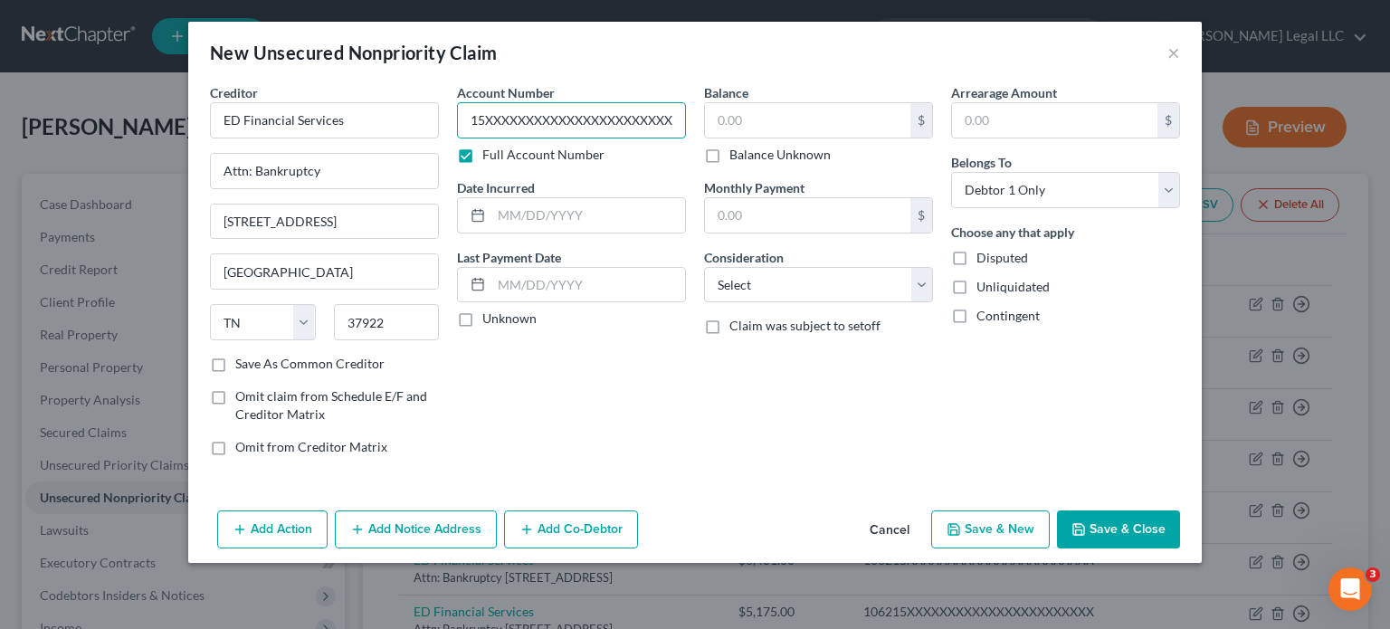
type input "106215XXXXXXXXXXXXXXXXXXXXXXX"
drag, startPoint x: 460, startPoint y: 122, endPoint x: 345, endPoint y: 119, distance: 114.9
click at [338, 119] on div "Creditor * ED Financial Services Attn: Bankruptcy [STREET_ADDRESS][GEOGRAPHIC_D…" at bounding box center [695, 276] width 988 height 387
click at [839, 120] on input "text" at bounding box center [807, 120] width 205 height 34
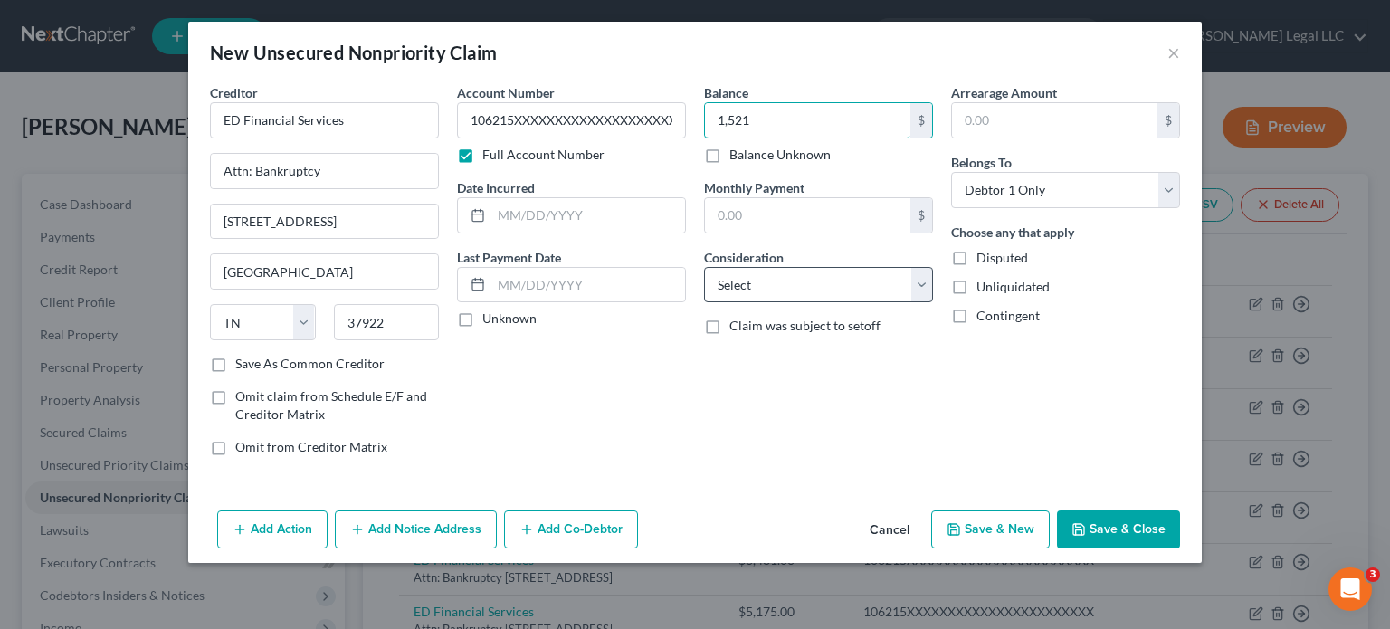
type input "1,521"
click at [792, 290] on select "Select Cable / Satellite Services Collection Agency Credit Card Debt Debt Couns…" at bounding box center [818, 285] width 229 height 36
select select "17"
click at [704, 267] on select "Select Cable / Satellite Services Collection Agency Credit Card Debt Debt Couns…" at bounding box center [818, 285] width 229 height 36
click at [565, 215] on input "text" at bounding box center [588, 215] width 194 height 34
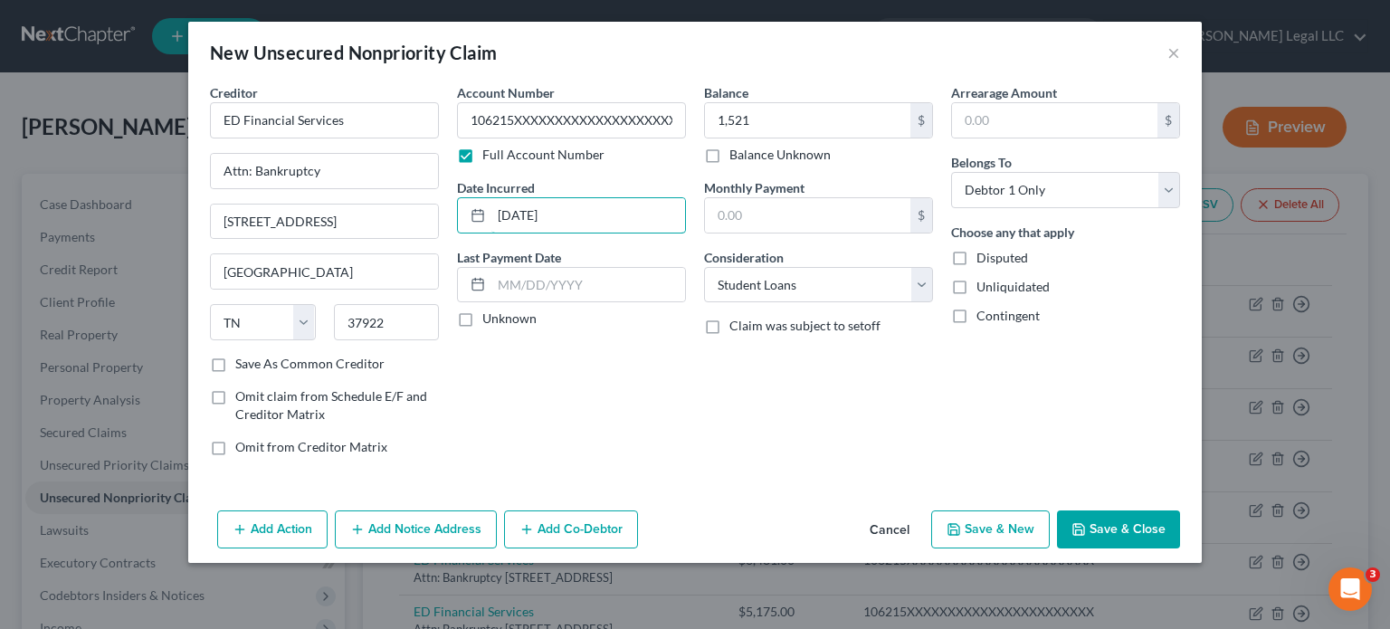
type input "[DATE]"
click at [1030, 520] on button "Save & New" at bounding box center [990, 529] width 119 height 38
select select "0"
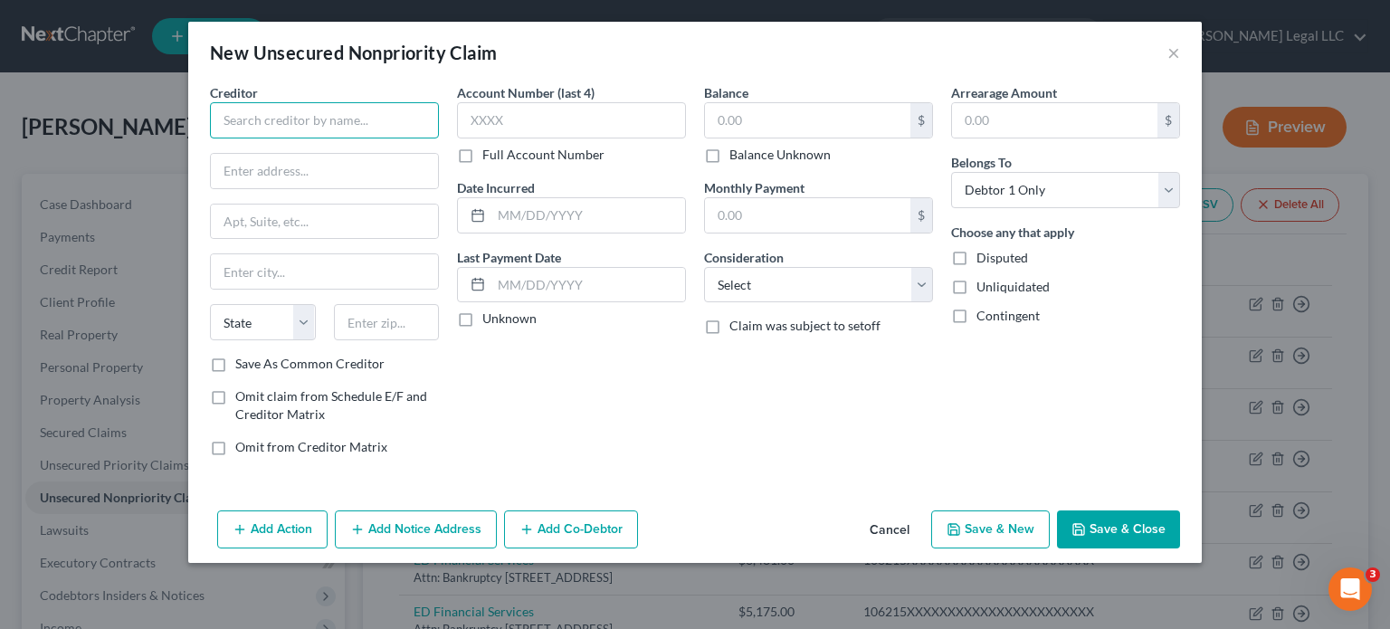
click at [396, 119] on input "text" at bounding box center [324, 120] width 229 height 36
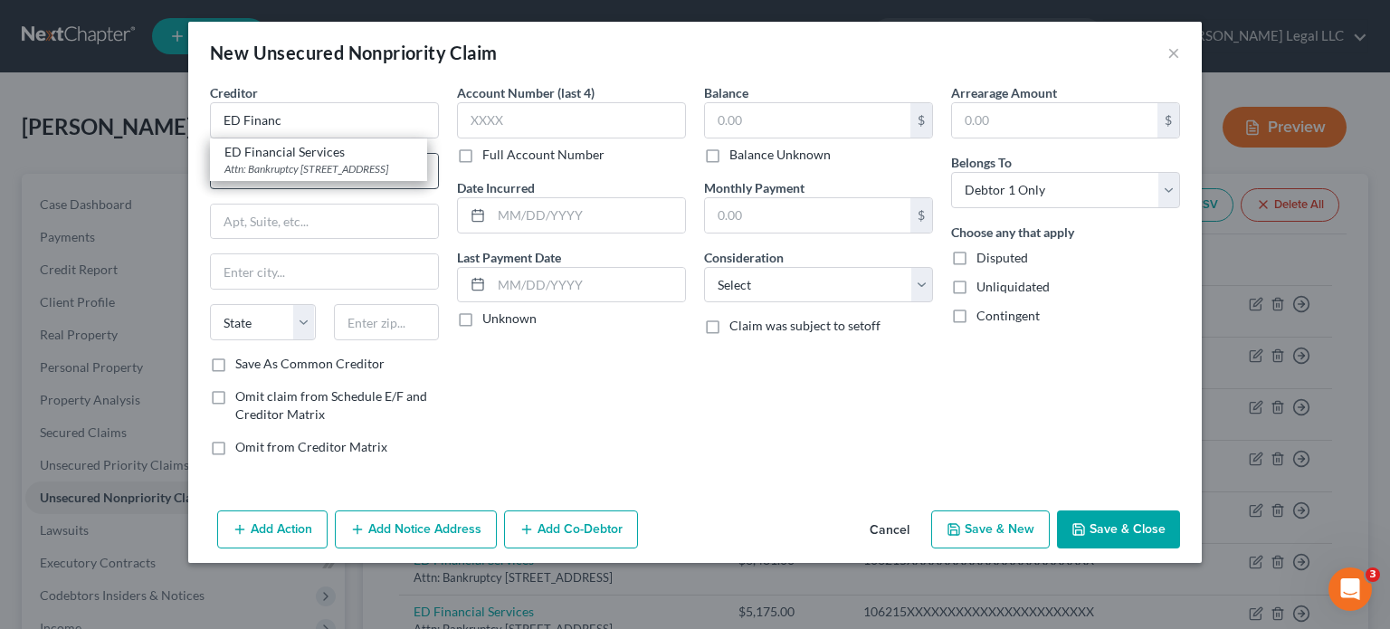
click at [358, 155] on div "ED Financial Services" at bounding box center [318, 152] width 188 height 18
type input "ED Financial Services"
type input "Attn: Bankruptcy"
type input "[STREET_ADDRESS]"
type input "[GEOGRAPHIC_DATA]"
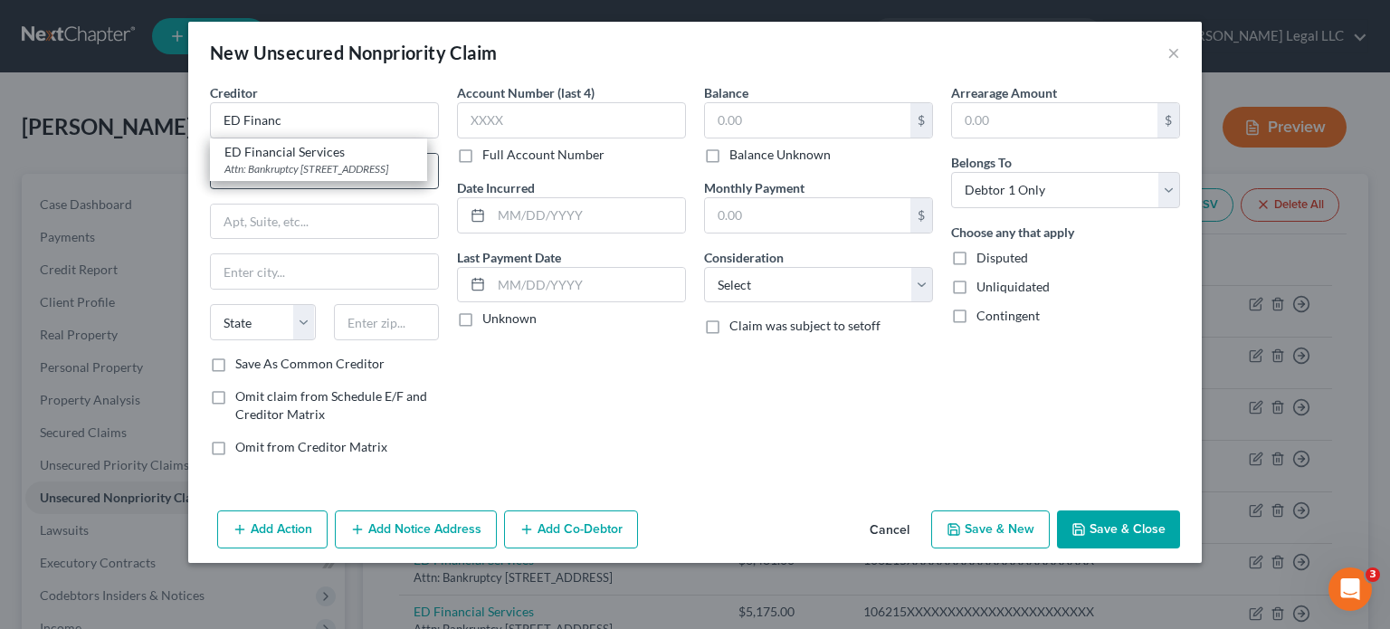
select select "44"
type input "37922"
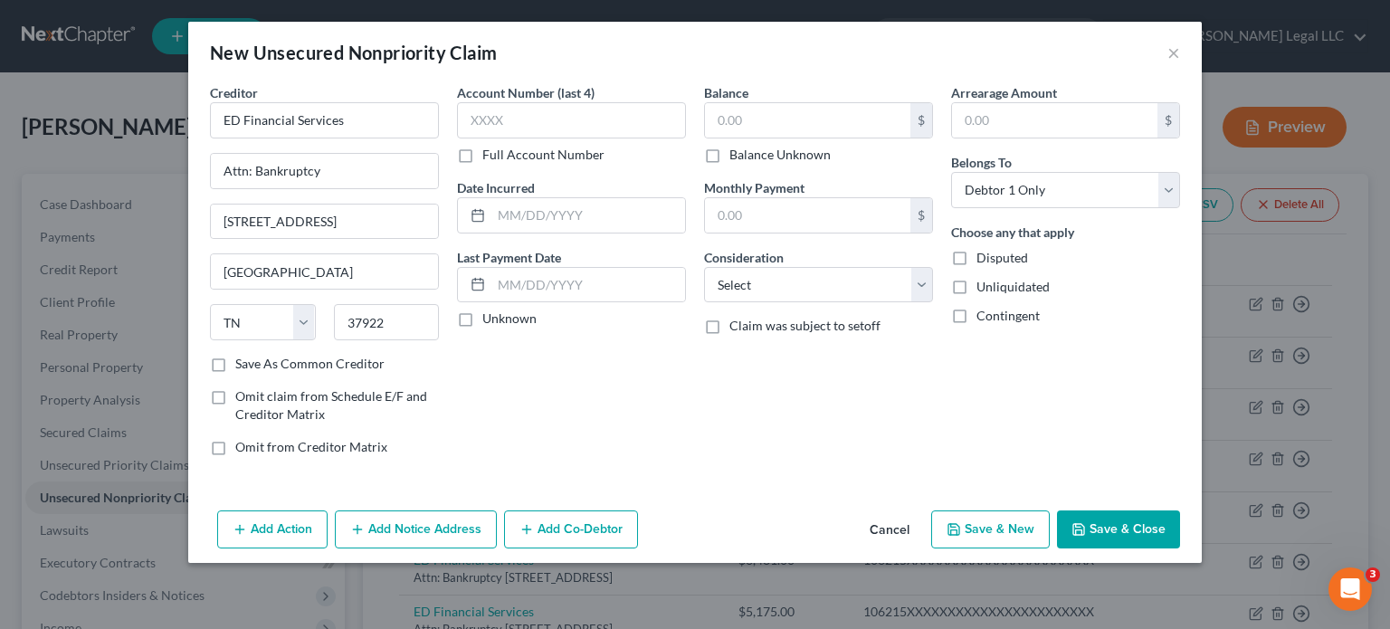
click at [482, 151] on label "Full Account Number" at bounding box center [543, 155] width 122 height 18
click at [489, 151] on input "Full Account Number" at bounding box center [495, 152] width 12 height 12
click at [526, 119] on input "text" at bounding box center [571, 120] width 229 height 36
paste input "106215XXXXXXXXXXXXXXXXXXXXXXX"
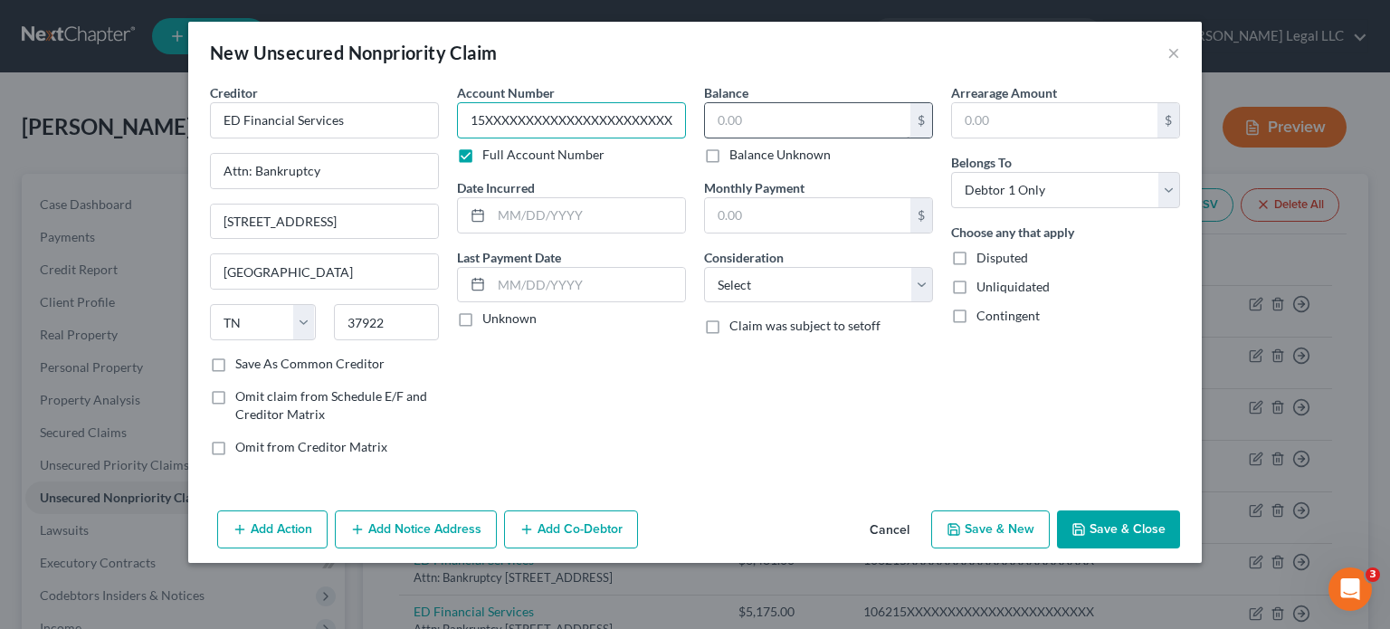
type input "106215XXXXXXXXXXXXXXXXXXXXXXX"
click at [756, 122] on input "text" at bounding box center [807, 120] width 205 height 34
type input "8,142"
click at [760, 295] on select "Select Cable / Satellite Services Collection Agency Credit Card Debt Debt Couns…" at bounding box center [818, 285] width 229 height 36
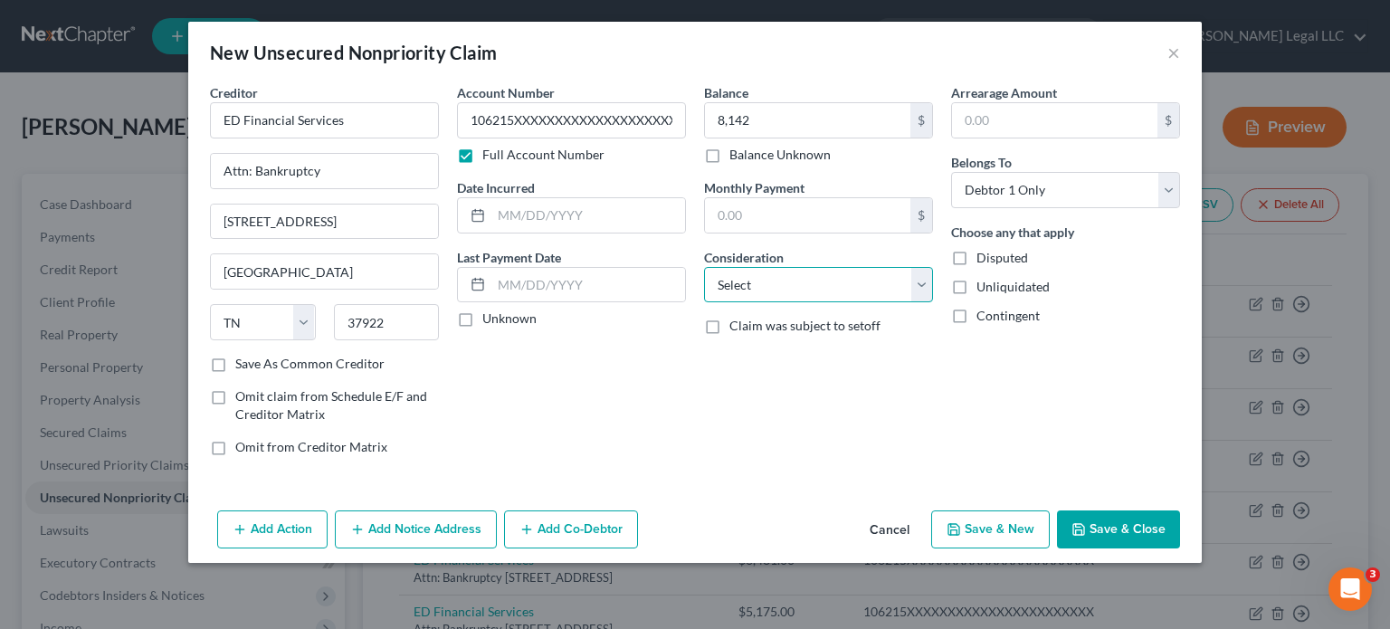
select select "17"
click at [704, 267] on select "Select Cable / Satellite Services Collection Agency Credit Card Debt Debt Couns…" at bounding box center [818, 285] width 229 height 36
click at [594, 204] on input "text" at bounding box center [588, 215] width 194 height 34
type input "[DATE]"
click at [985, 523] on button "Save & New" at bounding box center [990, 529] width 119 height 38
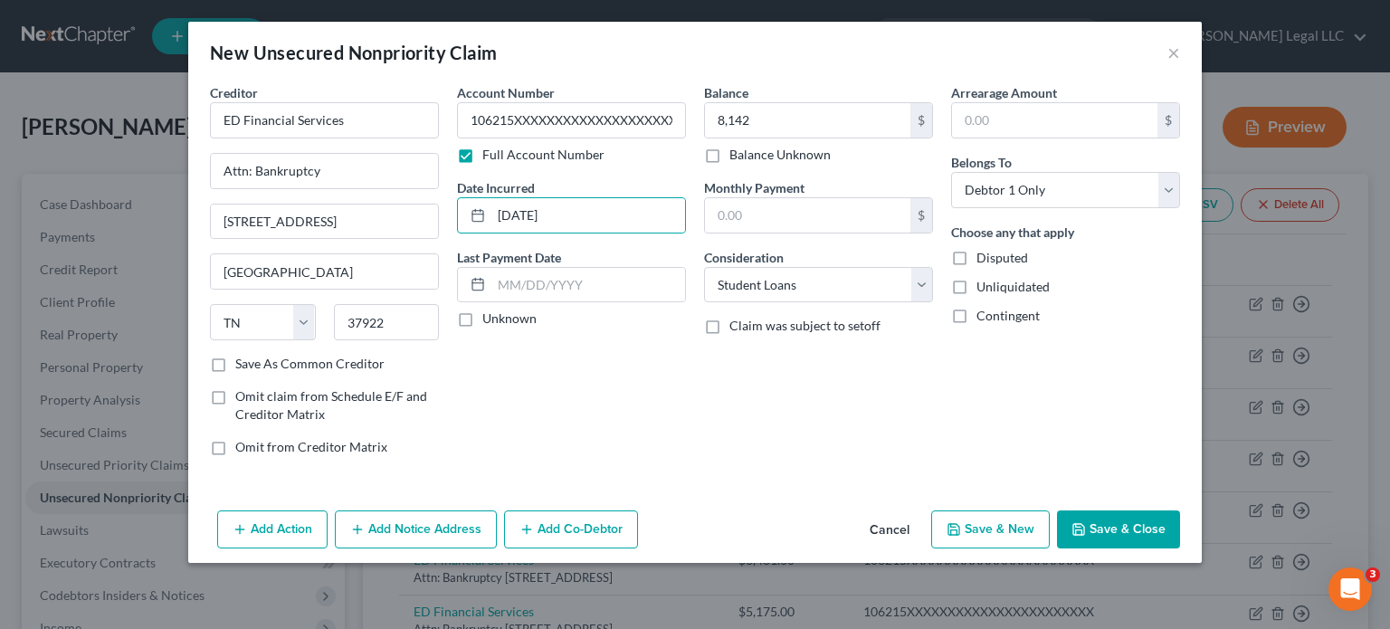
select select "0"
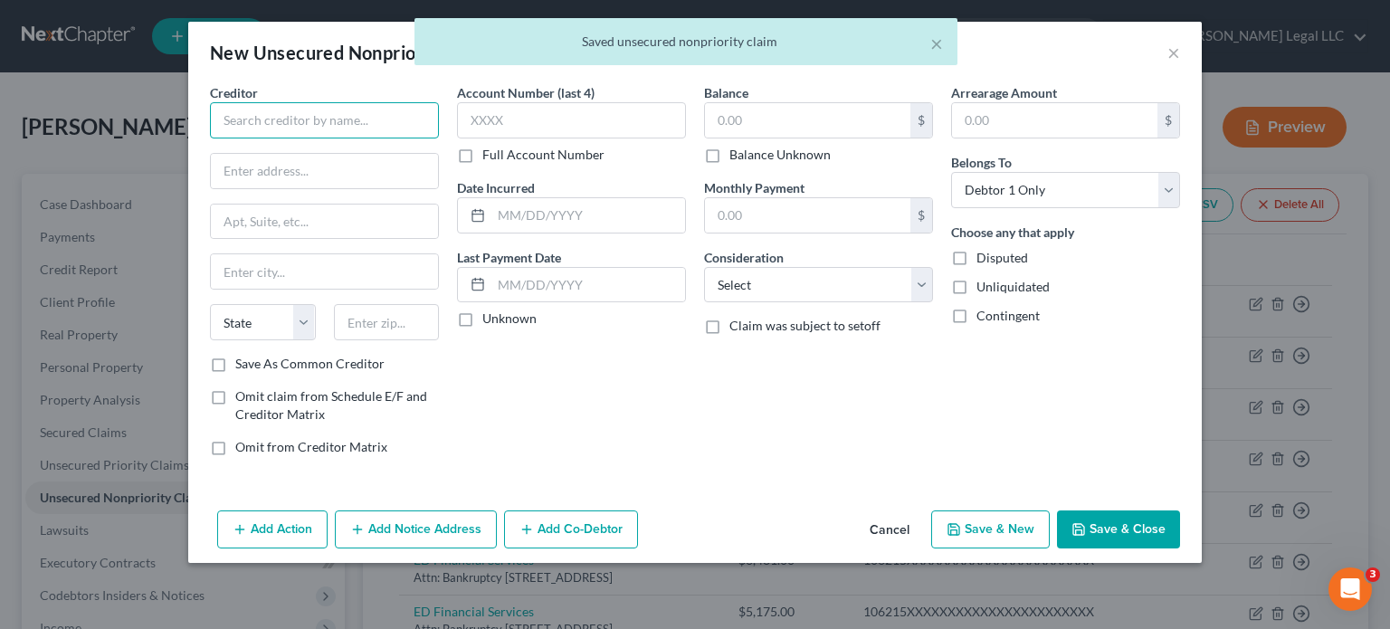
click at [285, 131] on input "text" at bounding box center [324, 120] width 229 height 36
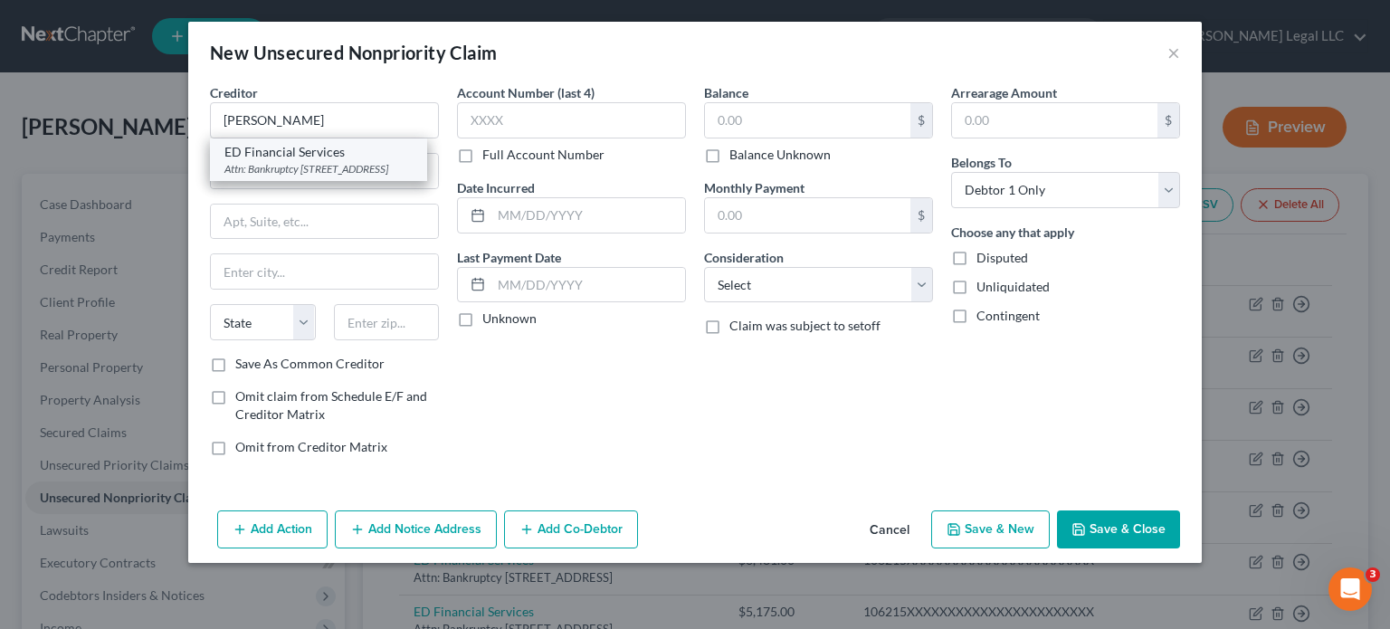
click at [277, 159] on div "ED Financial Services" at bounding box center [318, 152] width 188 height 18
type input "ED Financial Services"
type input "Attn: Bankruptcy"
type input "[STREET_ADDRESS]"
type input "[GEOGRAPHIC_DATA]"
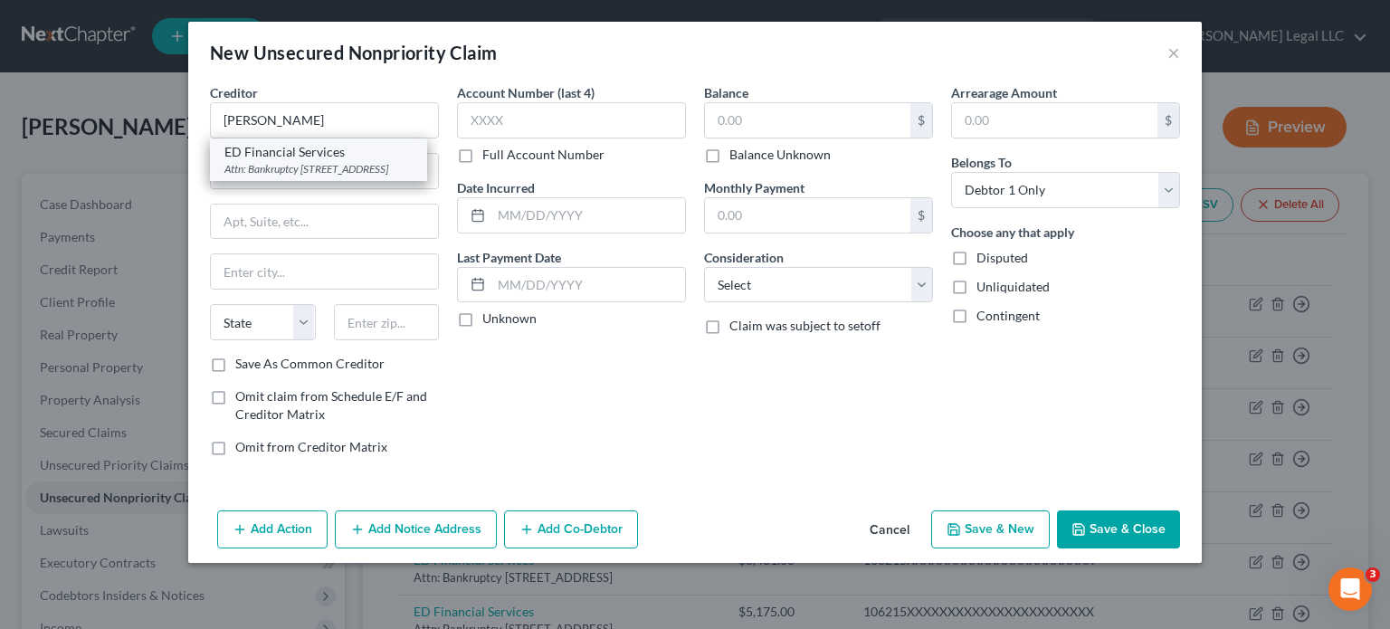
select select "44"
type input "37922"
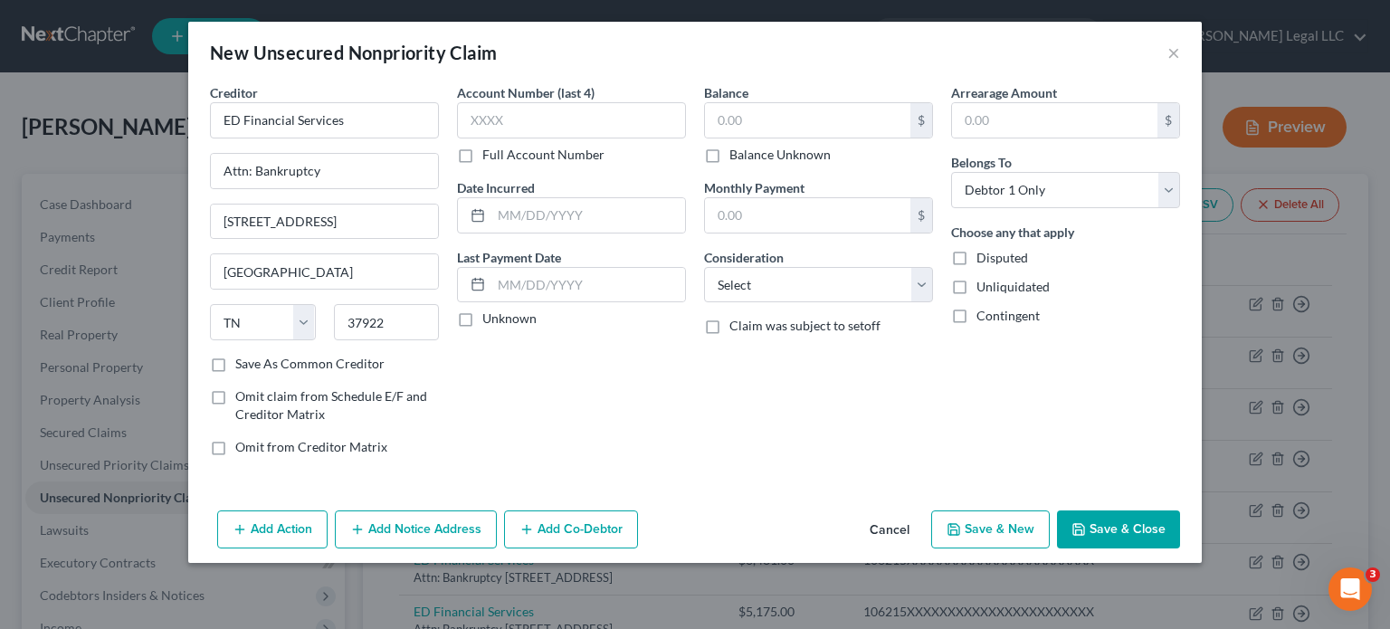
click at [482, 150] on label "Full Account Number" at bounding box center [543, 155] width 122 height 18
click at [489, 150] on input "Full Account Number" at bounding box center [495, 152] width 12 height 12
click at [497, 121] on input "text" at bounding box center [571, 120] width 229 height 36
paste input "106215XXXXXXXXXXXXXXXXXXXXXXX"
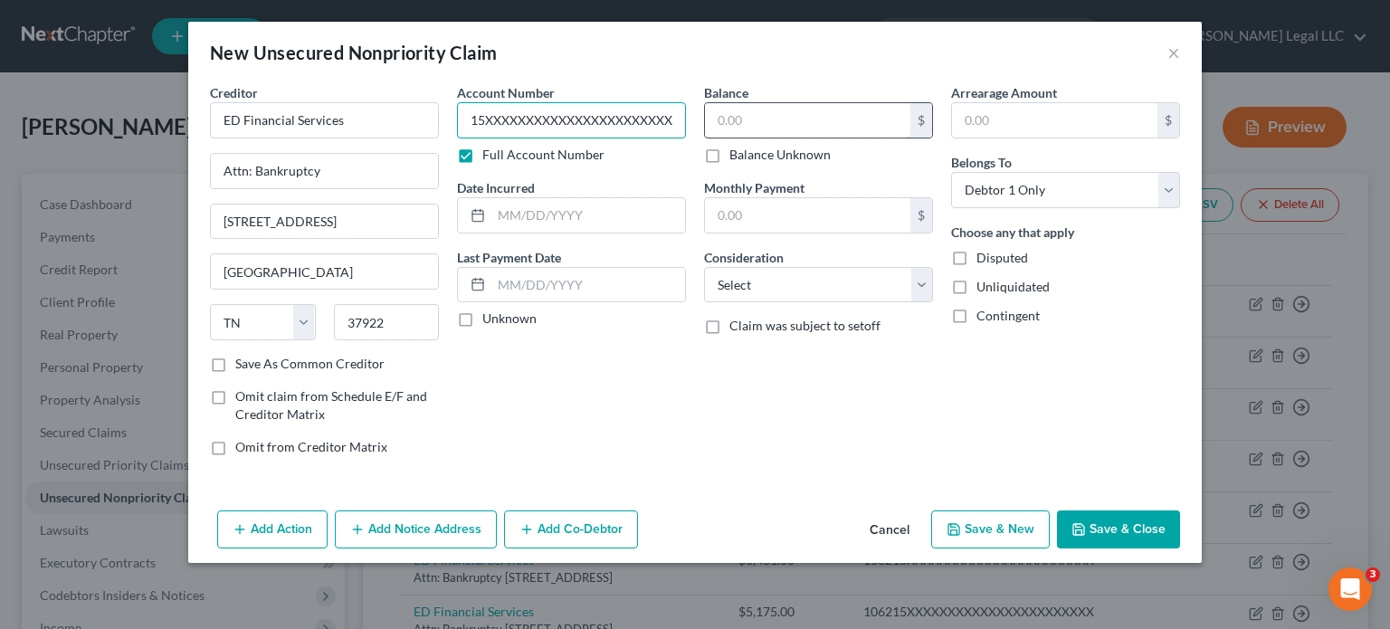
type input "106215XXXXXXXXXXXXXXXXXXXXXXX"
click at [774, 127] on input "text" at bounding box center [807, 120] width 205 height 34
type input "3,028"
click at [792, 267] on select "Select Cable / Satellite Services Collection Agency Credit Card Debt Debt Couns…" at bounding box center [818, 285] width 229 height 36
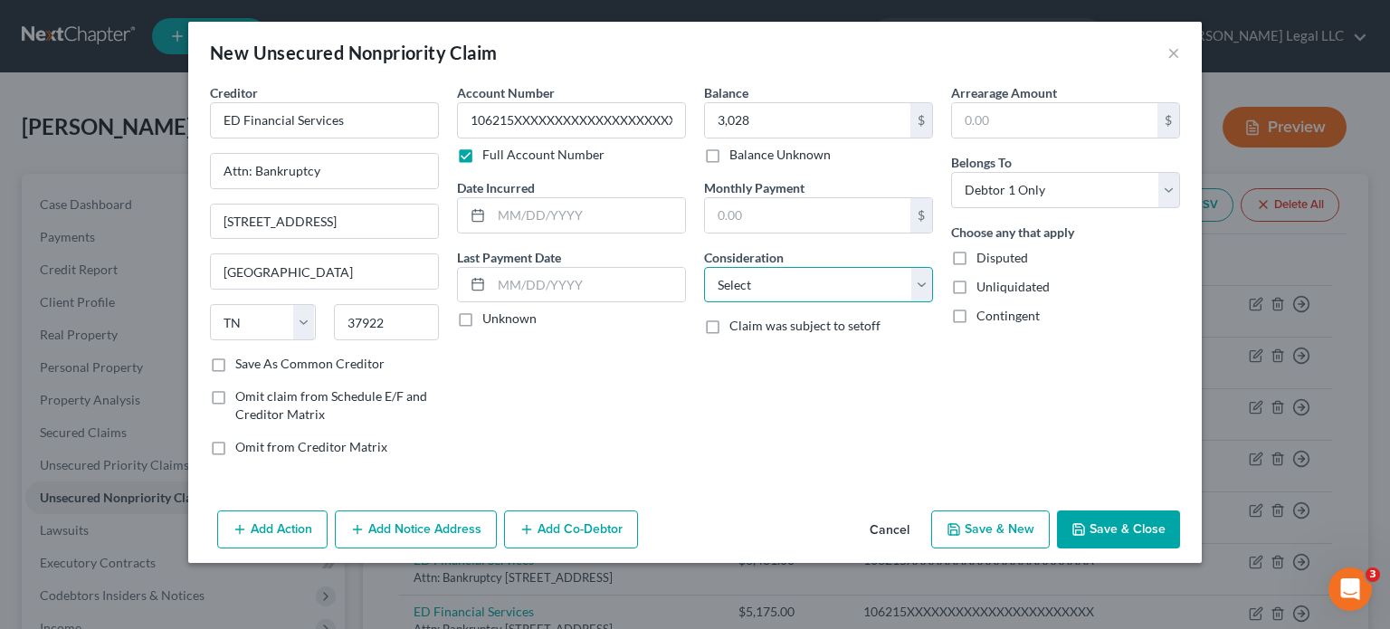
select select "17"
click at [704, 267] on select "Select Cable / Satellite Services Collection Agency Credit Card Debt Debt Couns…" at bounding box center [818, 285] width 229 height 36
click at [579, 216] on input "text" at bounding box center [588, 215] width 194 height 34
type input "[DATE]"
click at [1011, 530] on button "Save & New" at bounding box center [990, 529] width 119 height 38
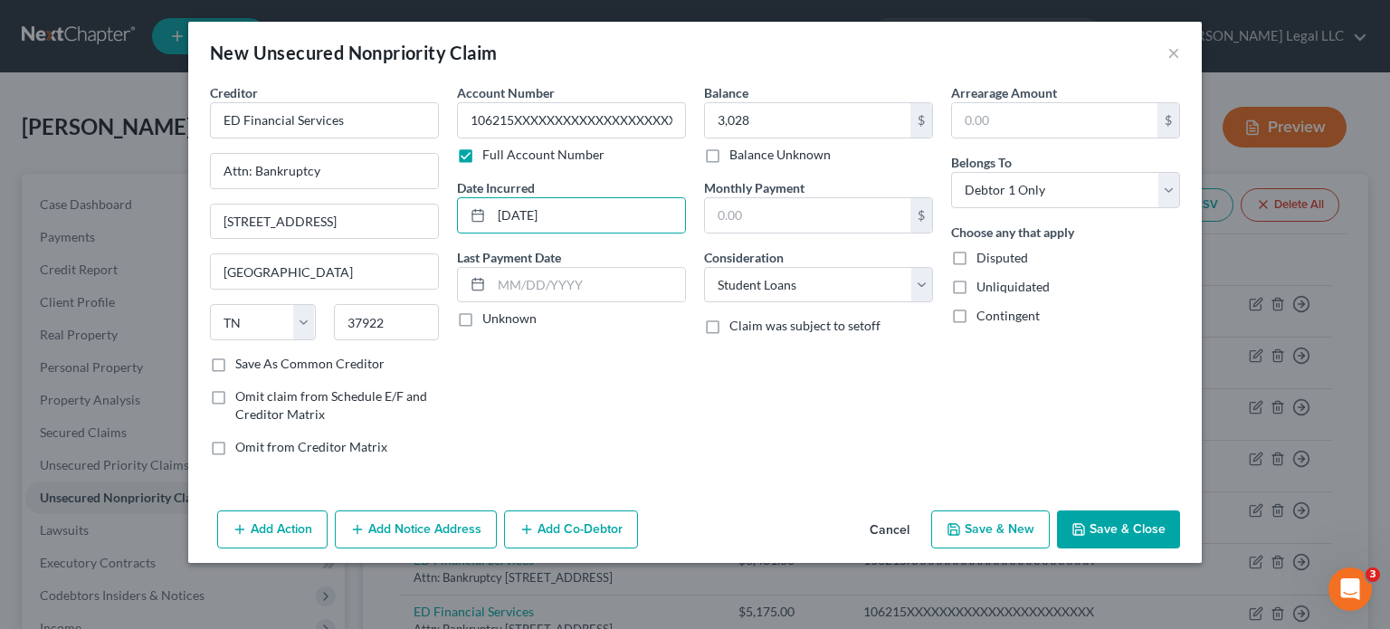
select select "0"
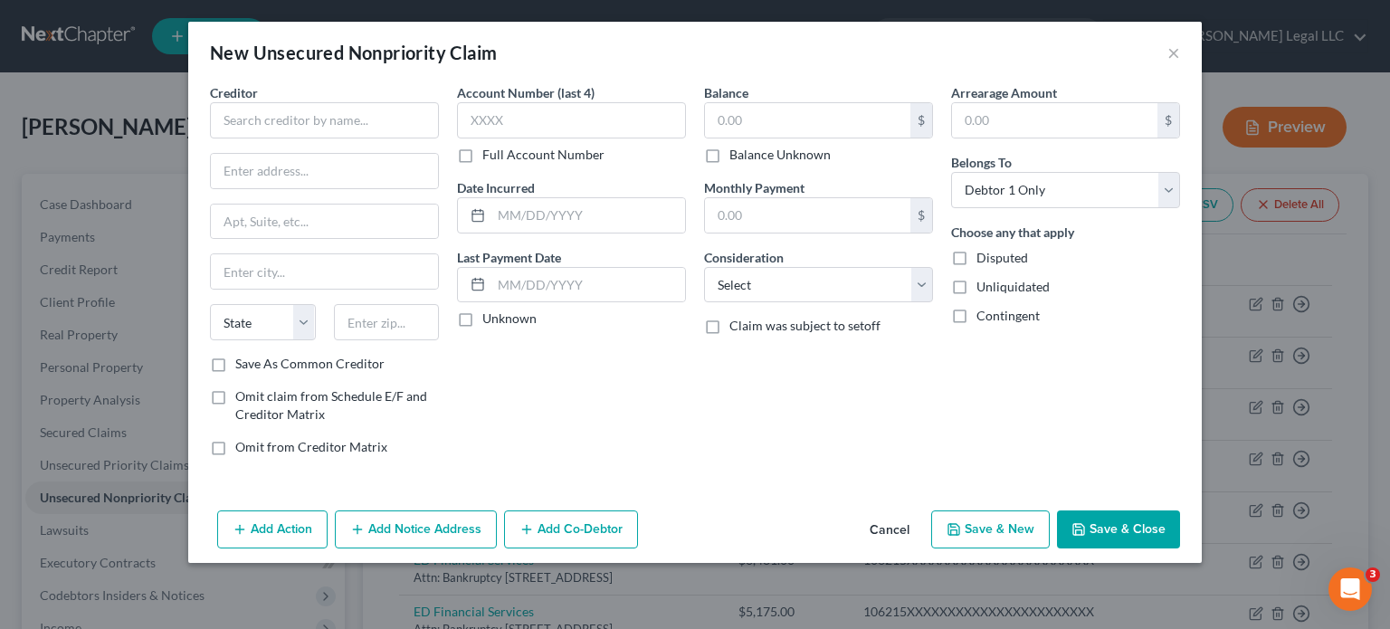
type input "3,028.00"
type input "0.00"
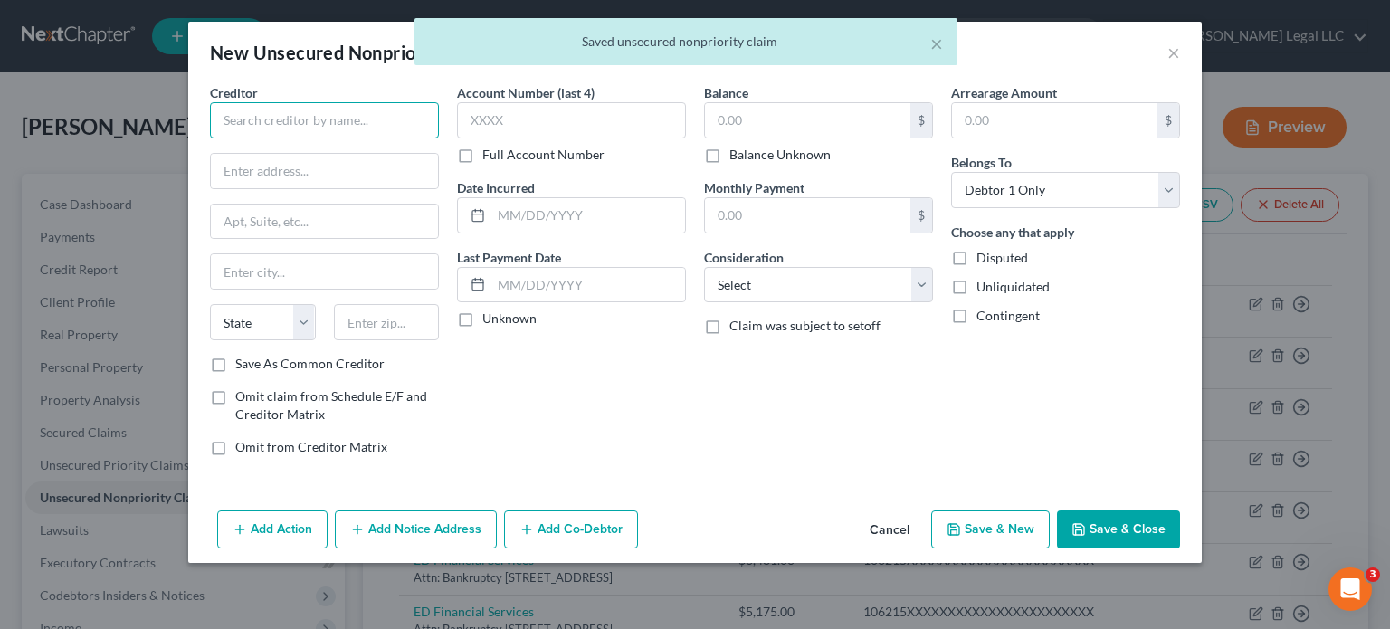
click at [326, 119] on input "text" at bounding box center [324, 120] width 229 height 36
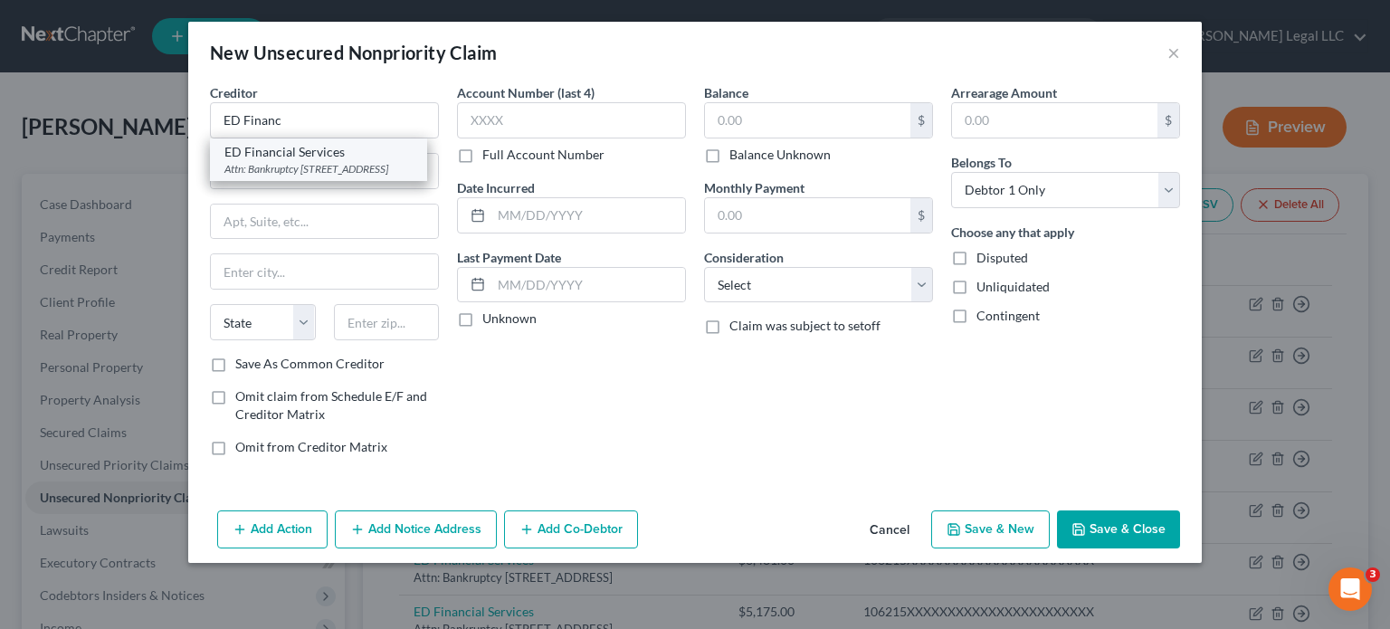
click at [310, 170] on div "Attn: Bankruptcy [STREET_ADDRESS]" at bounding box center [318, 168] width 188 height 15
type input "ED Financial Services"
type input "Attn: Bankruptcy"
type input "[STREET_ADDRESS]"
type input "[GEOGRAPHIC_DATA]"
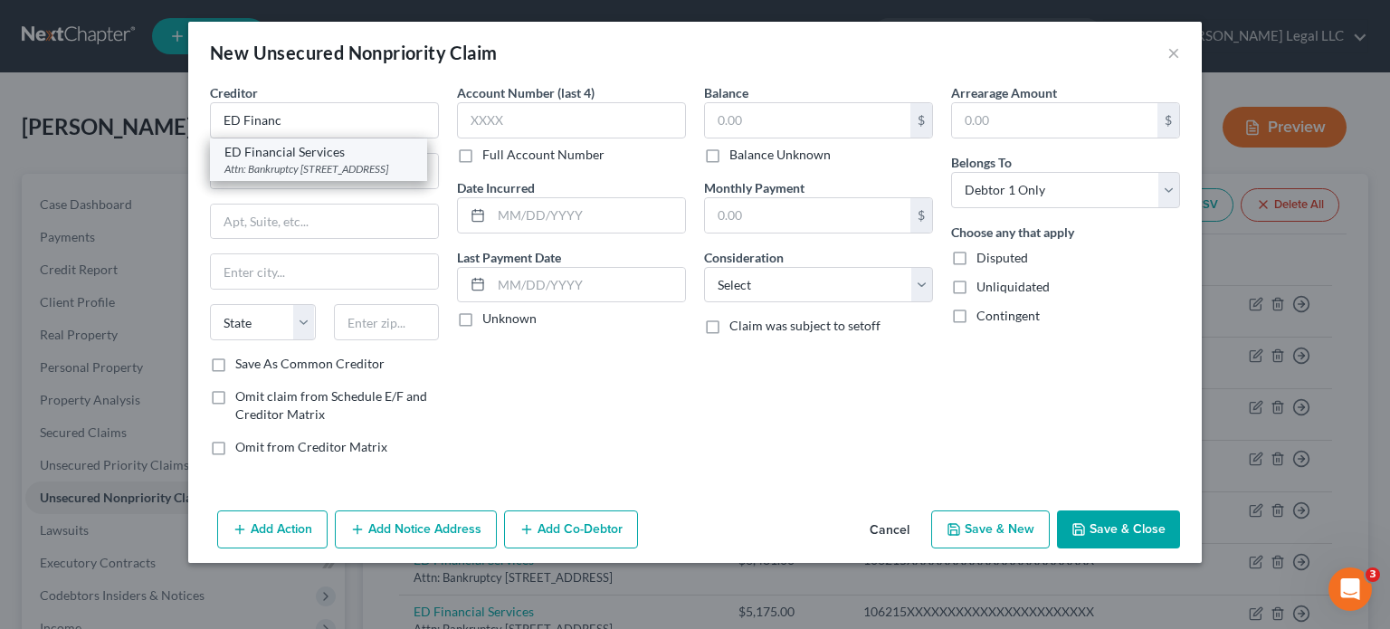
select select "44"
type input "37922"
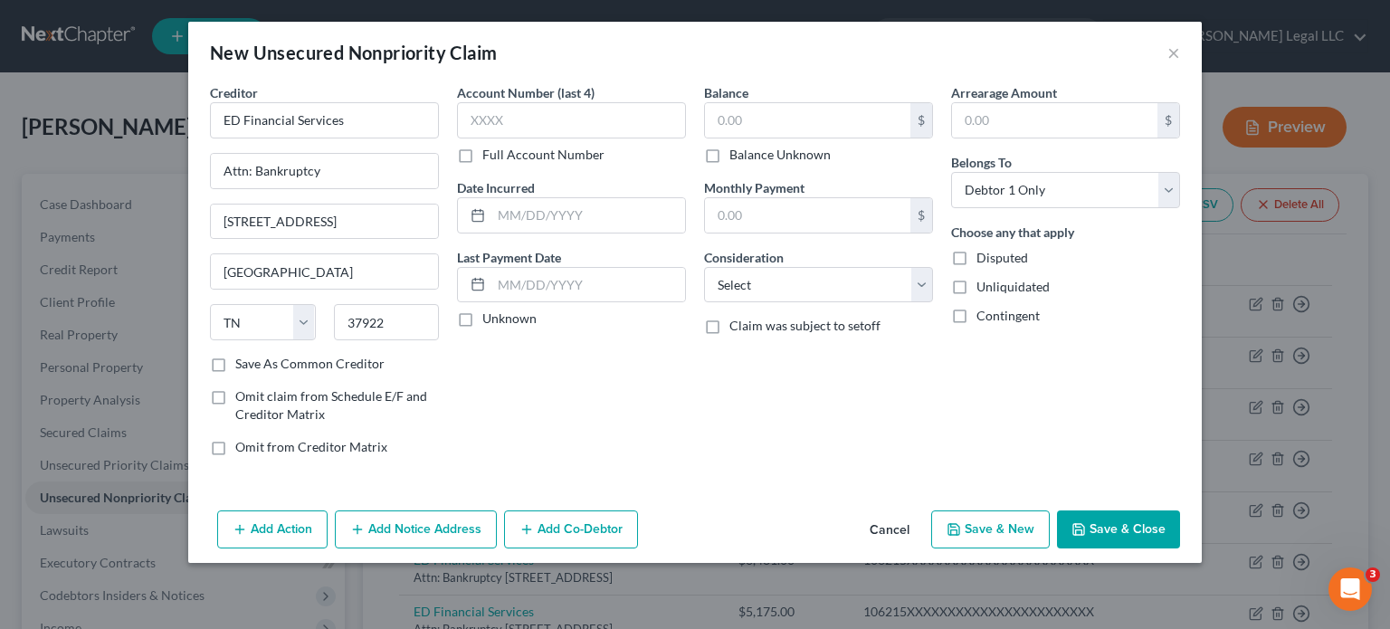
click at [482, 156] on label "Full Account Number" at bounding box center [543, 155] width 122 height 18
click at [489, 156] on input "Full Account Number" at bounding box center [495, 152] width 12 height 12
click at [513, 122] on input "text" at bounding box center [571, 120] width 229 height 36
paste input "106215XXXXXXXXXXXXXXXXXXXXXXX"
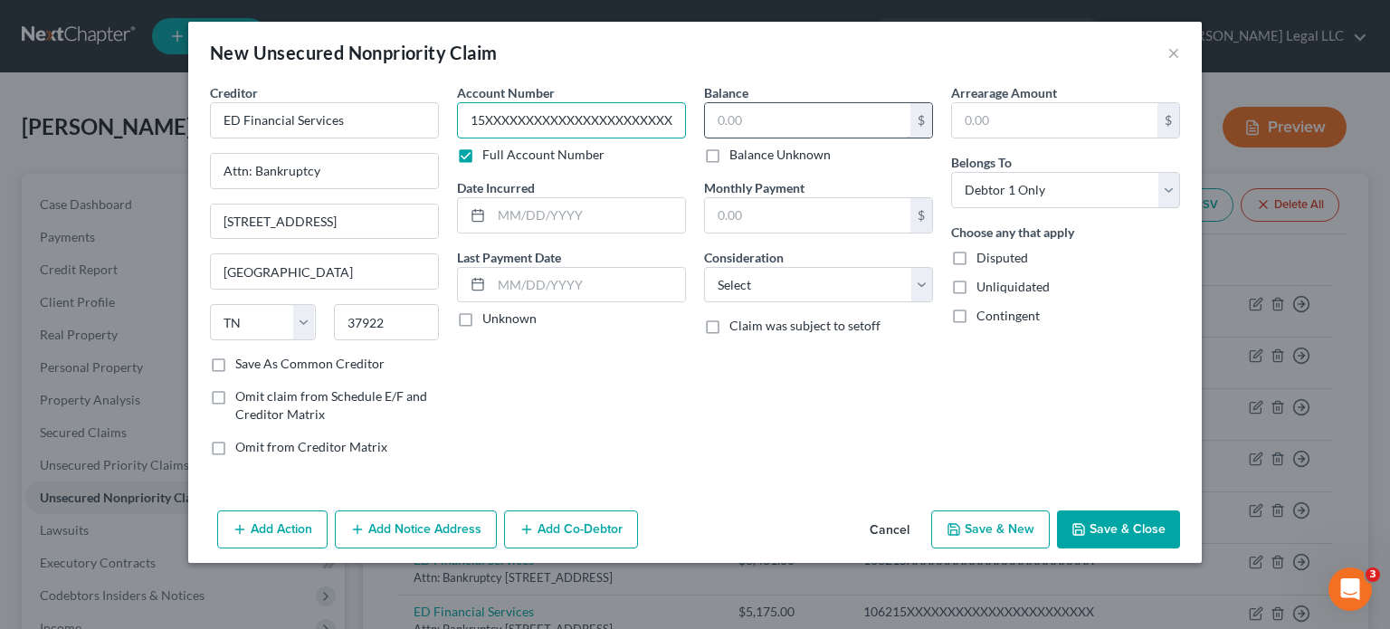
type input "106215XXXXXXXXXXXXXXXXXXXXXXX"
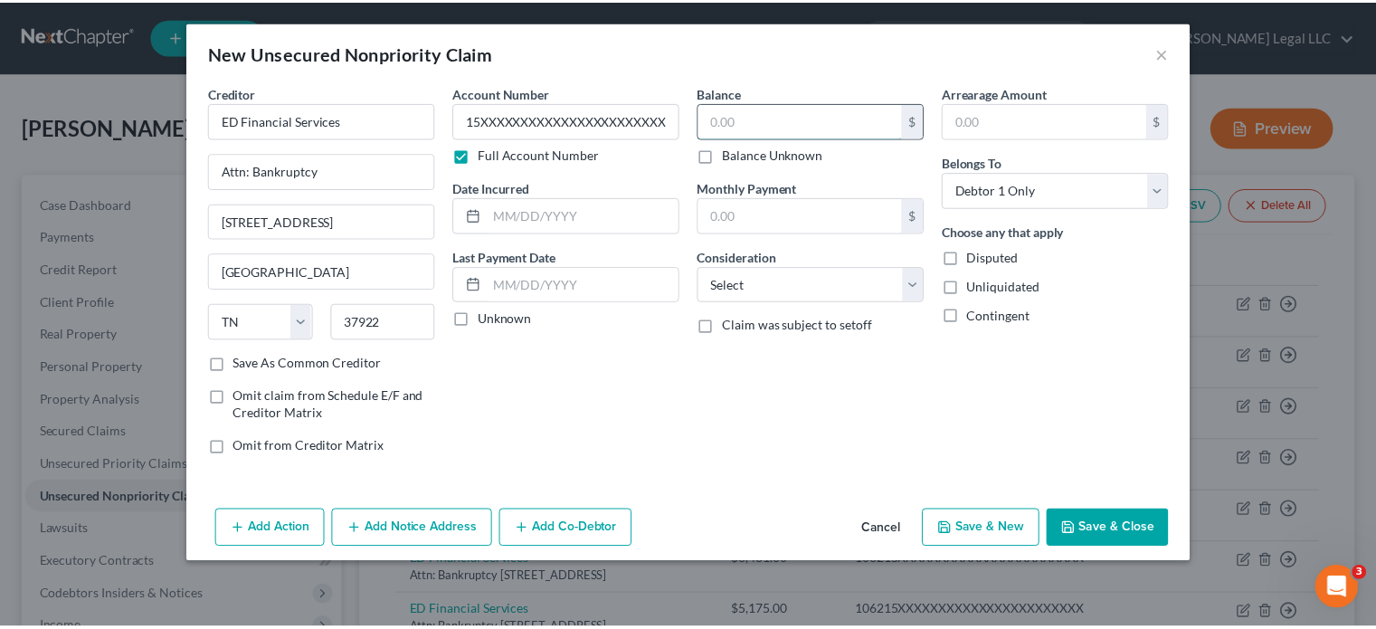
scroll to position [0, 0]
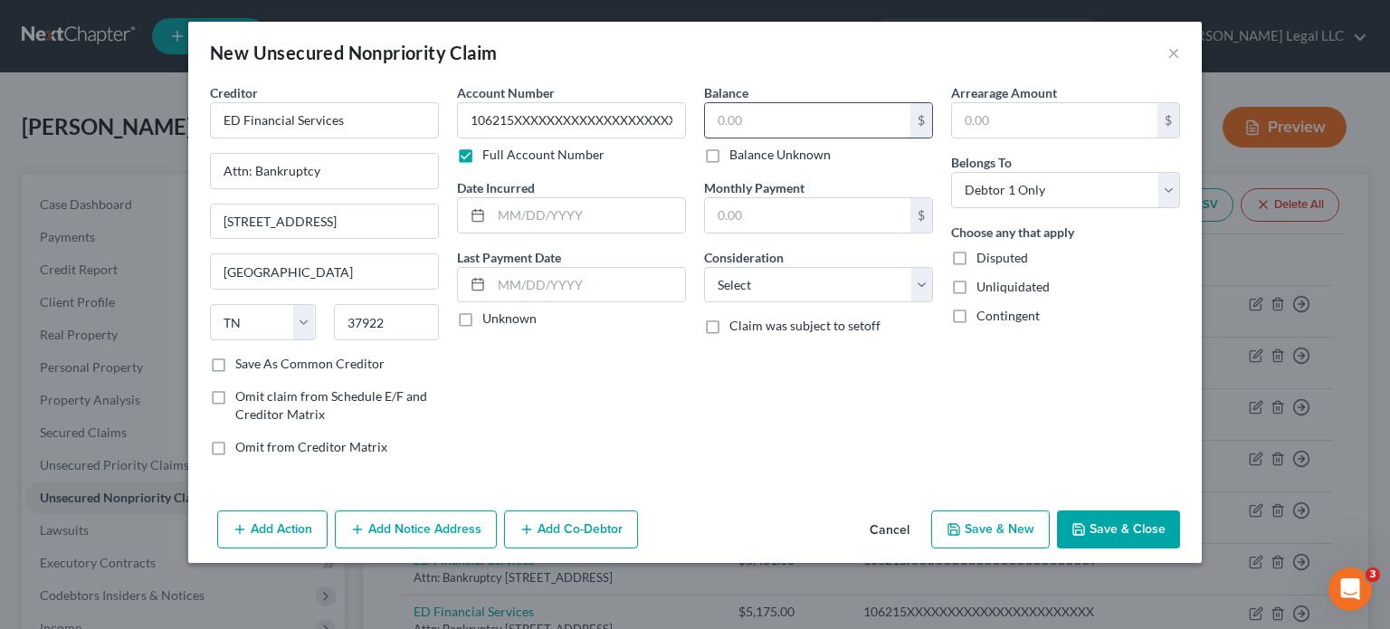
click at [765, 122] on input "text" at bounding box center [807, 120] width 205 height 34
type input "5,861"
click at [860, 285] on select "Select Cable / Satellite Services Collection Agency Credit Card Debt Debt Couns…" at bounding box center [818, 285] width 229 height 36
select select "17"
click at [704, 267] on select "Select Cable / Satellite Services Collection Agency Credit Card Debt Debt Couns…" at bounding box center [818, 285] width 229 height 36
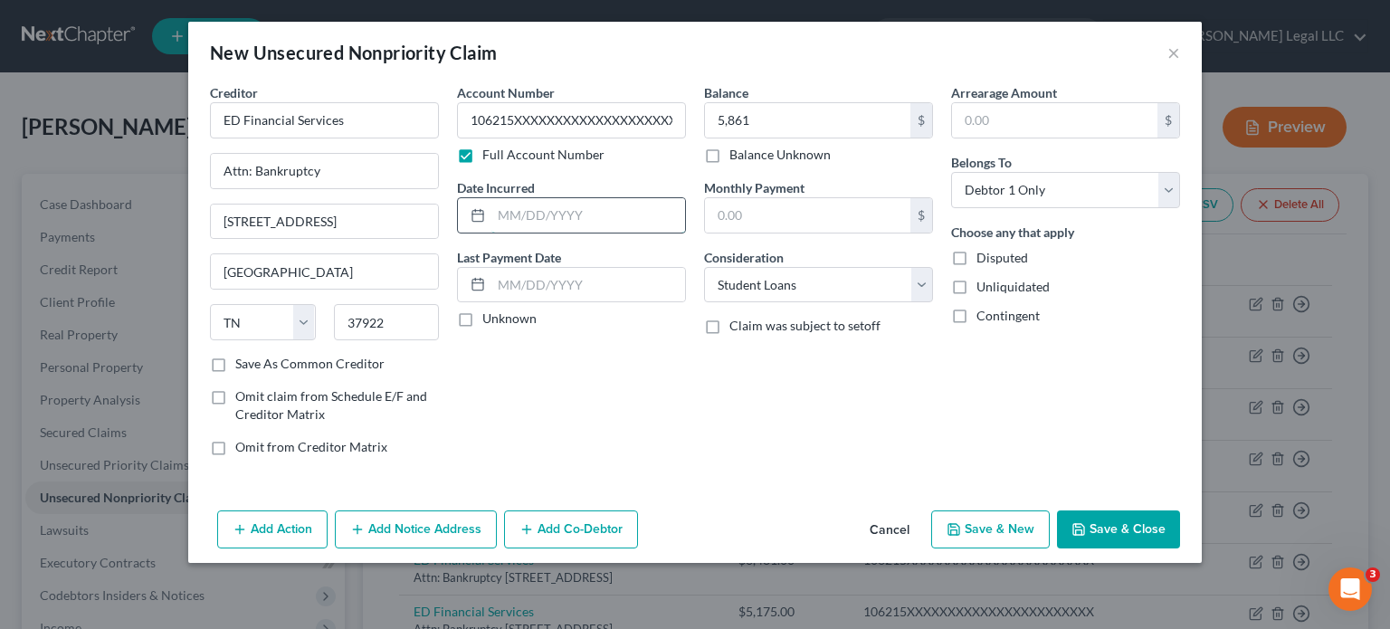
click at [557, 221] on input "text" at bounding box center [588, 215] width 194 height 34
type input "[DATE]"
click at [1006, 524] on button "Save & New" at bounding box center [990, 529] width 119 height 38
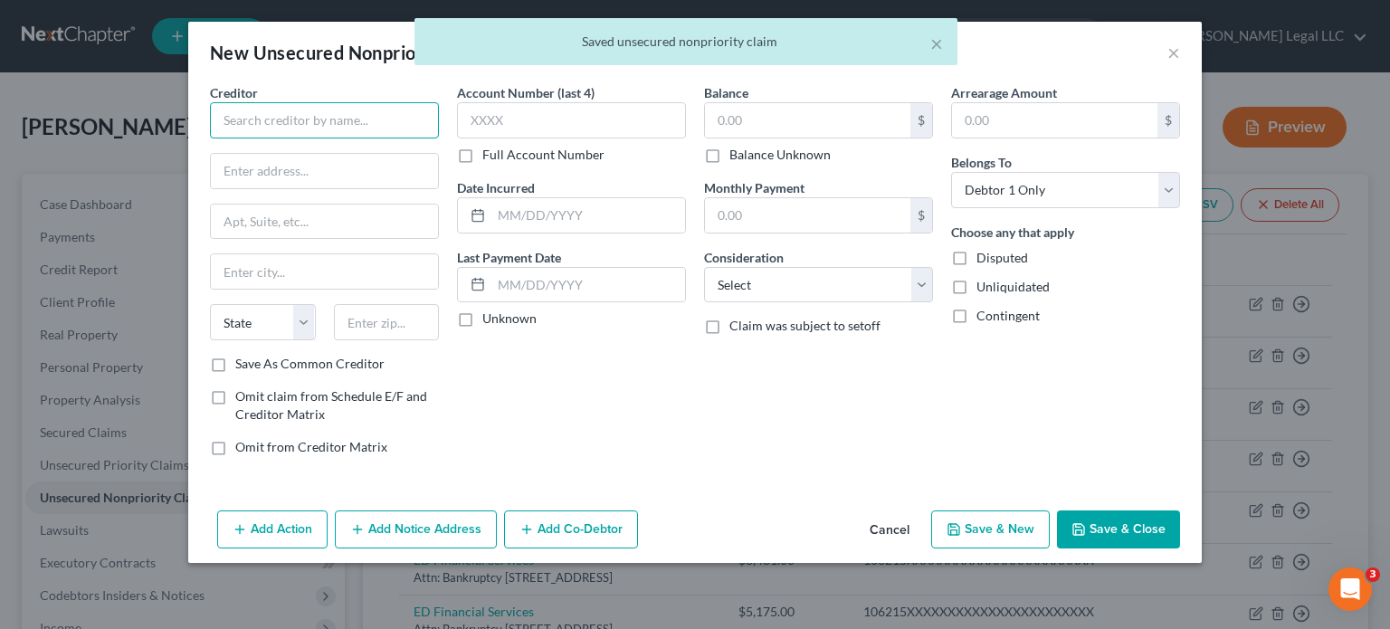
click at [297, 126] on input "text" at bounding box center [324, 120] width 229 height 36
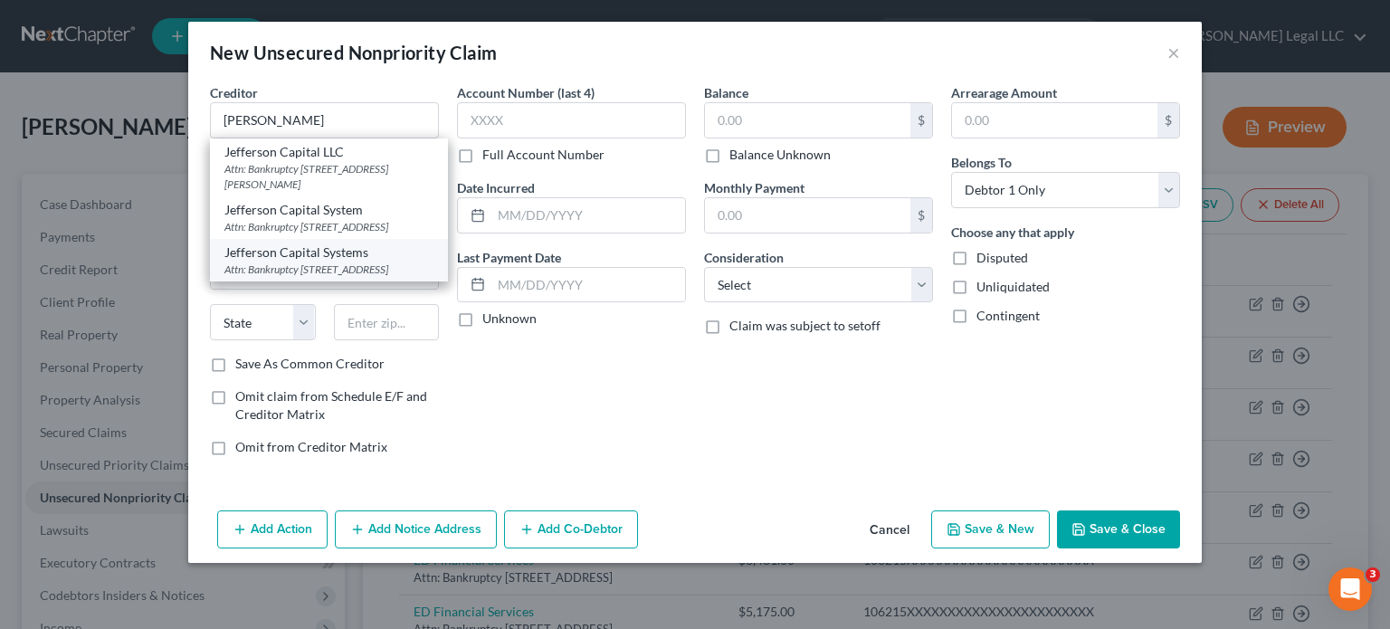
click at [271, 261] on div "Jefferson Capital Systems" at bounding box center [328, 252] width 209 height 18
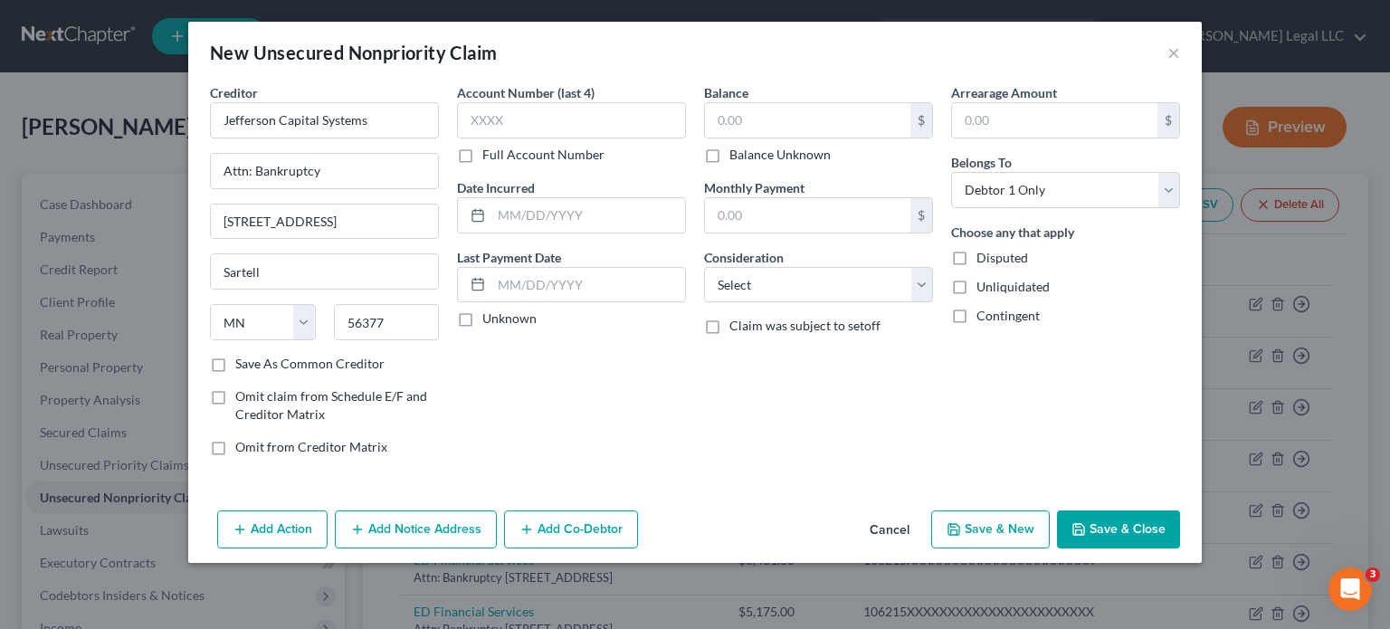
drag, startPoint x: 440, startPoint y: 140, endPoint x: 462, endPoint y: 148, distance: 24.0
click at [441, 140] on div "Creditor * Jefferson Capital Systems Attn: Bankruptcy [STREET_ADDRESS][GEOGRAPH…" at bounding box center [324, 276] width 247 height 387
click at [482, 151] on label "Full Account Number" at bounding box center [543, 155] width 122 height 18
click at [489, 151] on input "Full Account Number" at bounding box center [495, 152] width 12 height 12
click at [499, 122] on input "text" at bounding box center [571, 120] width 229 height 36
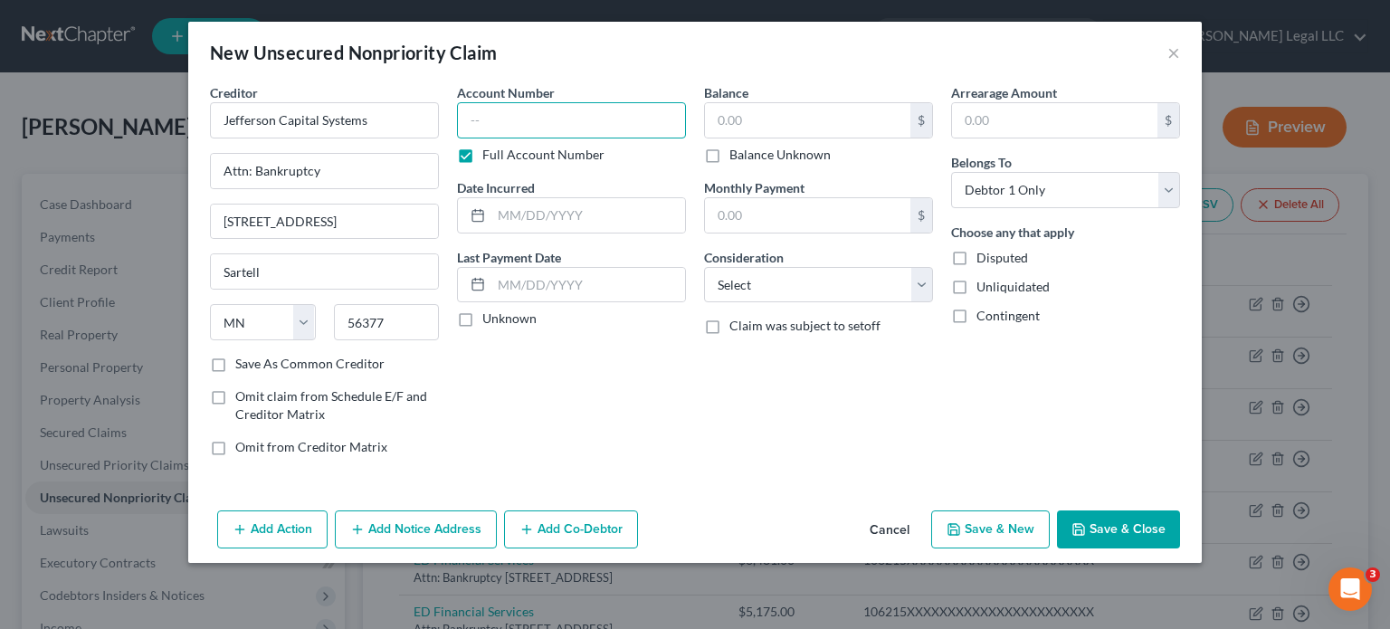
paste input "388653XXXXXXX"
click at [769, 123] on input "text" at bounding box center [807, 120] width 205 height 34
click at [778, 276] on select "Select Cable / Satellite Services Collection Agency Credit Card Debt Debt Couns…" at bounding box center [818, 285] width 229 height 36
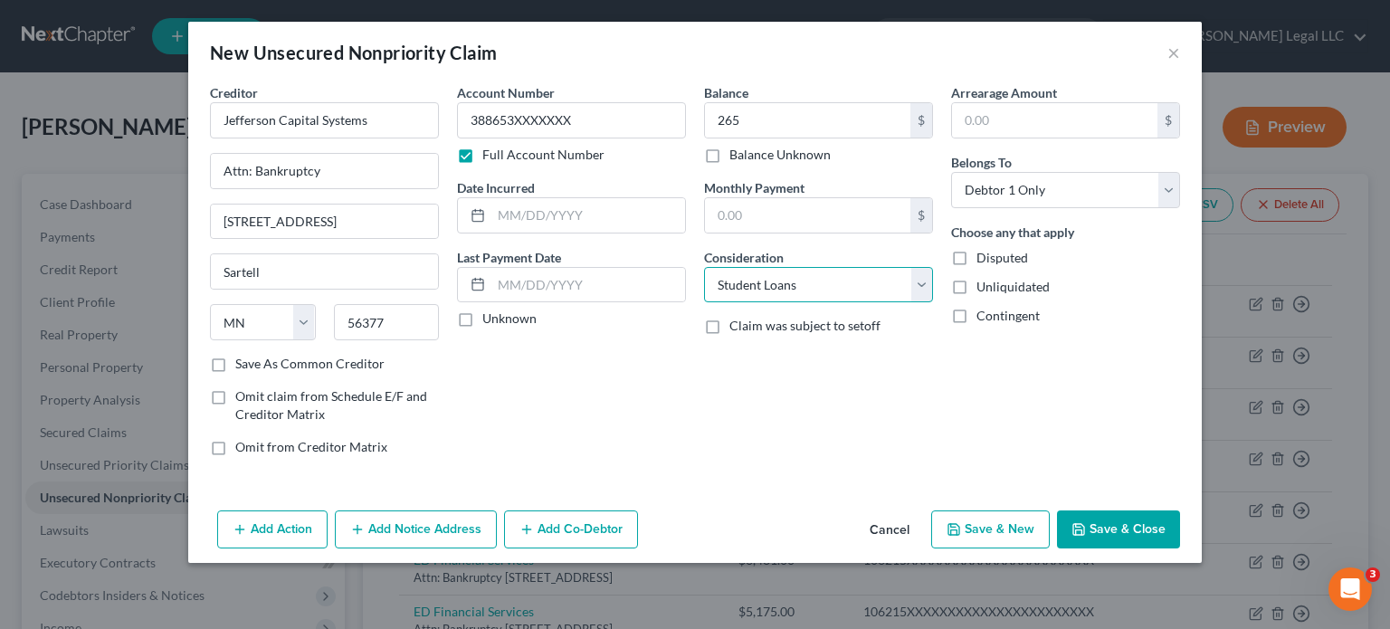
click at [704, 267] on select "Select Cable / Satellite Services Collection Agency Credit Card Debt Debt Couns…" at bounding box center [818, 285] width 229 height 36
click at [807, 285] on select "Select Cable / Satellite Services Collection Agency Credit Card Debt Debt Couns…" at bounding box center [818, 285] width 229 height 36
click at [704, 267] on select "Select Cable / Satellite Services Collection Agency Credit Card Debt Debt Couns…" at bounding box center [818, 285] width 229 height 36
drag, startPoint x: 554, startPoint y: 199, endPoint x: 543, endPoint y: 206, distance: 13.0
click at [554, 199] on input "text" at bounding box center [588, 215] width 194 height 34
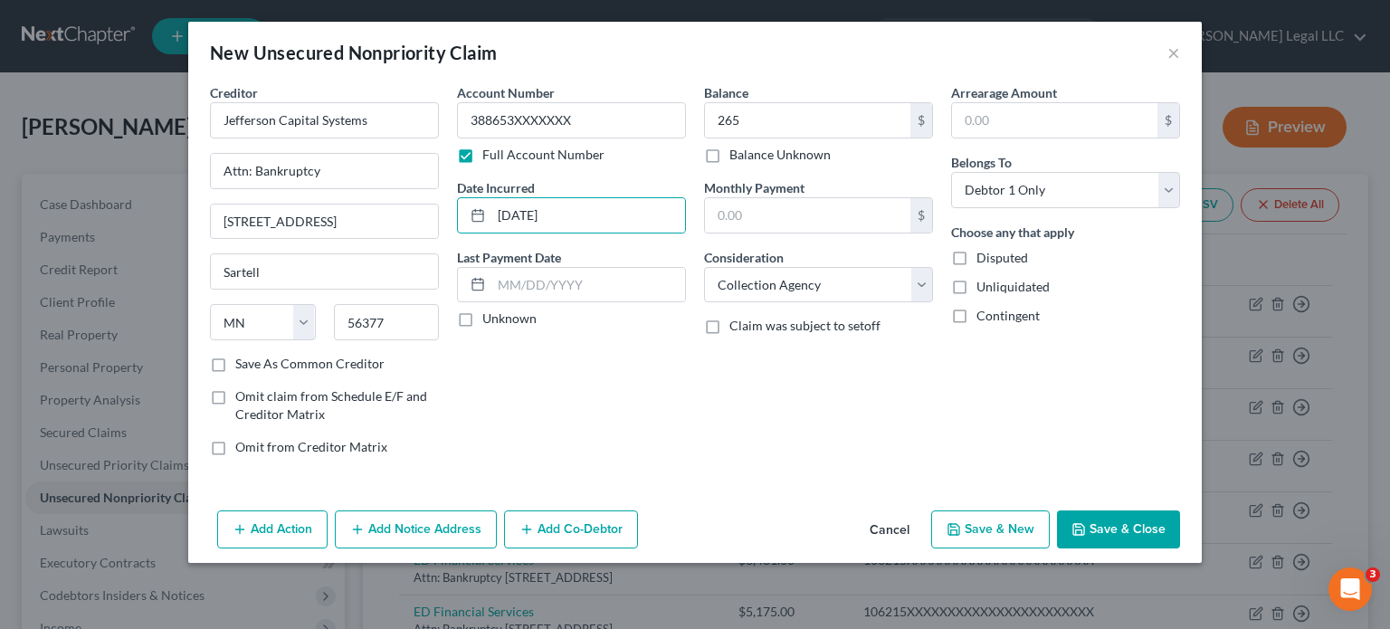
click at [690, 413] on div "Account Number 388653XXXXXXX Full Account Number Date Incurred [DATE] Last Paym…" at bounding box center [571, 276] width 247 height 387
click at [1019, 531] on button "Save & New" at bounding box center [990, 529] width 119 height 38
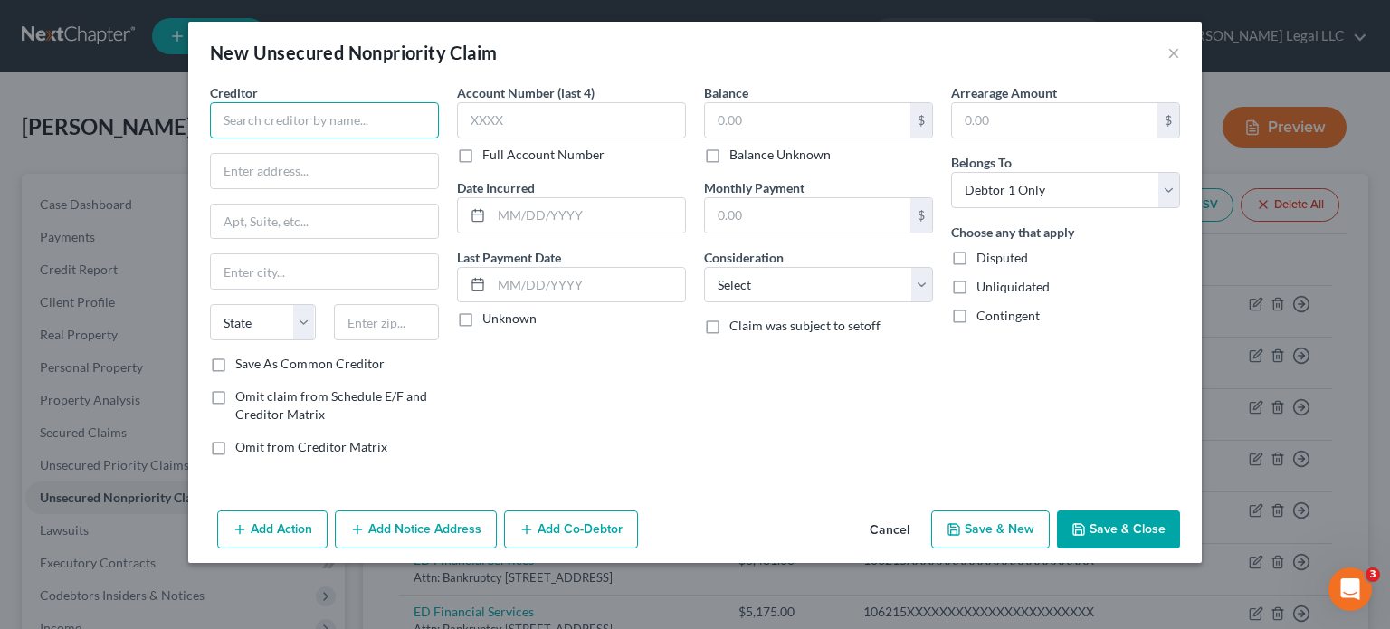
click at [250, 104] on input "text" at bounding box center [324, 120] width 229 height 36
click at [482, 154] on label "Full Account Number" at bounding box center [543, 155] width 122 height 18
click at [489, 154] on input "Full Account Number" at bounding box center [495, 152] width 12 height 12
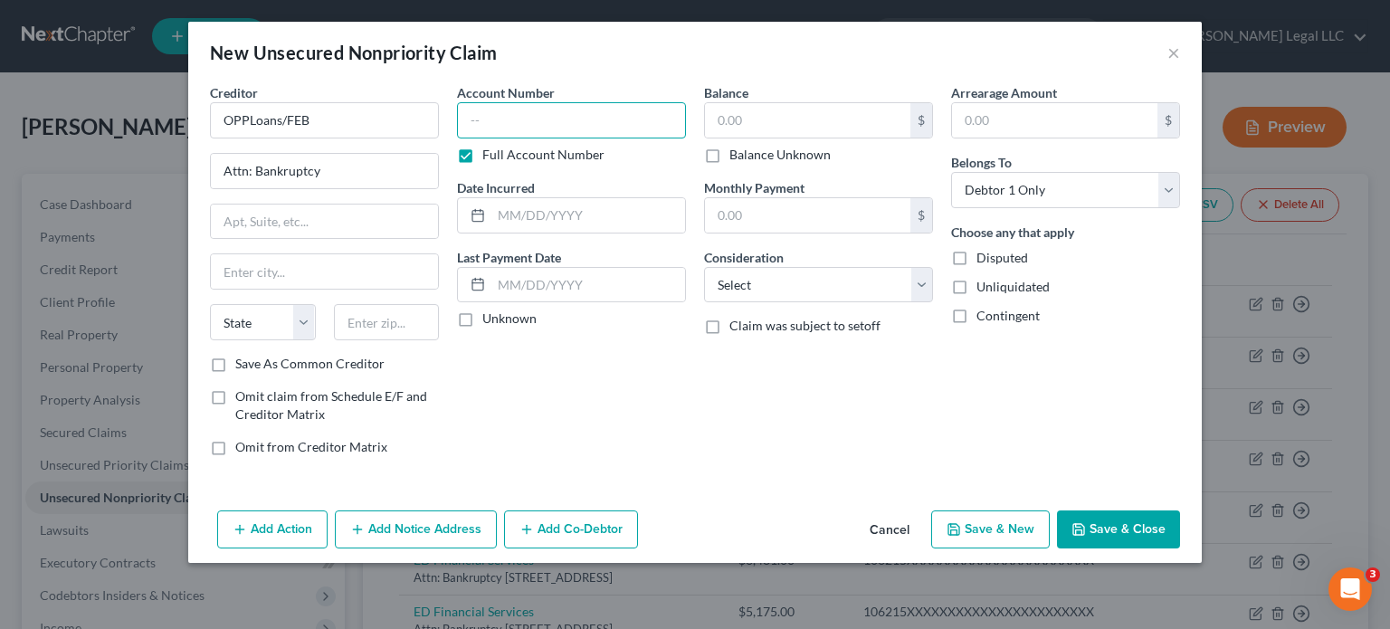
click at [539, 108] on input "text" at bounding box center [571, 120] width 229 height 36
paste input "LAI044XXXXX"
click at [742, 119] on input "text" at bounding box center [807, 120] width 205 height 34
click at [759, 280] on select "Select Cable / Satellite Services Collection Agency Credit Card Debt Debt Couns…" at bounding box center [818, 285] width 229 height 36
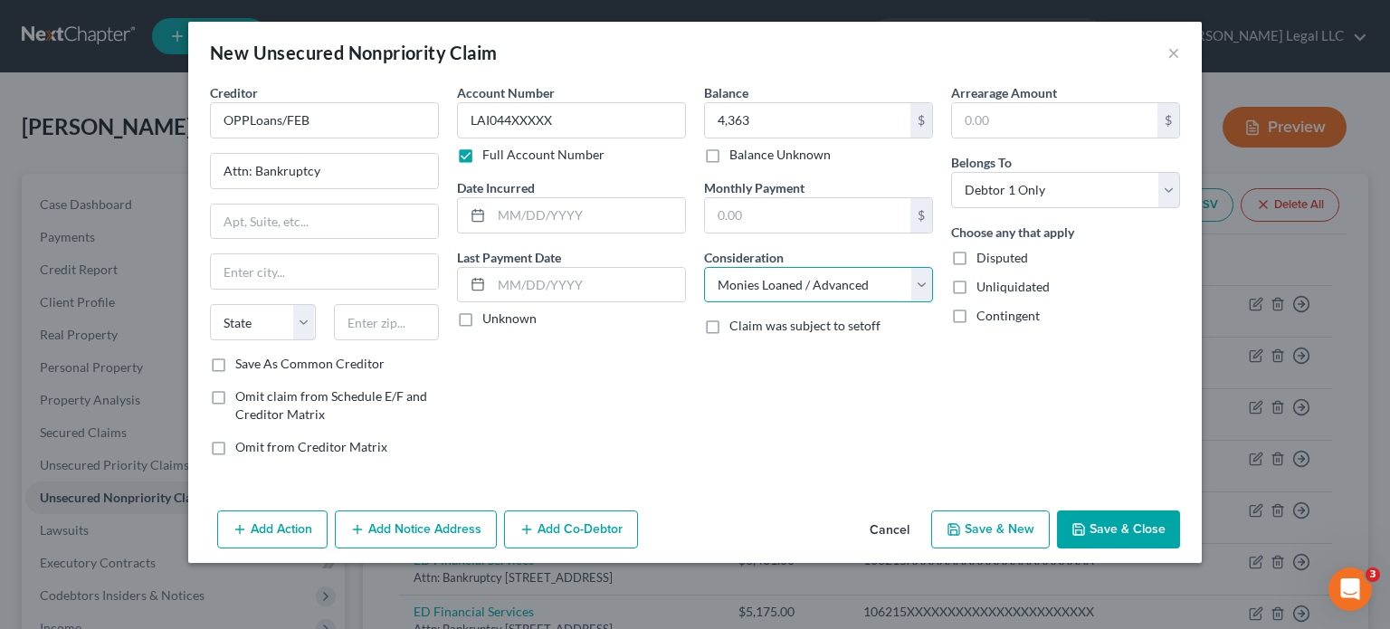
click at [704, 267] on select "Select Cable / Satellite Services Collection Agency Credit Card Debt Debt Couns…" at bounding box center [818, 285] width 229 height 36
click at [544, 223] on input "text" at bounding box center [588, 215] width 194 height 34
click at [250, 207] on input "text" at bounding box center [324, 221] width 227 height 34
click at [304, 224] on input "text" at bounding box center [324, 221] width 227 height 34
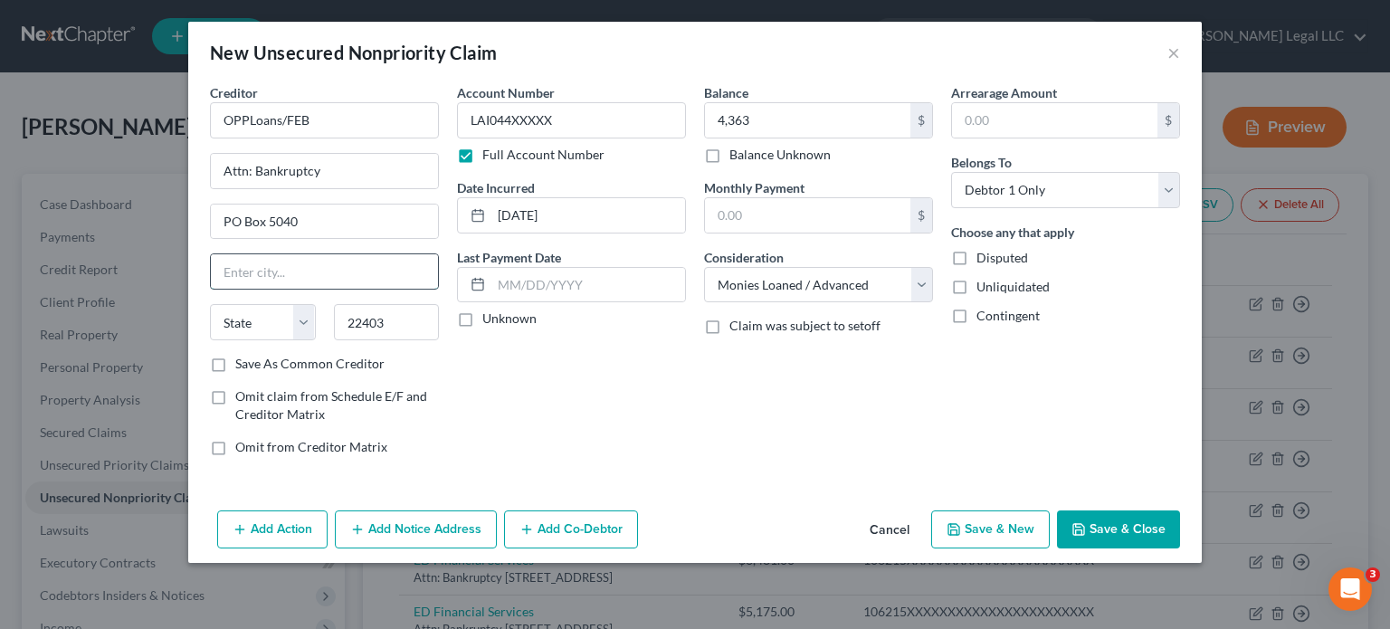
click at [317, 263] on input "text" at bounding box center [324, 271] width 227 height 34
click at [341, 122] on input "OPPLoans/FEB" at bounding box center [324, 120] width 229 height 36
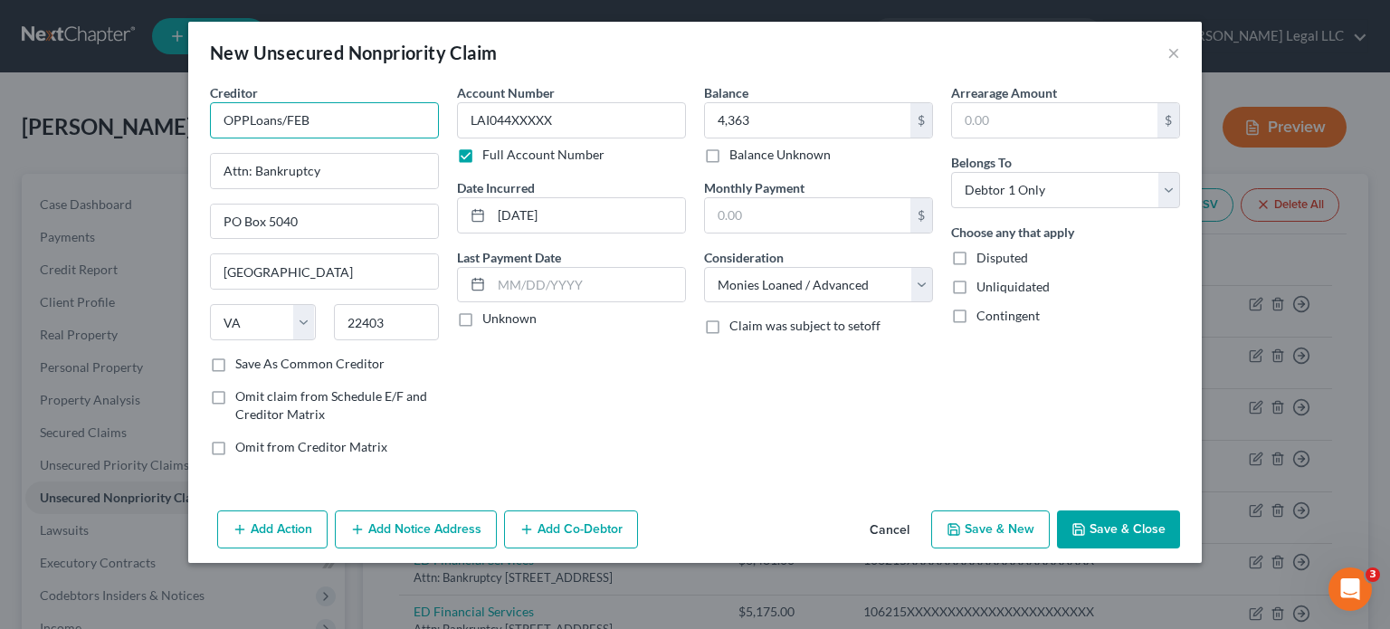
click at [341, 122] on input "OPPLoans/FEB" at bounding box center [324, 120] width 229 height 36
click at [981, 519] on button "Save & New" at bounding box center [990, 529] width 119 height 38
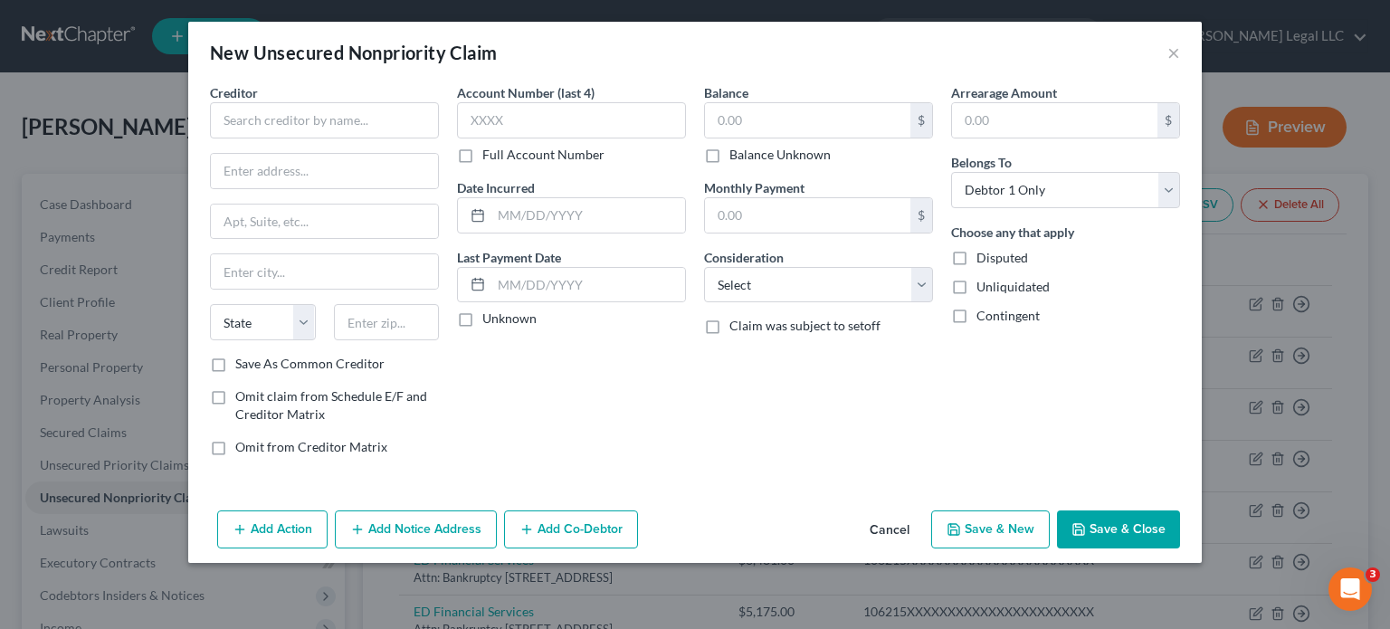
click at [280, 143] on div "Creditor * State [US_STATE] AK AR AZ CA CO [GEOGRAPHIC_DATA] DE DC [GEOGRAPHIC_…" at bounding box center [324, 218] width 229 height 271
click at [280, 134] on input "text" at bounding box center [324, 120] width 229 height 36
click at [300, 119] on input "text" at bounding box center [324, 120] width 229 height 36
click at [344, 223] on input "text" at bounding box center [324, 221] width 227 height 34
click at [261, 261] on input "text" at bounding box center [324, 271] width 227 height 34
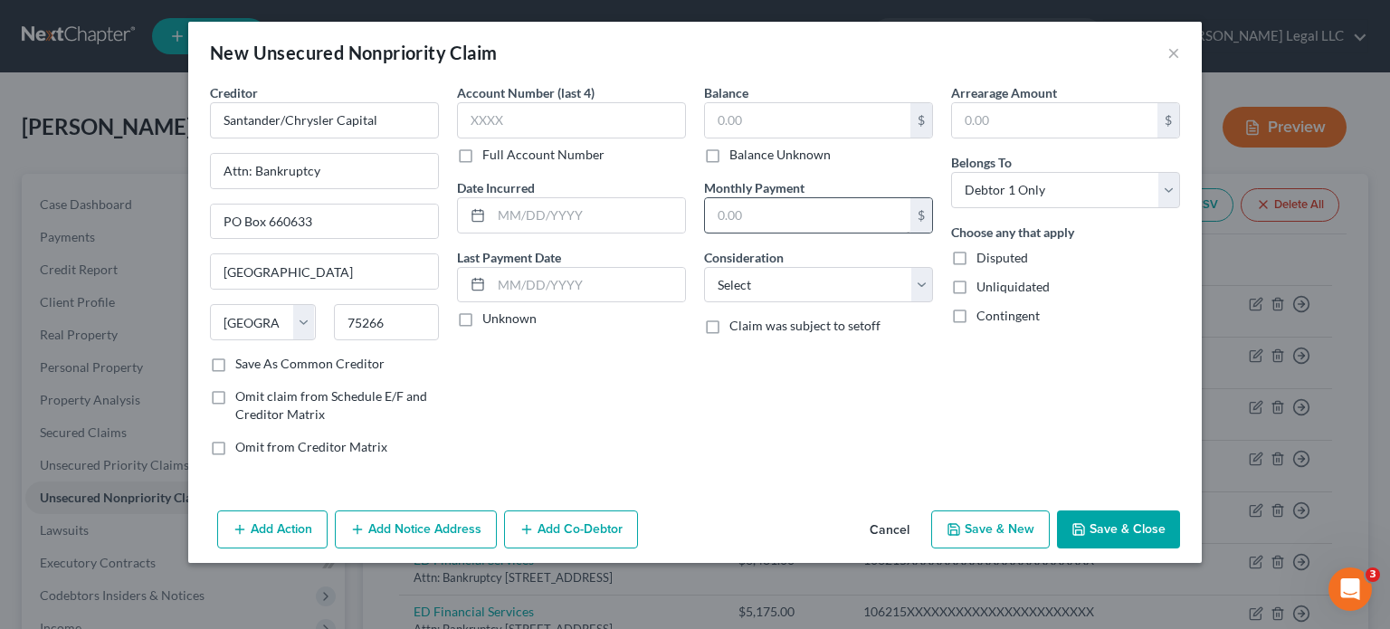
drag, startPoint x: 708, startPoint y: 150, endPoint x: 707, endPoint y: 202, distance: 51.6
click at [729, 151] on label "Balance Unknown" at bounding box center [779, 155] width 101 height 18
click at [736, 151] on input "Balance Unknown" at bounding box center [742, 152] width 12 height 12
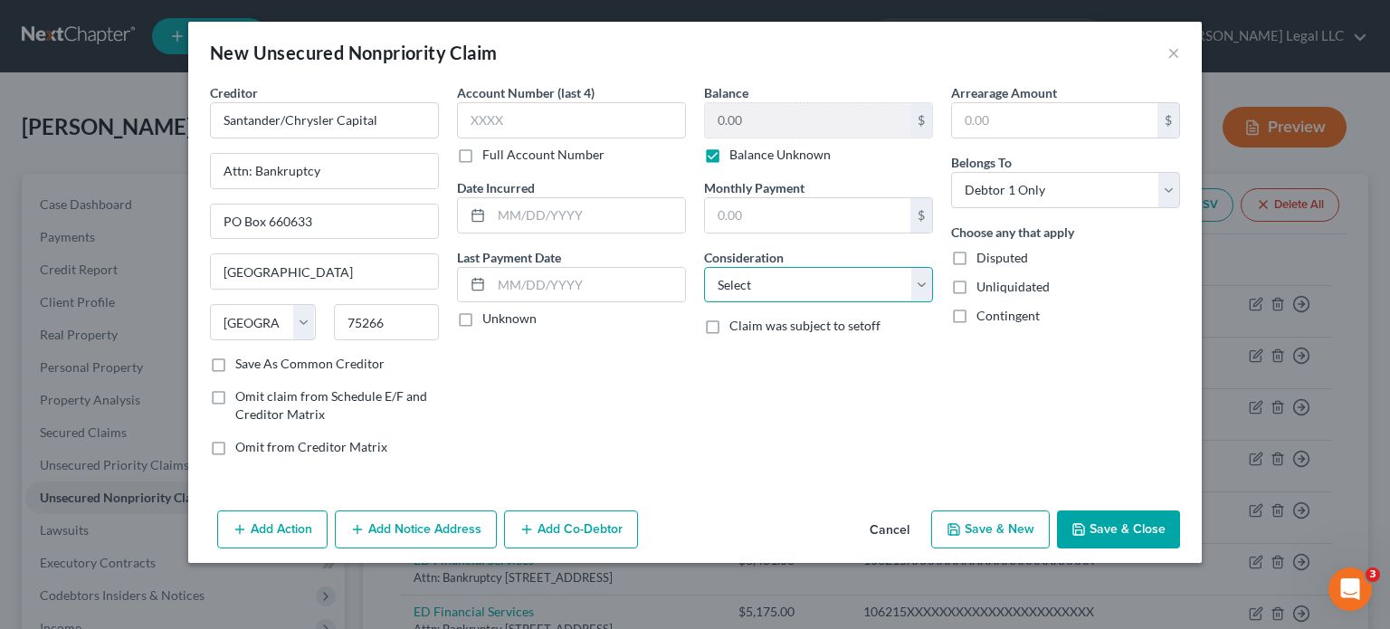
drag, startPoint x: 753, startPoint y: 290, endPoint x: 757, endPoint y: 278, distance: 13.5
click at [753, 290] on select "Select Cable / Satellite Services Collection Agency Credit Card Debt Debt Couns…" at bounding box center [818, 285] width 229 height 36
click at [704, 267] on select "Select Cable / Satellite Services Collection Agency Credit Card Debt Debt Couns…" at bounding box center [818, 285] width 229 height 36
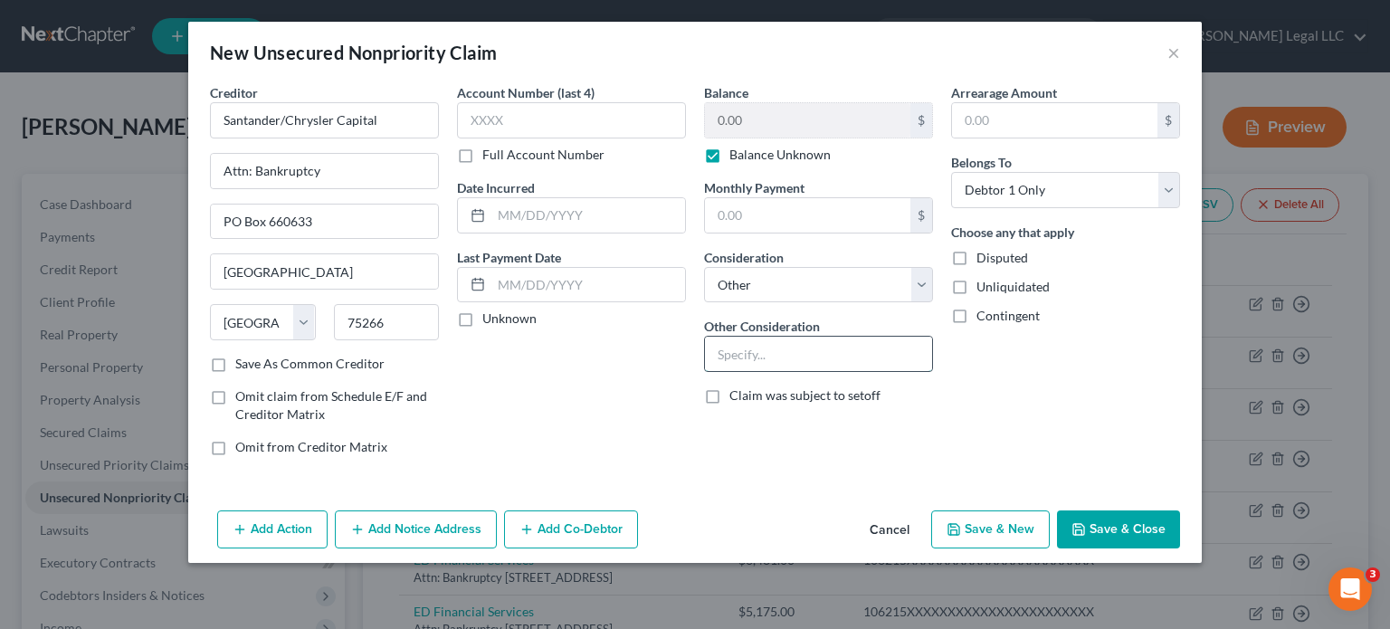
click at [780, 368] on input "text" at bounding box center [818, 354] width 227 height 34
click at [482, 154] on label "Full Account Number" at bounding box center [543, 155] width 122 height 18
click at [489, 154] on input "Full Account Number" at bounding box center [495, 152] width 12 height 12
click at [491, 117] on input "text" at bounding box center [571, 120] width 229 height 36
paste input "300002XXXXXXXXXXX"
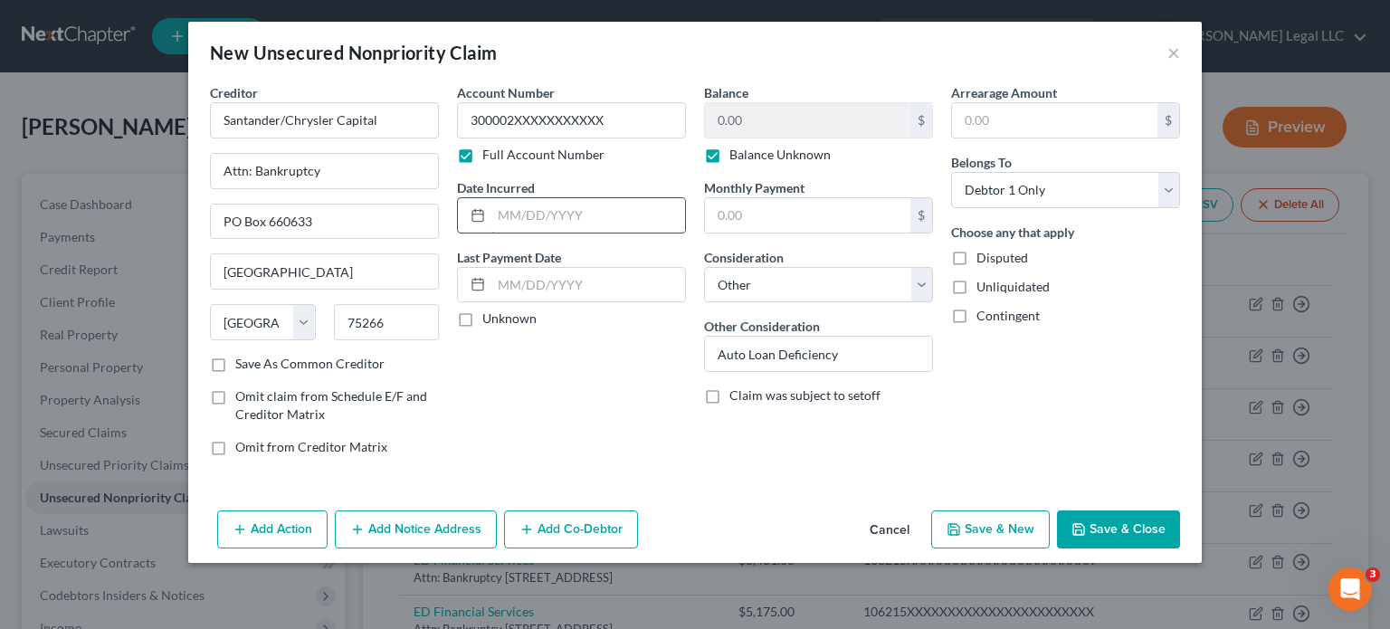
click at [560, 213] on input "text" at bounding box center [588, 215] width 194 height 34
click at [1107, 525] on button "Save & Close" at bounding box center [1118, 529] width 123 height 38
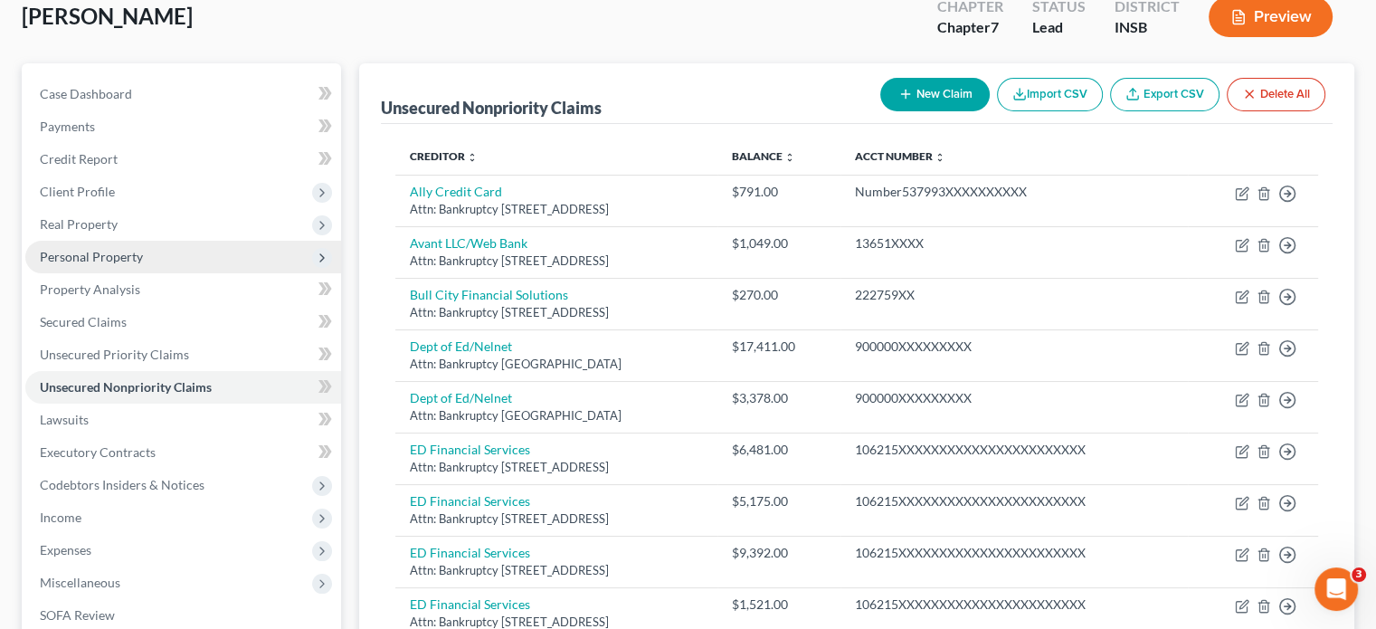
scroll to position [79, 0]
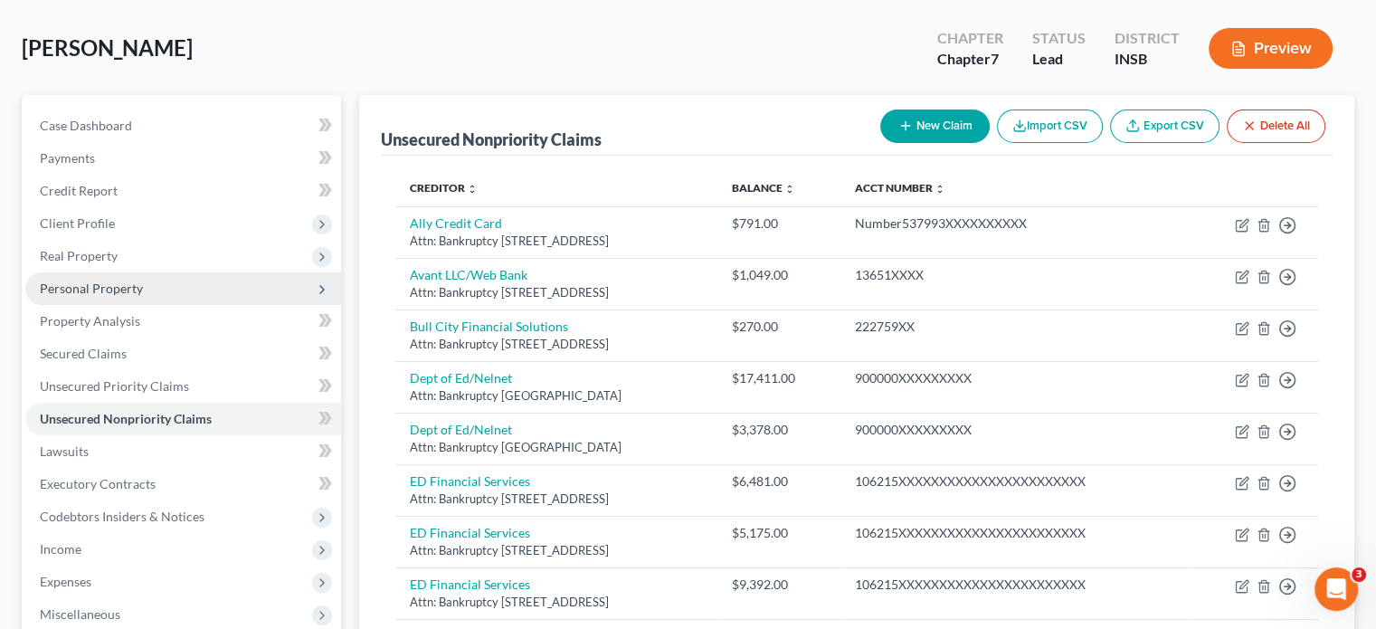
click at [77, 292] on span "Personal Property" at bounding box center [91, 287] width 103 height 15
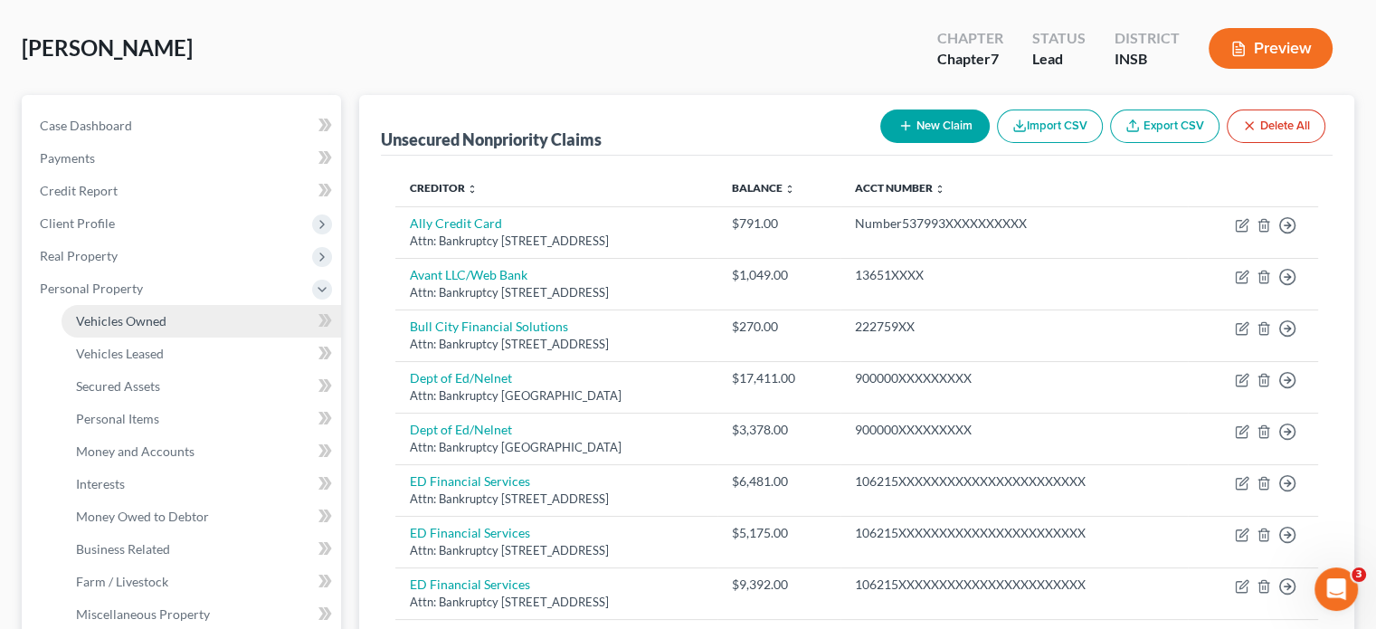
click at [181, 317] on link "Vehicles Owned" at bounding box center [202, 321] width 280 height 33
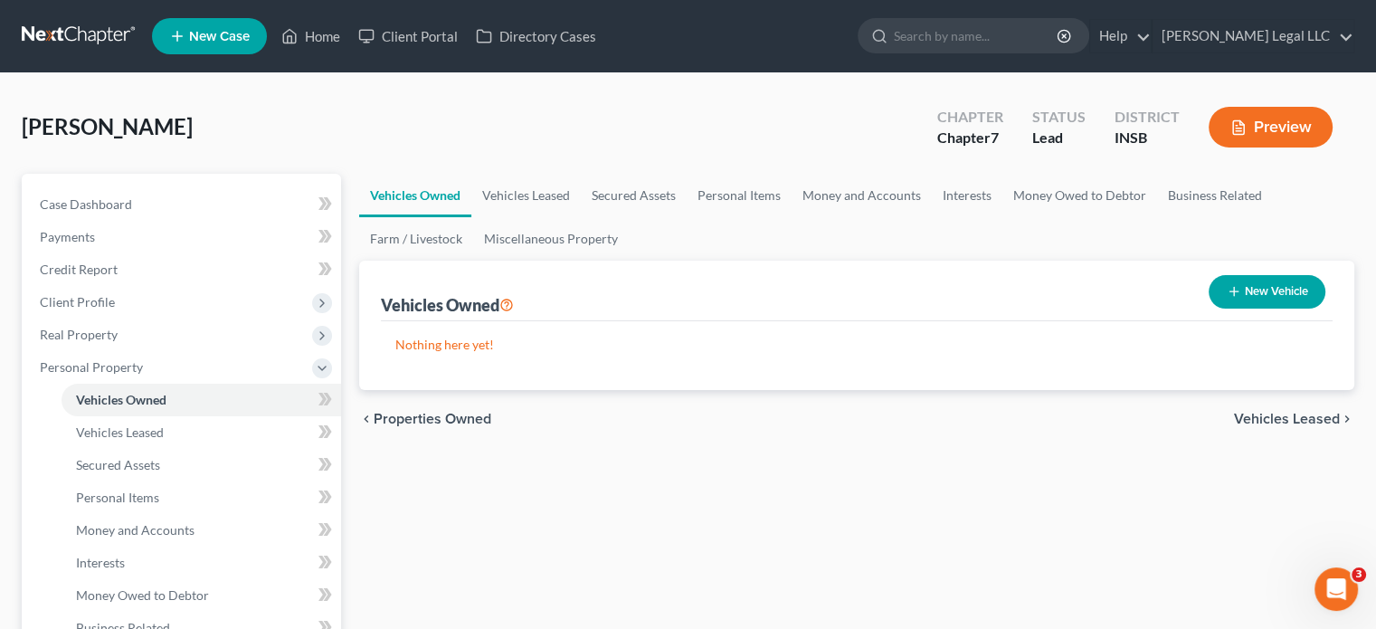
click at [1240, 299] on button "New Vehicle" at bounding box center [1267, 291] width 117 height 33
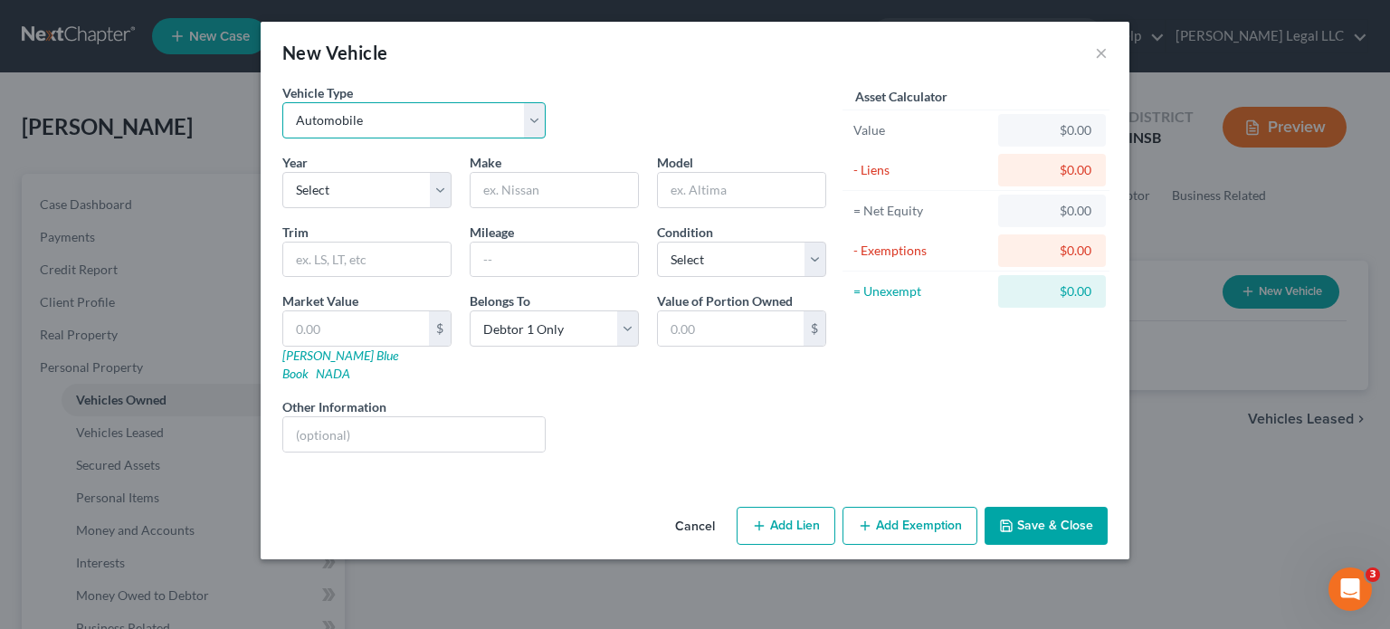
click at [440, 126] on select "Select Automobile Truck Trailer Watercraft Aircraft Motor Home Atv Other Vehicle" at bounding box center [413, 120] width 263 height 36
click at [645, 75] on div "New Vehicle ×" at bounding box center [695, 53] width 869 height 62
click at [374, 201] on select "Select 2026 2025 2024 2023 2022 2021 2020 2019 2018 2017 2016 2015 2014 2013 20…" at bounding box center [366, 190] width 169 height 36
click at [282, 172] on select "Select 2026 2025 2024 2023 2022 2021 2020 2019 2018 2017 2016 2015 2014 2013 20…" at bounding box center [366, 190] width 169 height 36
click at [501, 200] on input "text" at bounding box center [553, 190] width 167 height 34
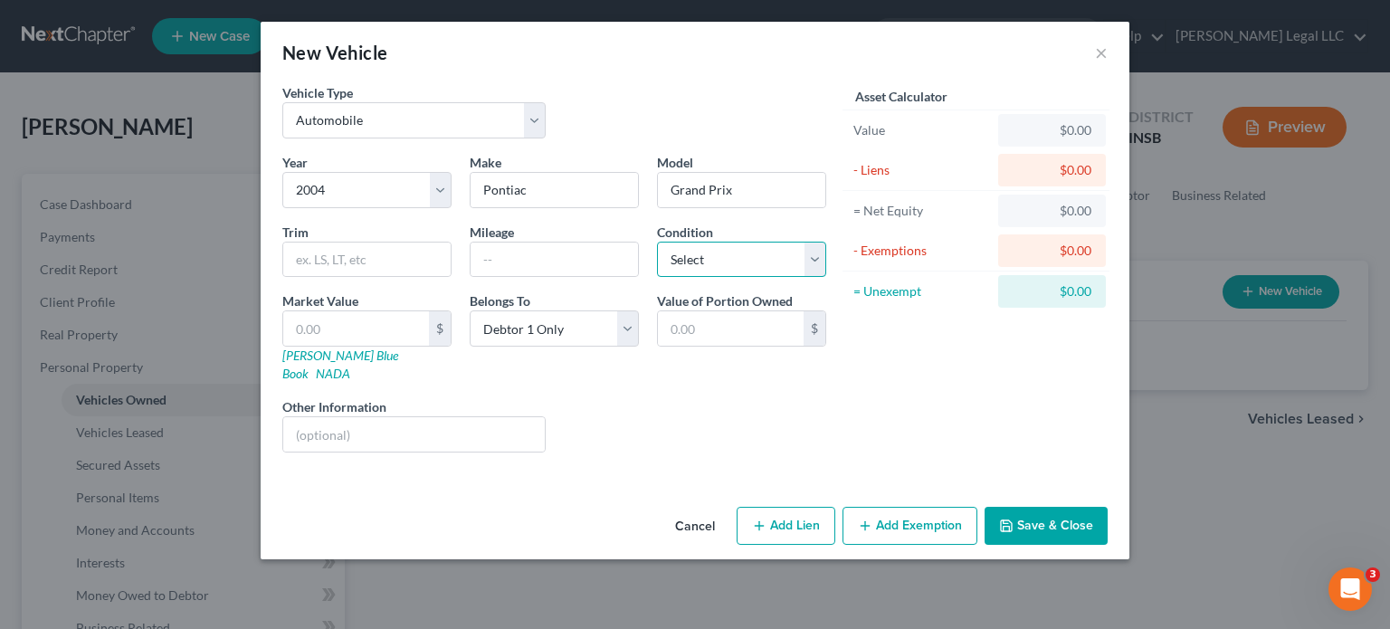
click at [687, 260] on select "Select Excellent Very Good Good Fair Poor" at bounding box center [741, 260] width 169 height 36
click at [657, 242] on select "Select Excellent Very Good Good Fair Poor" at bounding box center [741, 260] width 169 height 36
click at [332, 327] on input "text" at bounding box center [356, 328] width 146 height 34
click at [778, 514] on button "Add Lien" at bounding box center [785, 526] width 99 height 38
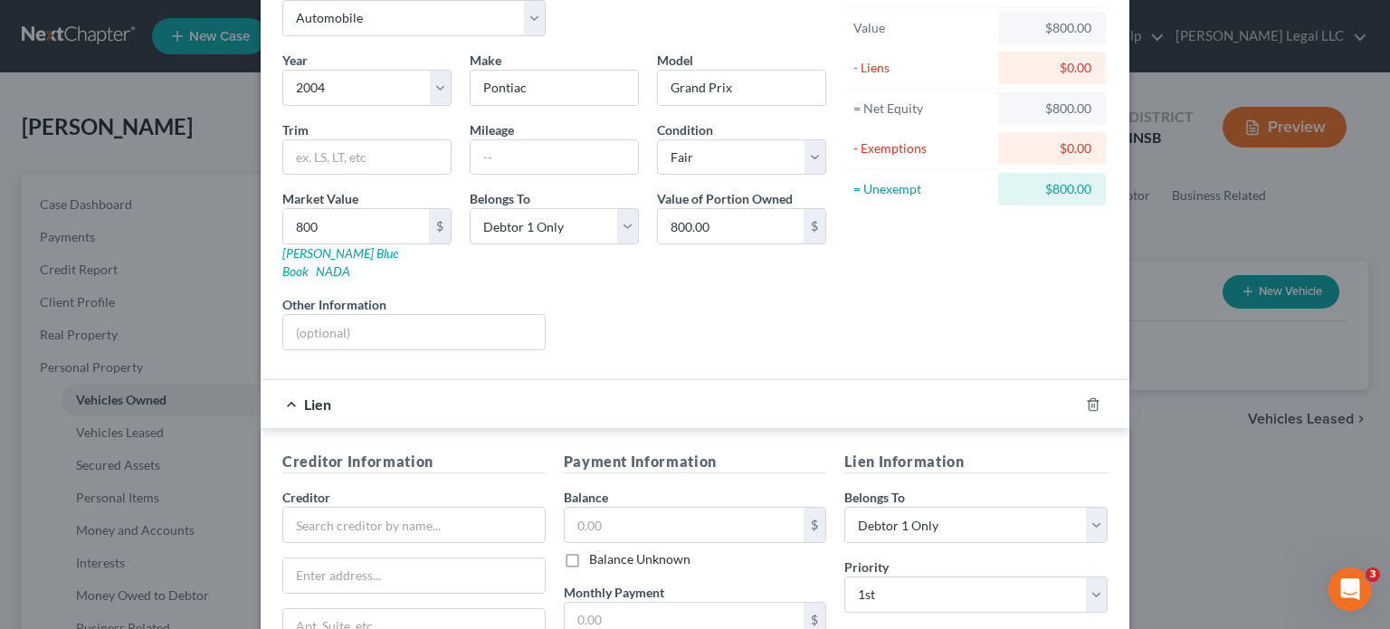
scroll to position [181, 0]
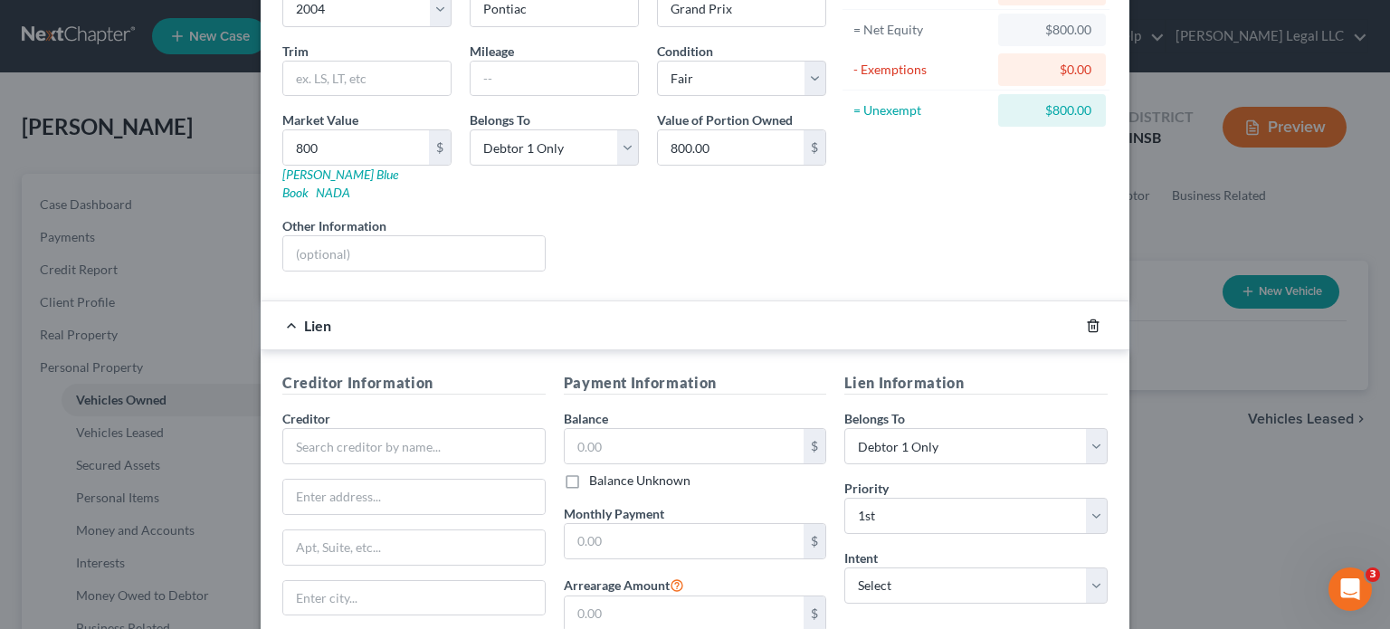
click at [1086, 318] on icon "button" at bounding box center [1093, 325] width 14 height 14
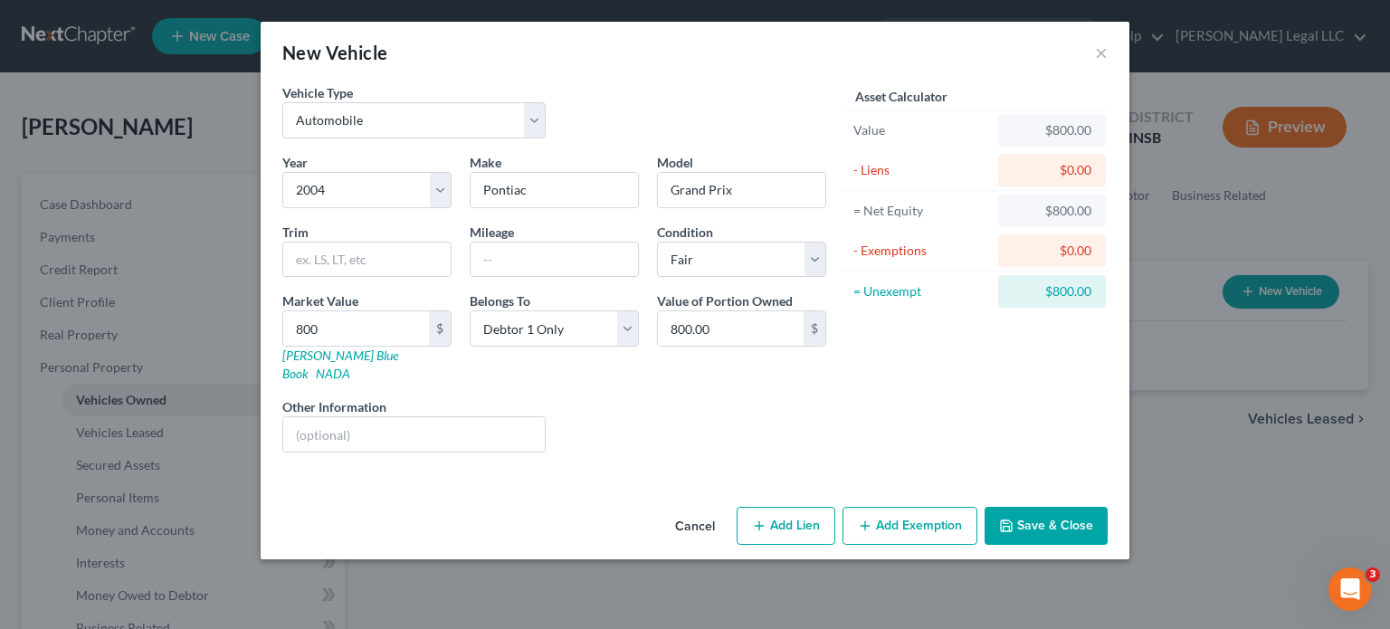
click at [890, 507] on button "Add Exemption" at bounding box center [909, 526] width 135 height 38
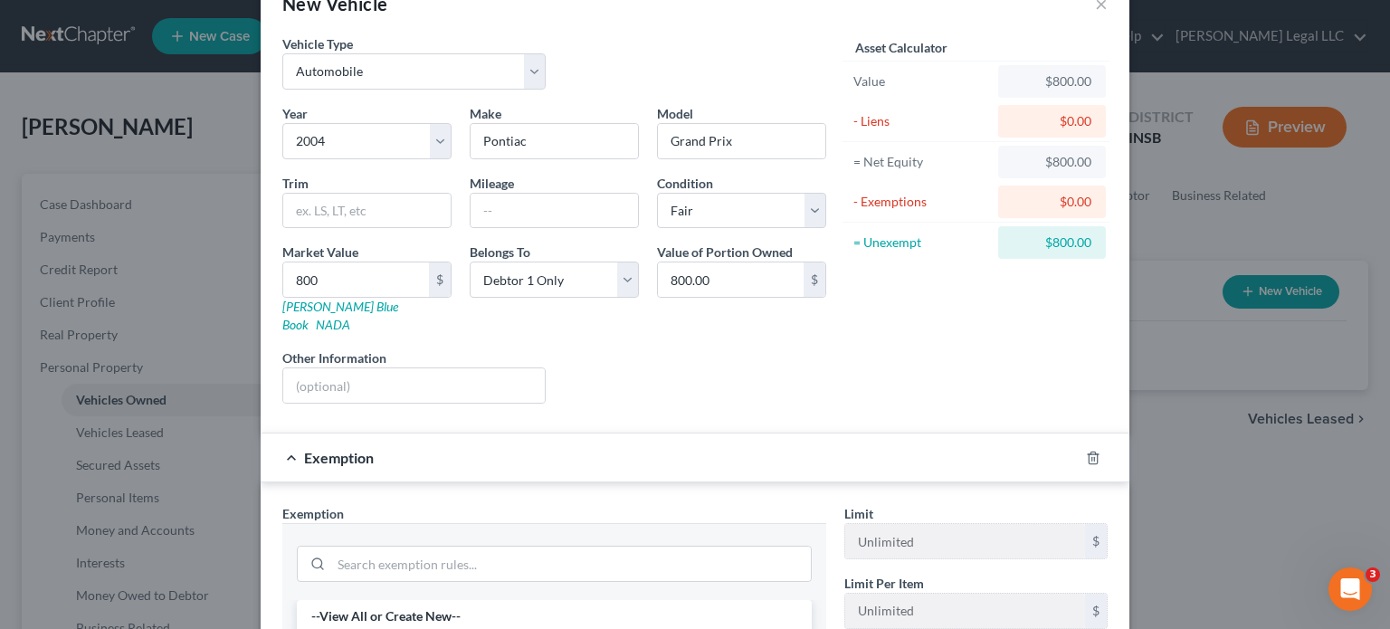
scroll to position [90, 0]
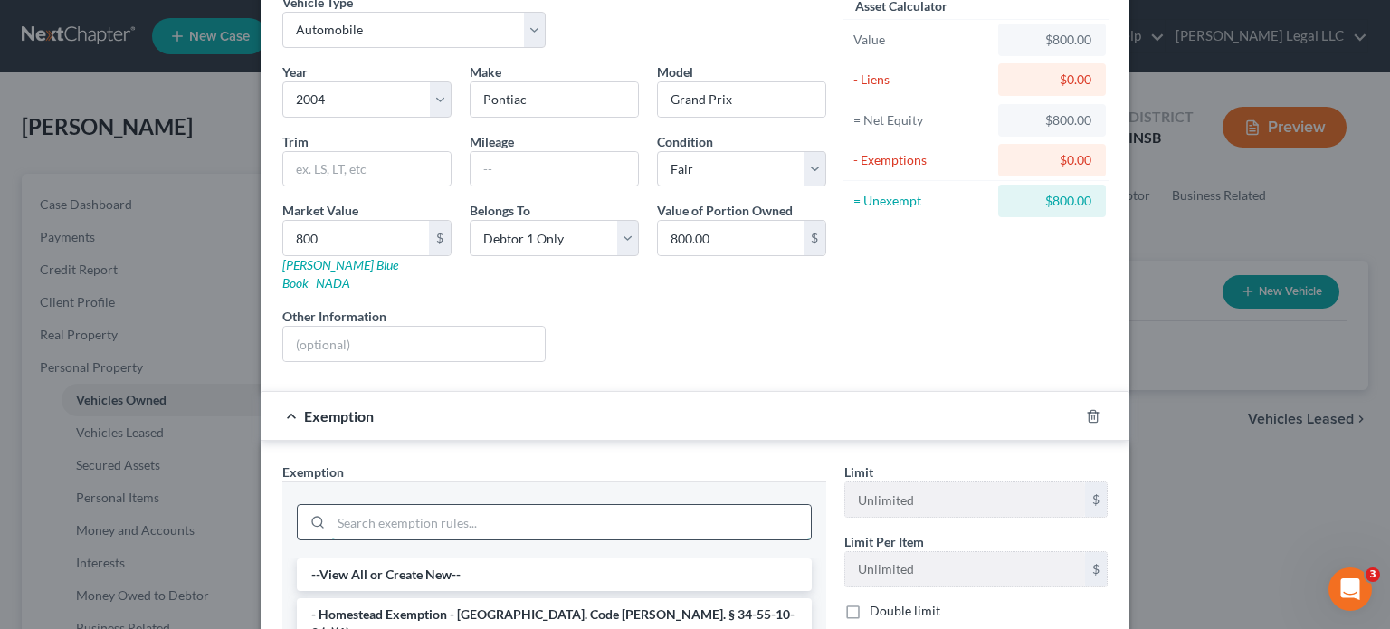
click at [375, 505] on input "search" at bounding box center [571, 522] width 480 height 34
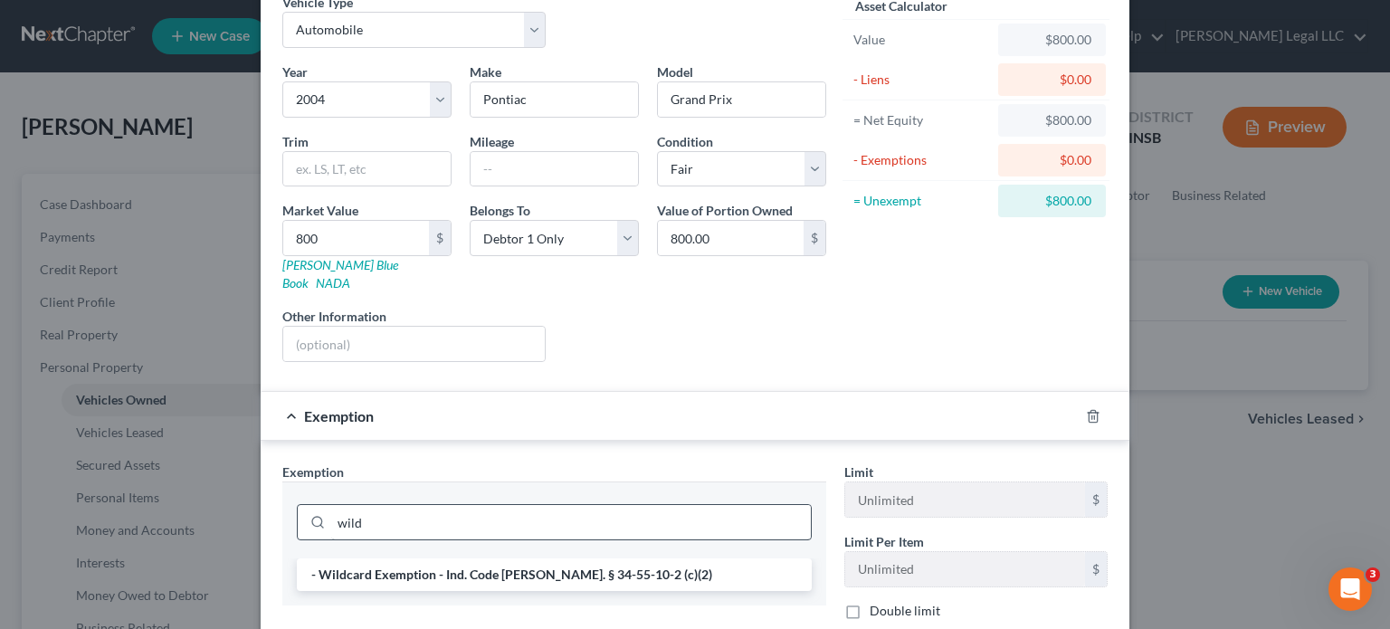
click at [384, 558] on li "- Wildcard Exemption - Ind. Code [PERSON_NAME]. § 34-55-10-2 (c)(2)" at bounding box center [554, 574] width 515 height 33
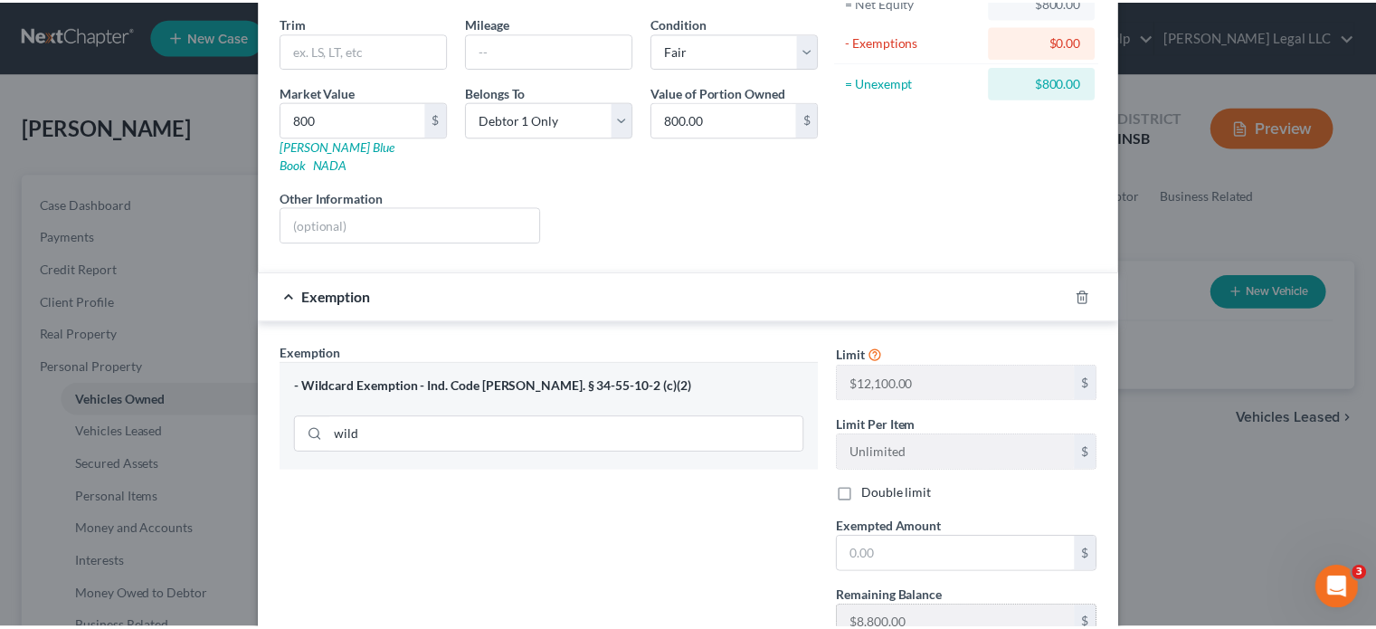
scroll to position [329, 0]
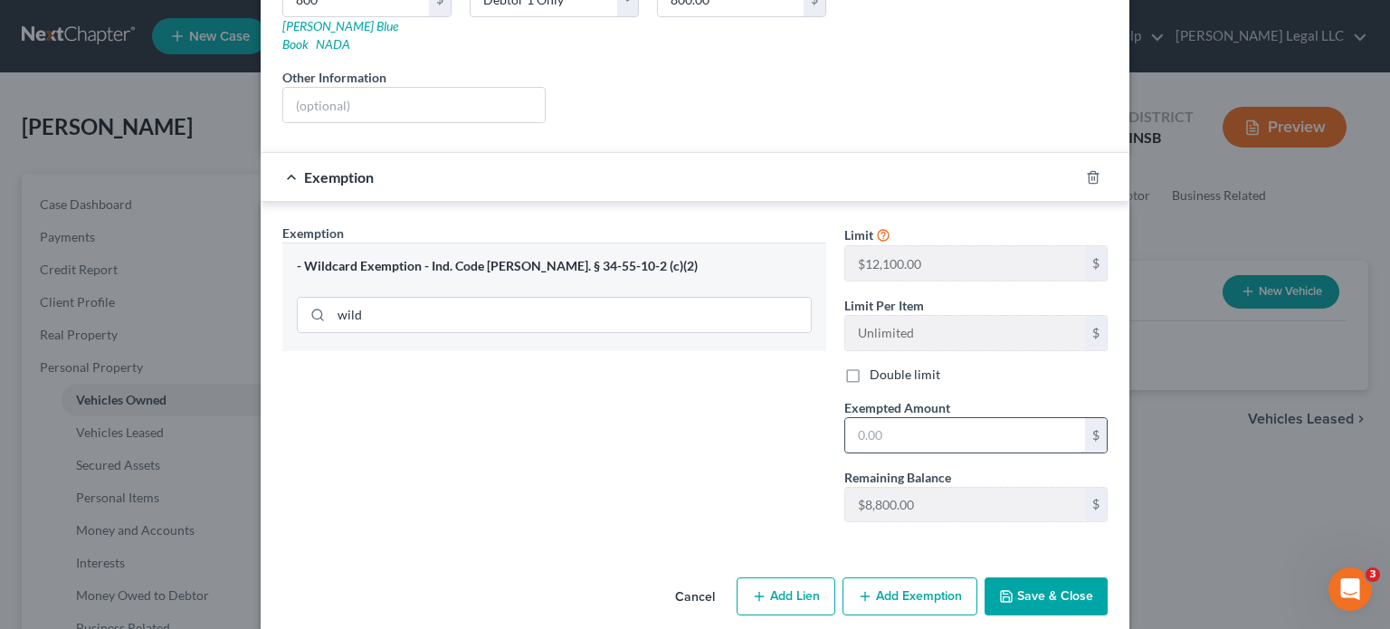
click at [886, 418] on input "text" at bounding box center [965, 435] width 240 height 34
click at [1031, 577] on button "Save & Close" at bounding box center [1045, 596] width 123 height 38
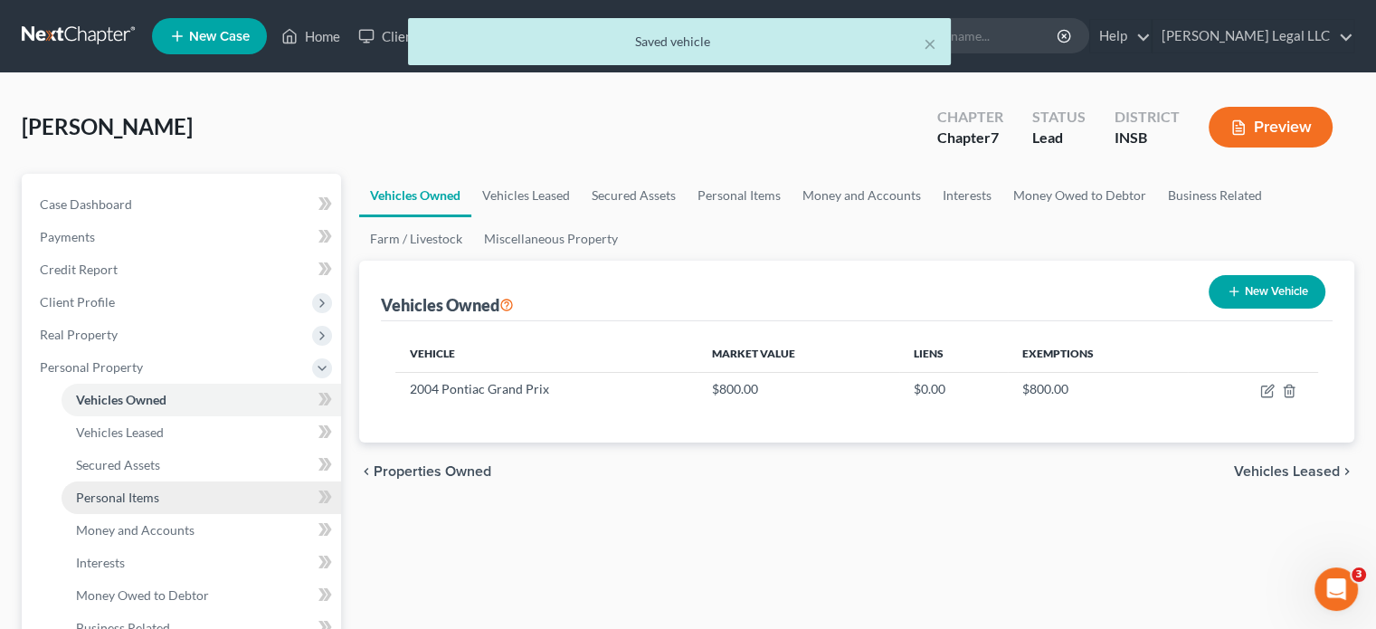
click at [119, 490] on span "Personal Items" at bounding box center [117, 496] width 83 height 15
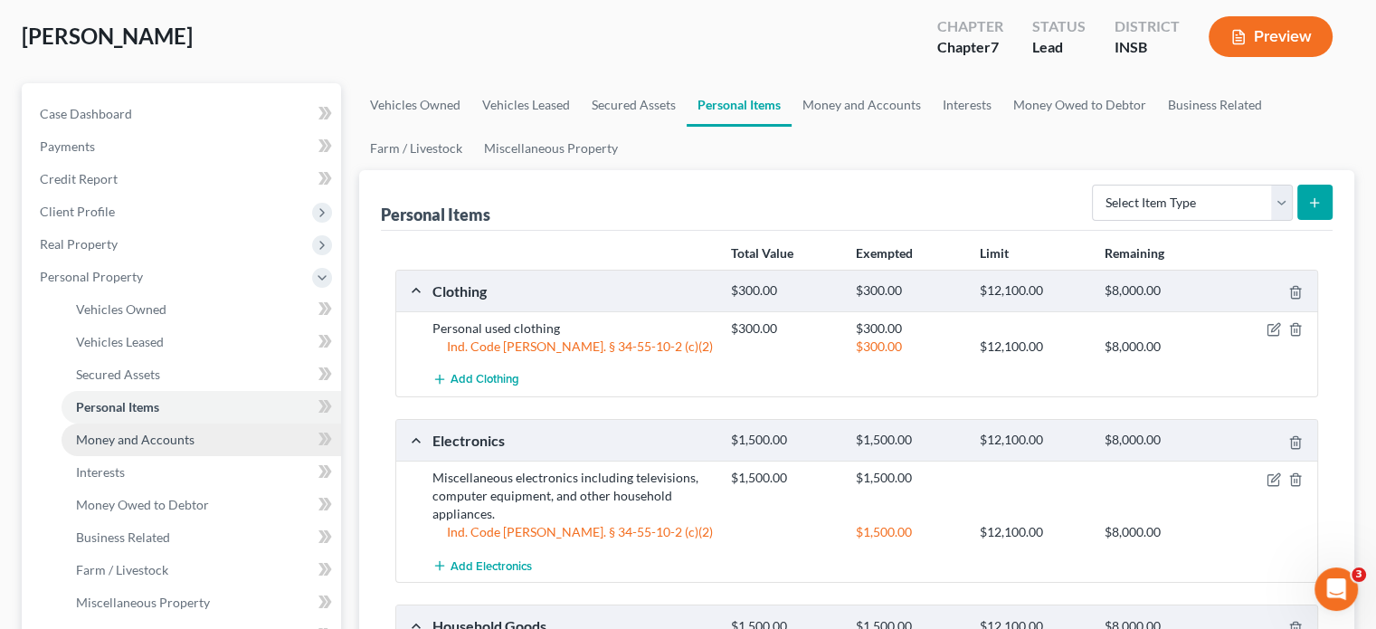
click at [80, 430] on link "Money and Accounts" at bounding box center [202, 439] width 280 height 33
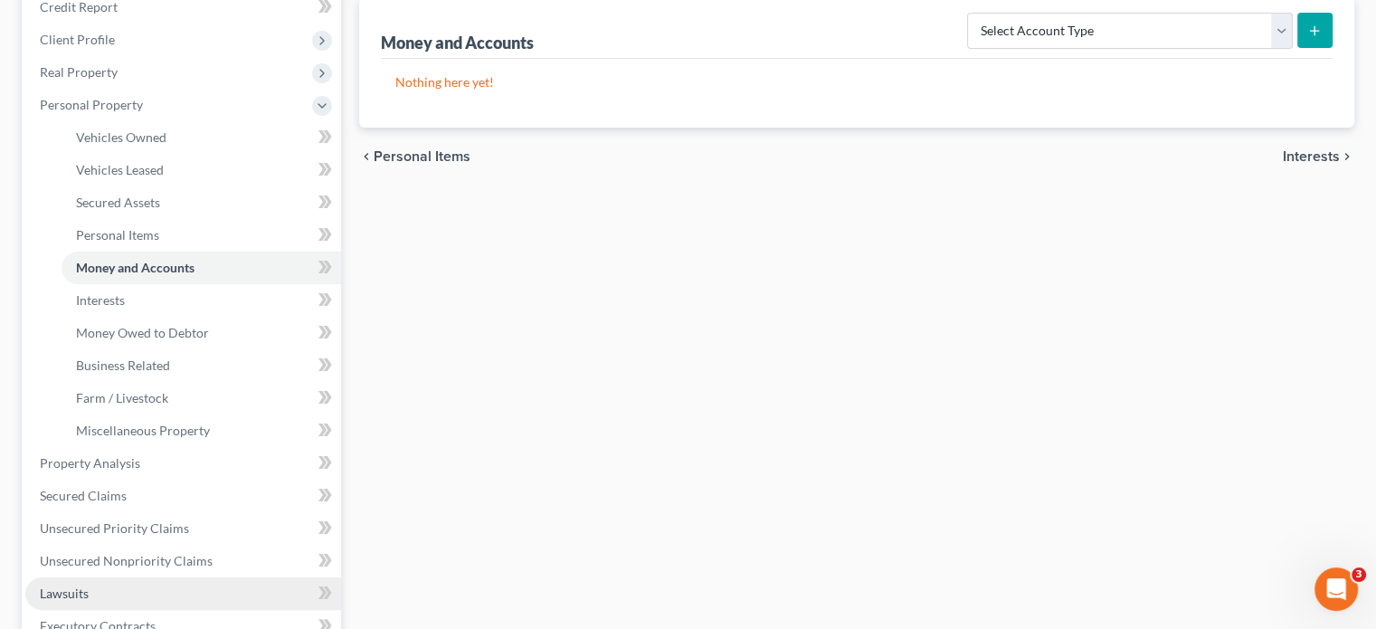
scroll to position [452, 0]
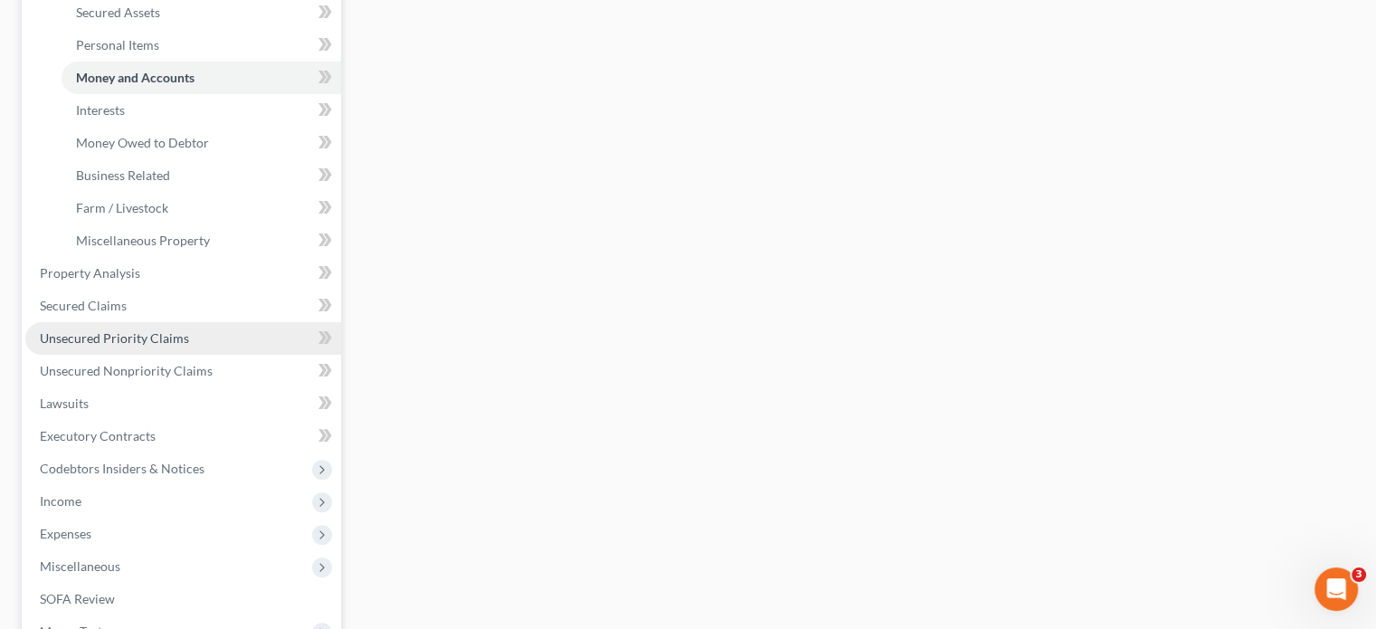
click at [71, 336] on span "Unsecured Priority Claims" at bounding box center [114, 337] width 149 height 15
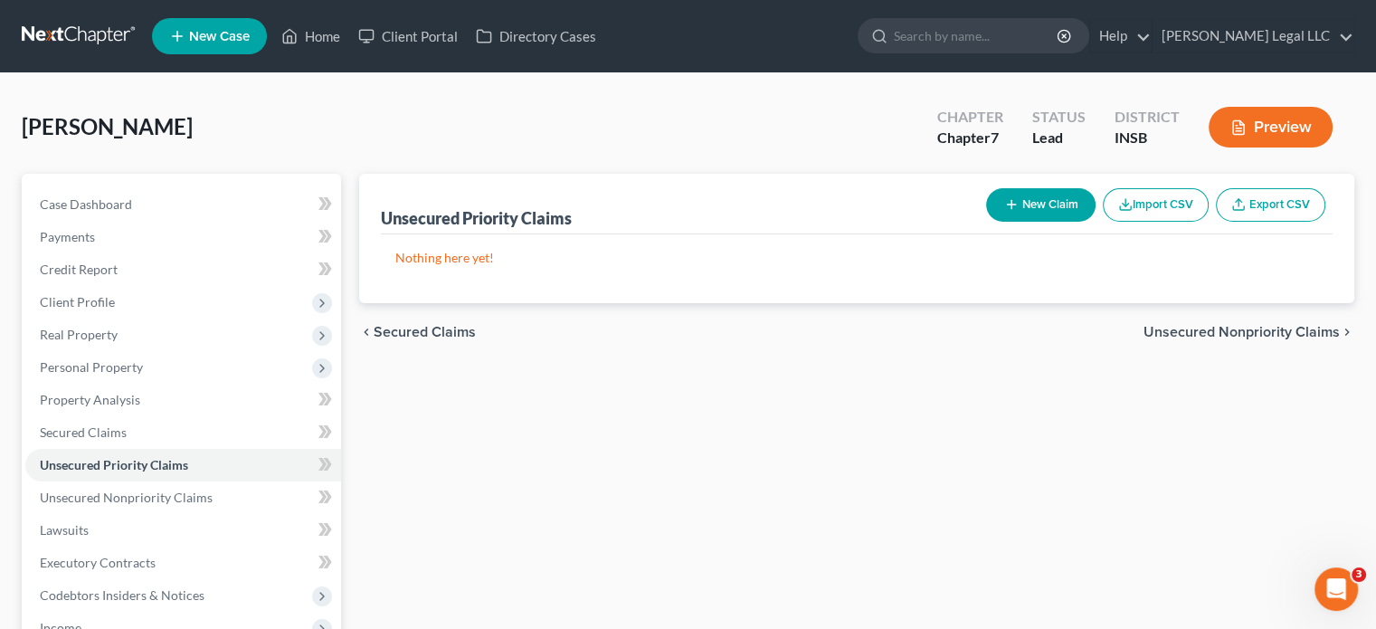
click at [1048, 210] on button "New Claim" at bounding box center [1040, 204] width 109 height 33
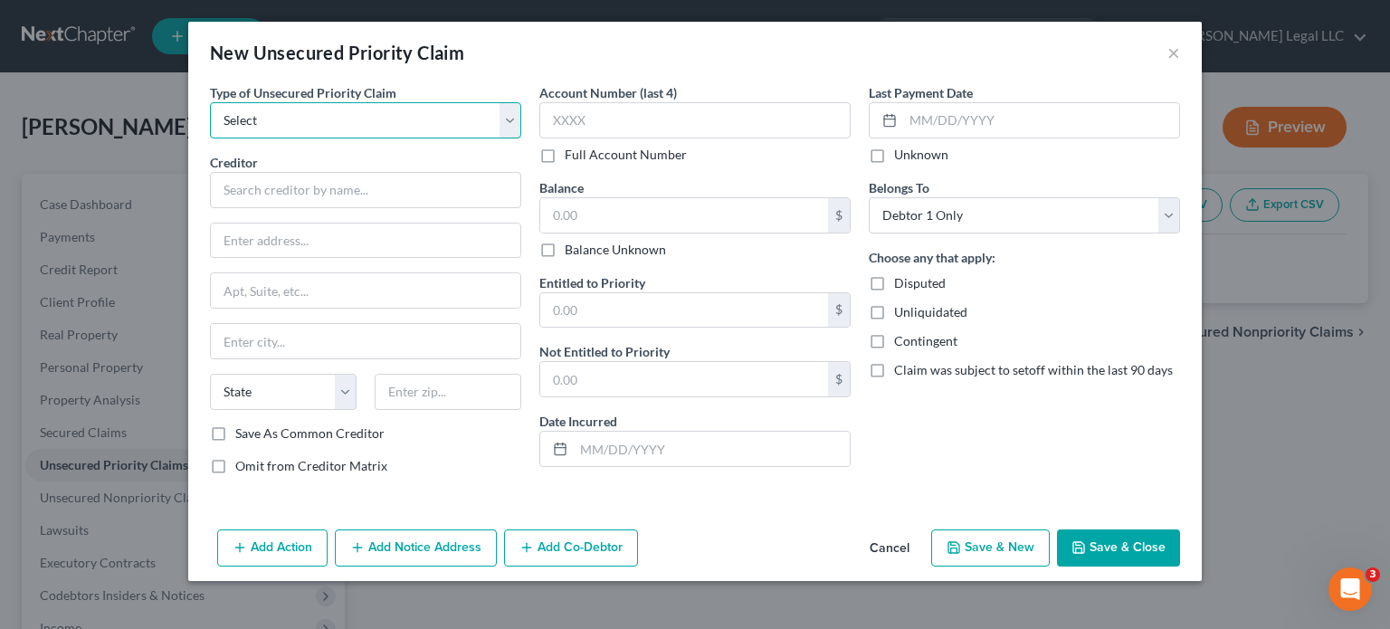
click at [335, 116] on select "Select Taxes & Other Government Units Domestic Support Obligations Extensions o…" at bounding box center [365, 120] width 311 height 36
click at [210, 102] on select "Select Taxes & Other Government Units Domestic Support Obligations Extensions o…" at bounding box center [365, 120] width 311 height 36
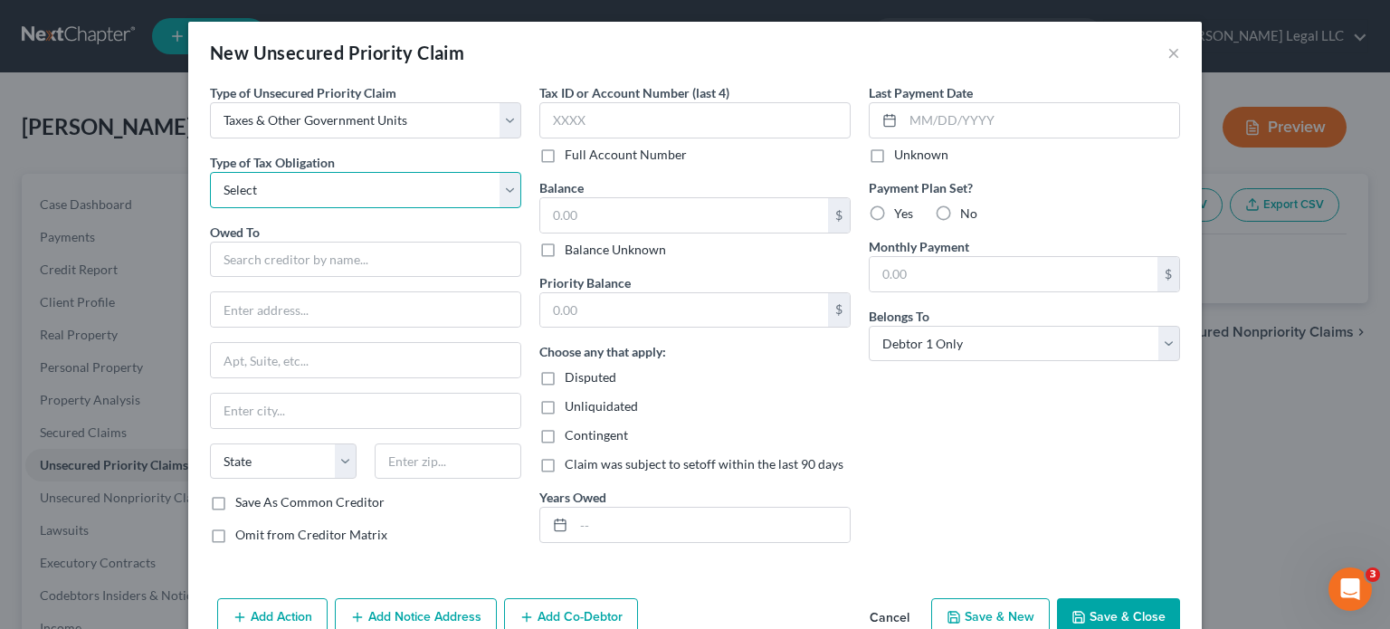
click at [263, 189] on select "Select Federal City State Franchise Tax Board Other" at bounding box center [365, 190] width 311 height 36
click at [210, 172] on select "Select Federal City State Franchise Tax Board Other" at bounding box center [365, 190] width 311 height 36
click at [252, 262] on input "text" at bounding box center [365, 260] width 311 height 36
click at [338, 259] on input "text" at bounding box center [365, 260] width 311 height 36
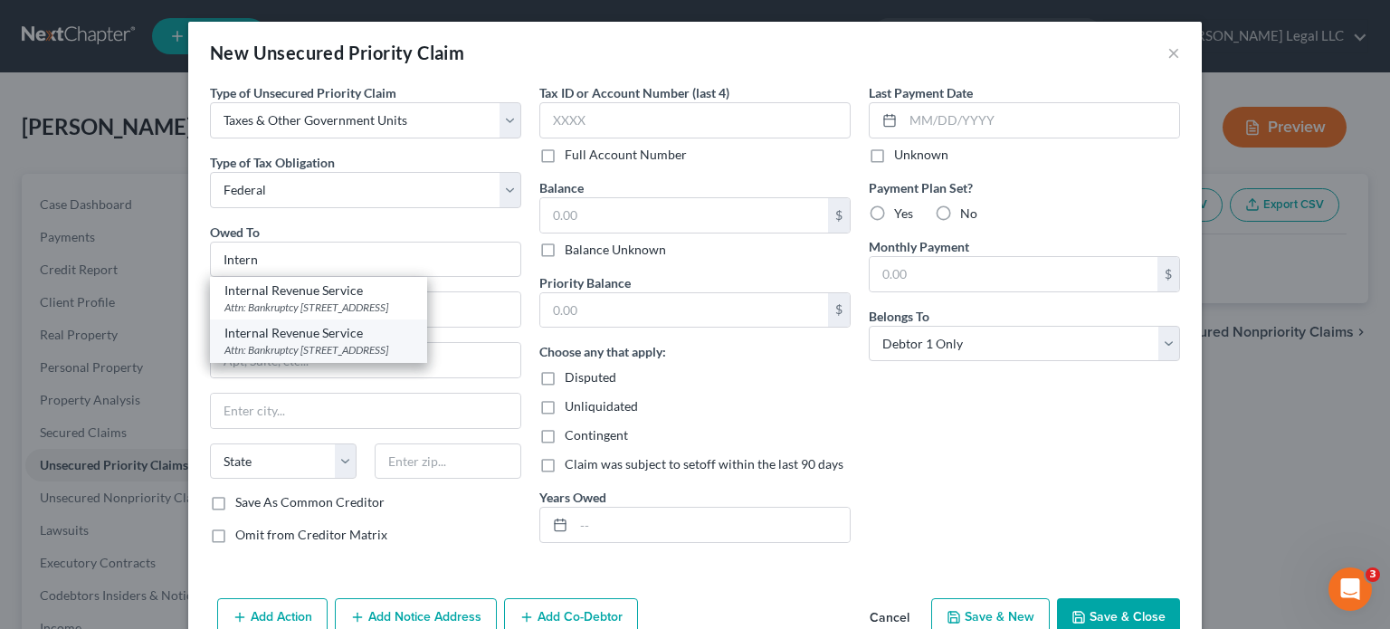
click at [326, 342] on div "Attn: Bankruptcy [STREET_ADDRESS]" at bounding box center [318, 349] width 188 height 15
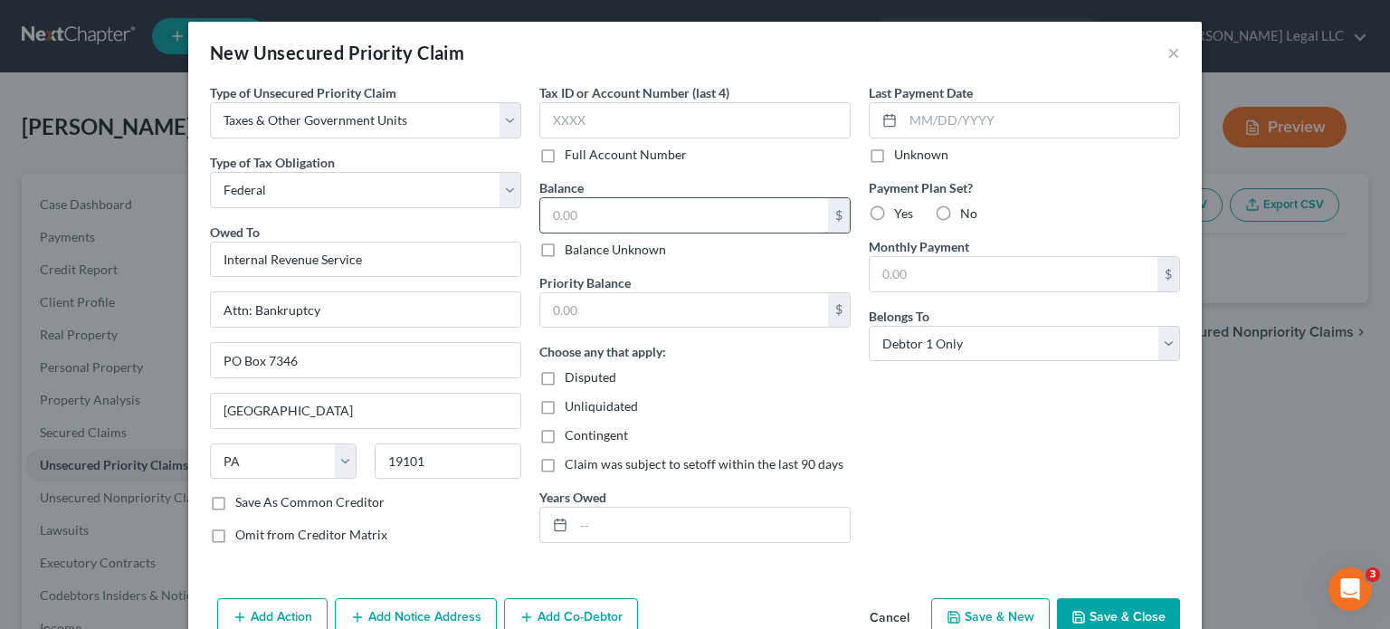
click at [573, 231] on input "text" at bounding box center [684, 215] width 288 height 34
click at [628, 534] on input "text" at bounding box center [712, 525] width 276 height 34
click at [597, 521] on input "text" at bounding box center [712, 525] width 276 height 34
click at [1138, 622] on button "Save & Close" at bounding box center [1118, 617] width 123 height 38
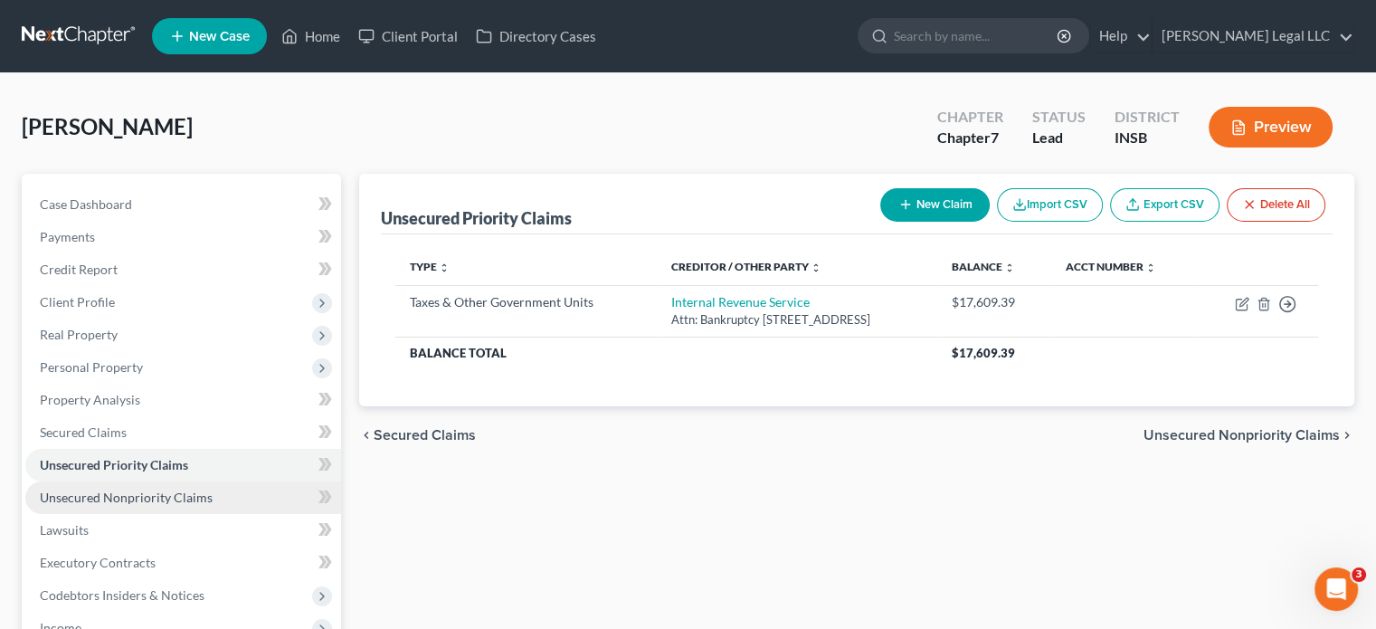
click at [82, 493] on span "Unsecured Nonpriority Claims" at bounding box center [126, 496] width 173 height 15
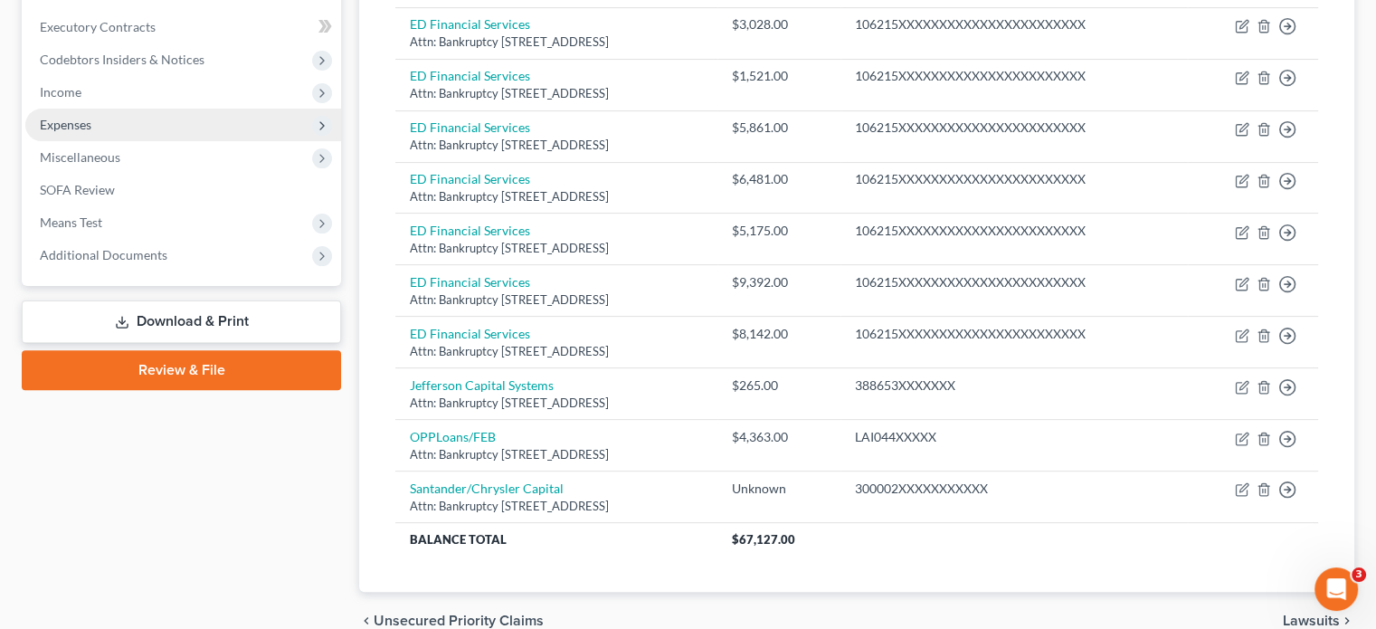
scroll to position [350, 0]
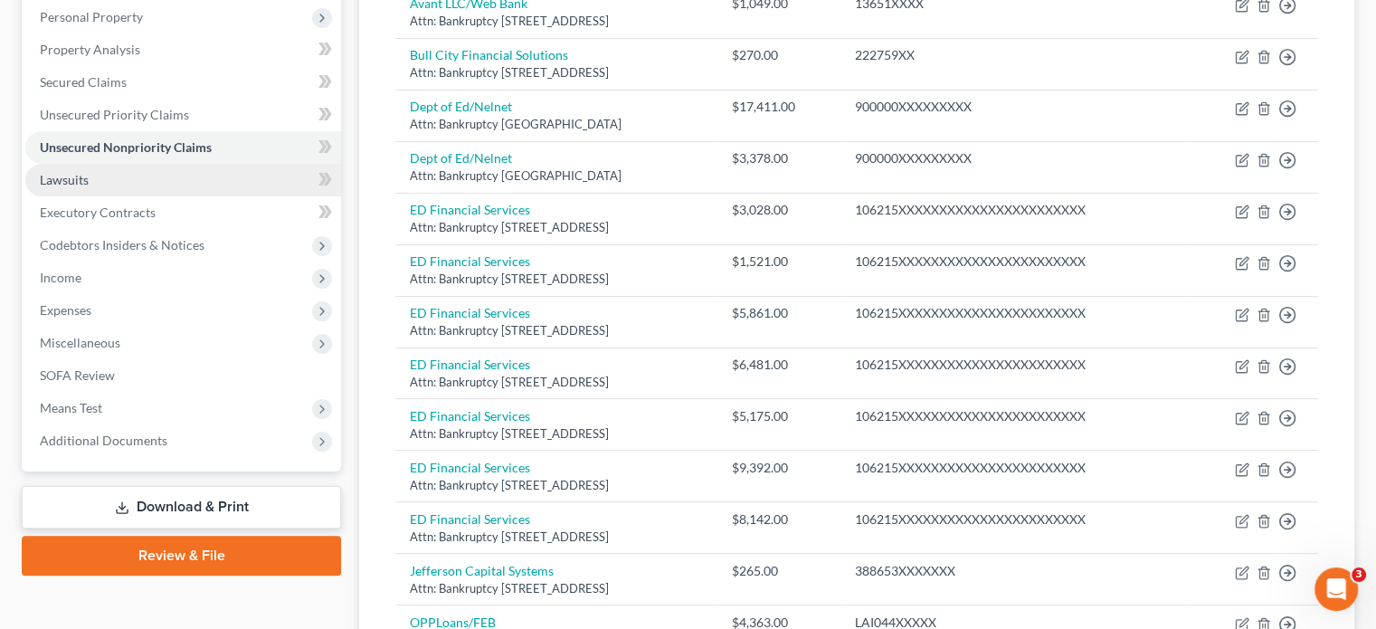
click at [90, 171] on link "Lawsuits" at bounding box center [183, 180] width 316 height 33
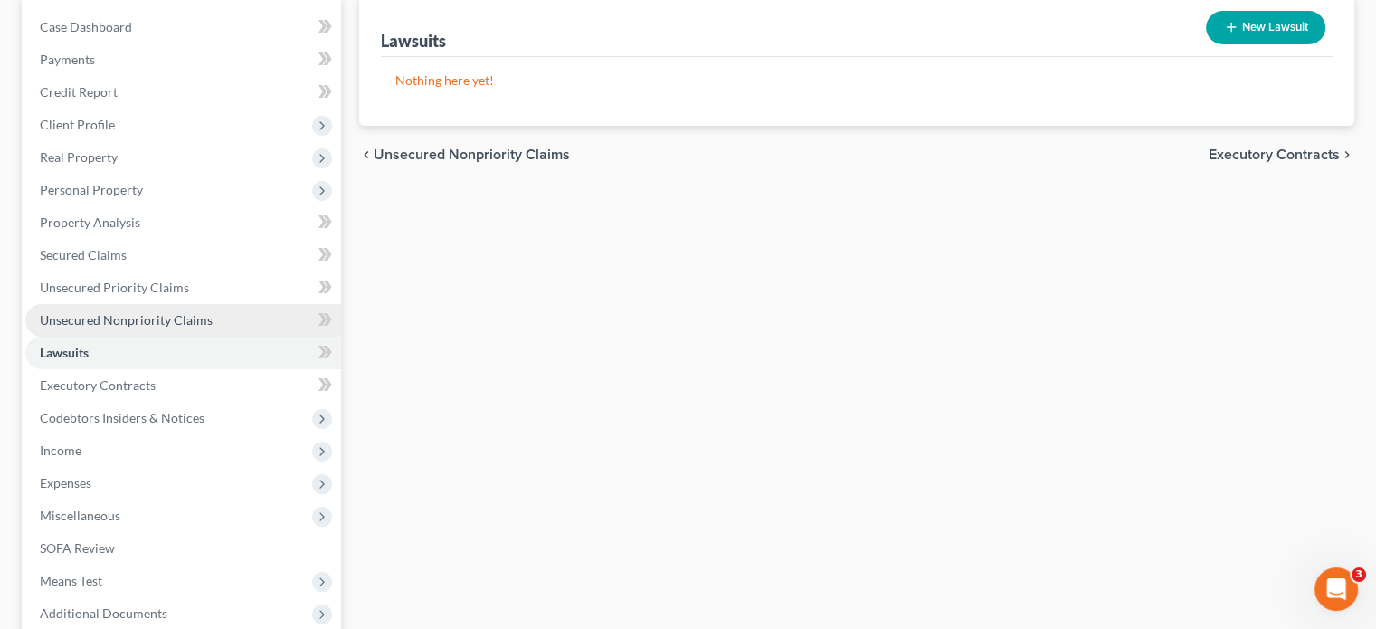
scroll to position [181, 0]
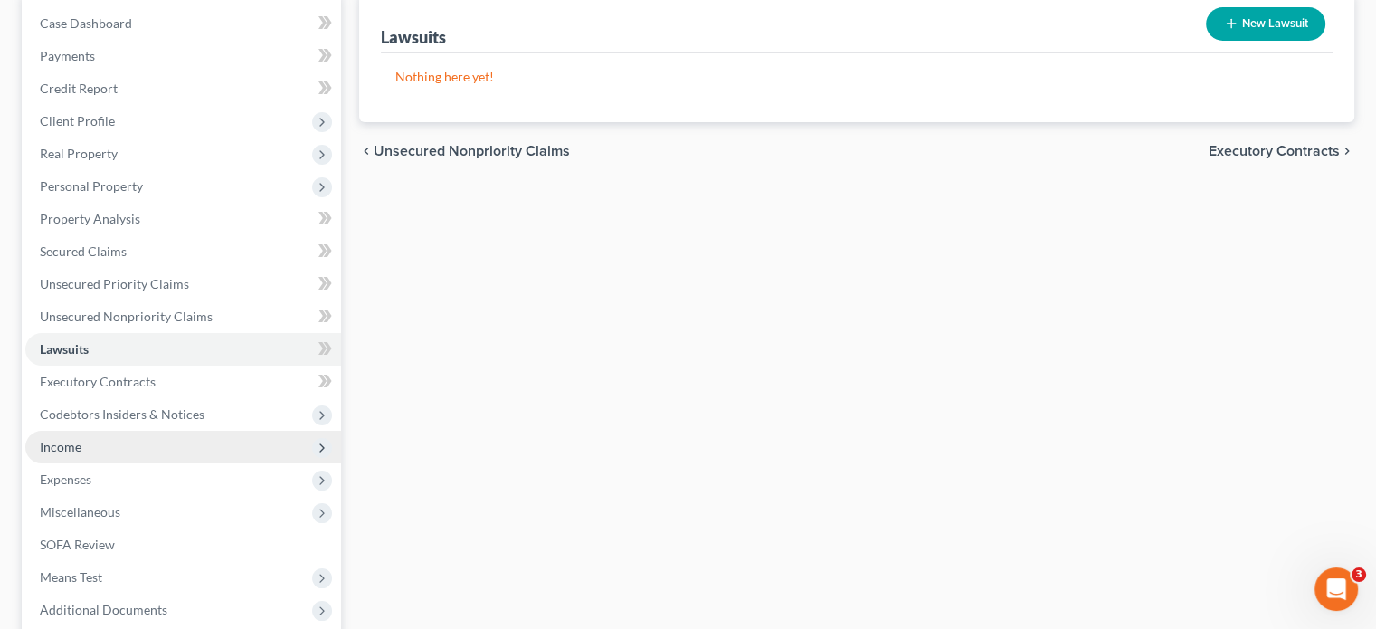
click at [95, 444] on span "Income" at bounding box center [183, 447] width 316 height 33
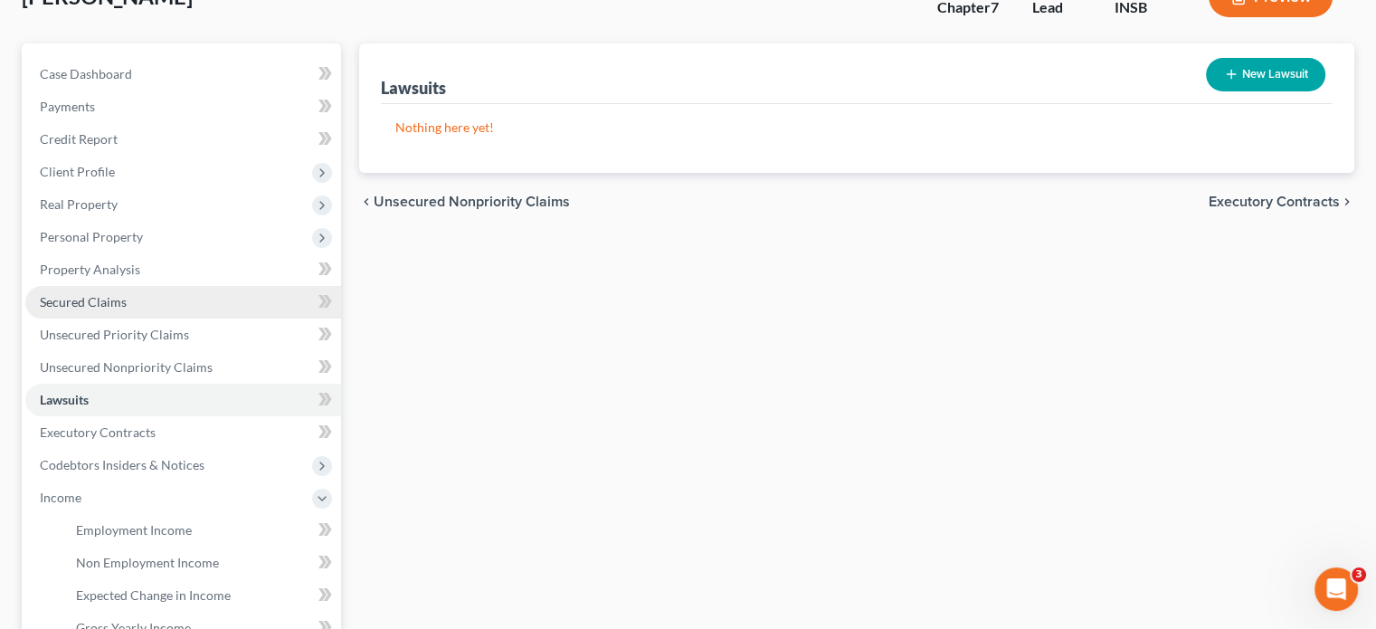
scroll to position [90, 0]
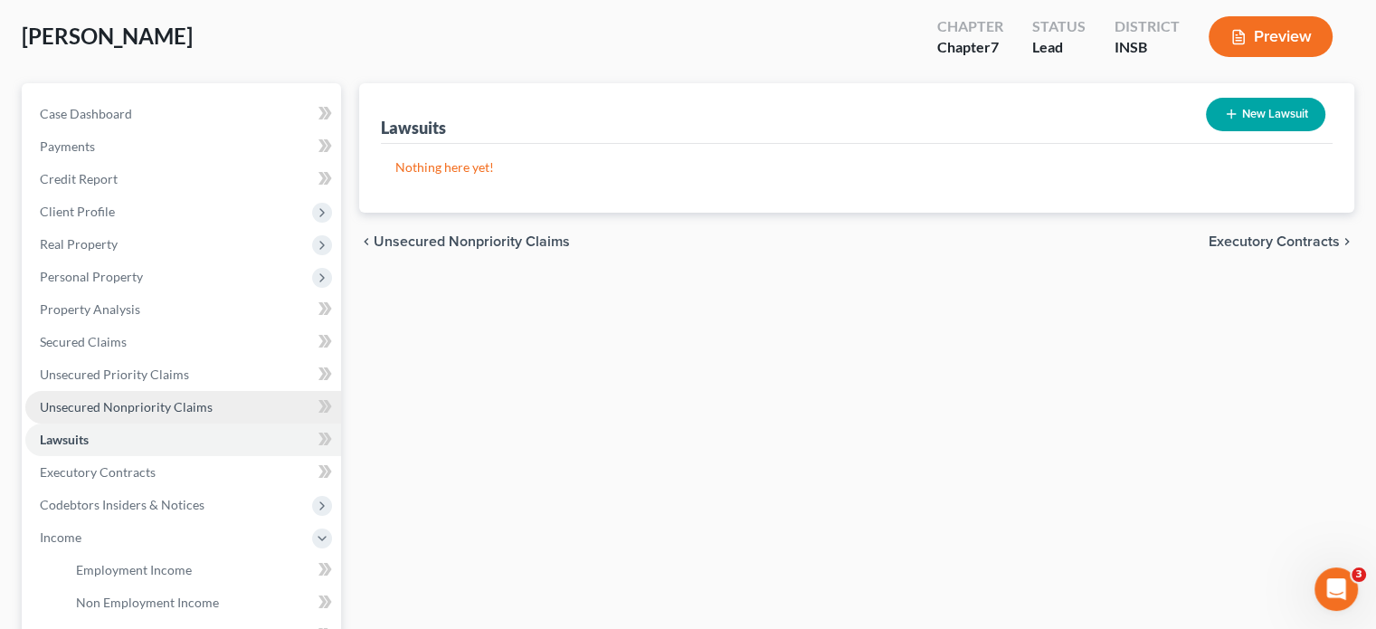
click at [107, 404] on span "Unsecured Nonpriority Claims" at bounding box center [126, 406] width 173 height 15
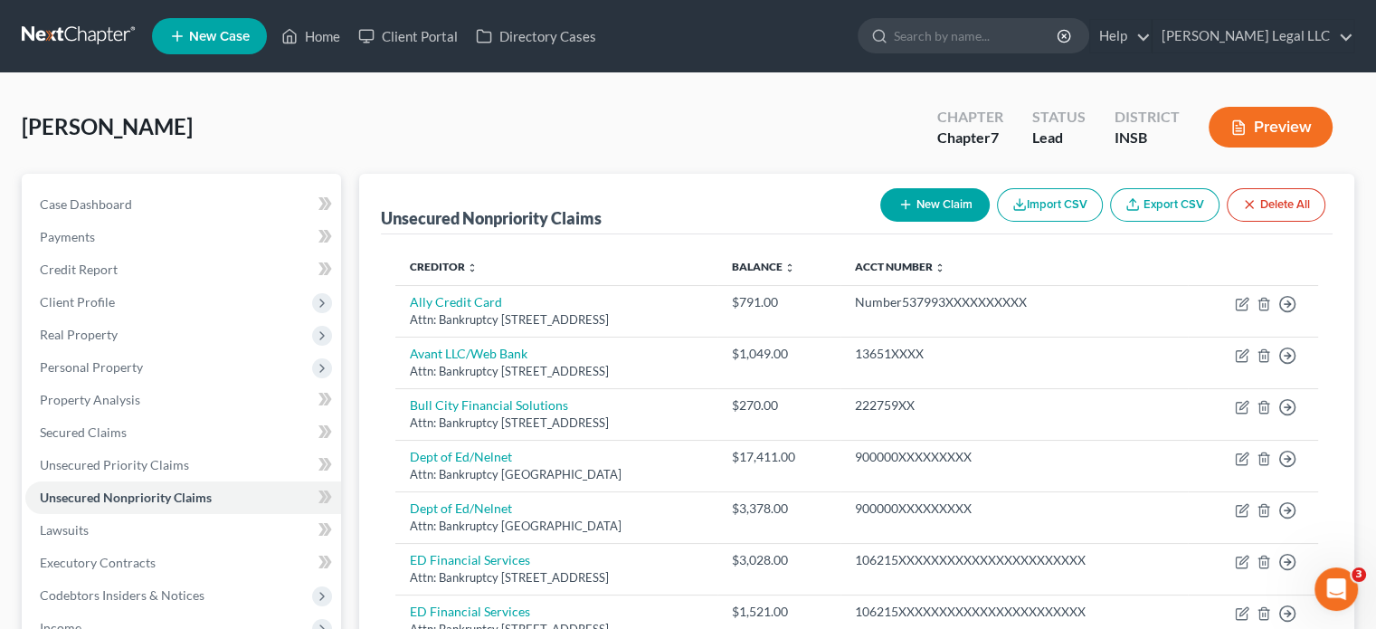
click at [917, 209] on button "New Claim" at bounding box center [934, 204] width 109 height 33
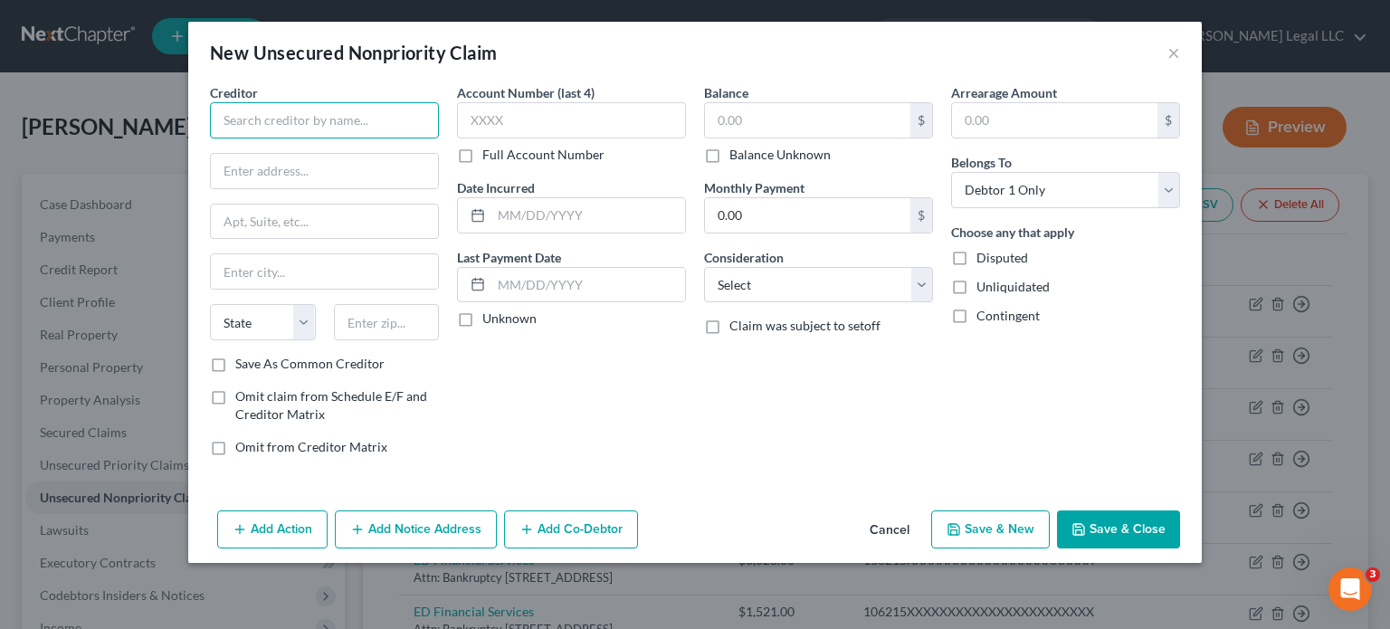
click at [354, 126] on input "text" at bounding box center [324, 120] width 229 height 36
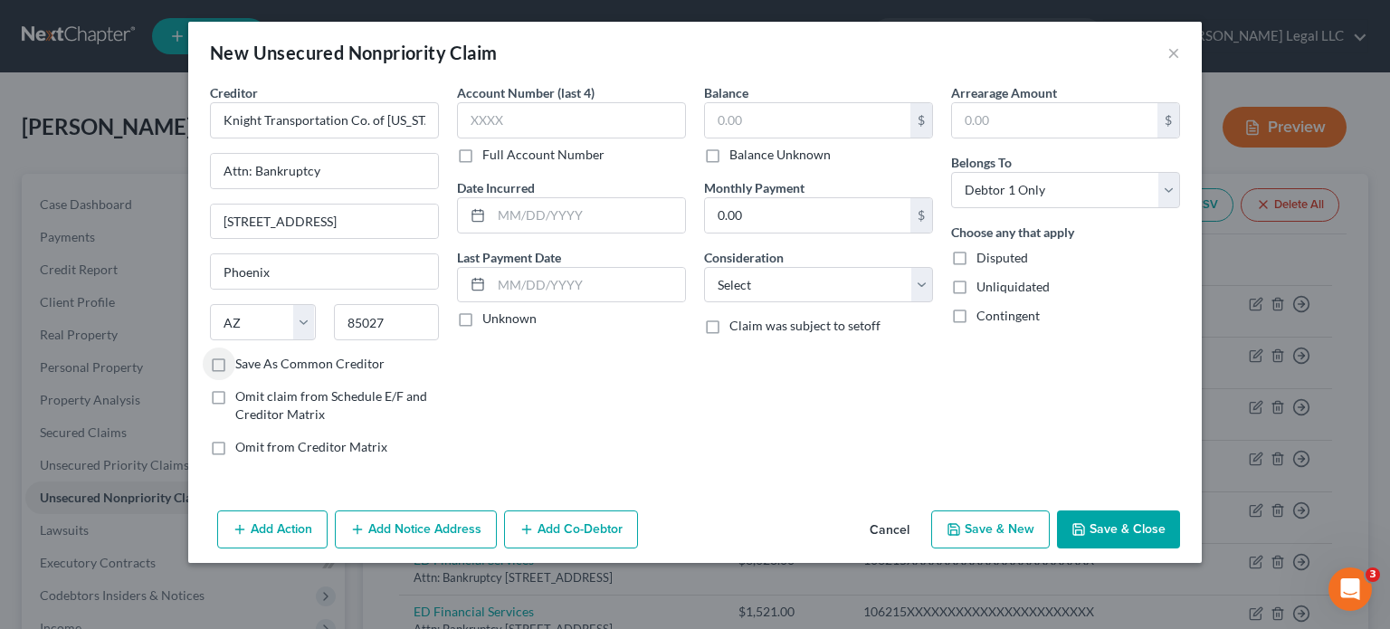
click at [510, 100] on label "Account Number (last 4)" at bounding box center [526, 92] width 138 height 19
click at [507, 113] on input "text" at bounding box center [571, 120] width 229 height 36
click at [482, 155] on label "Full Account Number" at bounding box center [543, 155] width 122 height 18
click at [489, 155] on input "Full Account Number" at bounding box center [495, 152] width 12 height 12
click at [495, 127] on input "text" at bounding box center [571, 120] width 229 height 36
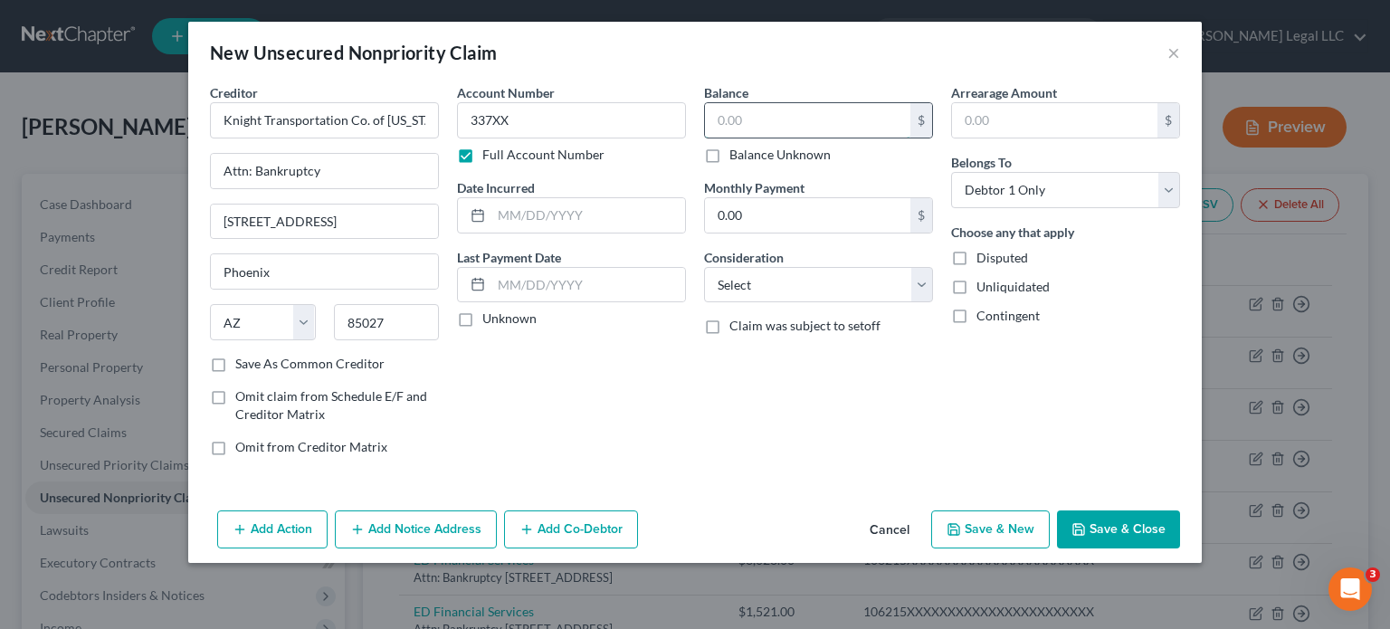
click at [764, 129] on input "text" at bounding box center [807, 120] width 205 height 34
click at [763, 111] on input "text" at bounding box center [807, 120] width 205 height 34
click at [812, 249] on div "Consideration Select Cable / Satellite Services Collection Agency Credit Card D…" at bounding box center [818, 275] width 229 height 55
click at [788, 278] on select "Select Cable / Satellite Services Collection Agency Credit Card Debt Debt Couns…" at bounding box center [818, 285] width 229 height 36
click at [704, 267] on select "Select Cable / Satellite Services Collection Agency Credit Card Debt Debt Couns…" at bounding box center [818, 285] width 229 height 36
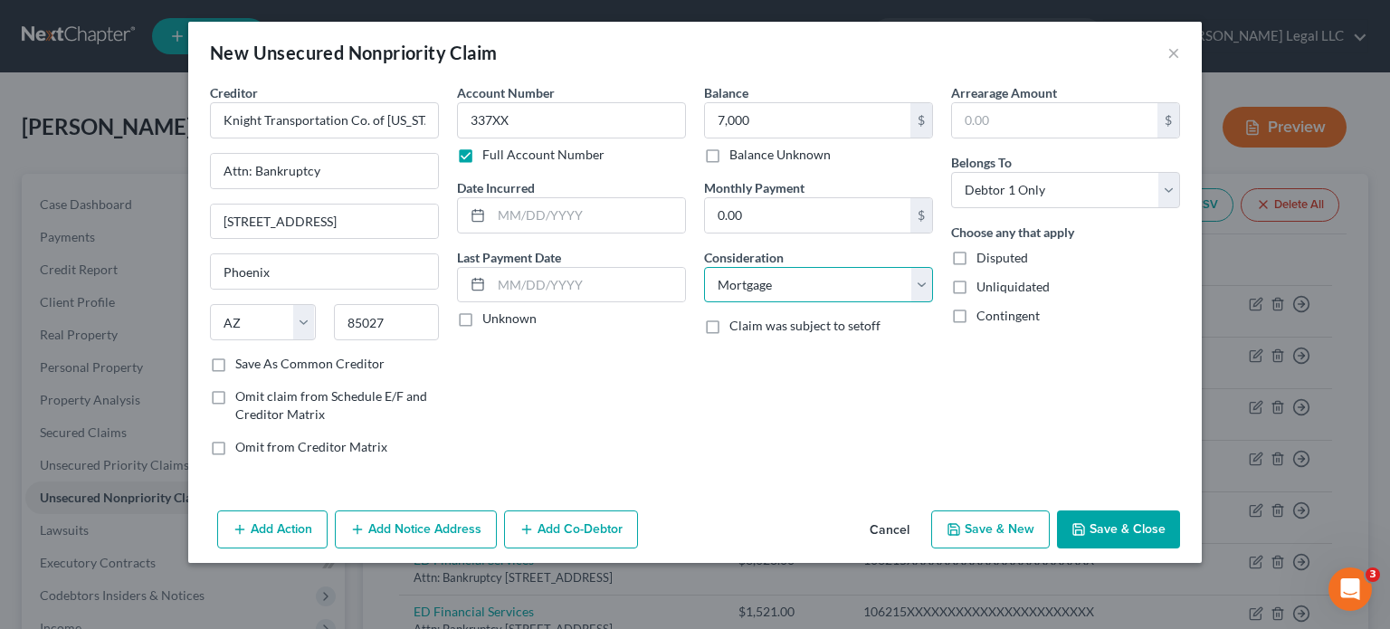
click at [810, 286] on select "Select Cable / Satellite Services Collection Agency Credit Card Debt Debt Couns…" at bounding box center [818, 285] width 229 height 36
click at [704, 267] on select "Select Cable / Satellite Services Collection Agency Credit Card Debt Debt Couns…" at bounding box center [818, 285] width 229 height 36
click at [1126, 524] on button "Save & Close" at bounding box center [1118, 529] width 123 height 38
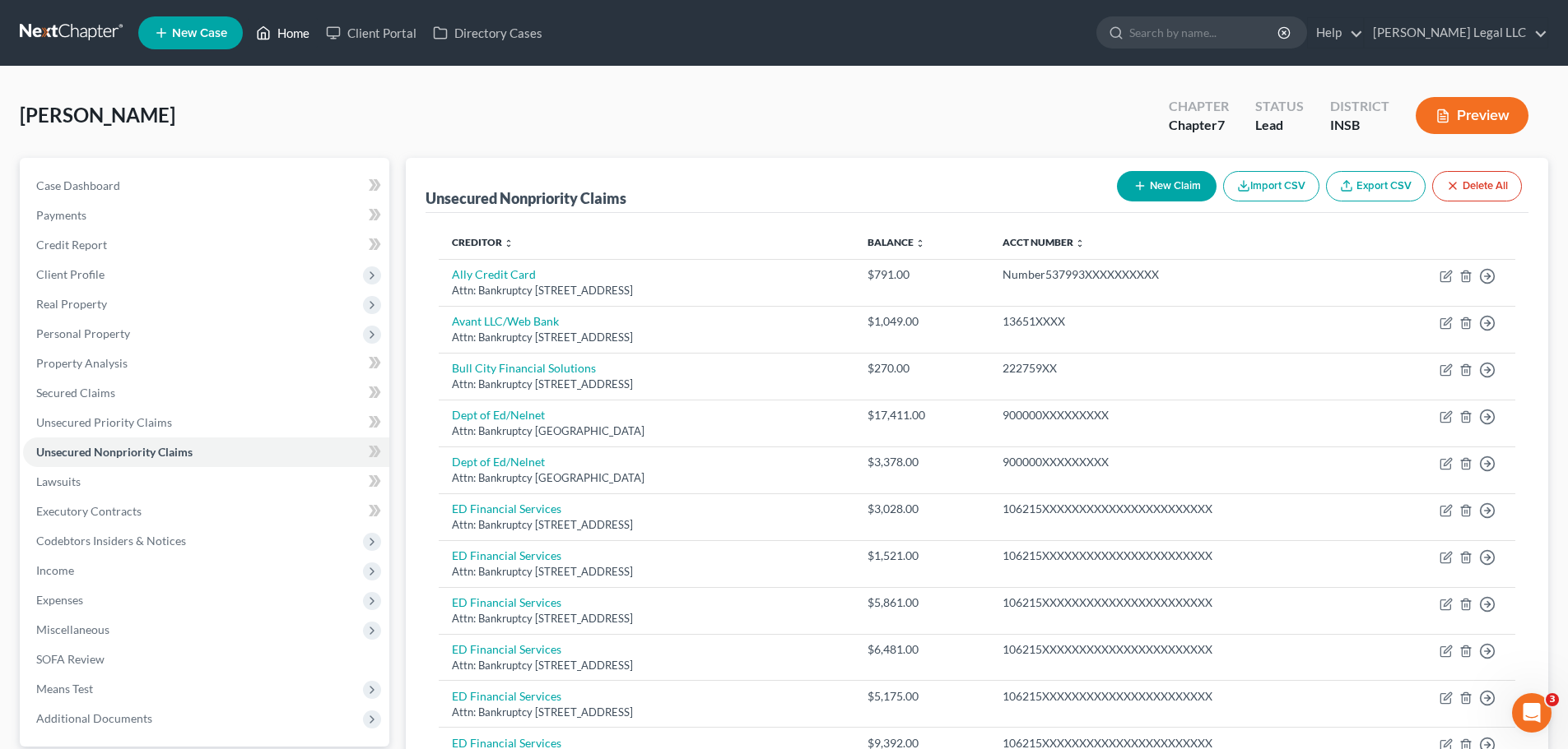
click at [298, 31] on link "Home" at bounding box center [282, 33] width 70 height 30
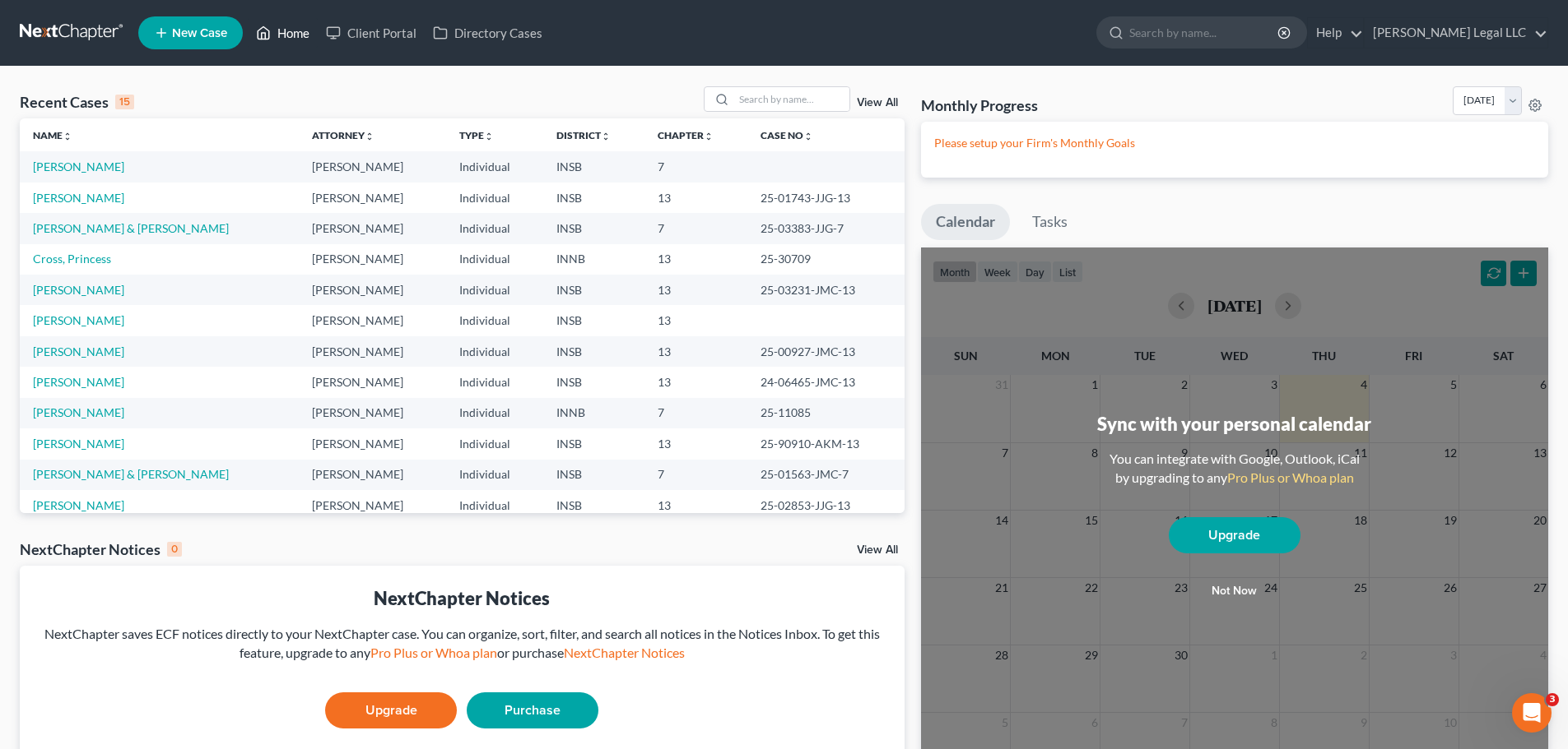
click at [304, 36] on link "Home" at bounding box center [282, 33] width 70 height 30
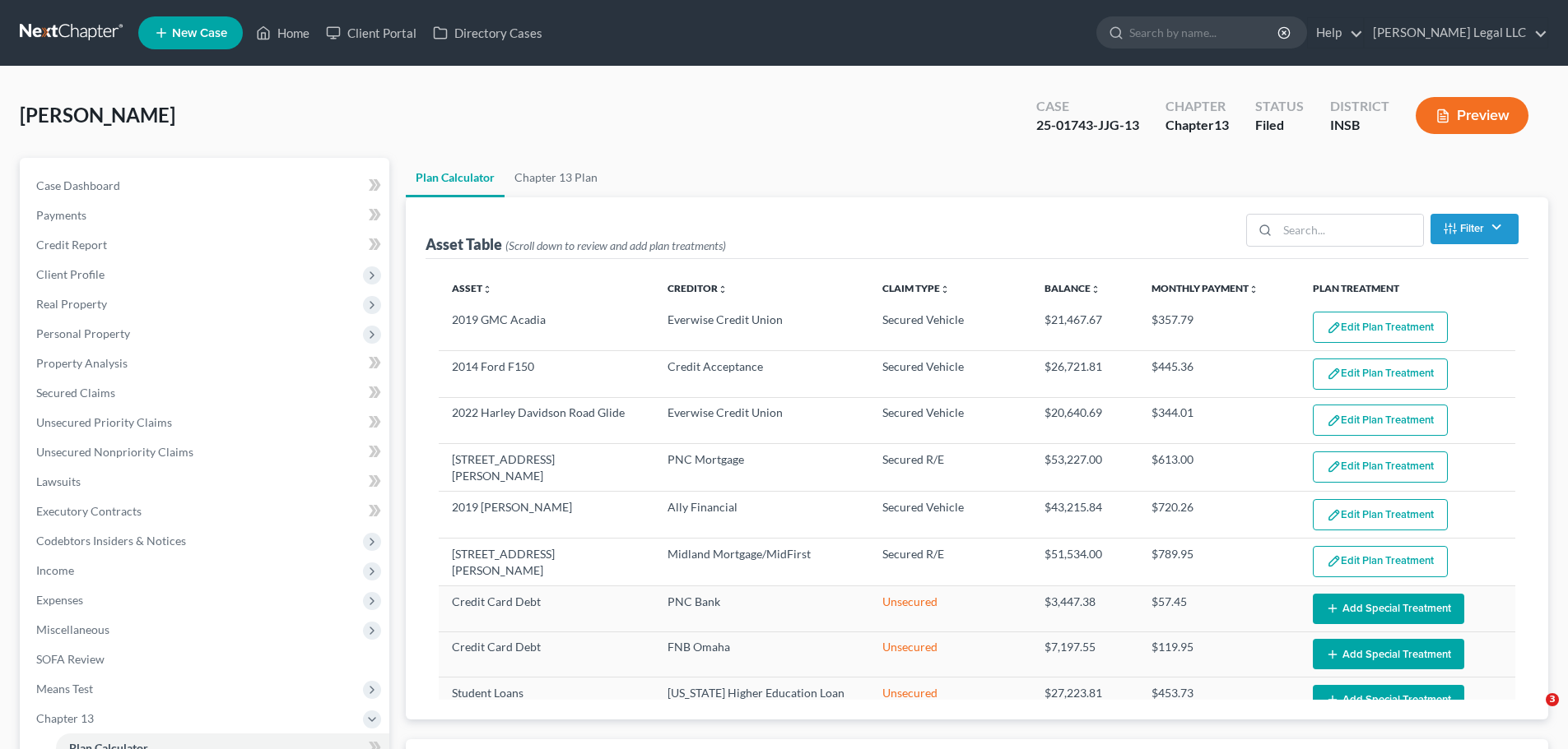
select select "59"
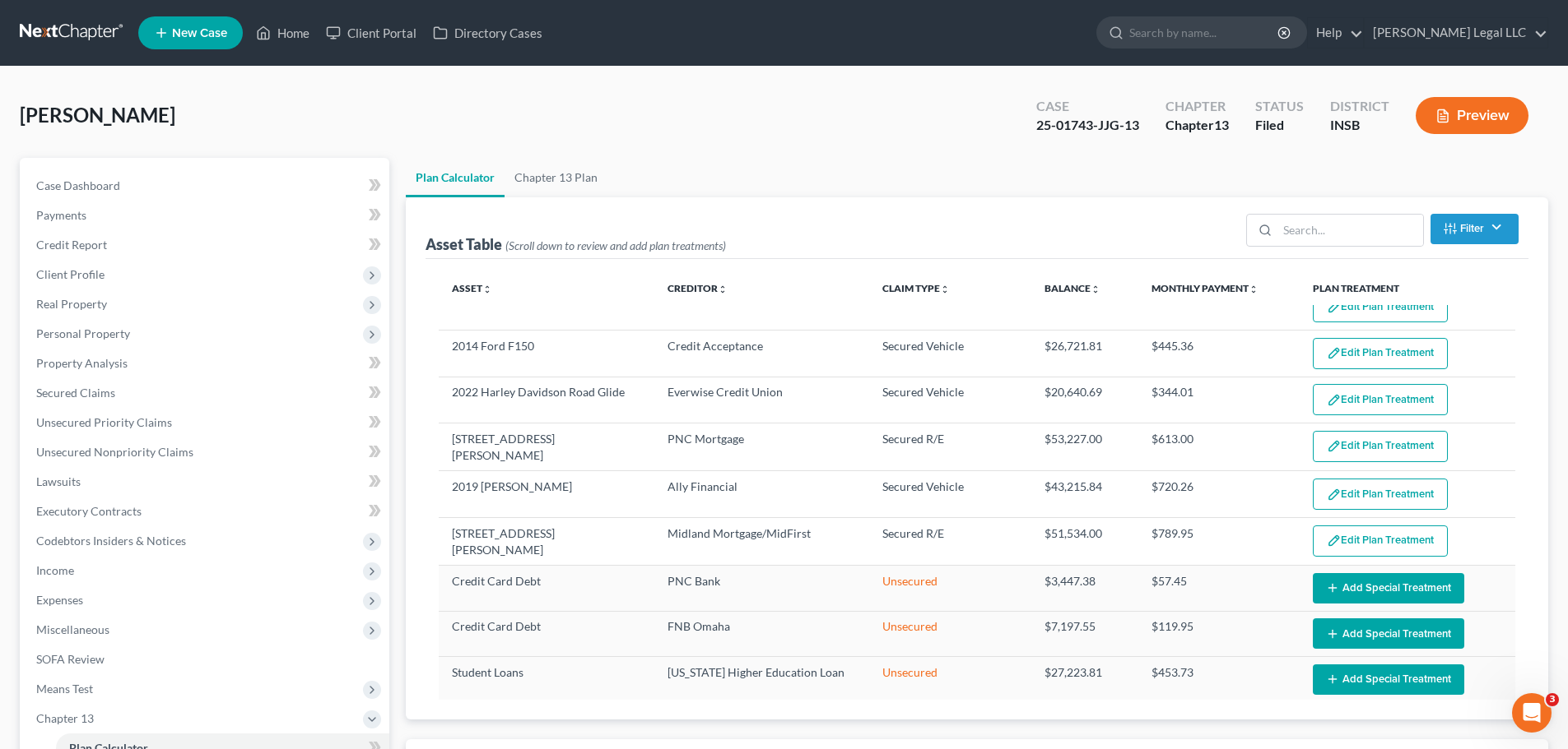
scroll to position [32, 0]
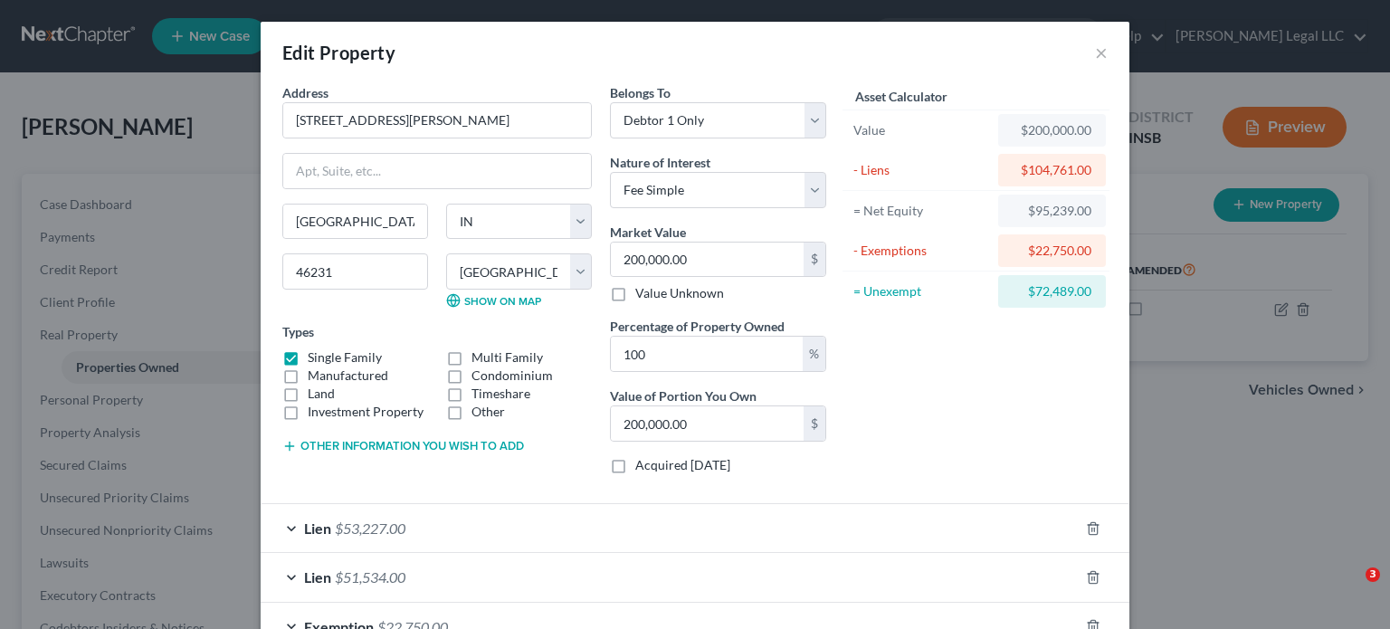
select select "15"
select select "48"
select select "0"
